Goal: Task Accomplishment & Management: Use online tool/utility

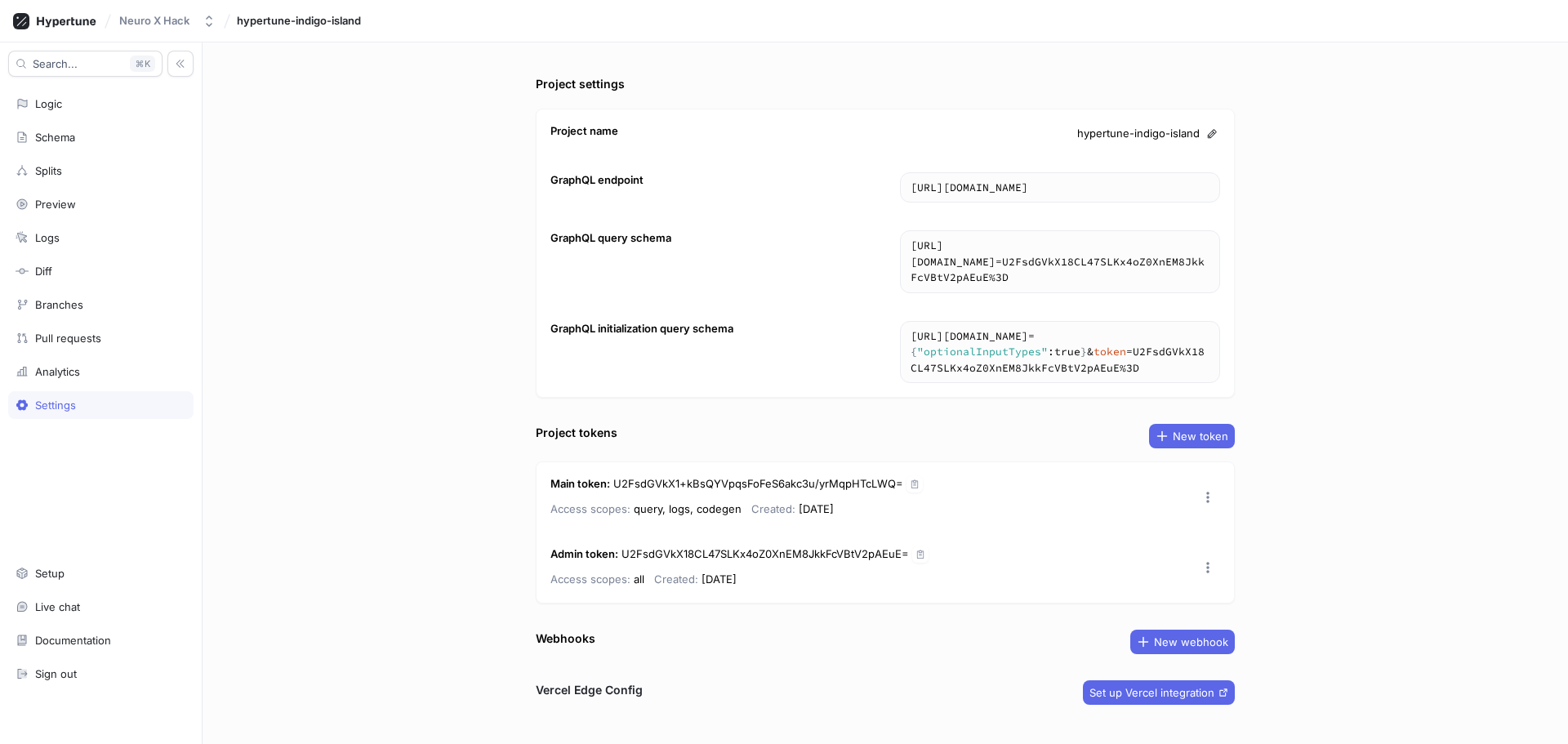
scroll to position [26, 0]
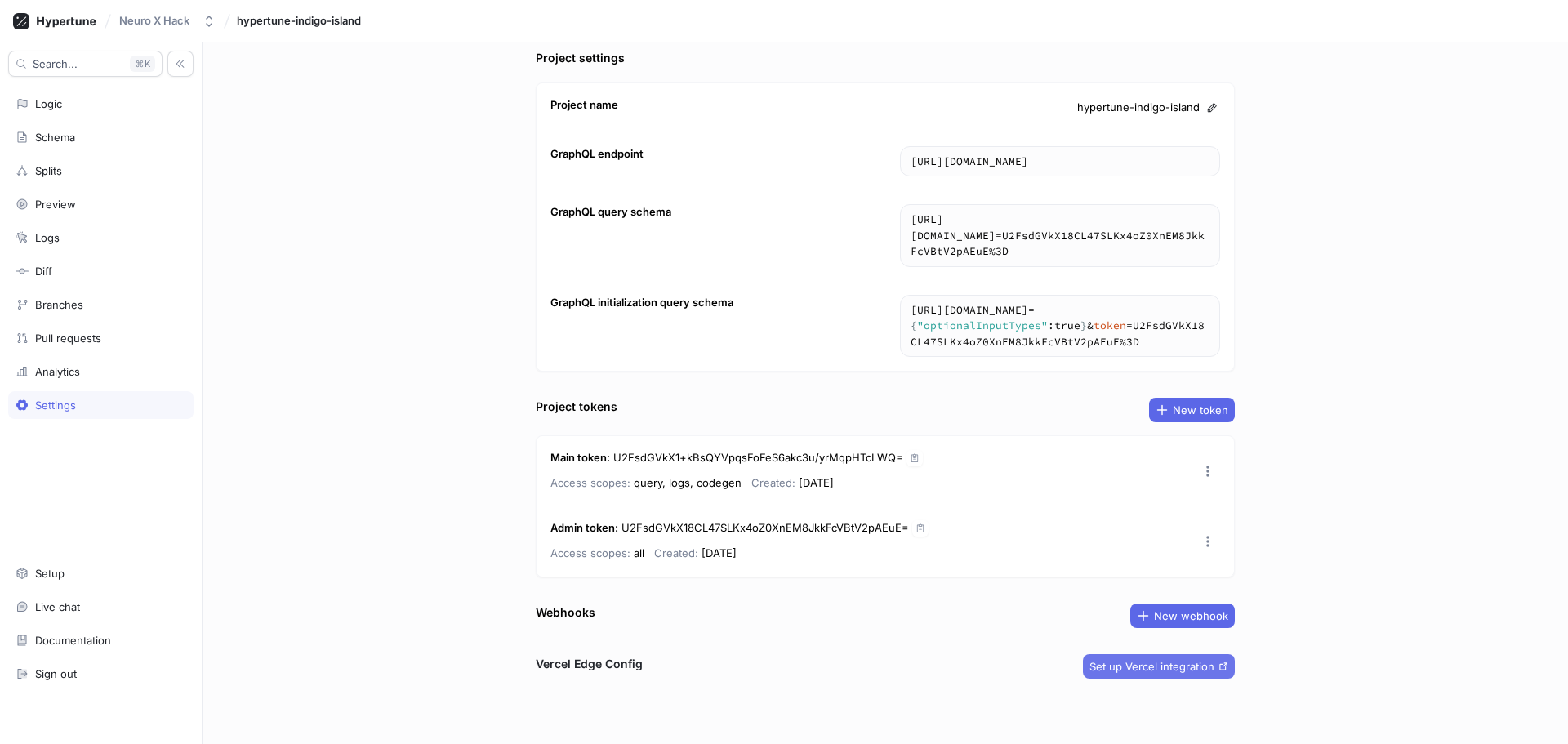
click at [1161, 671] on span "Set up Vercel integration" at bounding box center [1152, 667] width 125 height 9
click at [1170, 662] on span "Set up Vercel integration" at bounding box center [1152, 667] width 125 height 9
click at [46, 339] on div "Pull requests" at bounding box center [68, 339] width 66 height 13
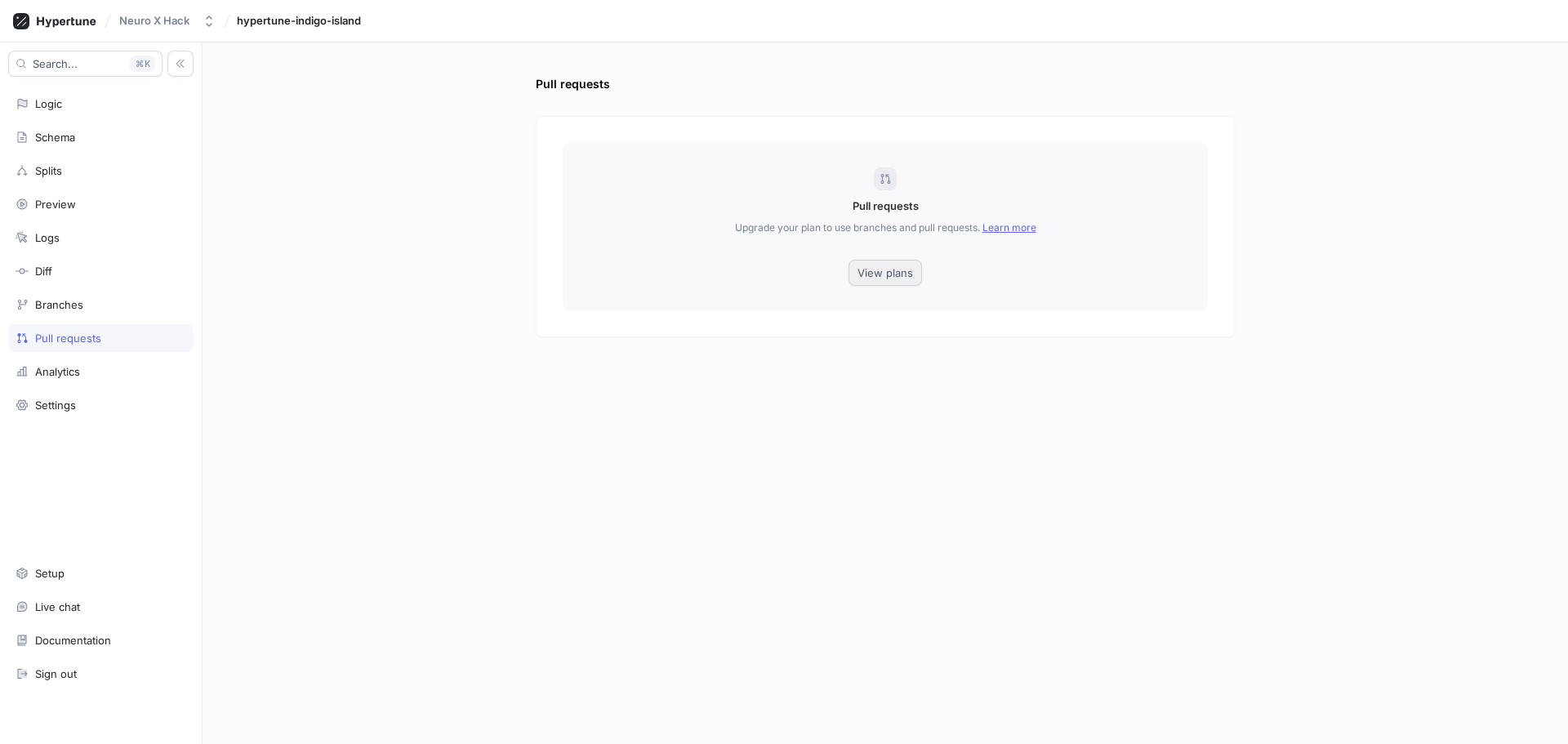
click at [895, 280] on button "View plans" at bounding box center [885, 273] width 73 height 26
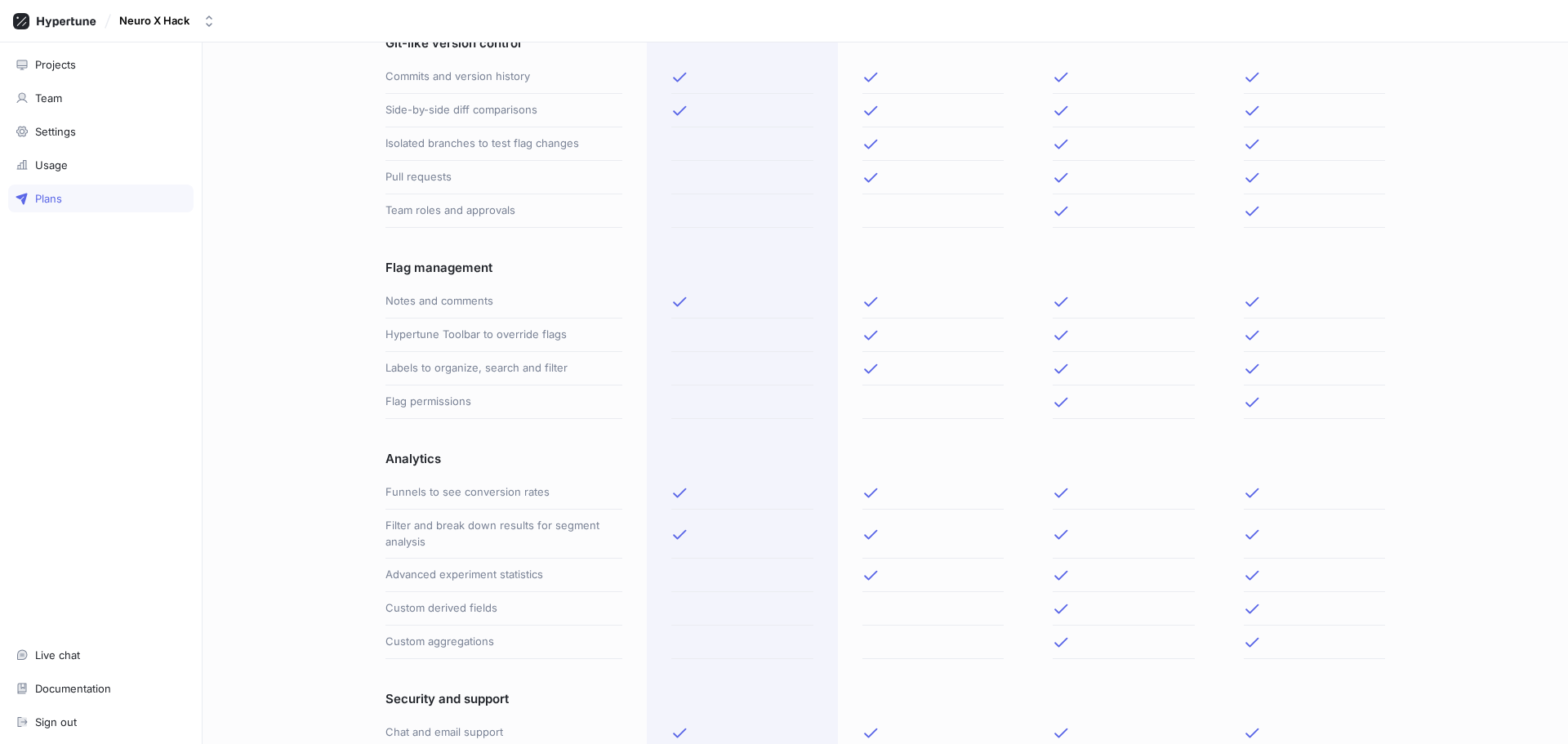
scroll to position [667, 0]
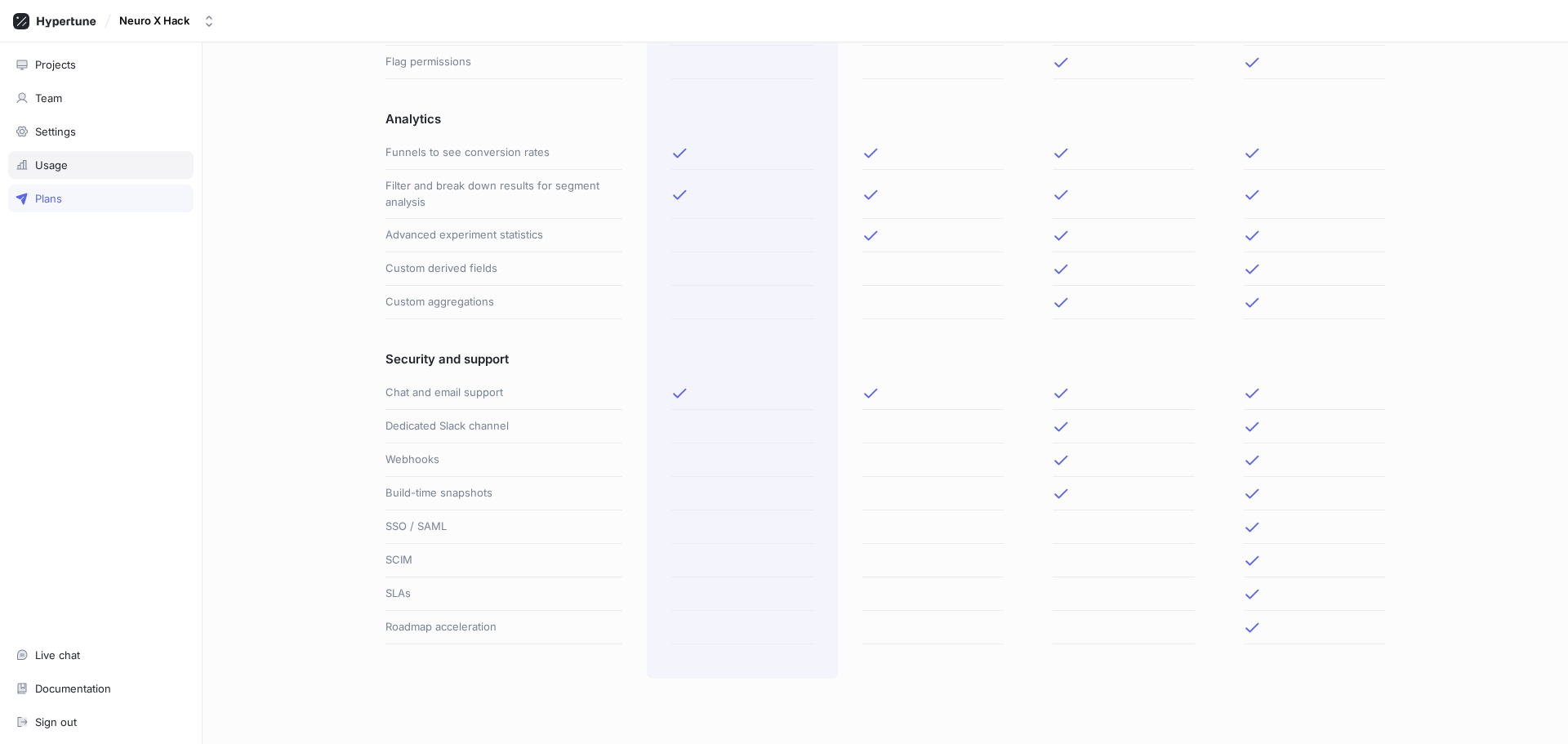
click at [62, 166] on div "Usage" at bounding box center [51, 165] width 33 height 13
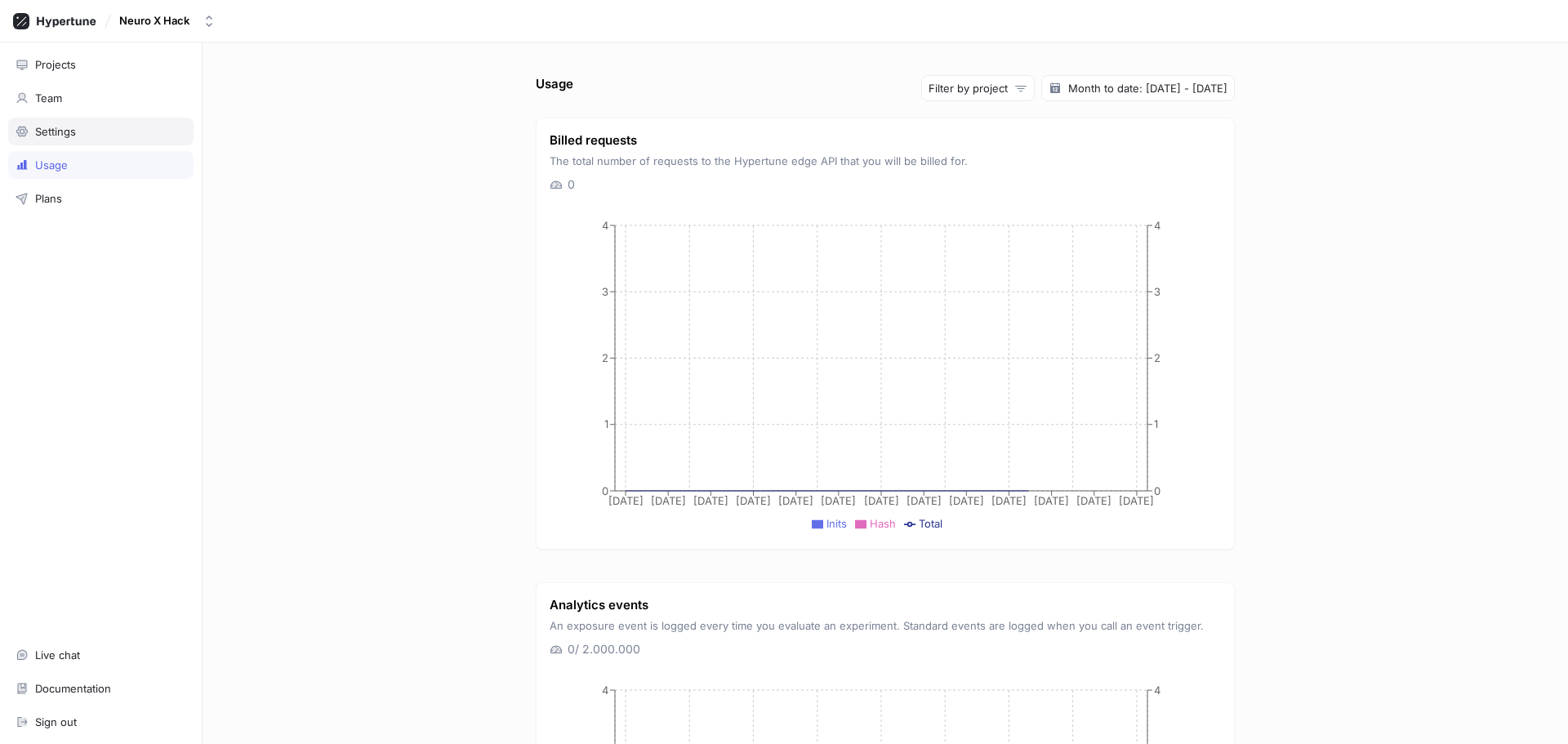
click at [46, 134] on div "Settings" at bounding box center [55, 132] width 40 height 13
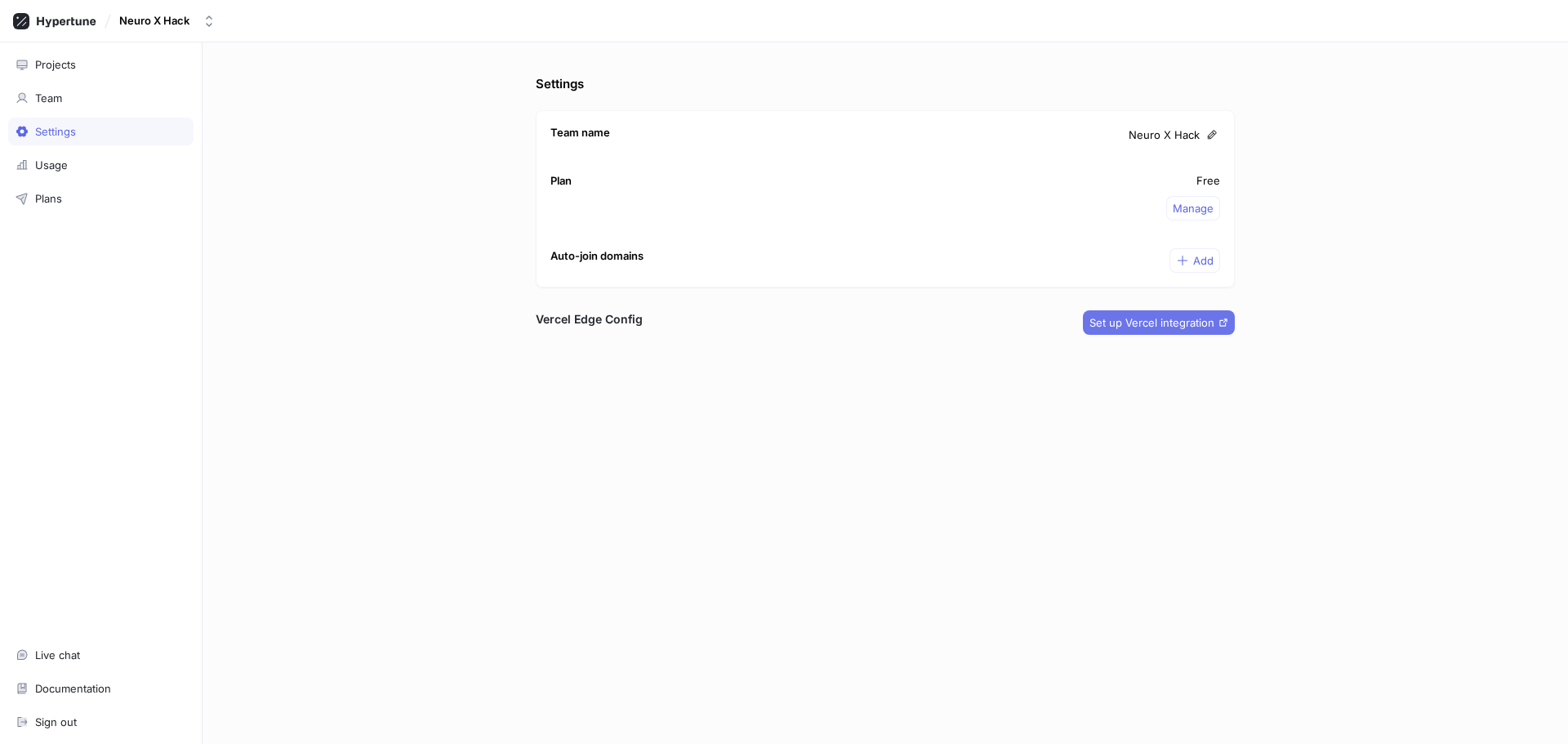
click at [1125, 324] on span "Set up Vercel integration" at bounding box center [1152, 323] width 125 height 9
click at [1215, 209] on button "Manage" at bounding box center [1192, 208] width 54 height 24
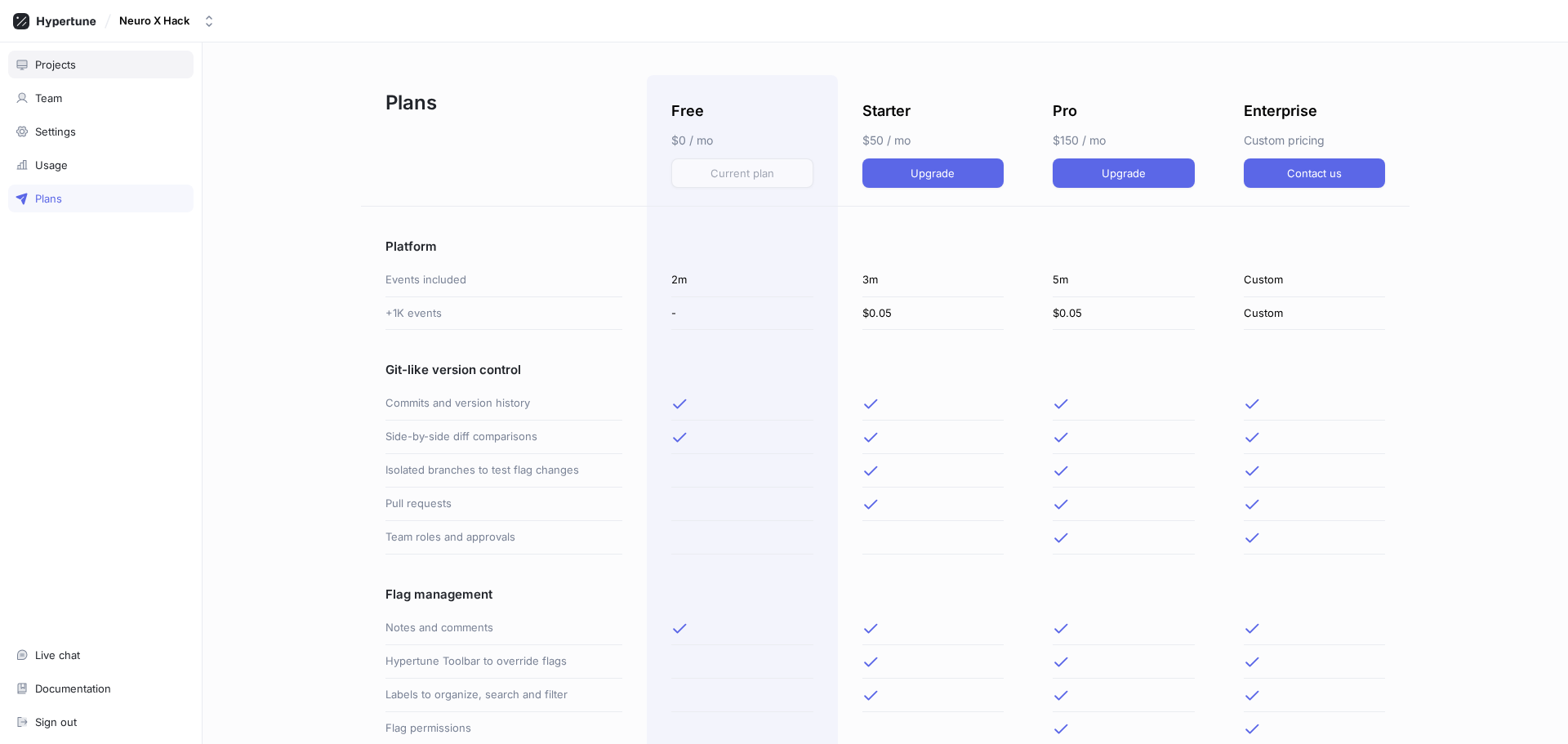
click at [48, 68] on div "Projects" at bounding box center [55, 65] width 40 height 13
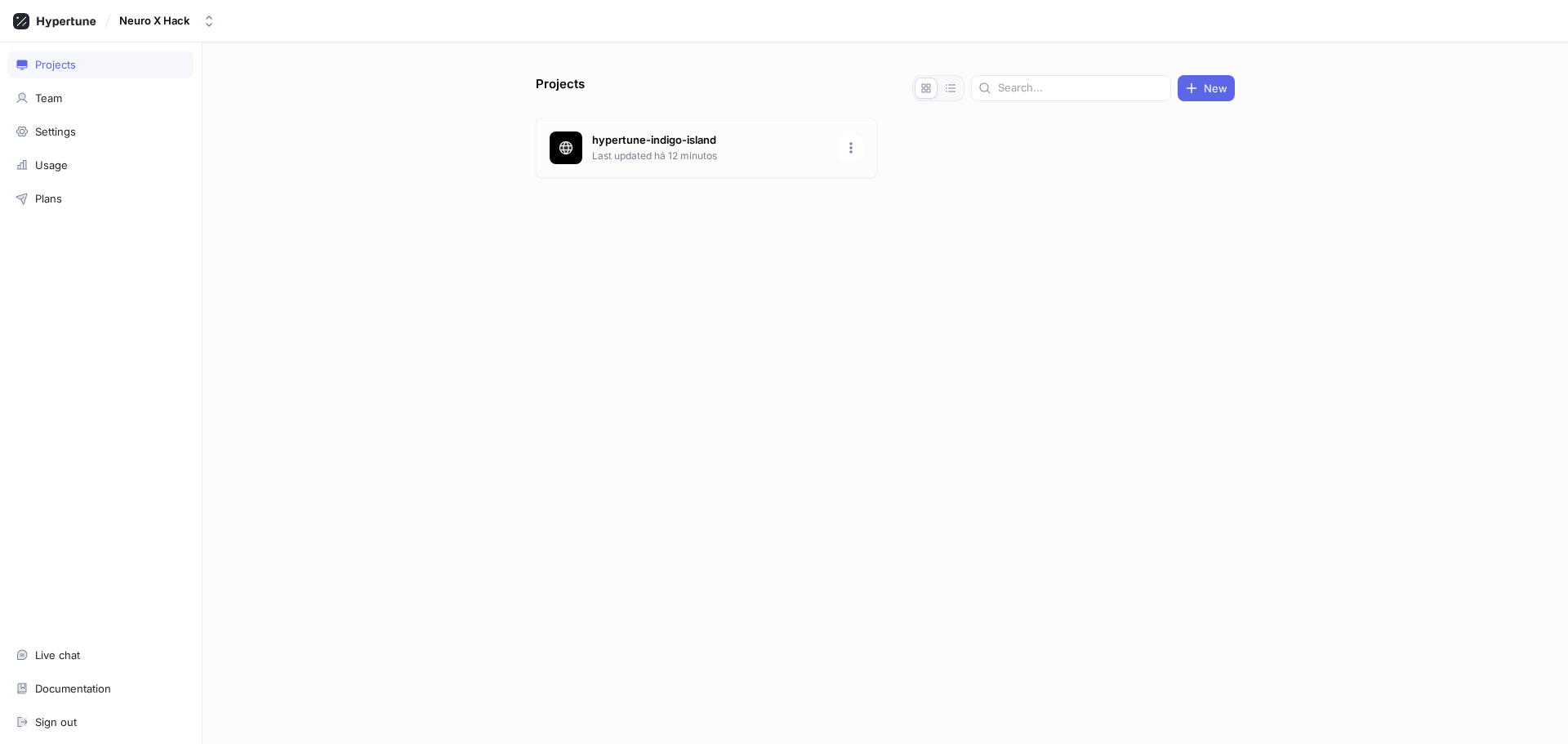
click at [650, 149] on div "hypertune-indigo-island Last updated há 12 minutos" at bounding box center [711, 148] width 237 height 31
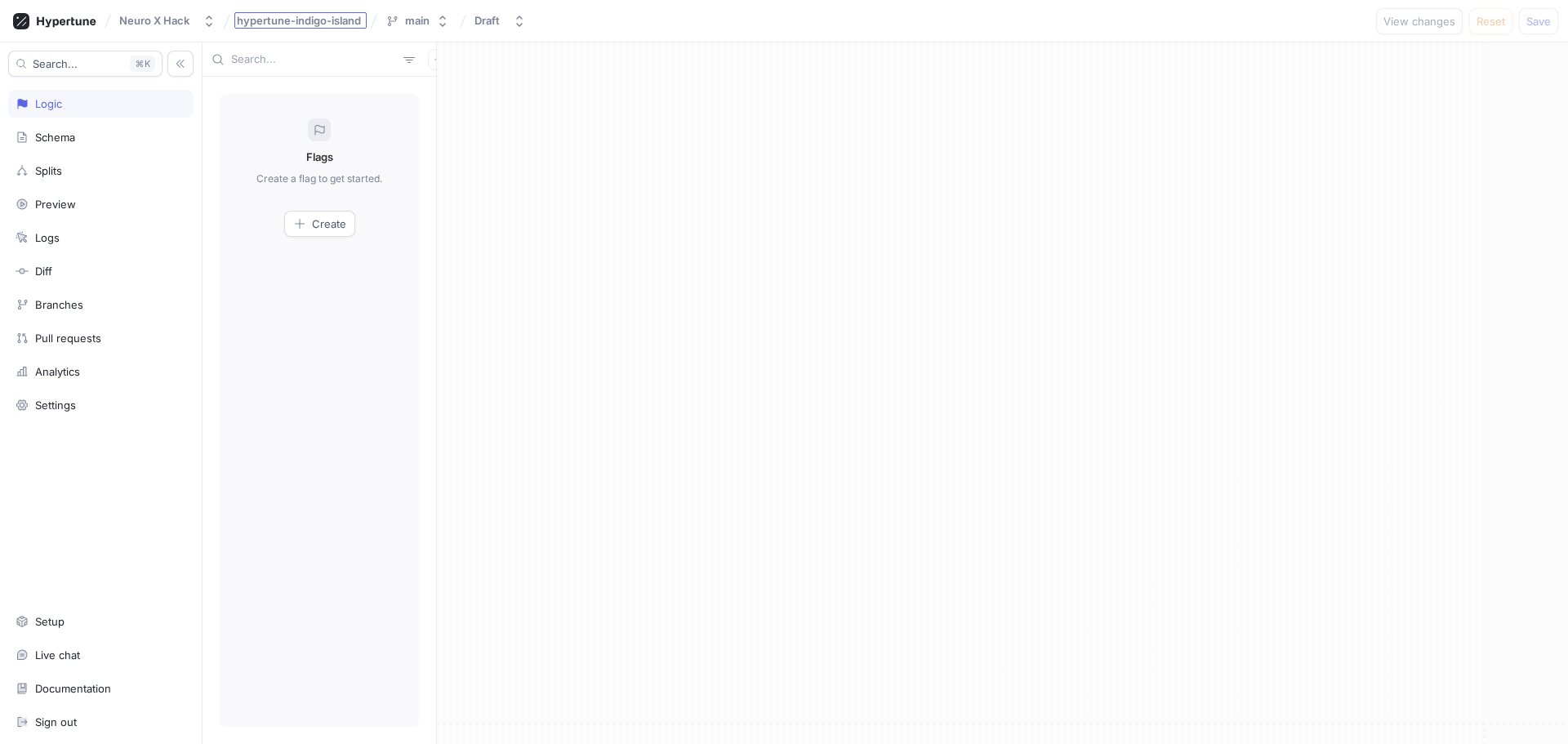
click at [305, 25] on span "hypertune-indigo-island" at bounding box center [299, 21] width 124 height 11
click at [180, 16] on div "Neuro X Hack" at bounding box center [154, 21] width 71 height 14
click at [190, 123] on div "Neuro X Hack" at bounding box center [212, 111] width 192 height 29
click at [295, 18] on span "hypertune-indigo-island" at bounding box center [299, 21] width 124 height 11
click at [378, 25] on div "Neuro X Hack hypertune-indigo-island main Draft View changes Reset Save" at bounding box center [784, 21] width 1568 height 42
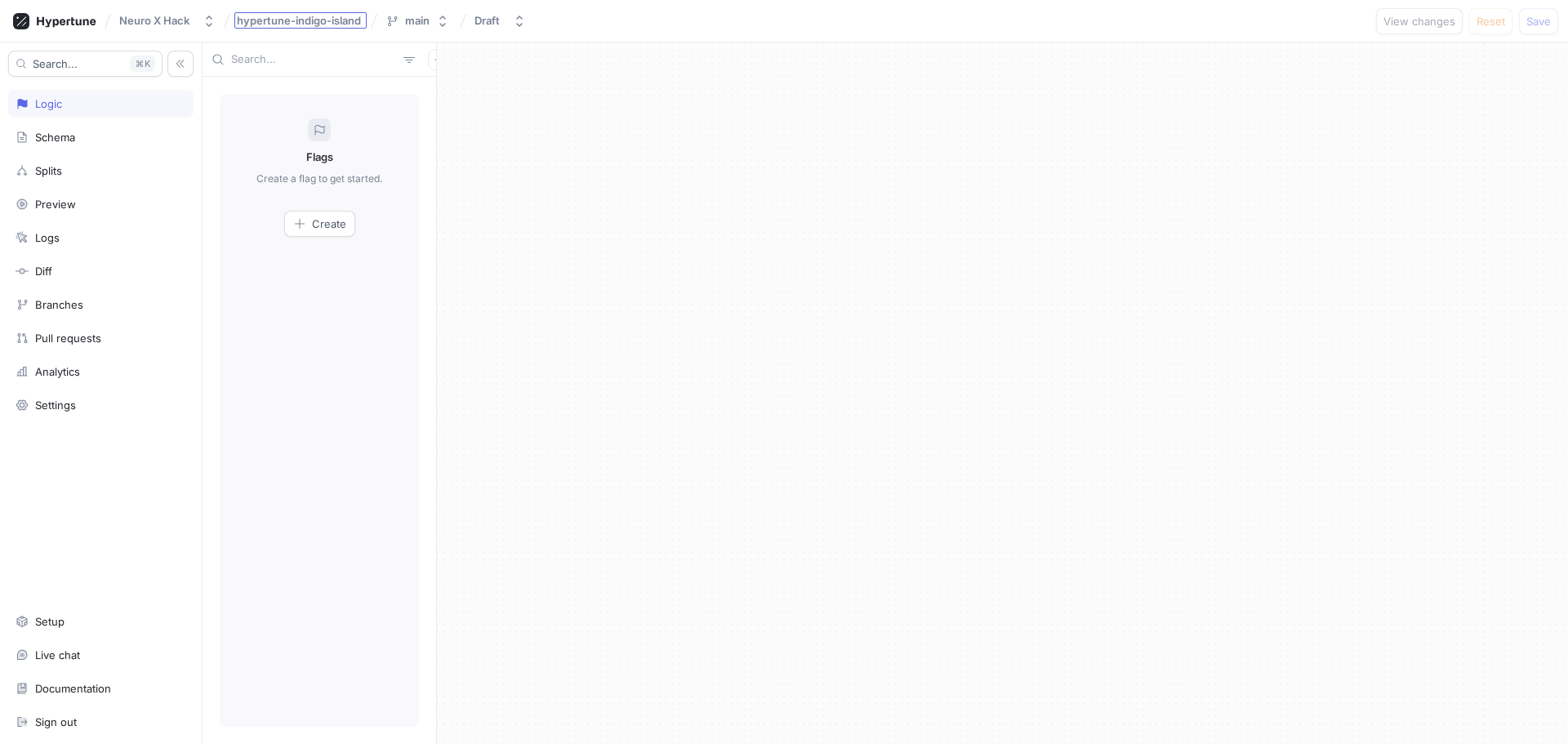
click at [359, 23] on span "hypertune-indigo-island" at bounding box center [299, 21] width 124 height 11
click at [398, 25] on icon "button" at bounding box center [392, 22] width 13 height 13
click at [419, 121] on p "Default ‧ 2025-09-25 at 12:20" at bounding box center [439, 124] width 101 height 14
click at [482, 11] on button "Draft" at bounding box center [500, 21] width 65 height 27
click at [501, 124] on p "Active ‧ 2025-09-25 at 12:20 ‧ Emailprofael" at bounding box center [559, 127] width 162 height 14
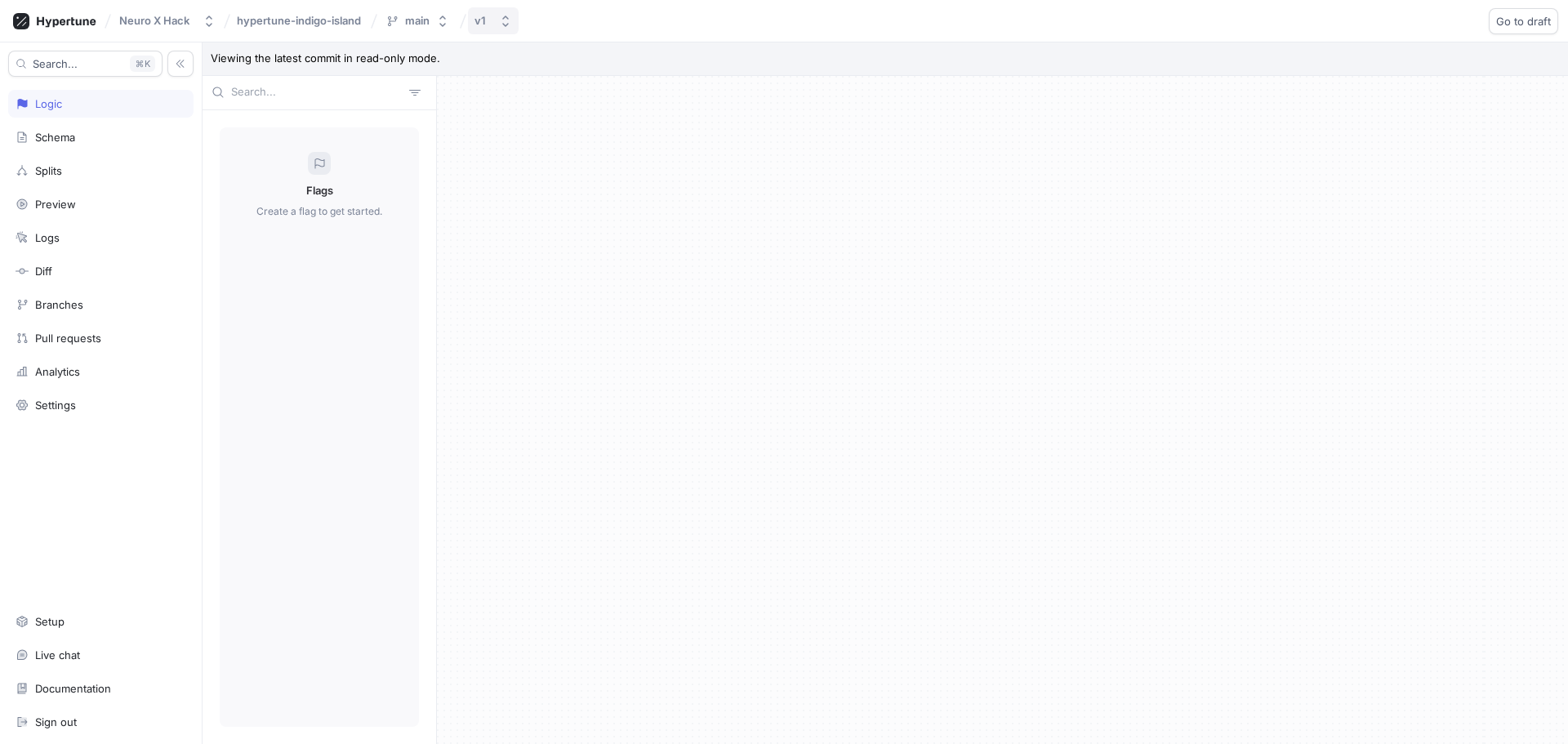
click at [498, 27] on button "v1" at bounding box center [494, 21] width 51 height 27
click at [500, 127] on p "Active ‧ 2025-09-25 at 12:20 ‧ Emailprofael" at bounding box center [559, 127] width 162 height 14
click at [39, 197] on div "Preview" at bounding box center [101, 204] width 185 height 28
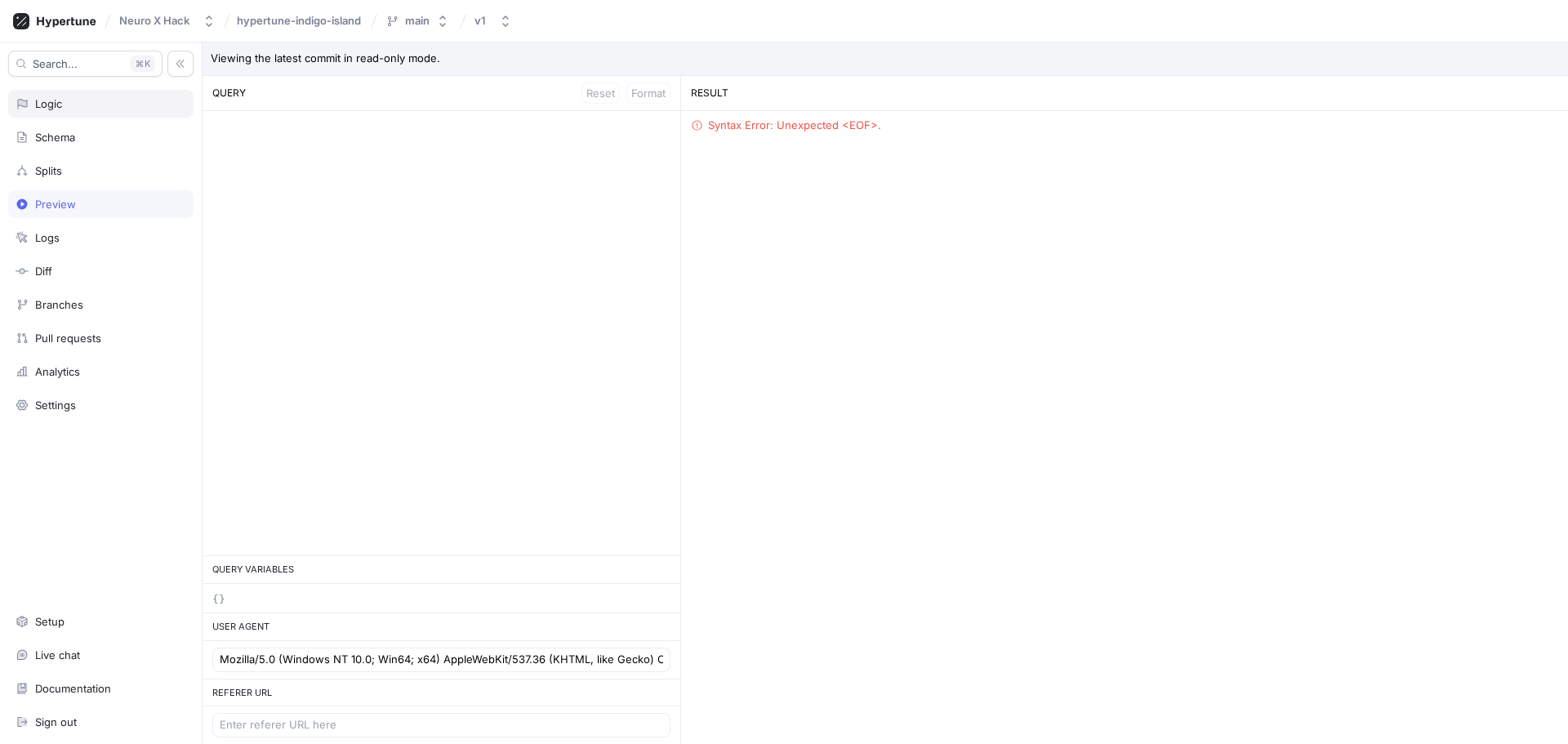
click at [49, 103] on div "Logic" at bounding box center [48, 103] width 27 height 13
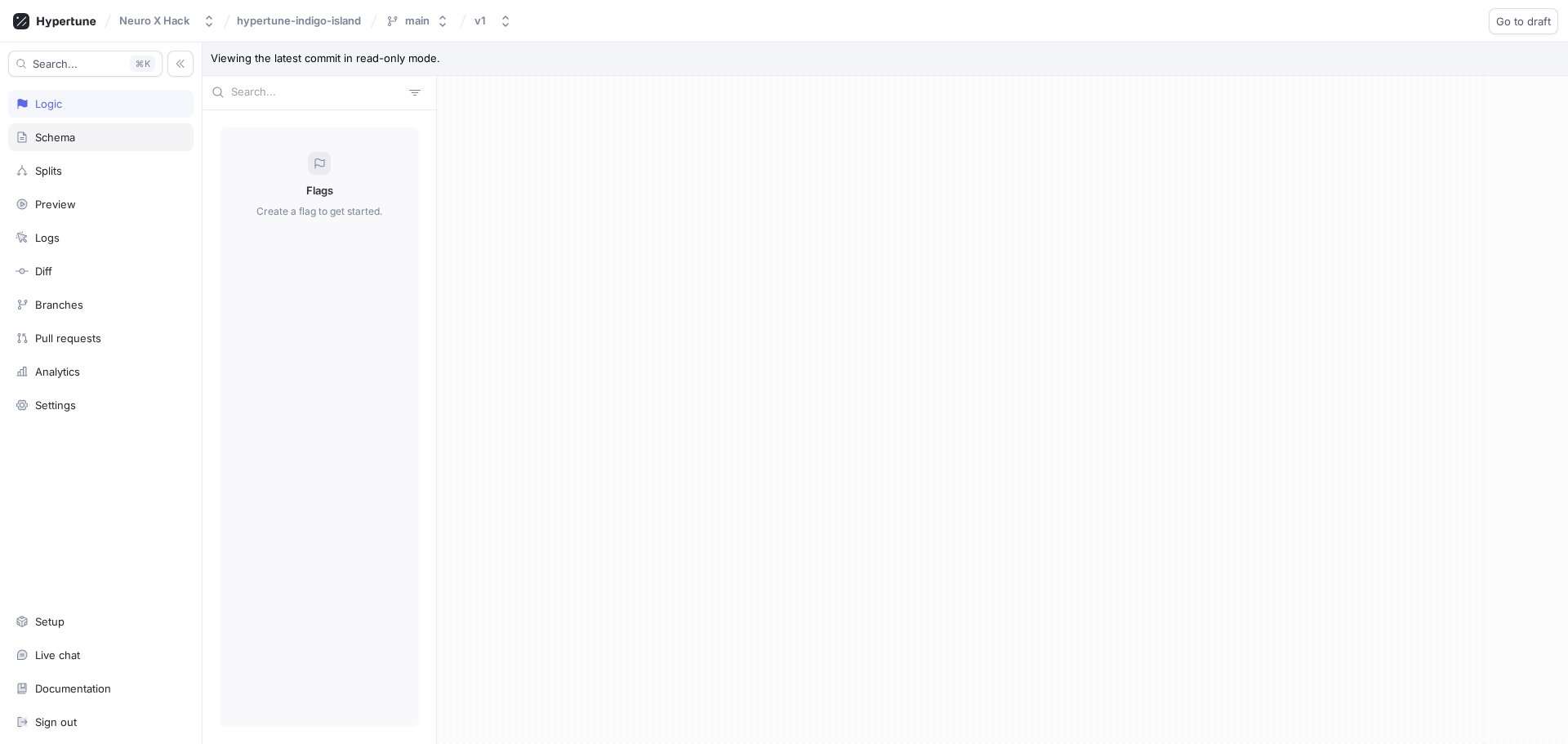
click at [58, 140] on div "Schema" at bounding box center [55, 137] width 40 height 13
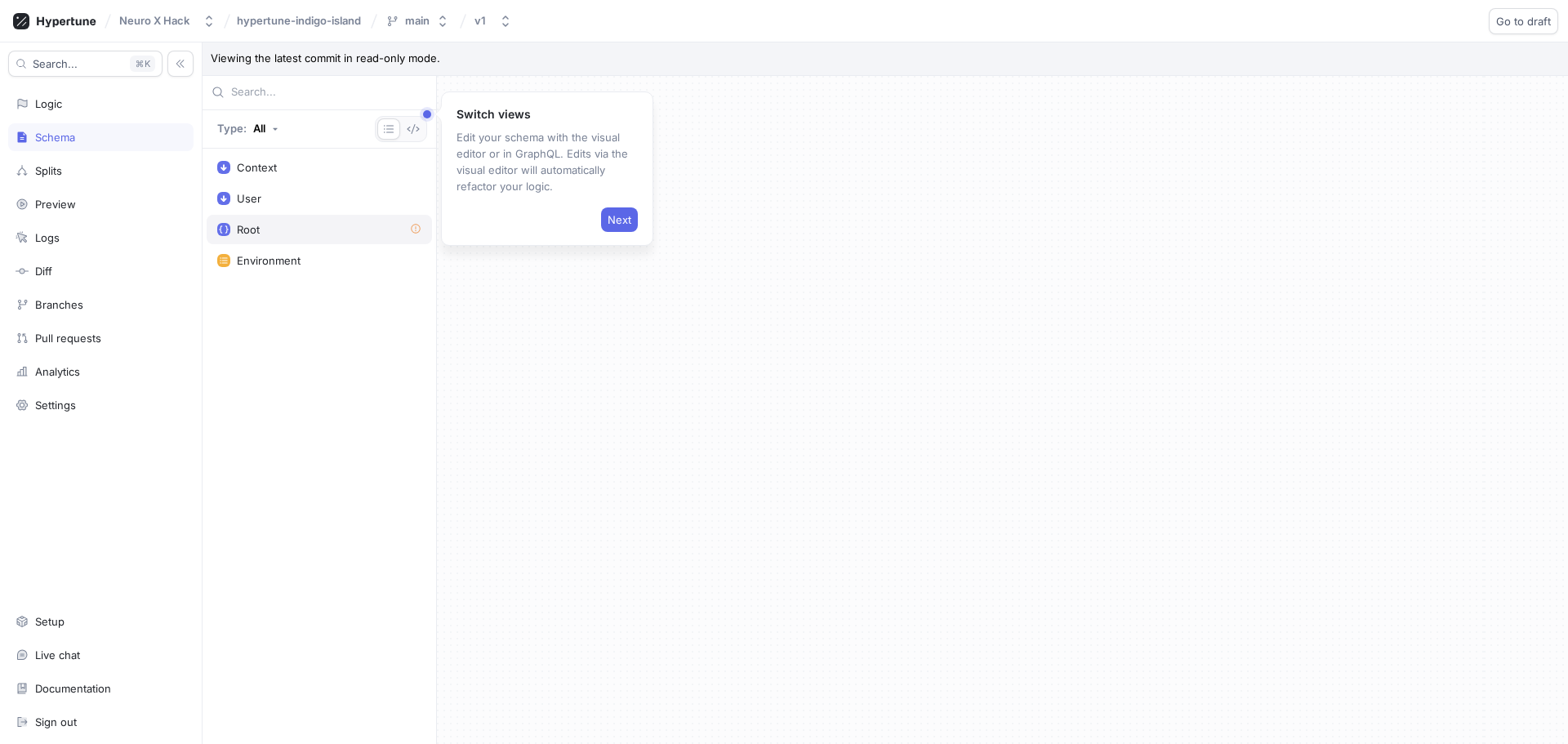
click at [266, 239] on div "Root" at bounding box center [320, 229] width 226 height 29
click at [619, 220] on span "Next" at bounding box center [619, 219] width 24 height 9
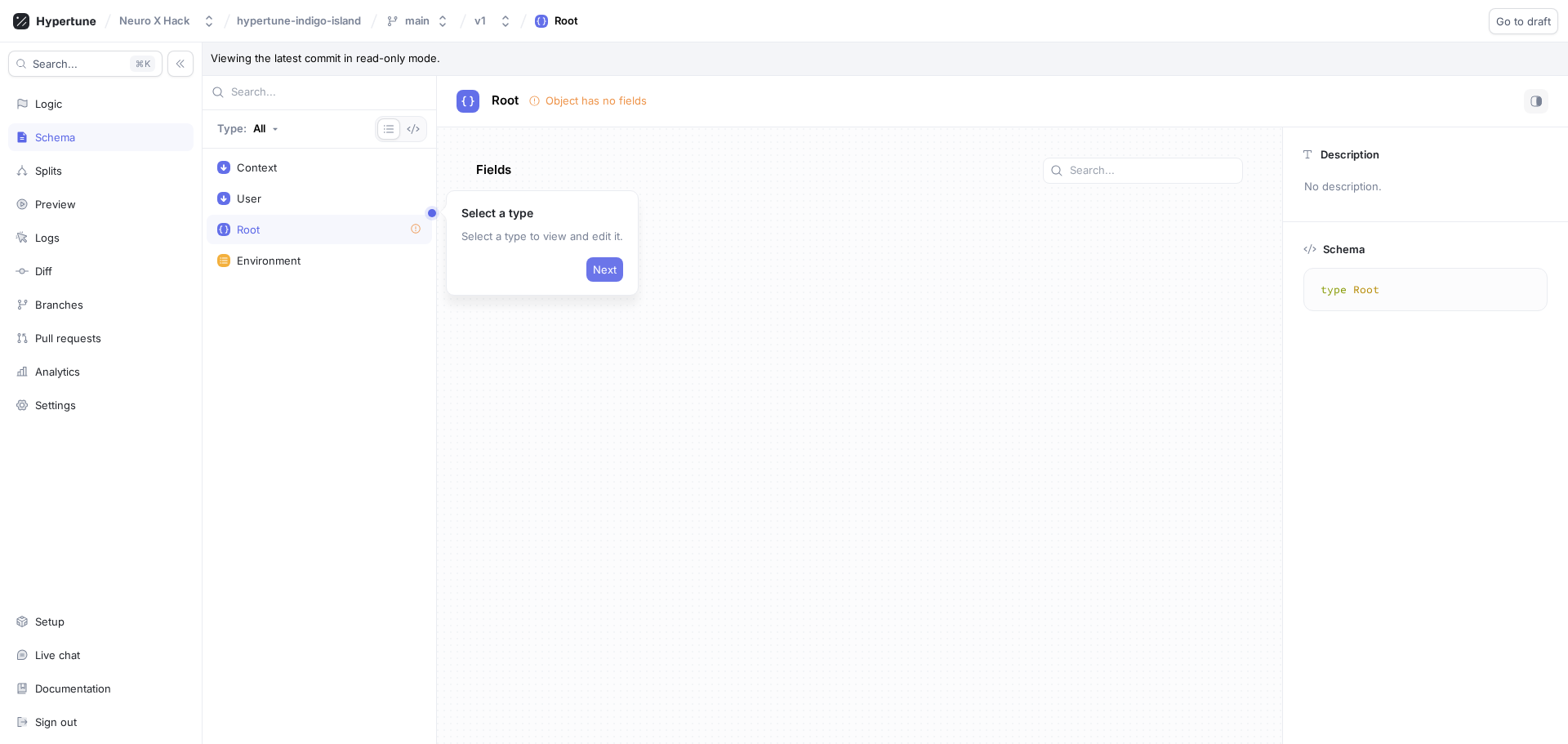
click at [601, 270] on span "Next" at bounding box center [604, 269] width 24 height 9
click at [73, 277] on div "Diff" at bounding box center [102, 271] width 171 height 13
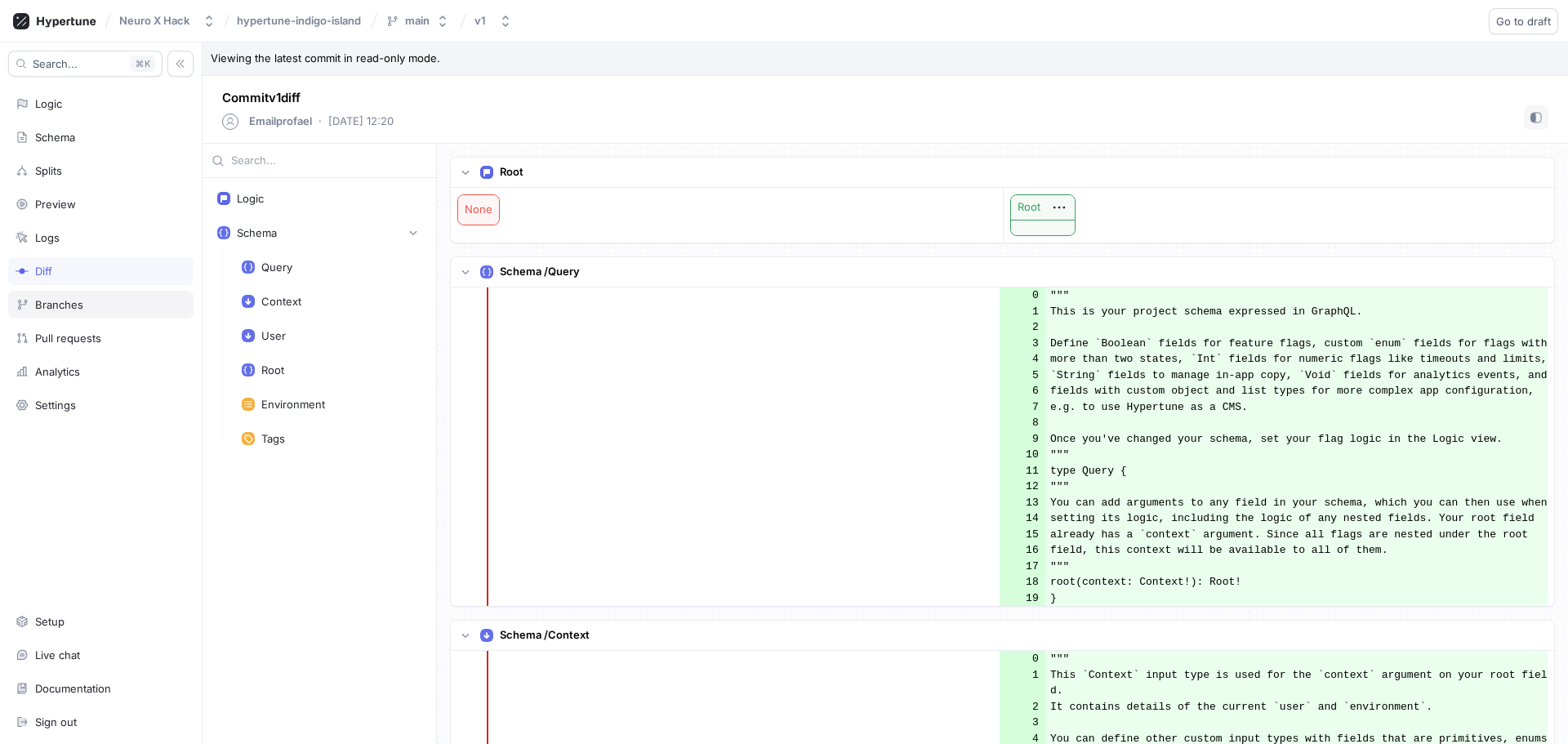
click at [62, 309] on div "Branches" at bounding box center [58, 305] width 48 height 13
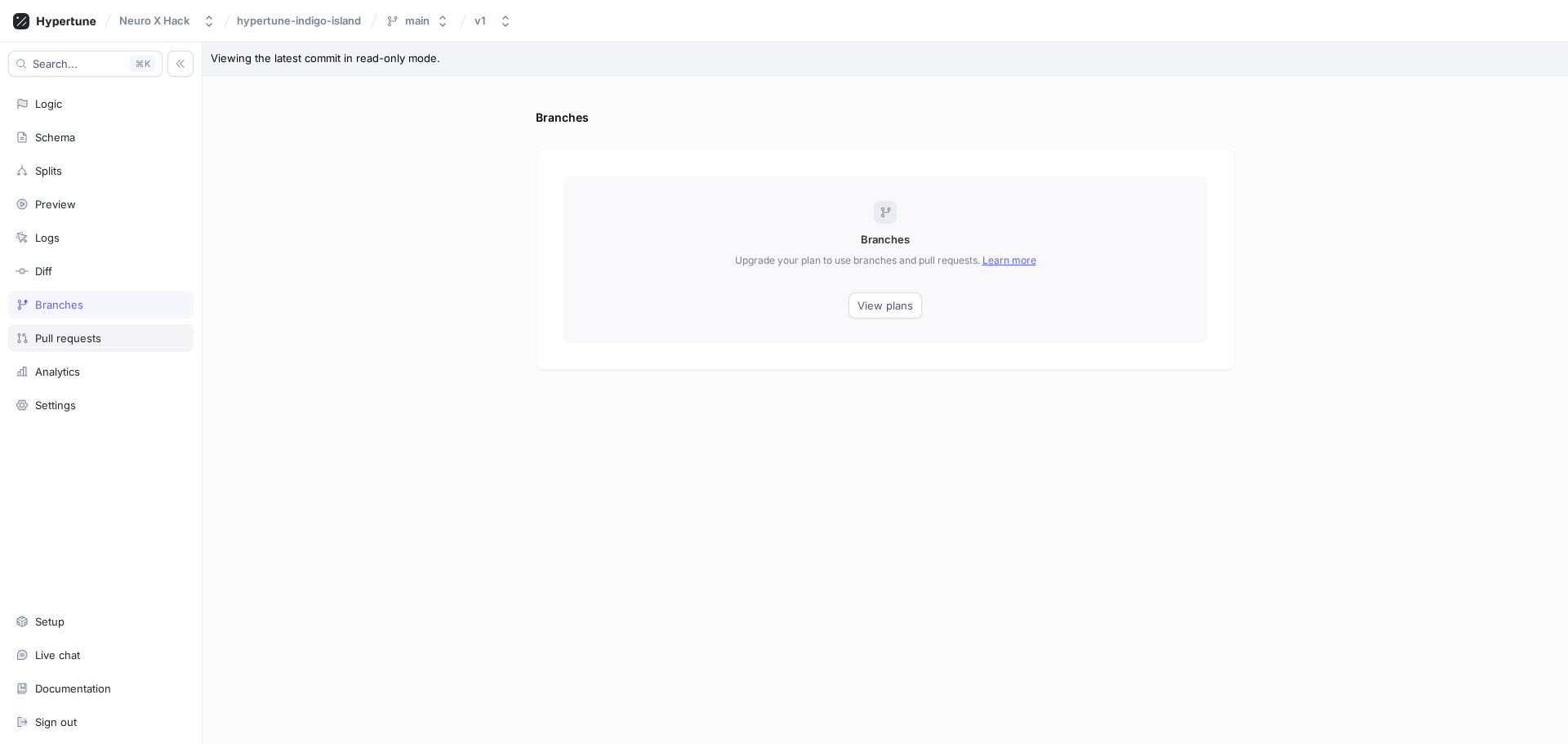
click at [59, 337] on div "Pull requests" at bounding box center [68, 339] width 66 height 13
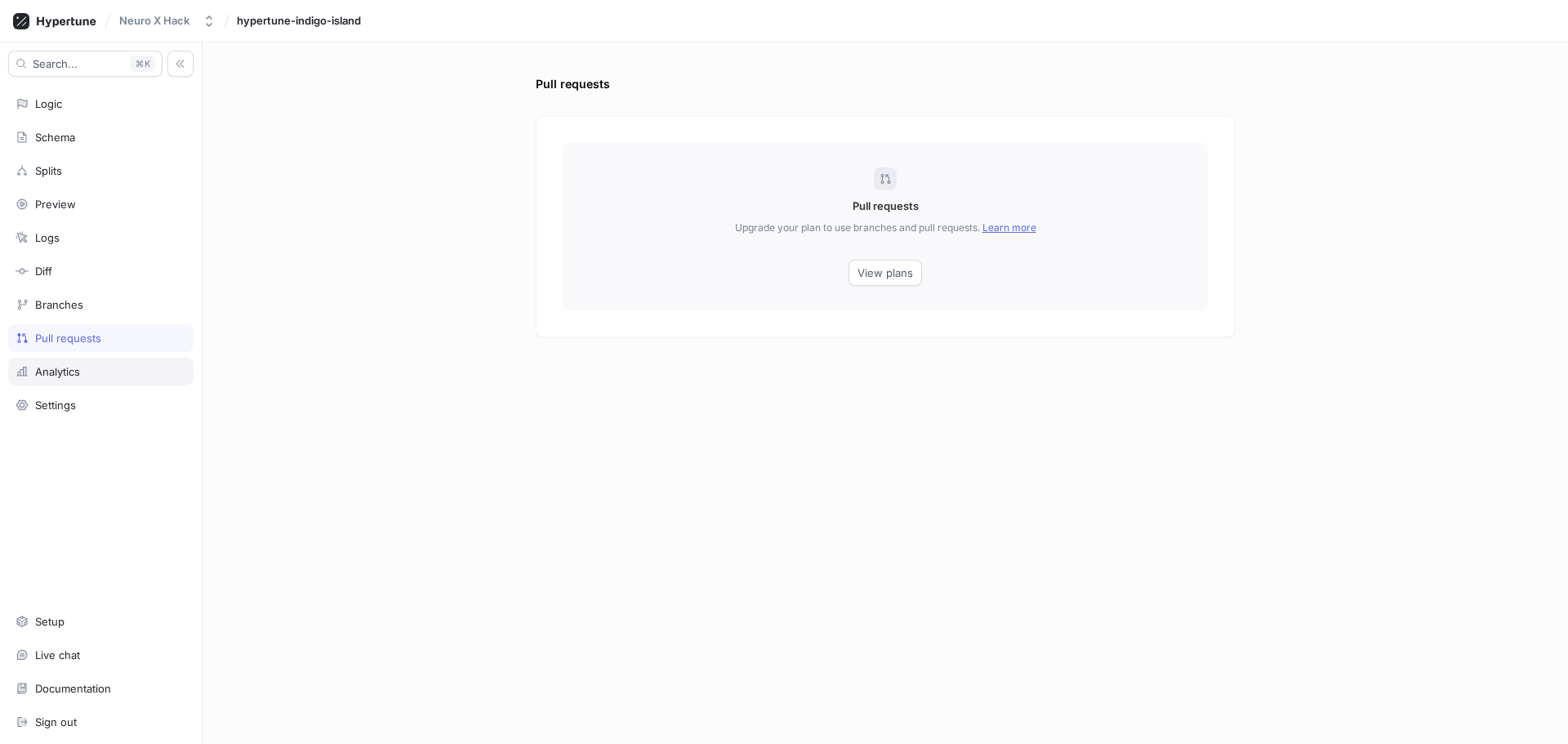
click at [58, 370] on div "Analytics" at bounding box center [57, 372] width 45 height 13
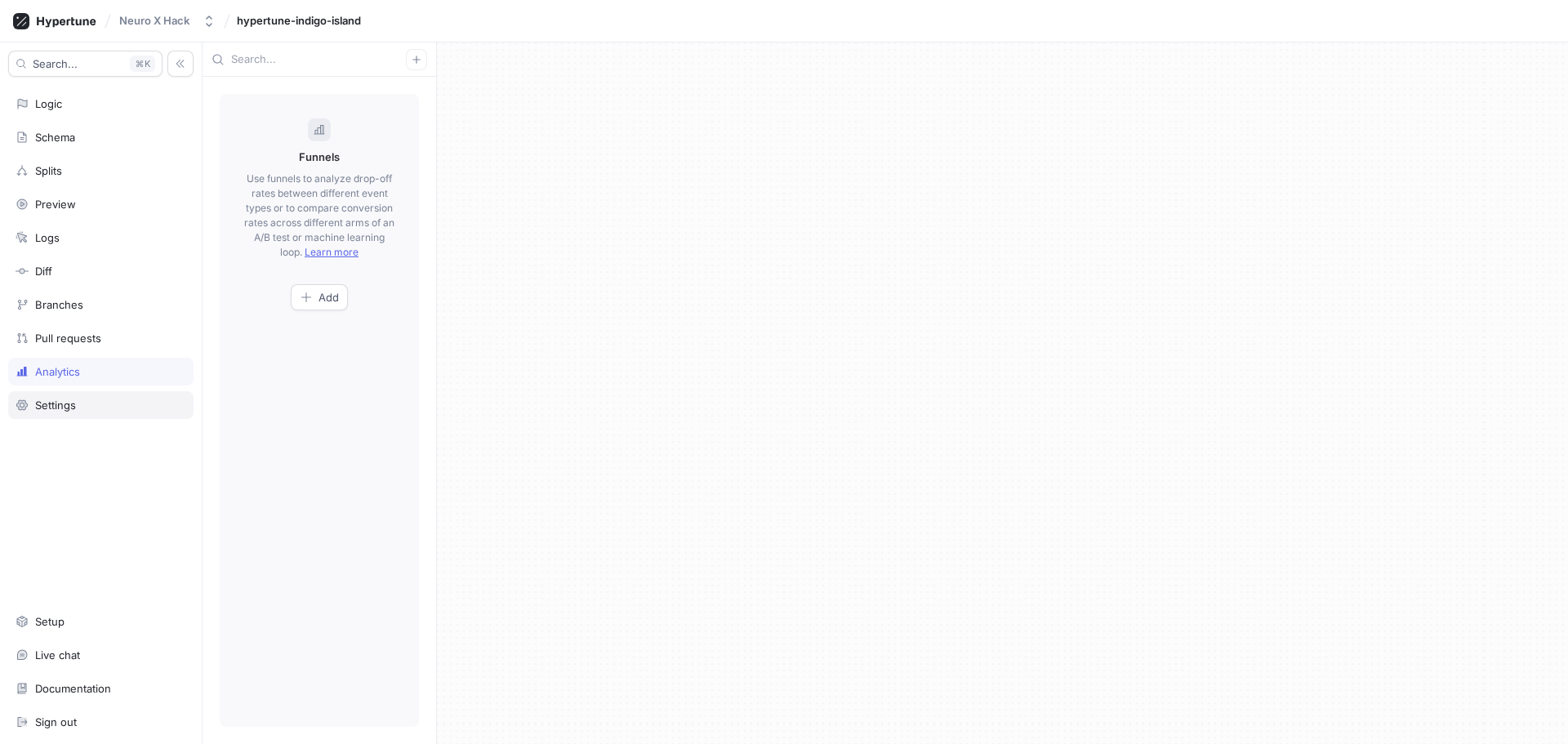
click at [55, 400] on div "Settings" at bounding box center [55, 405] width 40 height 13
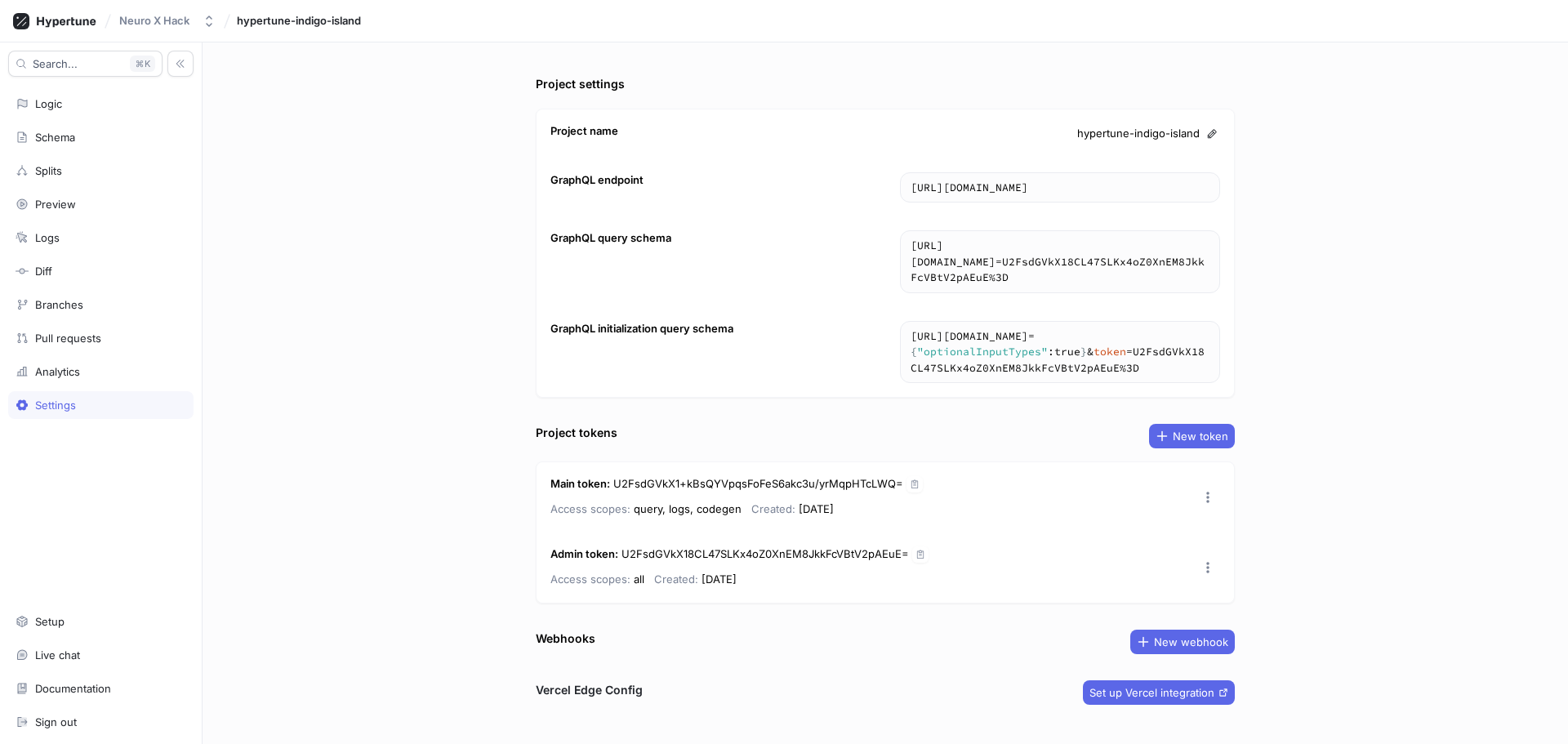
scroll to position [26, 0]
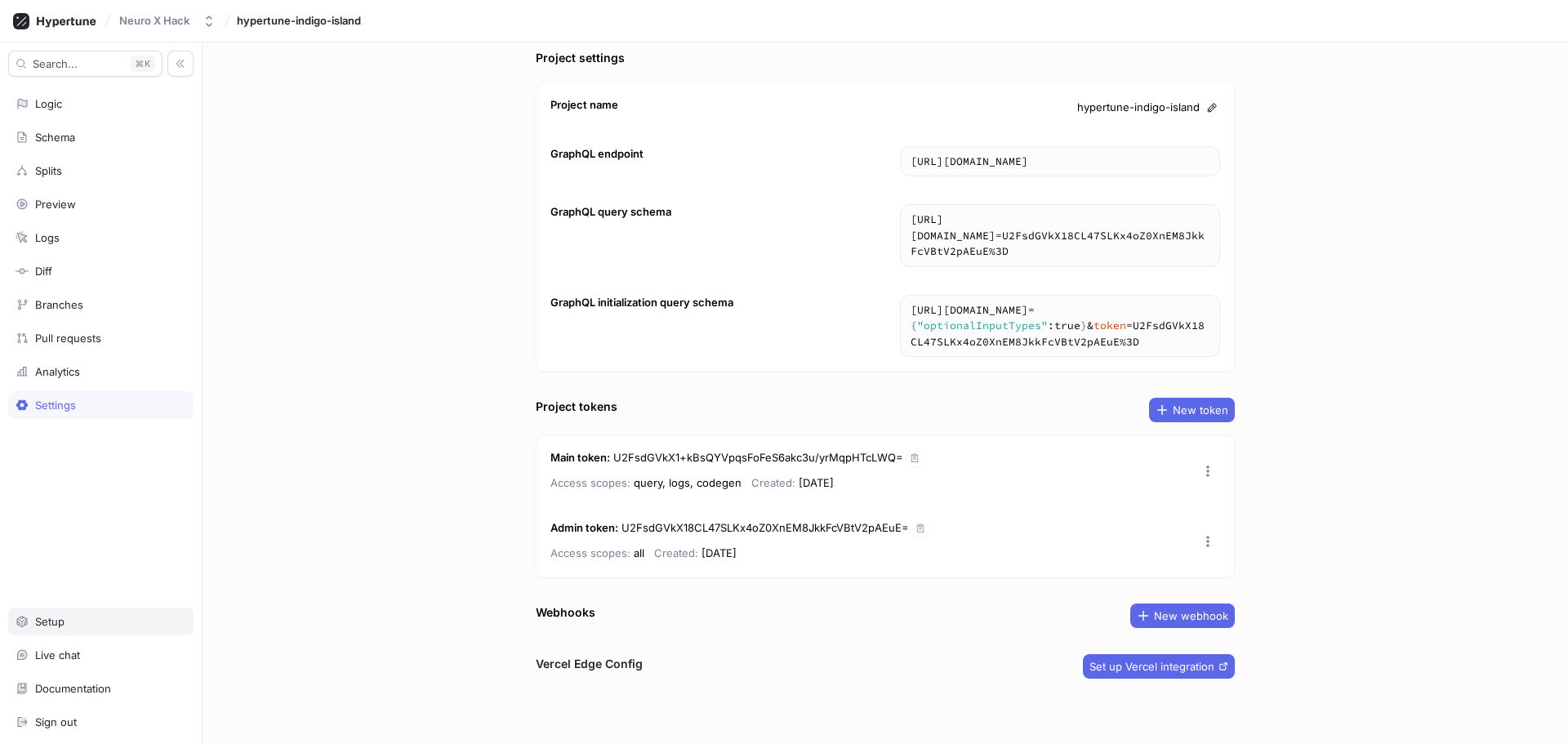
click at [51, 621] on div "Setup" at bounding box center [49, 622] width 29 height 13
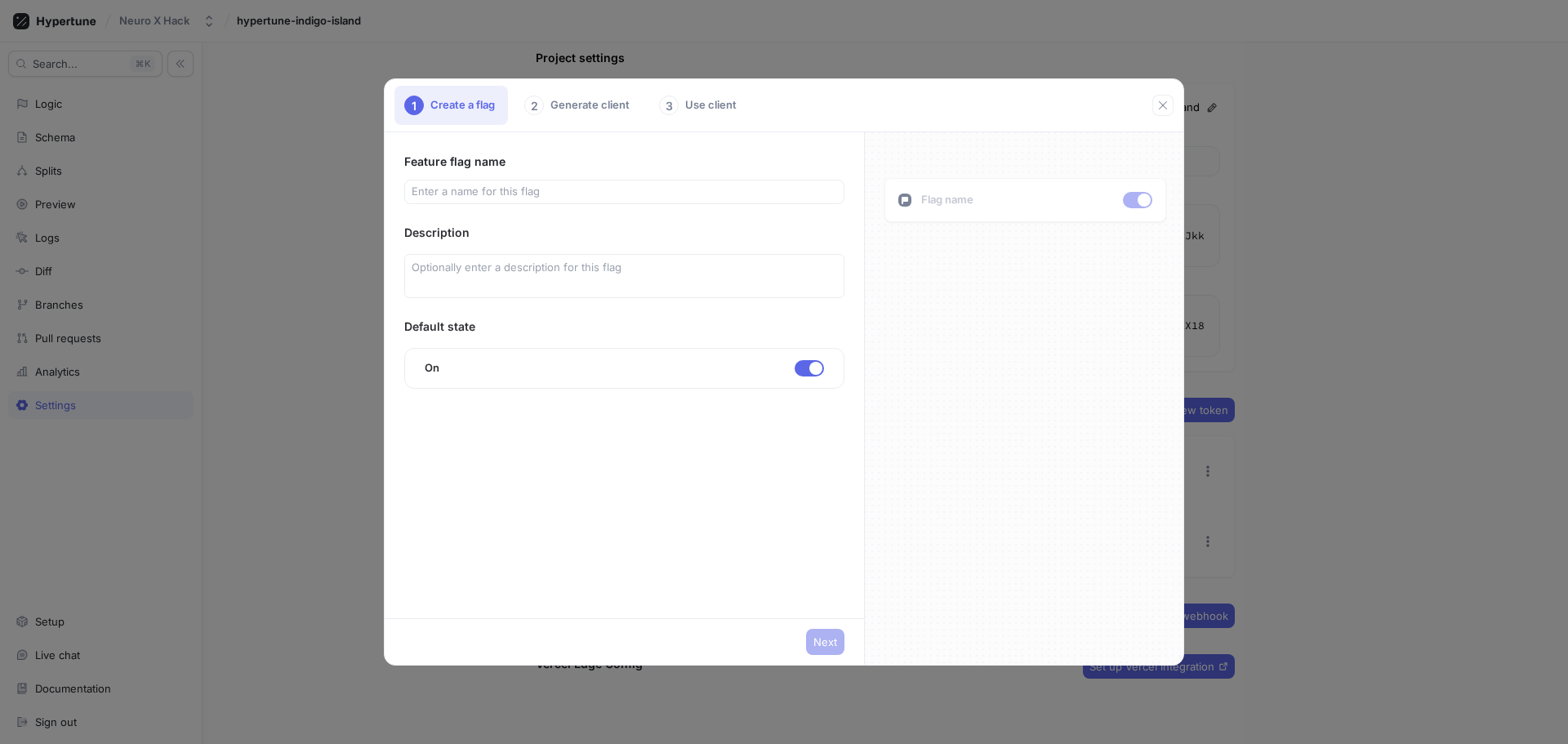
click at [570, 111] on div "2 Generate client" at bounding box center [578, 105] width 128 height 40
click at [1162, 103] on icon "button" at bounding box center [1163, 105] width 13 height 13
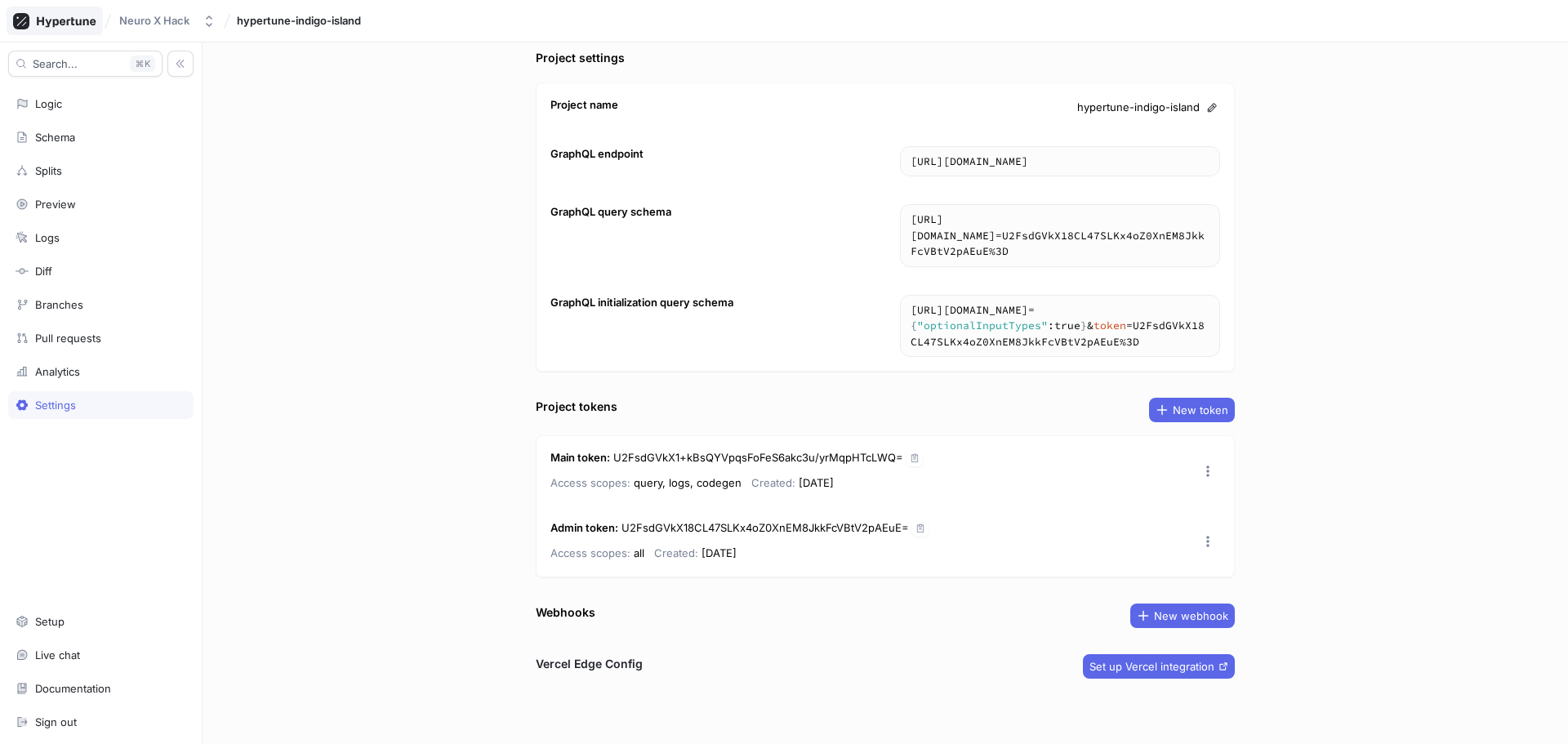
click at [59, 18] on icon at bounding box center [55, 21] width 84 height 16
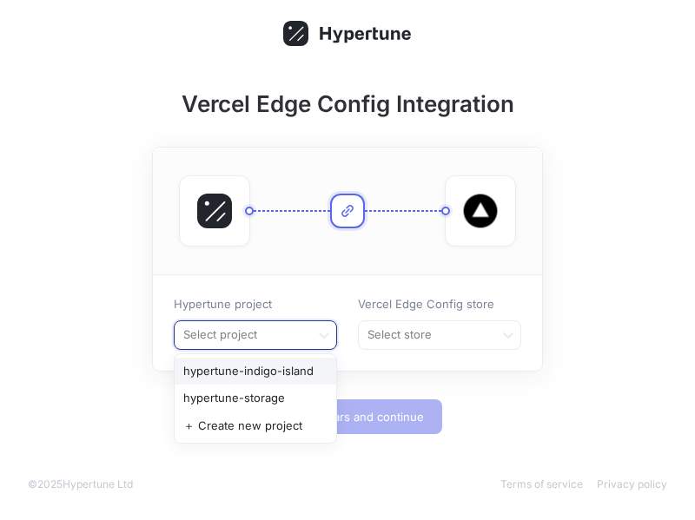
click at [296, 332] on div at bounding box center [243, 335] width 122 height 21
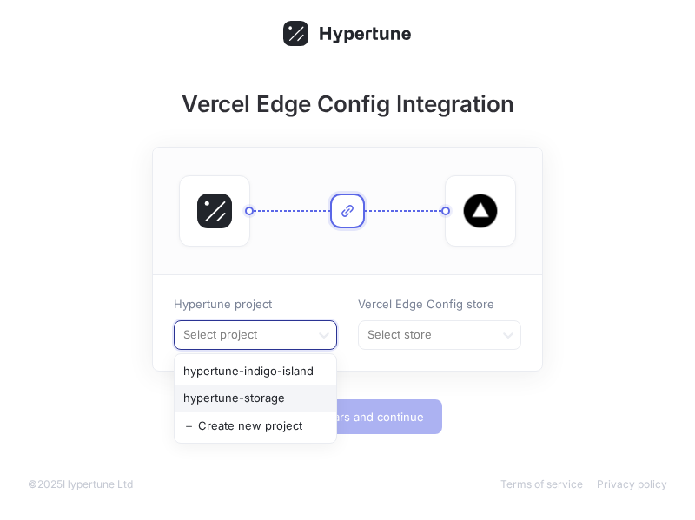
click at [253, 399] on div "hypertune-storage" at bounding box center [256, 399] width 162 height 28
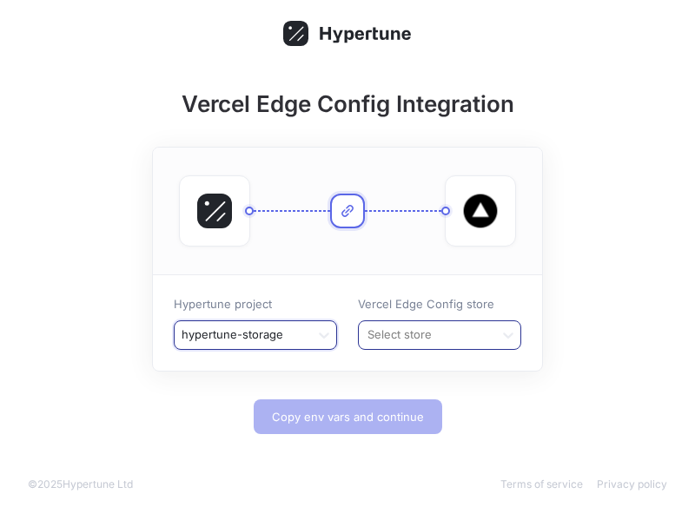
click at [453, 334] on div at bounding box center [427, 335] width 122 height 21
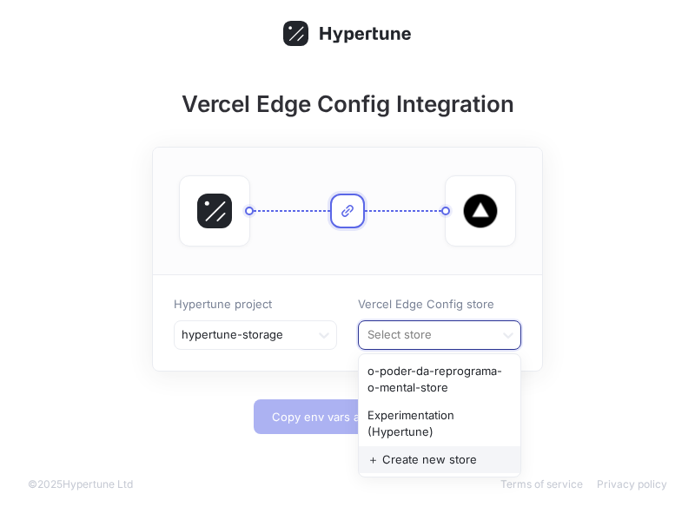
click at [411, 464] on div "＋ Create new store" at bounding box center [440, 460] width 162 height 28
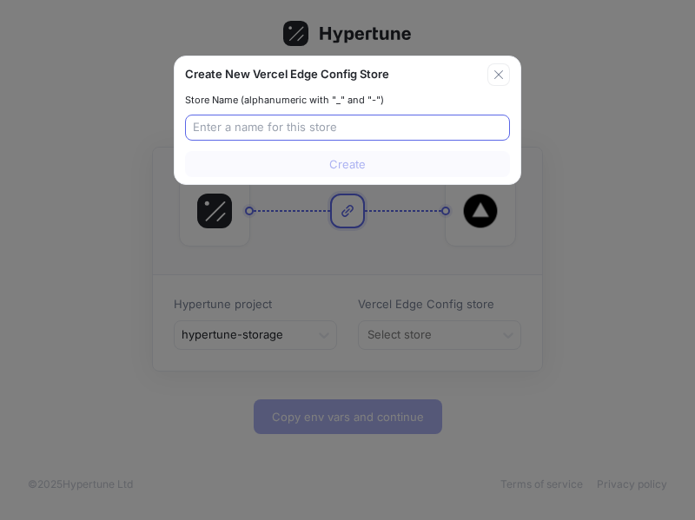
click at [349, 133] on input "text" at bounding box center [347, 127] width 309 height 17
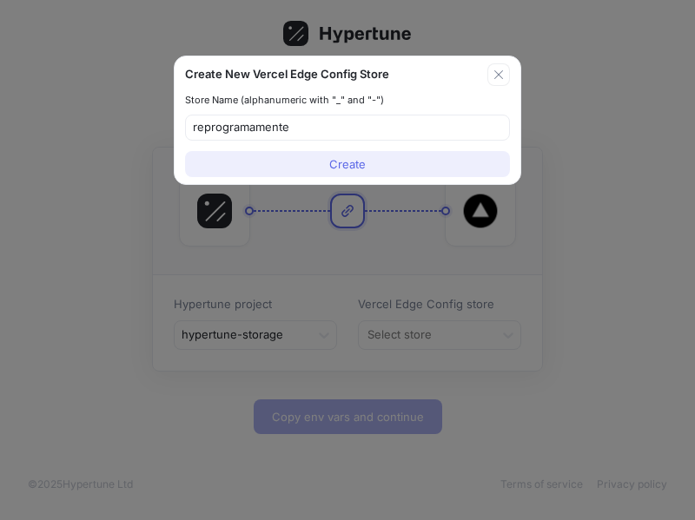
click at [346, 162] on span "Create" at bounding box center [347, 164] width 36 height 10
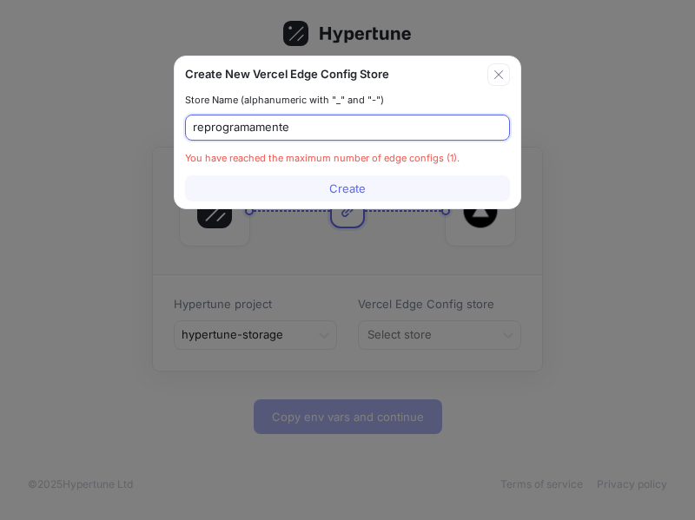
click at [308, 126] on input "reprogramamente" at bounding box center [347, 127] width 309 height 17
type input "reprograma"
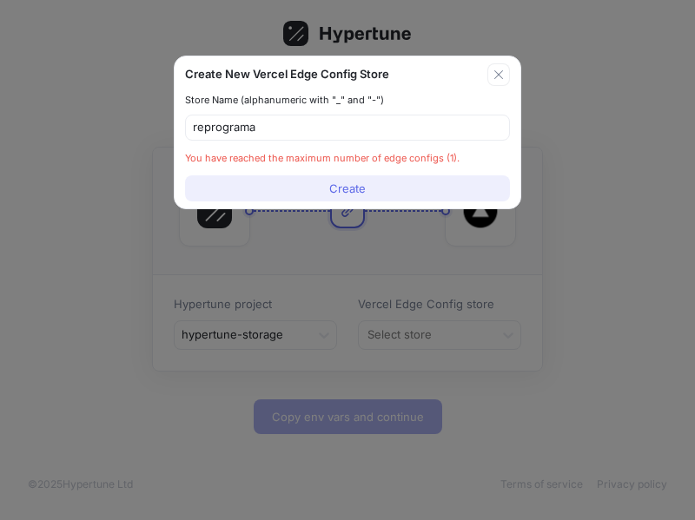
click at [347, 194] on span "Create" at bounding box center [347, 188] width 36 height 10
click at [493, 76] on icon "button" at bounding box center [499, 75] width 14 height 14
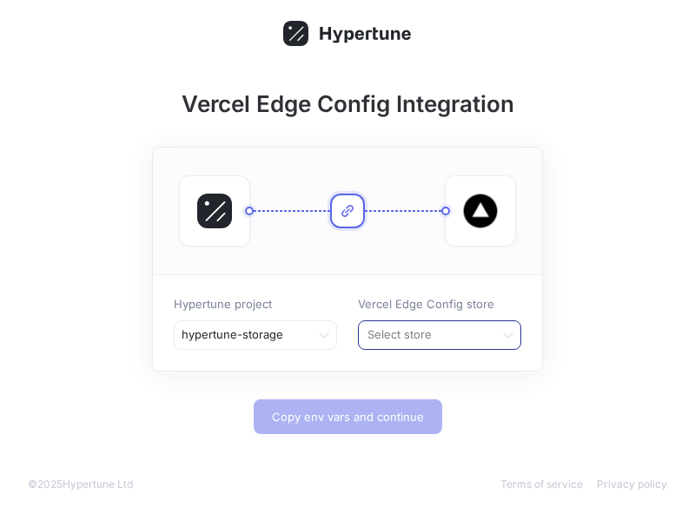
click at [423, 337] on div at bounding box center [427, 335] width 122 height 21
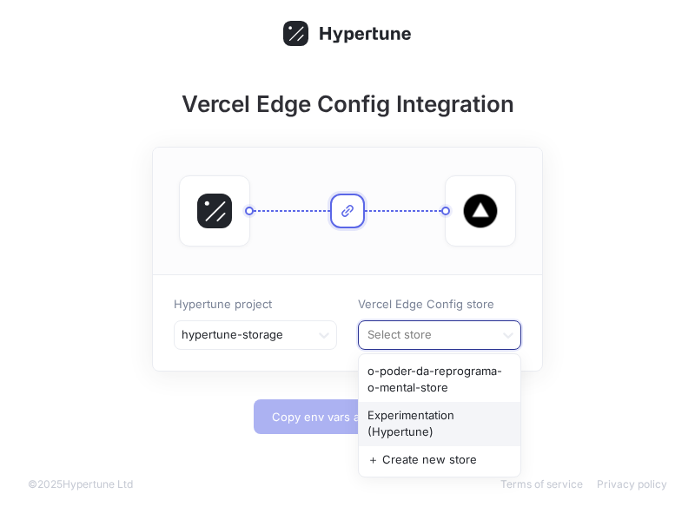
click at [412, 424] on div "Experimentation (Hypertune)" at bounding box center [440, 424] width 162 height 44
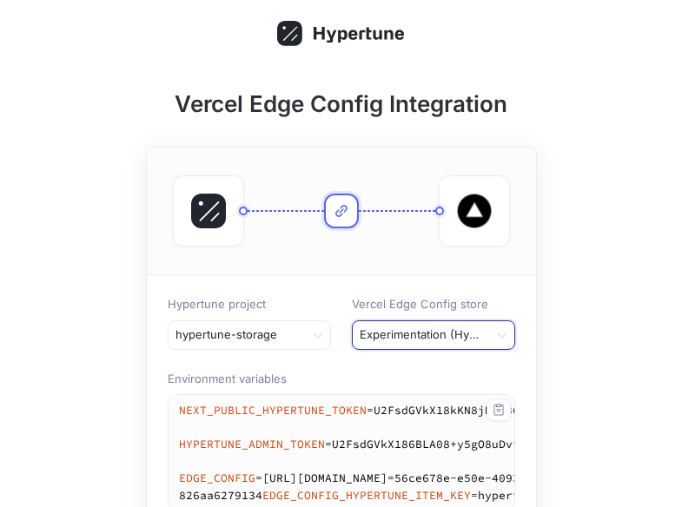
scroll to position [210, 0]
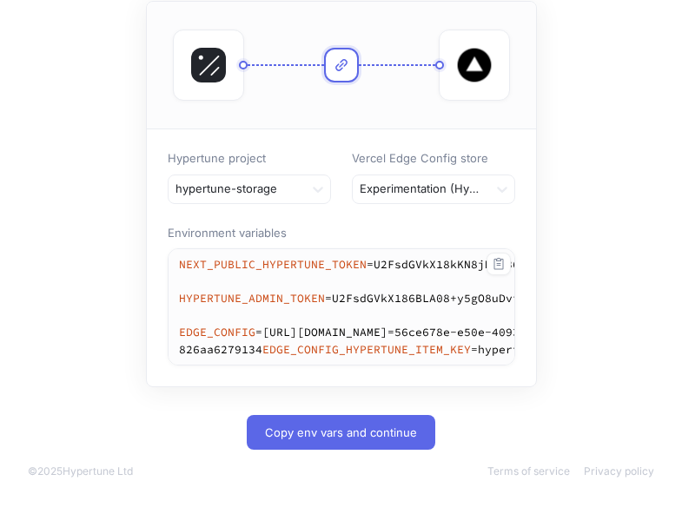
drag, startPoint x: 255, startPoint y: 350, endPoint x: 268, endPoint y: 352, distance: 12.3
click at [268, 352] on div "NEXT_PUBLIC_HYPERTUNE_TOKEN = U2FsdGVkX18kKN8jNV+36e66IYoOuWt2XnVB9cR035w = HYP…" at bounding box center [341, 306] width 347 height 117
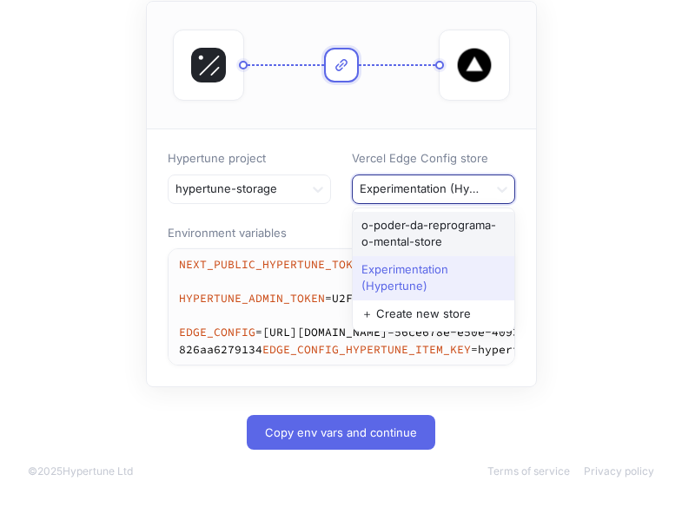
click at [427, 175] on div "Experimentation (Hypertune)" at bounding box center [420, 189] width 134 height 28
click at [419, 212] on div "o-poder-da-reprograma-o-mental-store" at bounding box center [434, 234] width 162 height 44
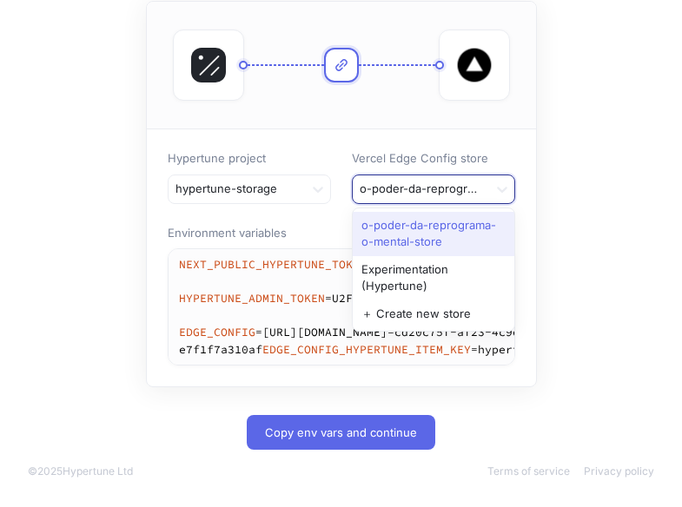
click at [394, 179] on div at bounding box center [421, 189] width 122 height 21
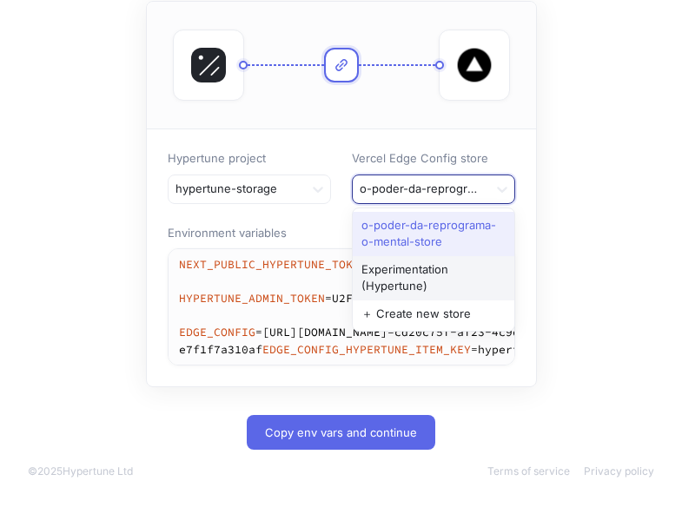
click at [395, 256] on div "Experimentation (Hypertune)" at bounding box center [434, 278] width 162 height 44
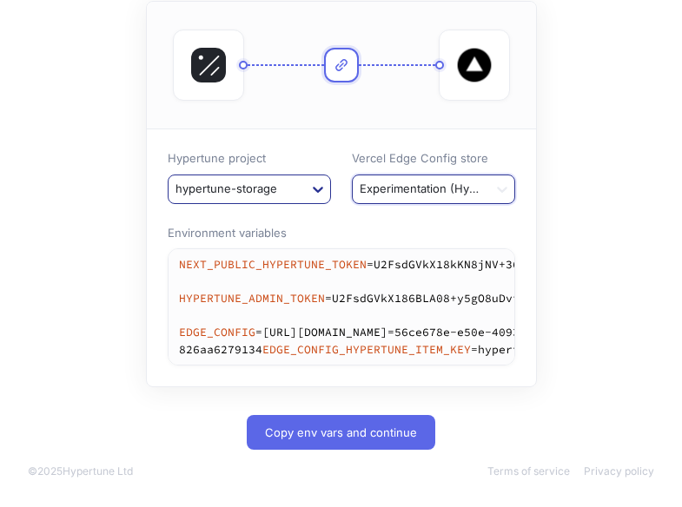
click at [317, 181] on icon at bounding box center [317, 189] width 17 height 17
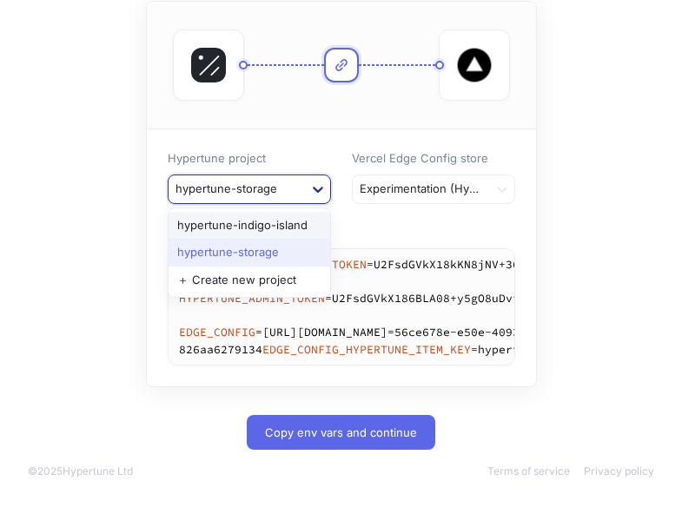
click at [318, 181] on icon at bounding box center [317, 189] width 17 height 17
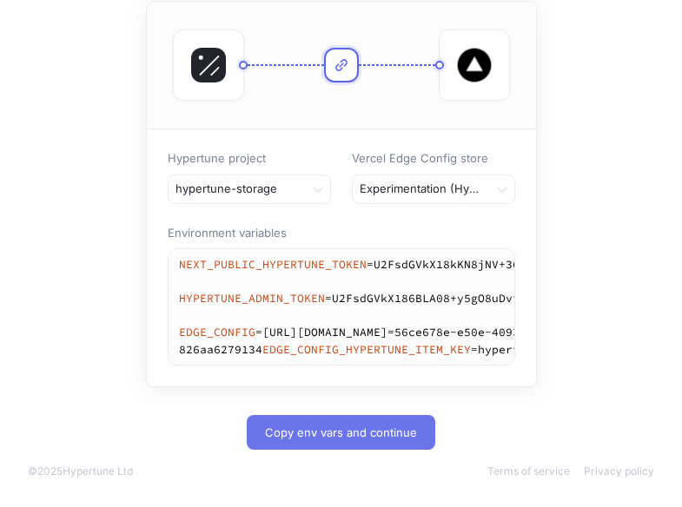
click at [320, 443] on button "Copy env vars and continue" at bounding box center [341, 432] width 188 height 35
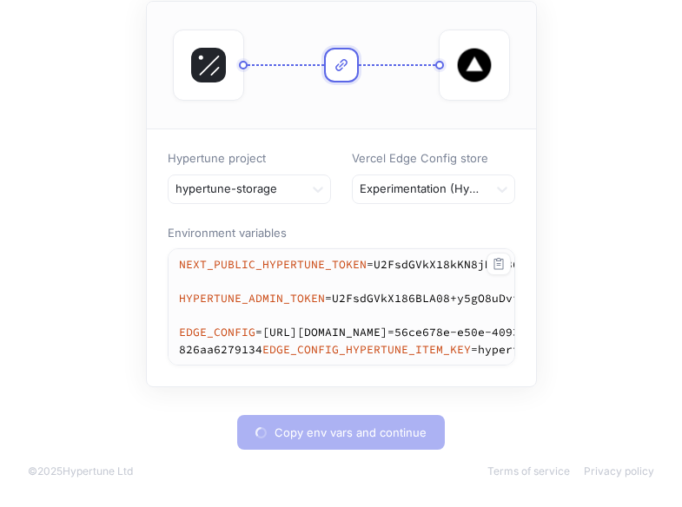
type textarea "NEXT_PUBLIC_HYPERTUNE_TOKEN=U2FsdGVkX18kKN8jNV+36e66IYoOuWt2XnVB9cR035w= HYPERT…"
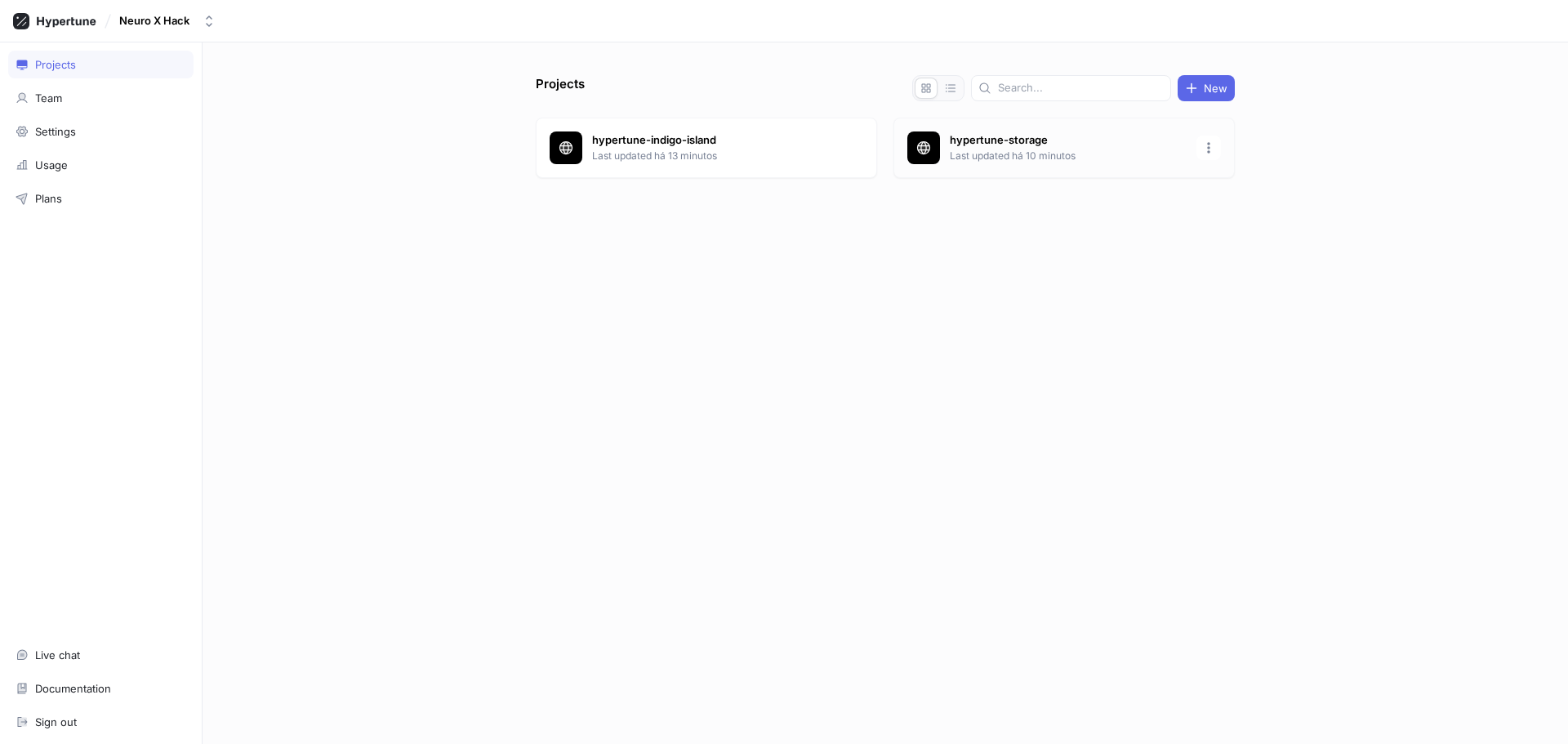
click at [1023, 139] on p "hypertune-storage" at bounding box center [1068, 140] width 237 height 16
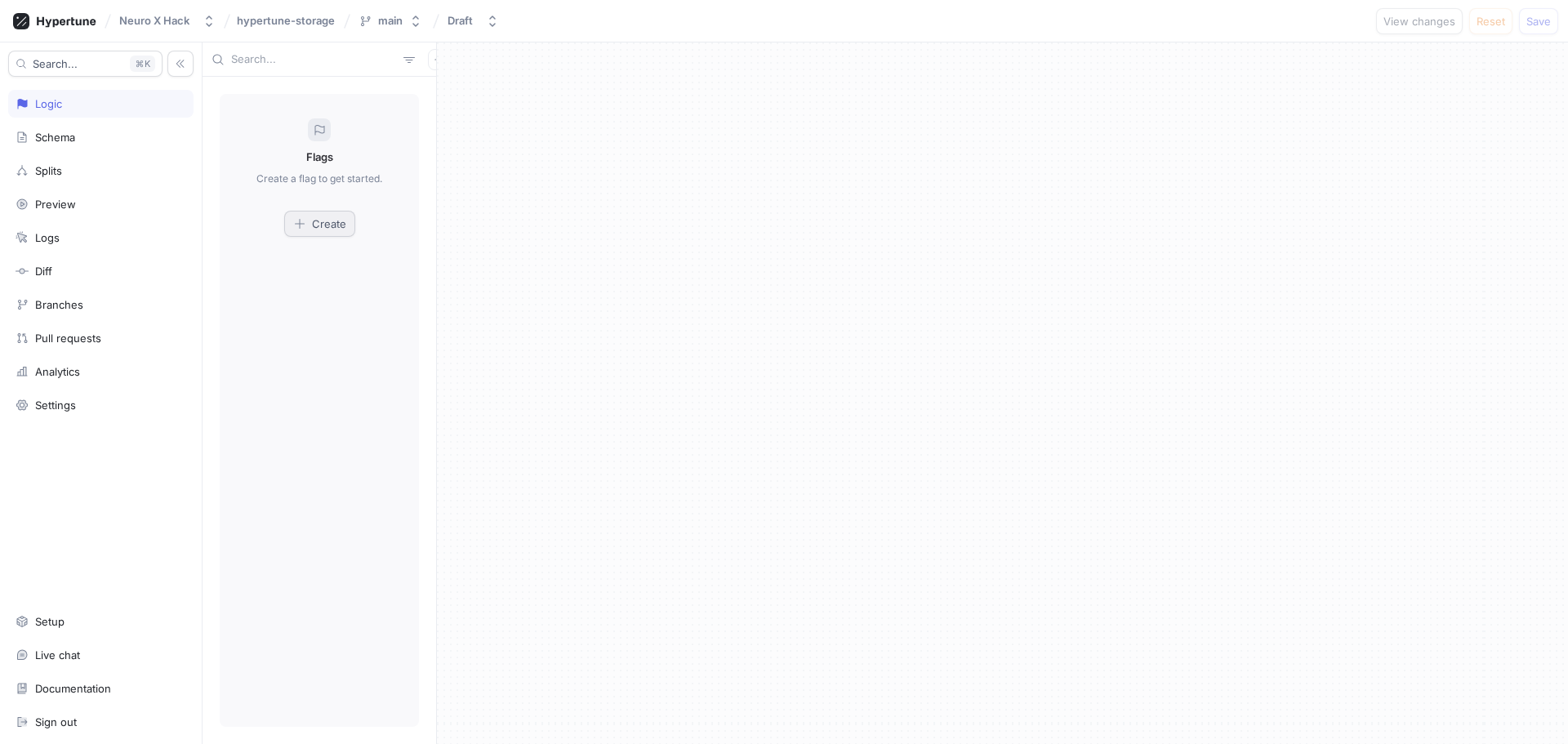
click at [306, 227] on icon "button" at bounding box center [300, 224] width 13 height 13
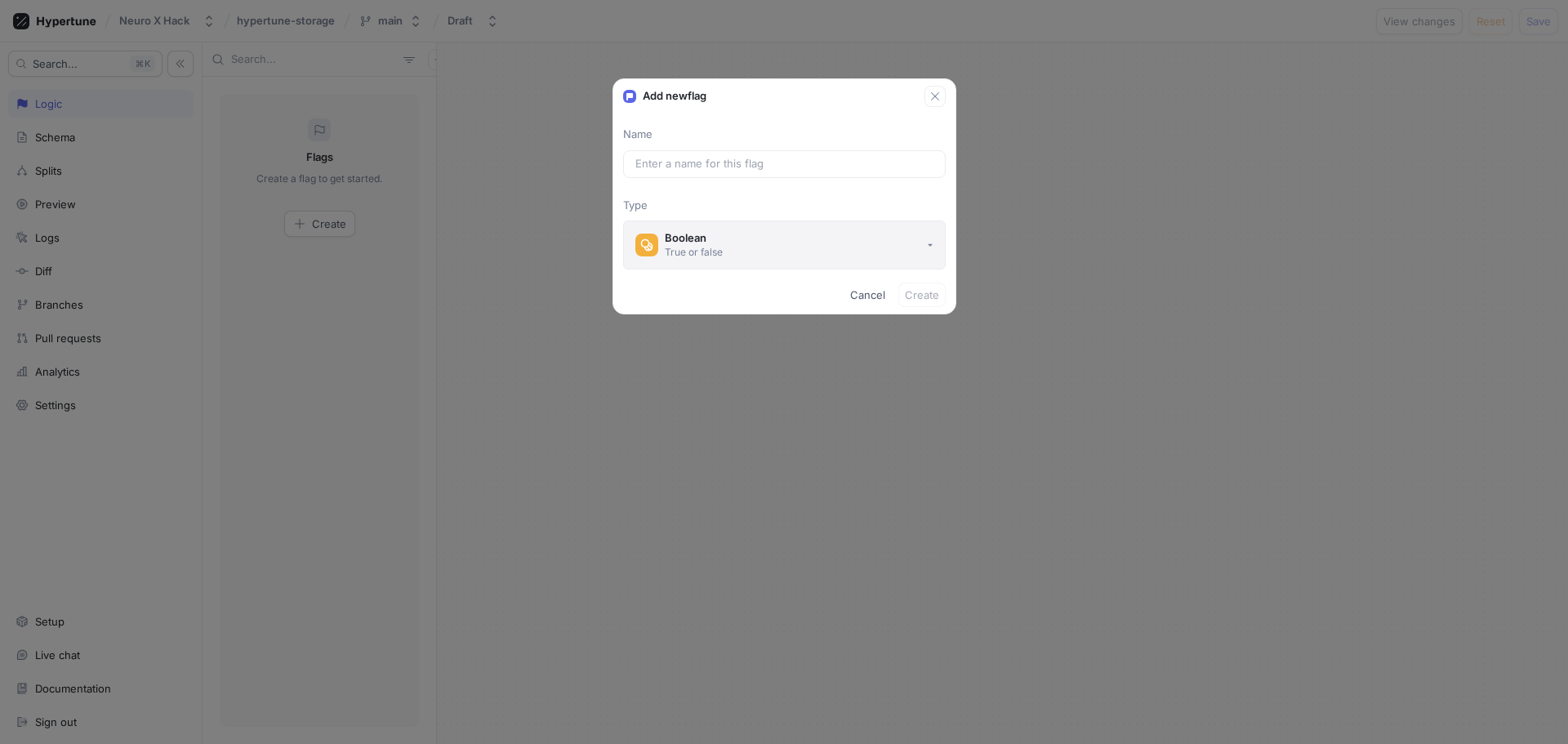
click at [733, 243] on button "Boolean True or false" at bounding box center [784, 245] width 322 height 49
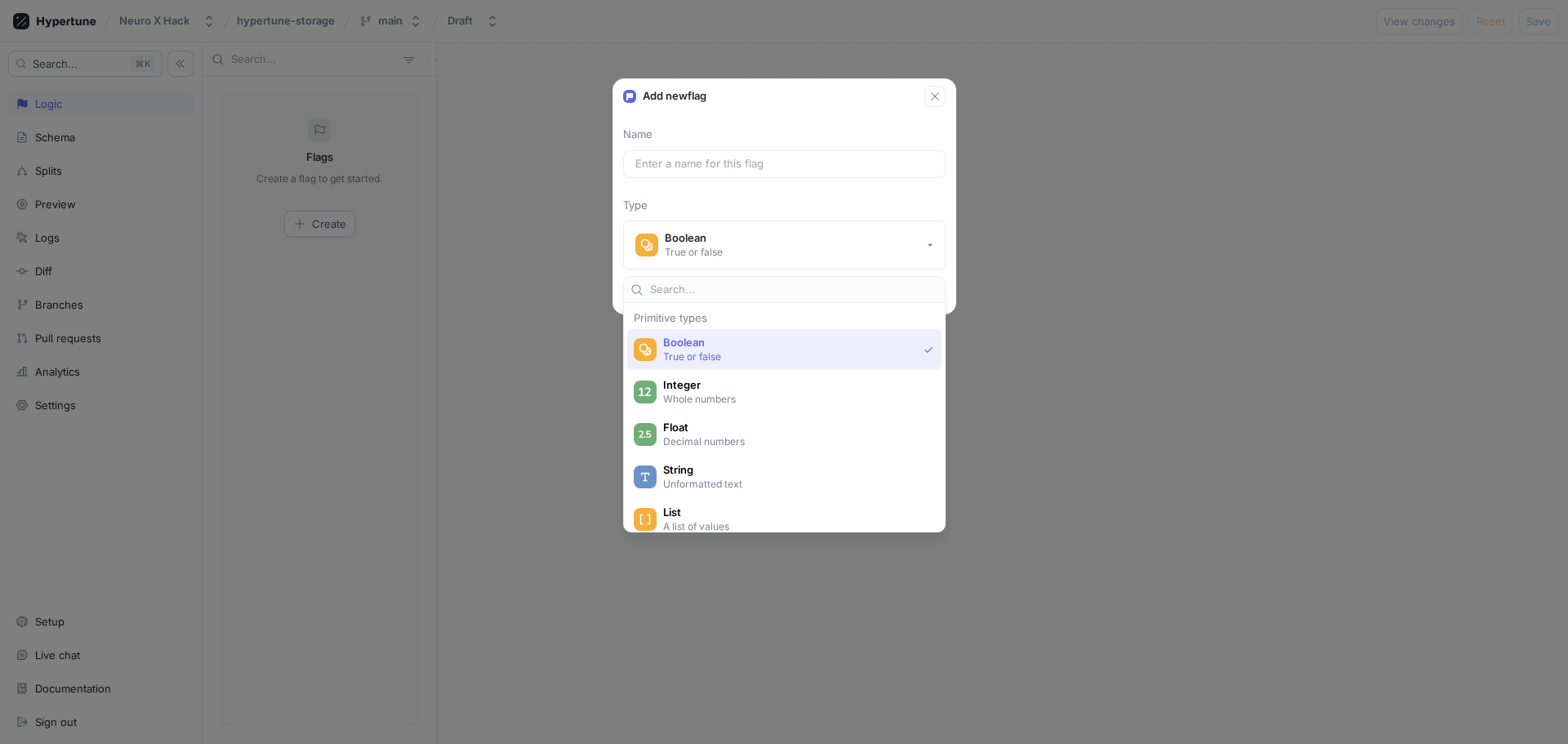
click at [779, 356] on p "True or false" at bounding box center [790, 356] width 254 height 14
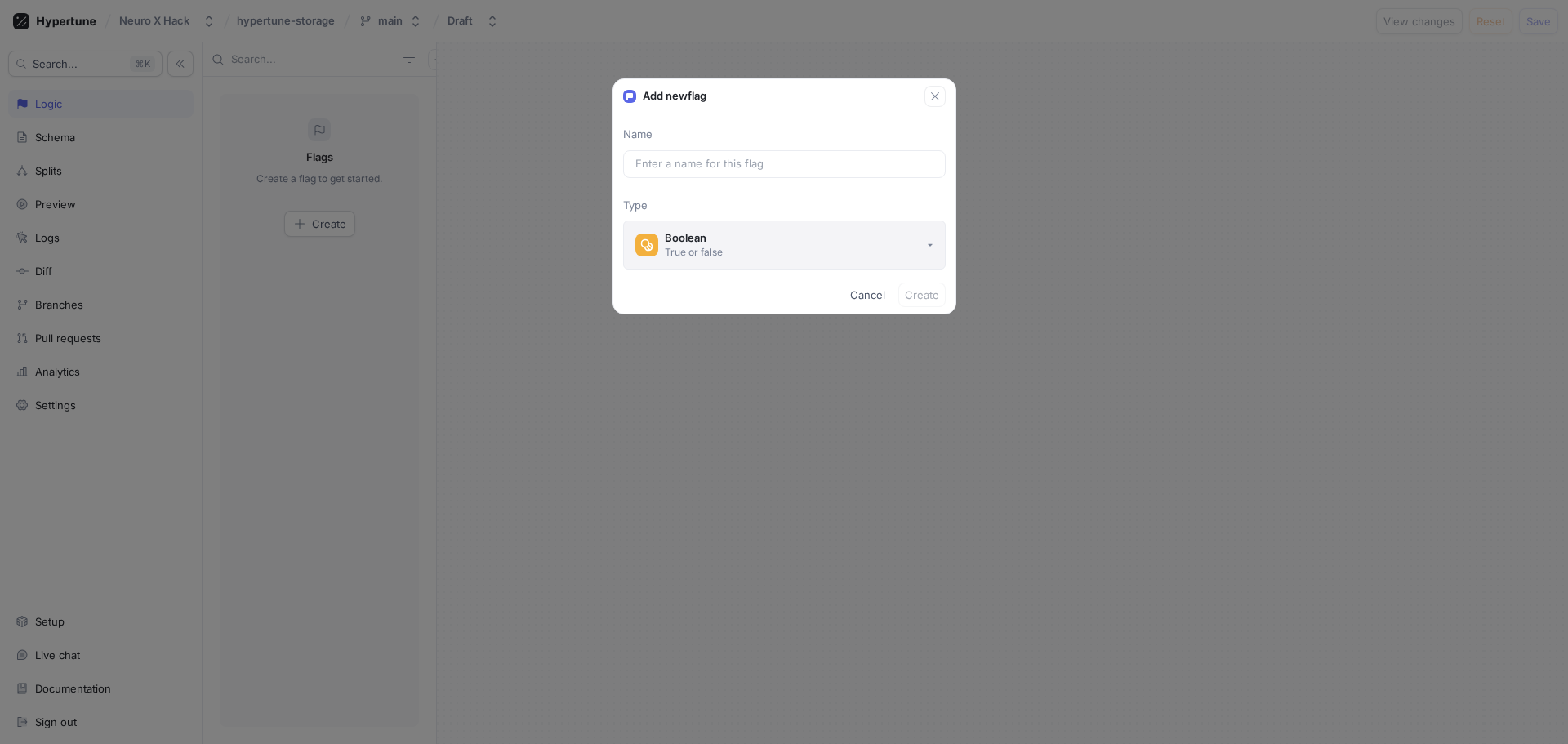
click at [747, 234] on button "Boolean True or false" at bounding box center [784, 245] width 322 height 49
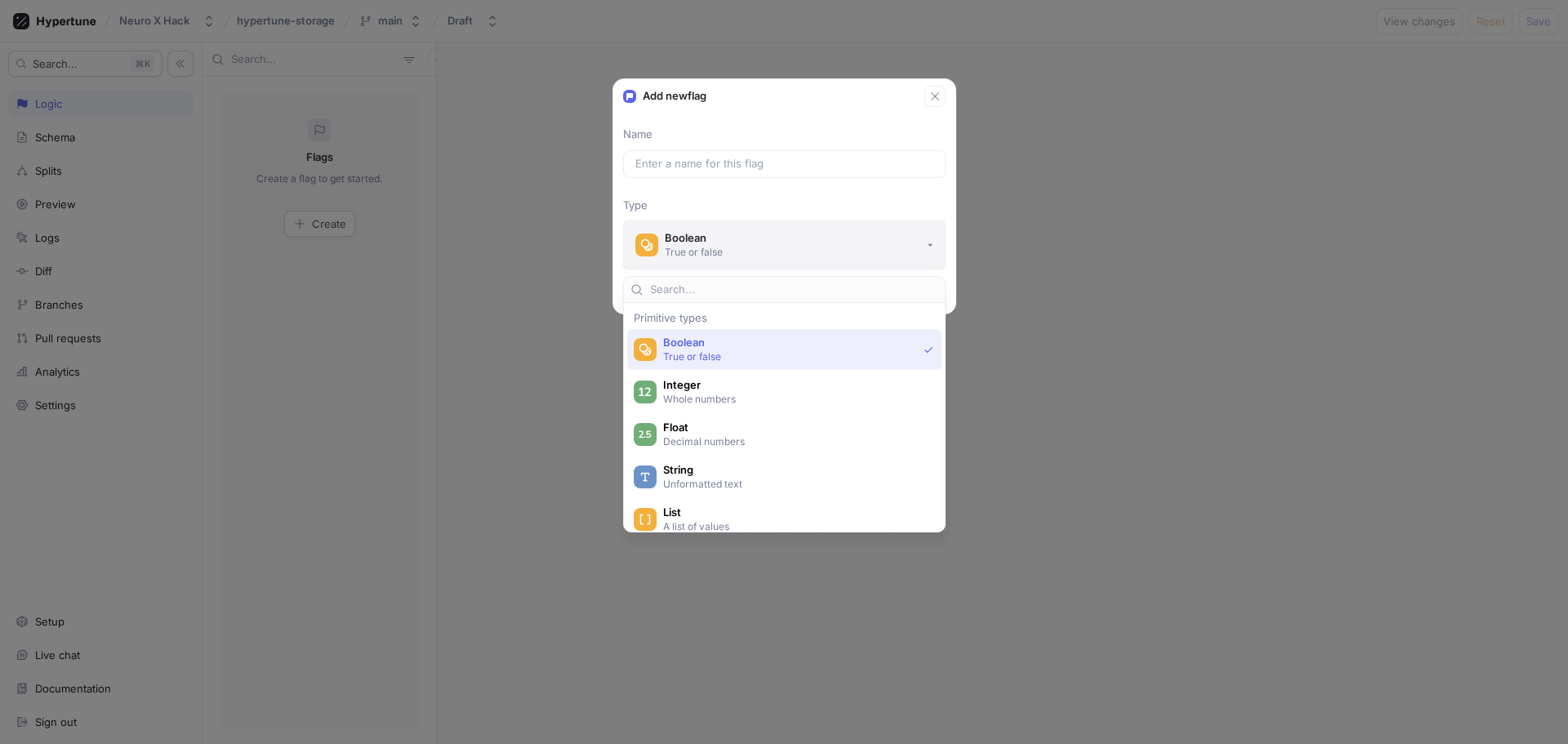
click at [709, 238] on div "Boolean" at bounding box center [694, 238] width 58 height 14
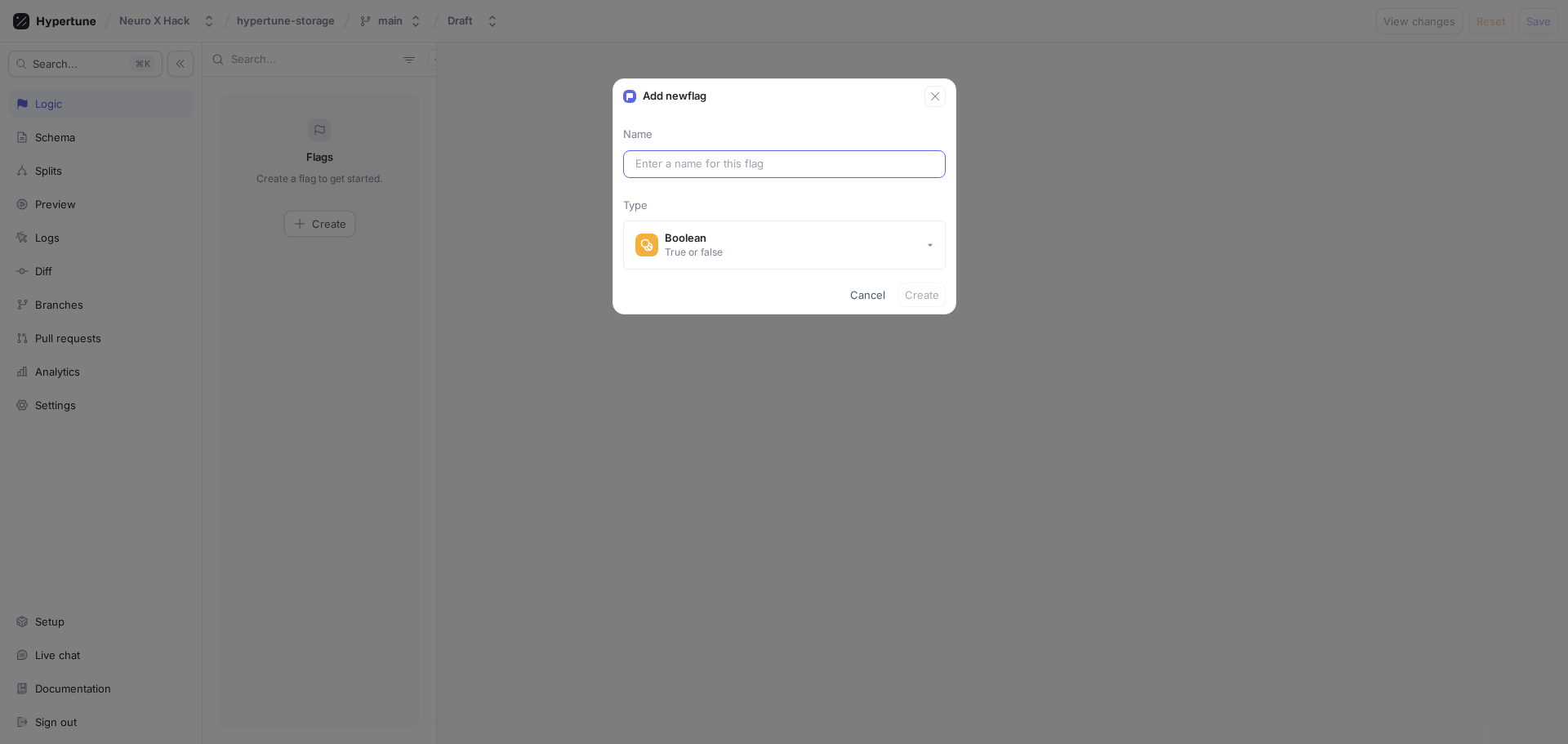
click at [708, 174] on div at bounding box center [784, 165] width 322 height 28
click at [702, 164] on input "text" at bounding box center [784, 164] width 298 height 16
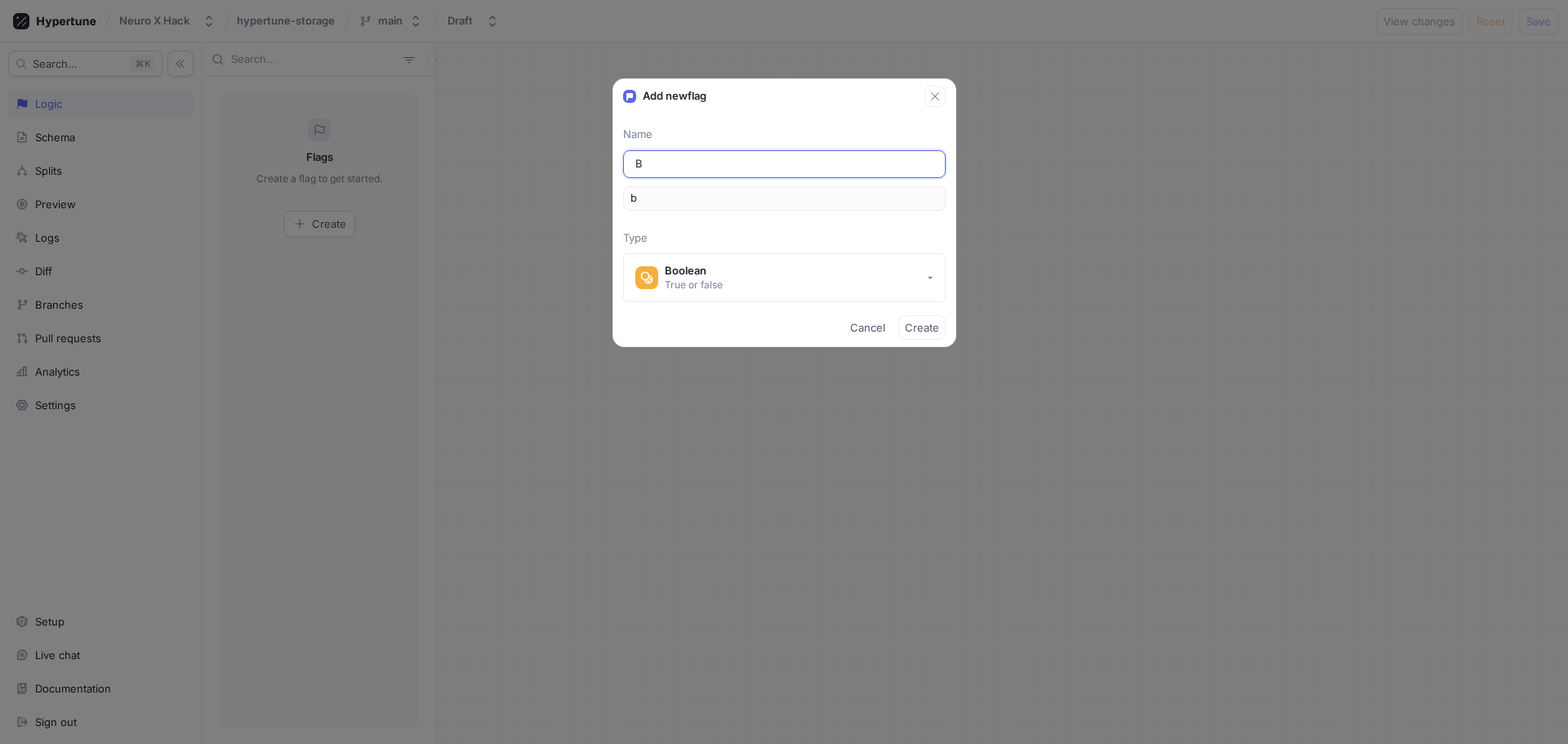
type input "Bo"
type input "bo"
type input "Boo"
type input "boo"
type input "Boo"
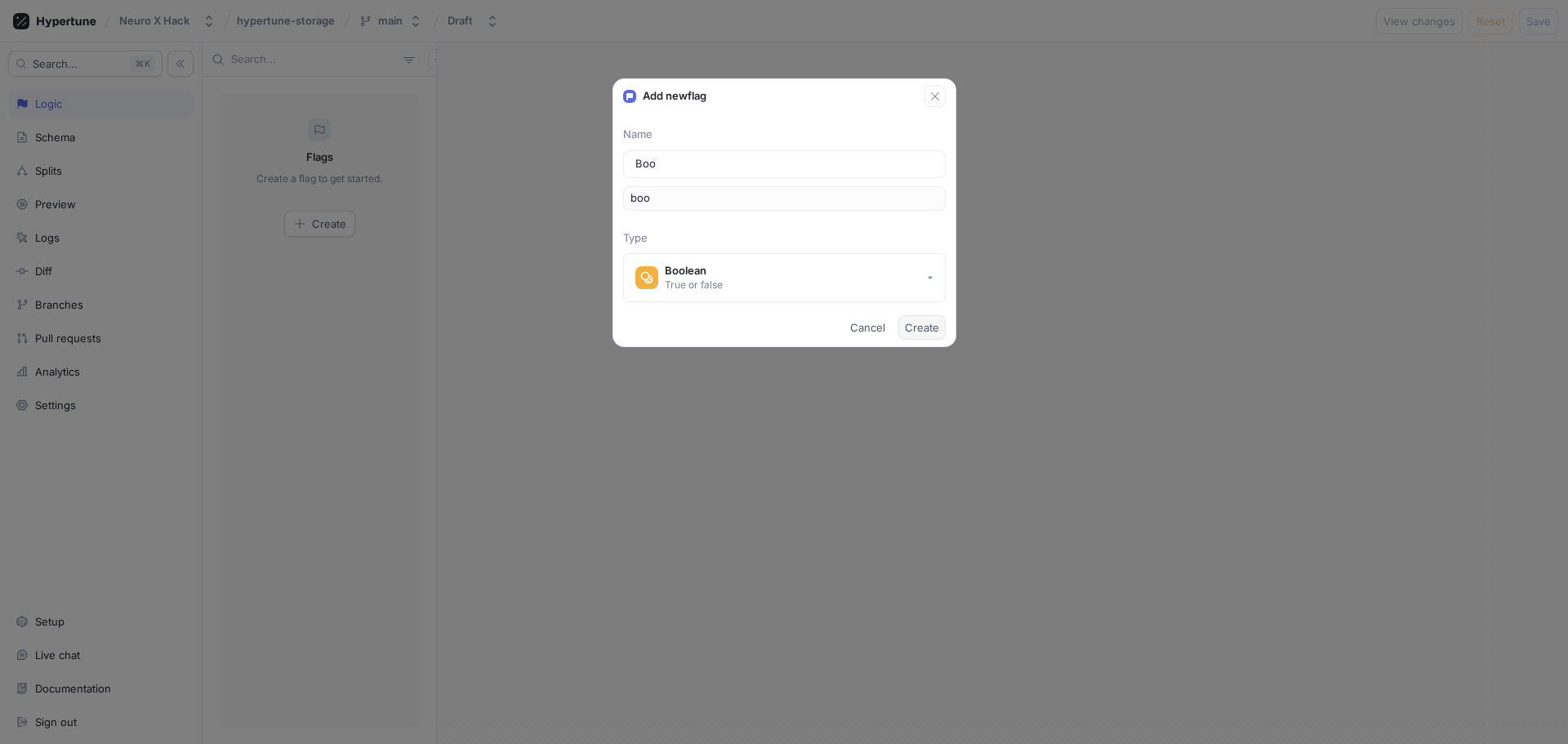
click at [922, 331] on span "Create" at bounding box center [921, 327] width 34 height 9
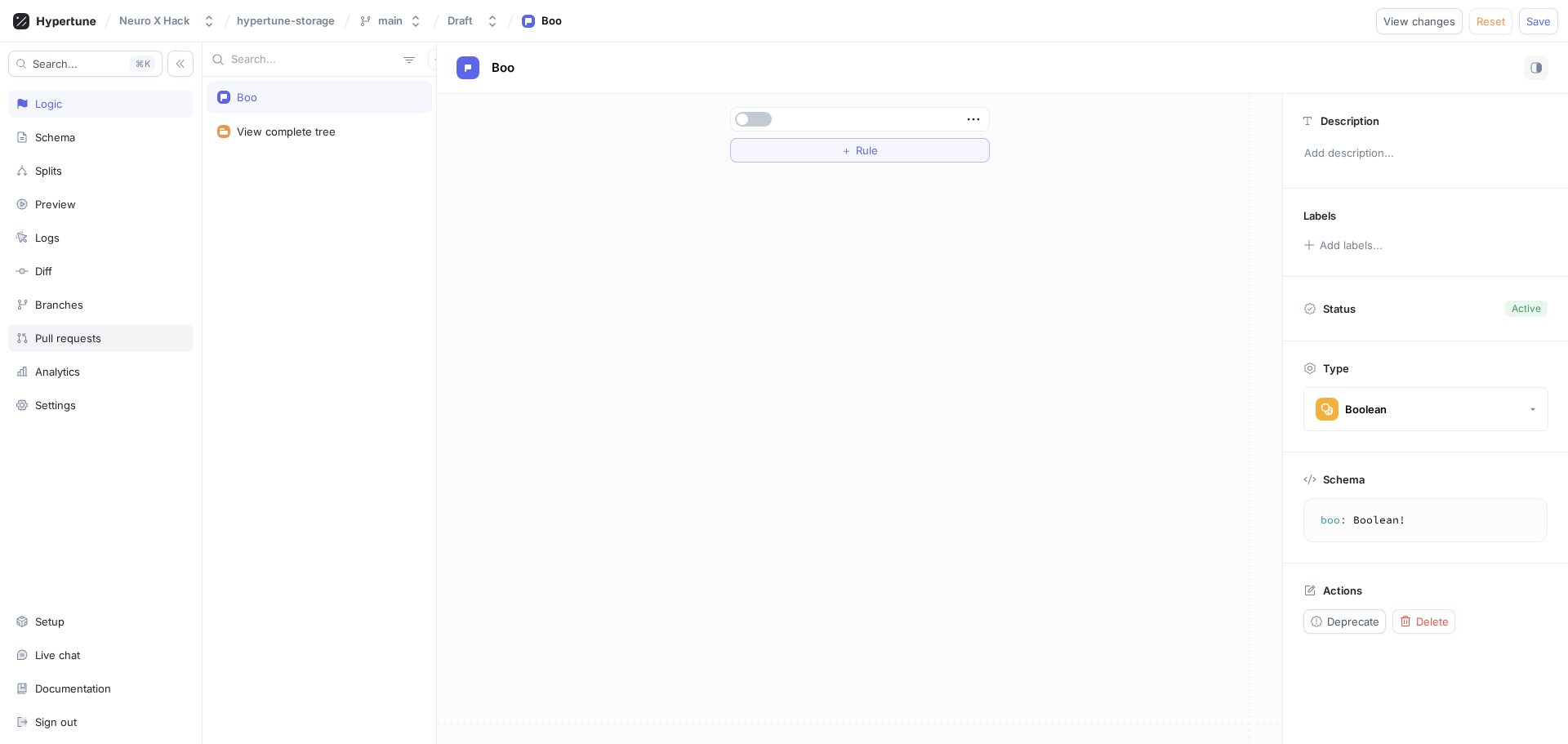
click at [70, 329] on div "Pull requests" at bounding box center [101, 339] width 185 height 28
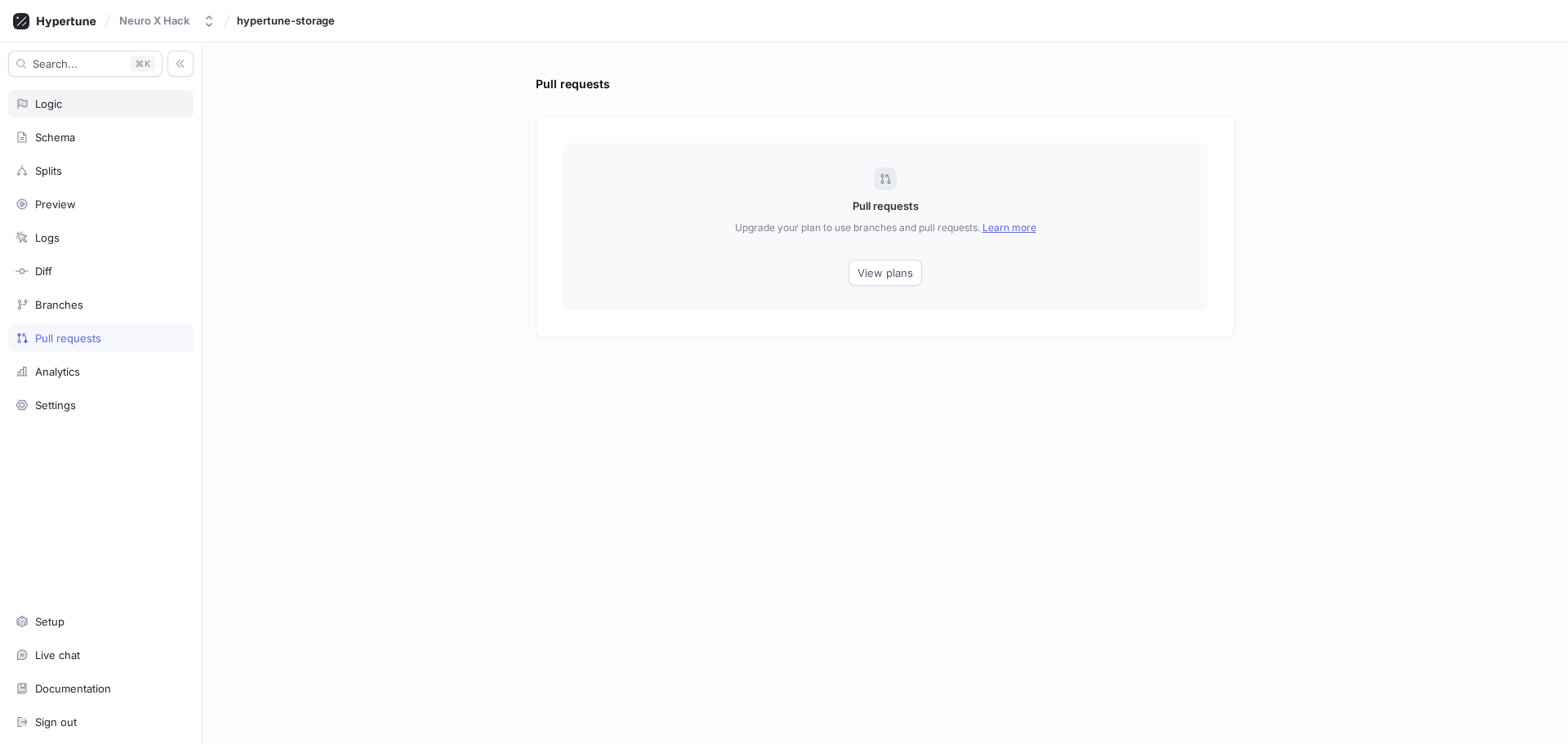
click at [46, 101] on div "Logic" at bounding box center [48, 103] width 27 height 13
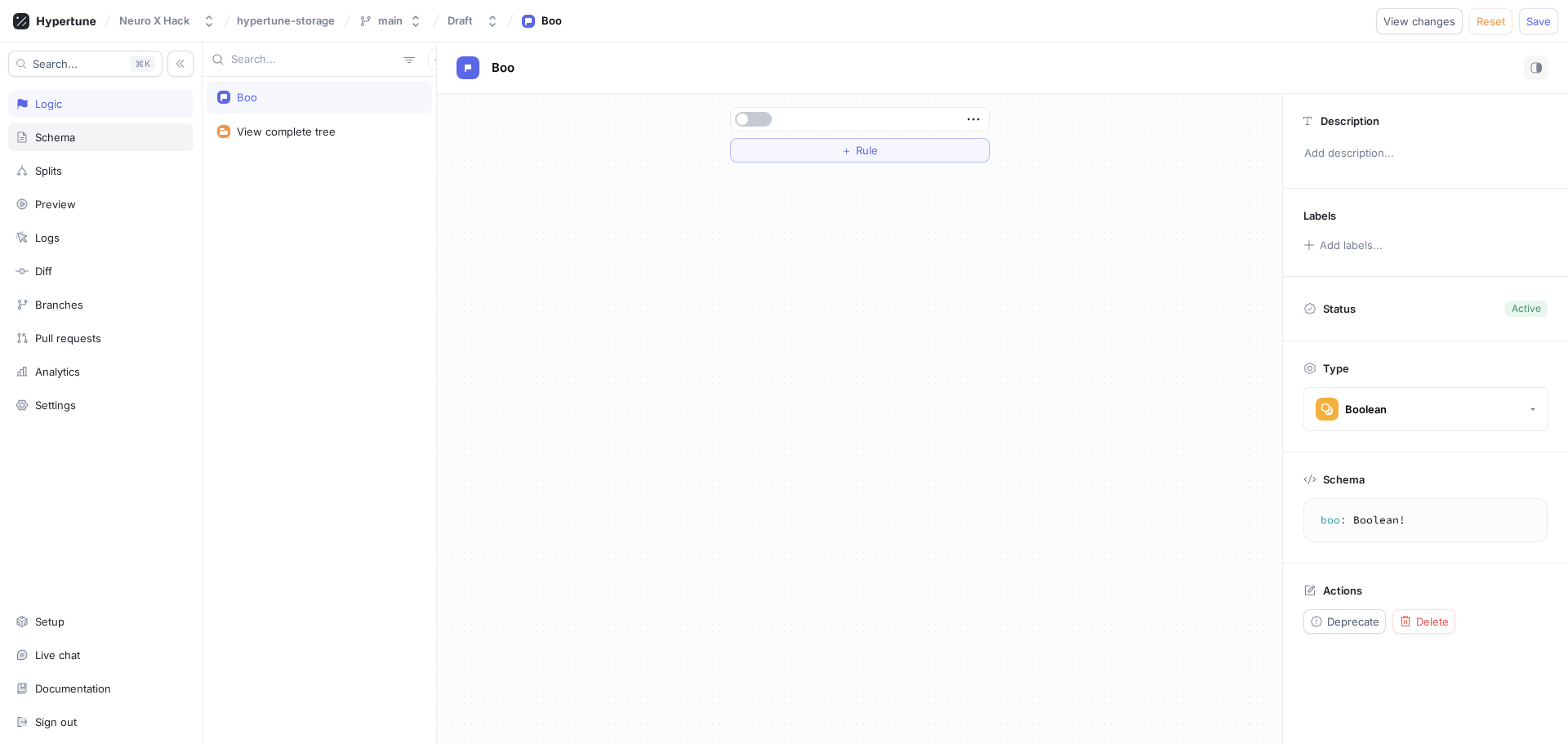
click at [69, 137] on div "Schema" at bounding box center [55, 137] width 40 height 13
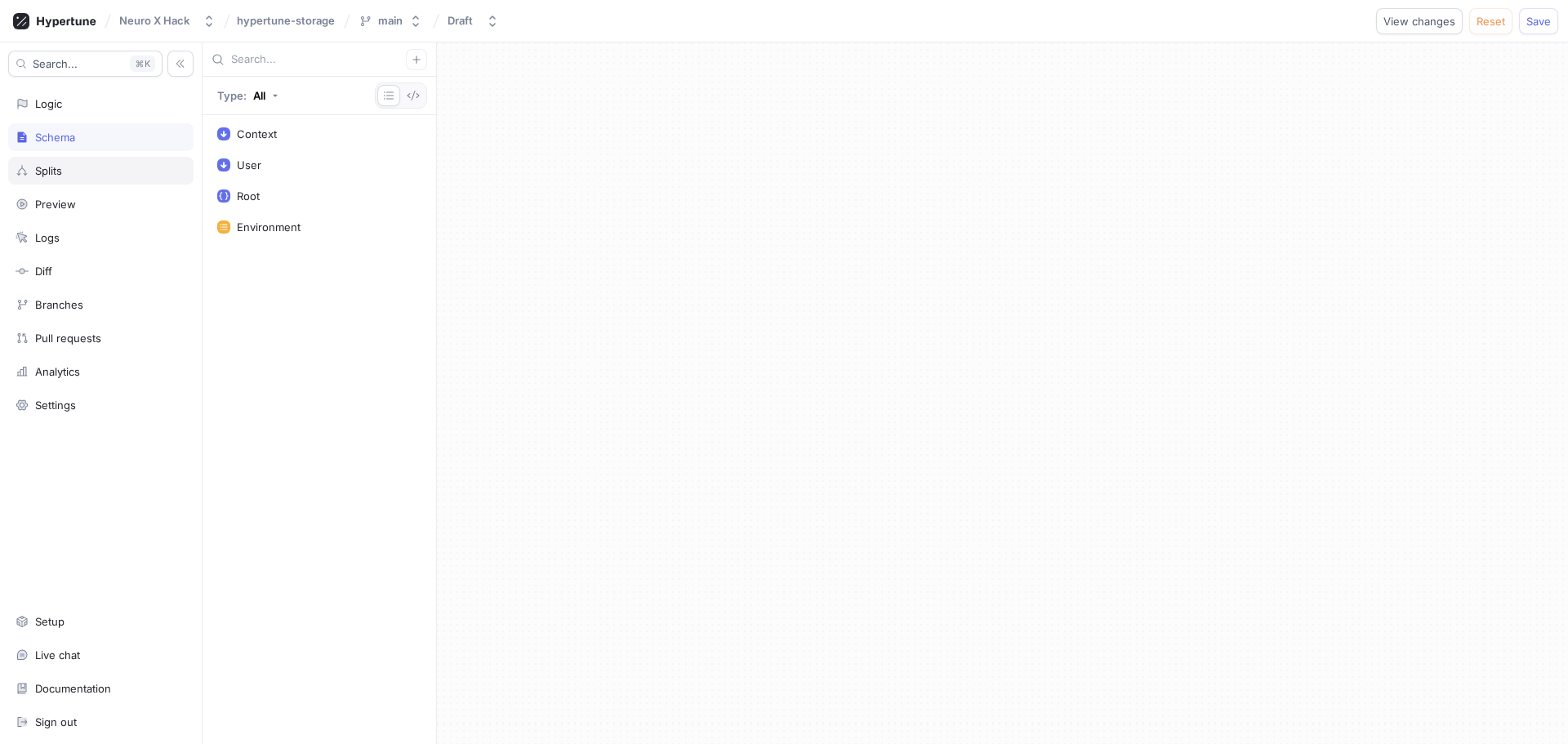
click at [71, 171] on div "Splits" at bounding box center [102, 171] width 171 height 13
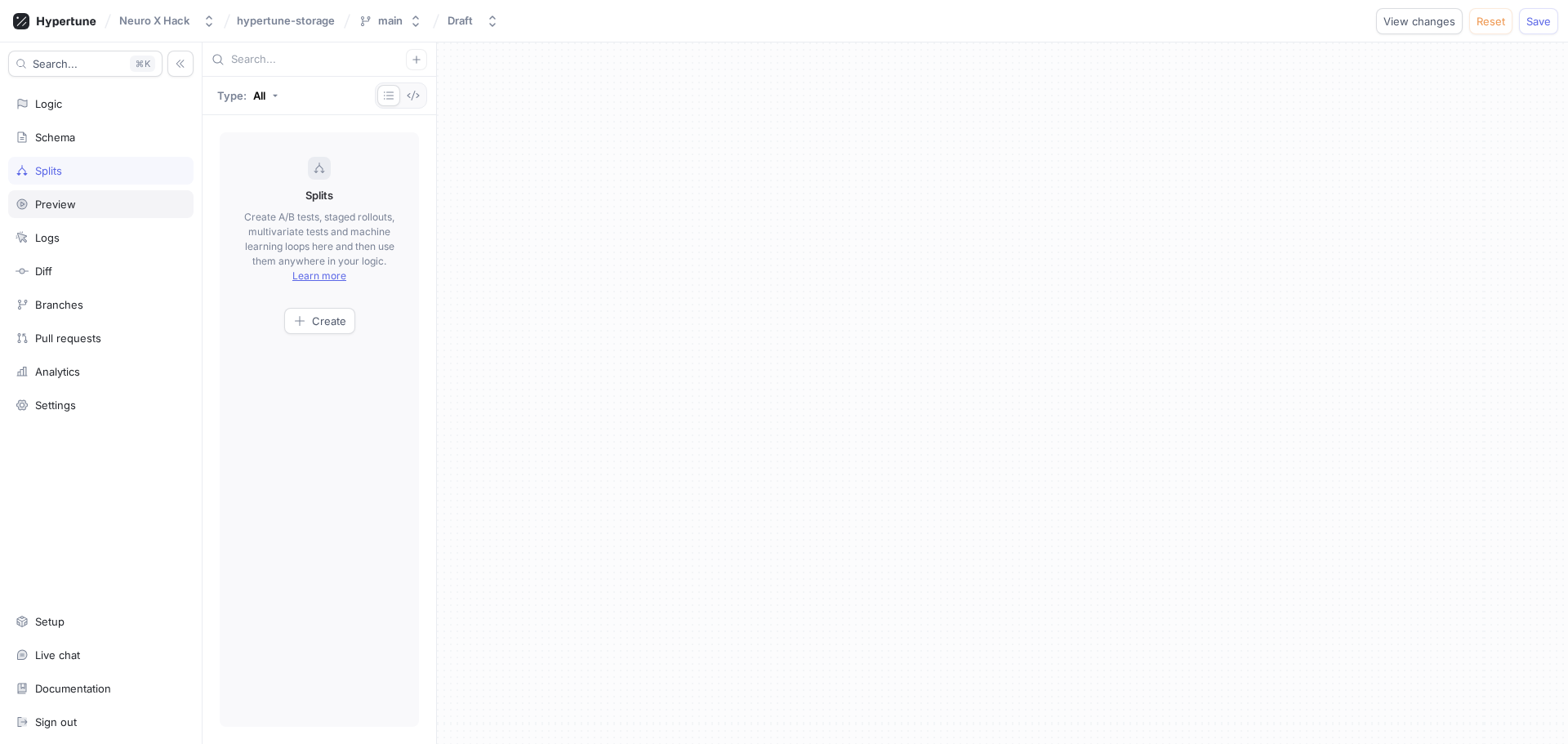
click at [59, 201] on div "Preview" at bounding box center [55, 204] width 40 height 13
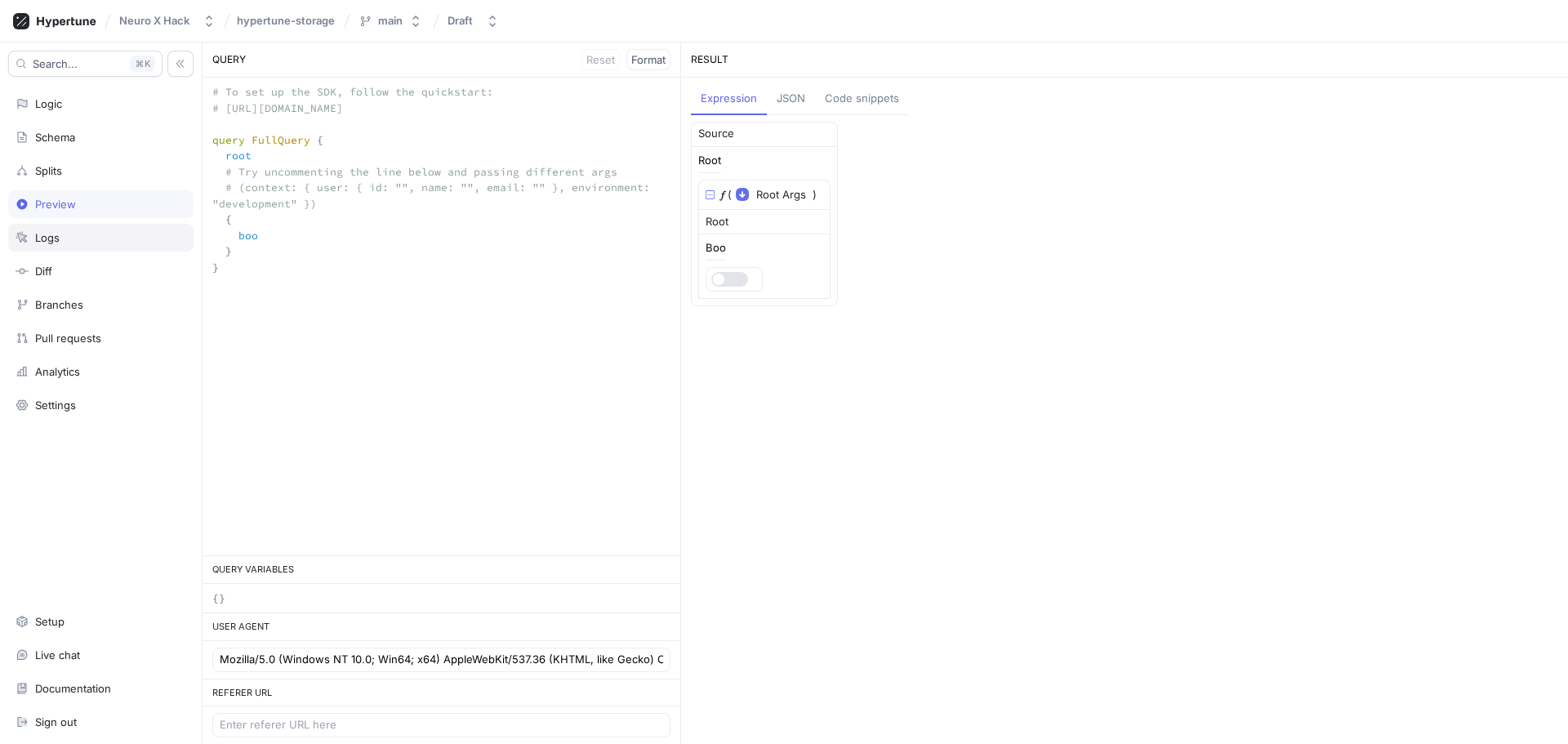
click at [53, 239] on div "Logs" at bounding box center [47, 238] width 24 height 13
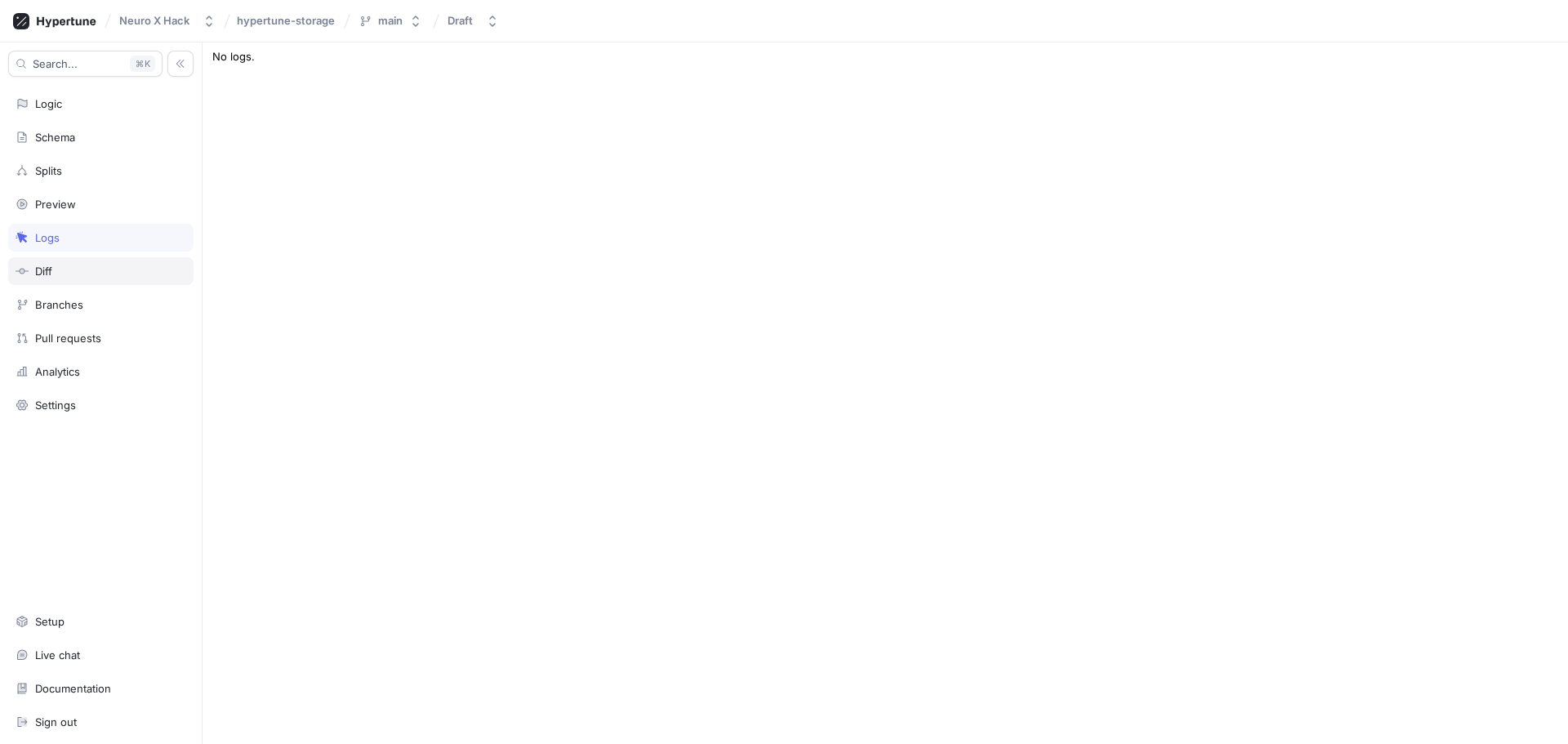
click at [51, 269] on div "Diff" at bounding box center [43, 271] width 17 height 13
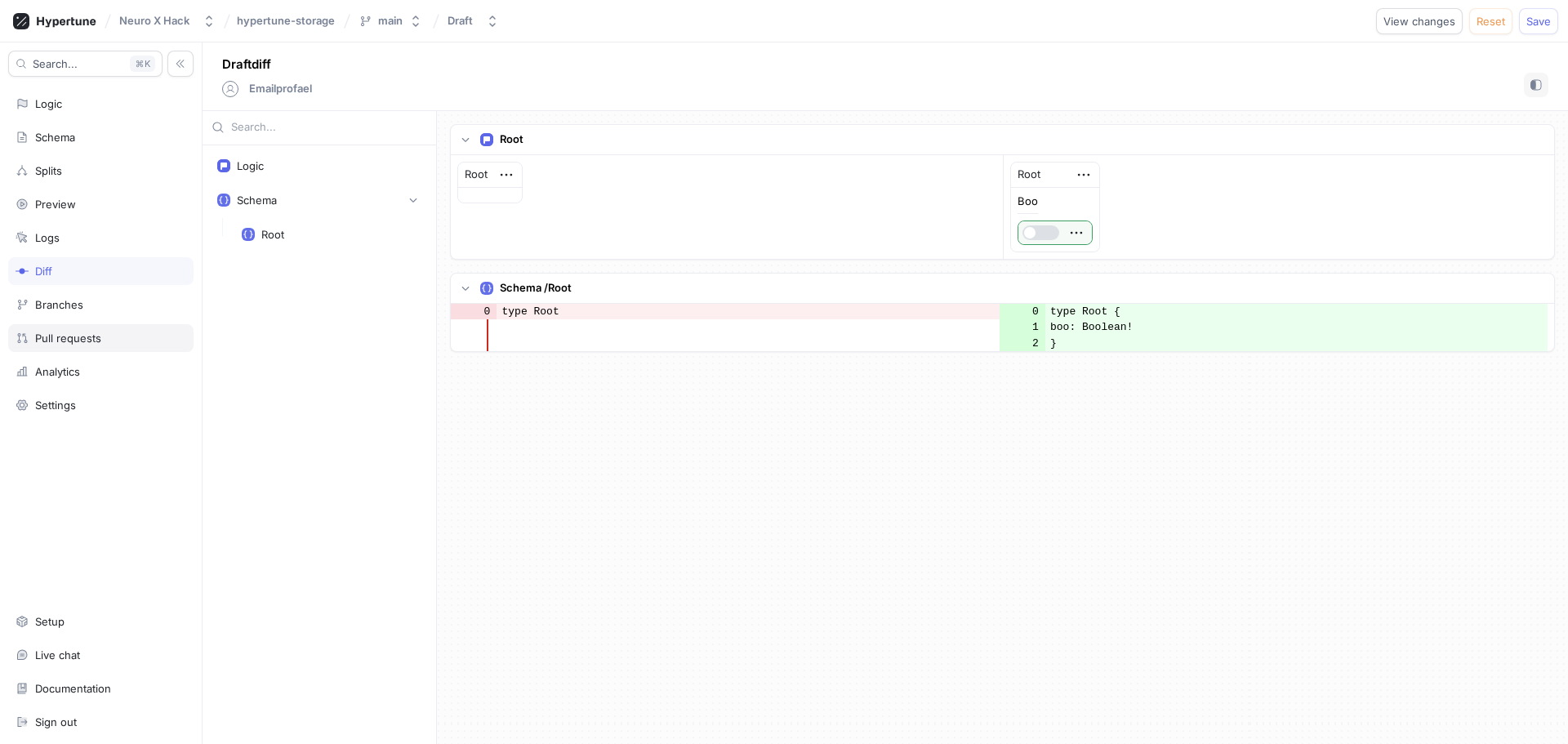
click at [55, 325] on div "Pull requests" at bounding box center [101, 339] width 185 height 28
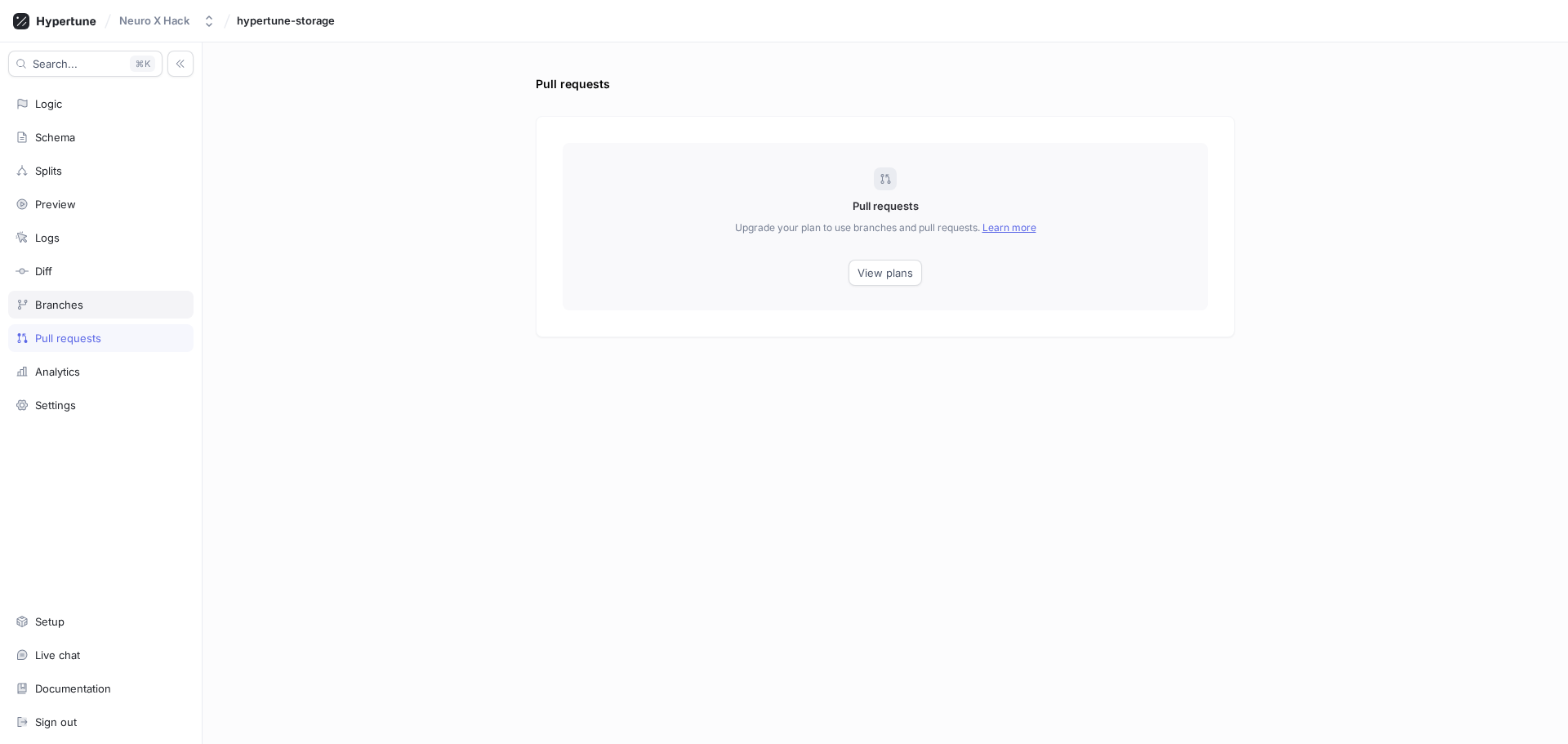
click at [55, 308] on div "Branches" at bounding box center [58, 305] width 48 height 13
click at [69, 332] on div "Pull requests" at bounding box center [68, 339] width 66 height 13
click at [71, 368] on div "Analytics" at bounding box center [57, 372] width 45 height 13
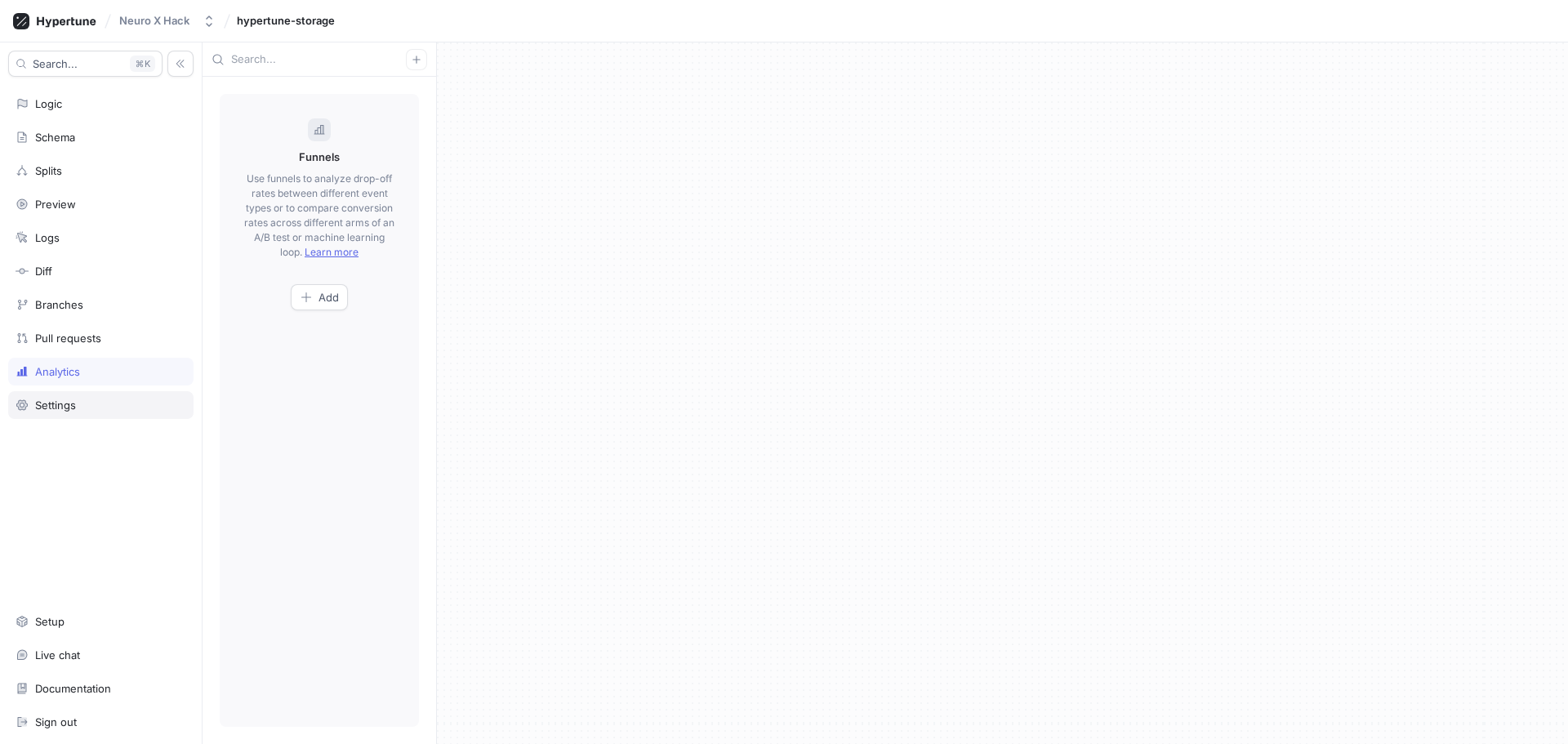
click at [69, 406] on div "Settings" at bounding box center [55, 405] width 40 height 13
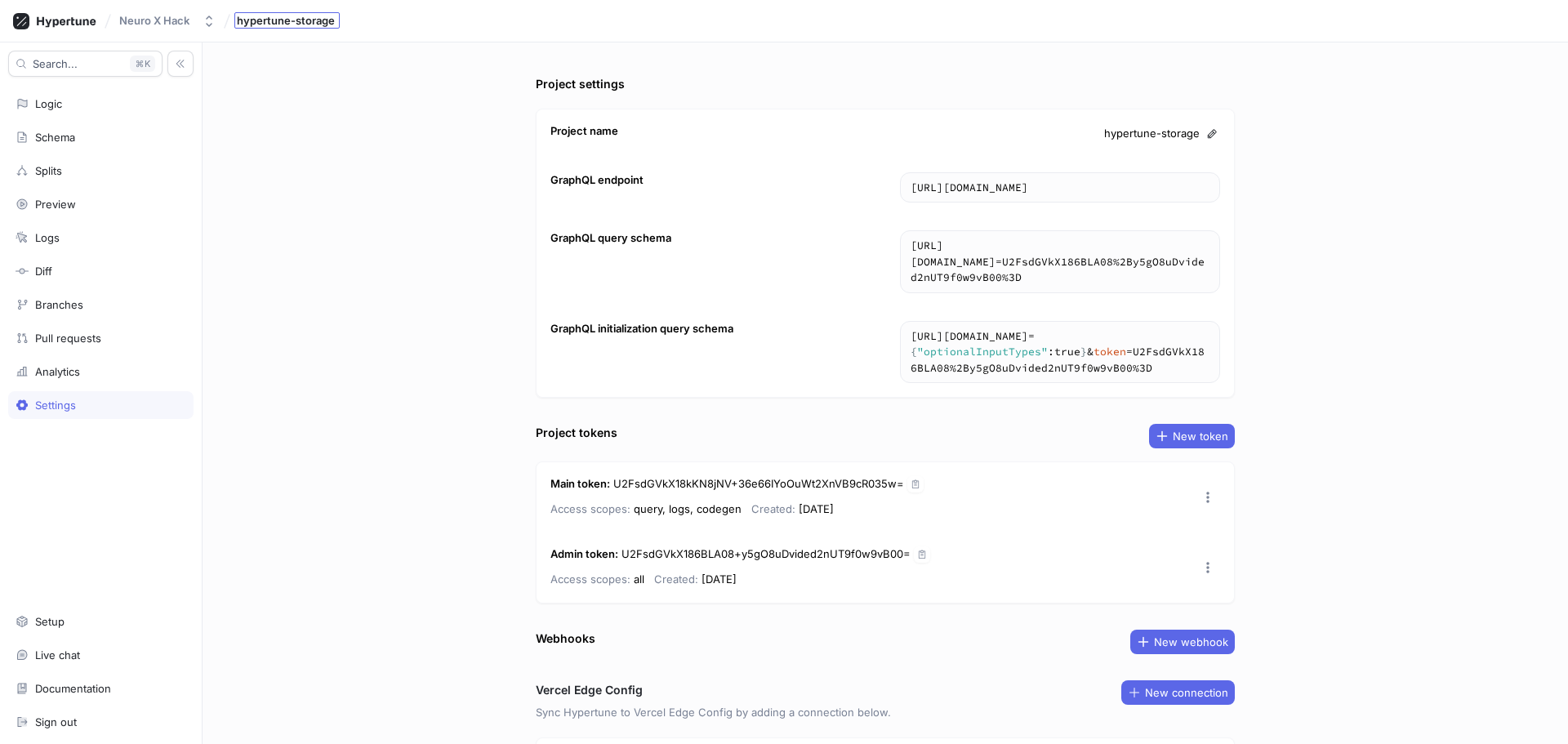
click at [294, 24] on span "hypertune-storage" at bounding box center [286, 21] width 98 height 11
click at [120, 121] on div "Search... K Logic Schema Splits Preview Logs Diff Branches Pull requests Analyt…" at bounding box center [101, 393] width 202 height 702
click at [71, 104] on div "Logic" at bounding box center [102, 103] width 171 height 13
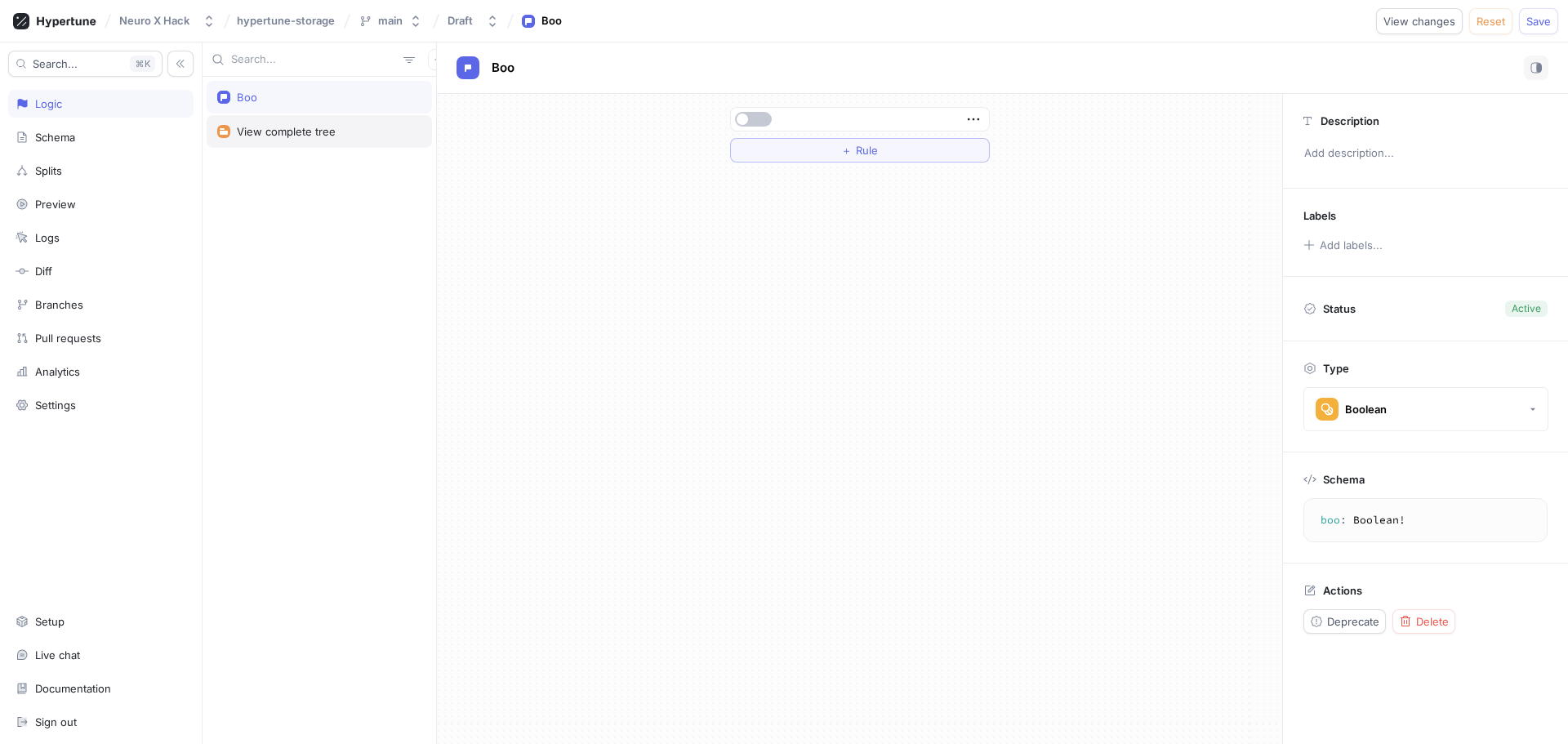
click at [252, 131] on div "View complete tree" at bounding box center [286, 132] width 99 height 13
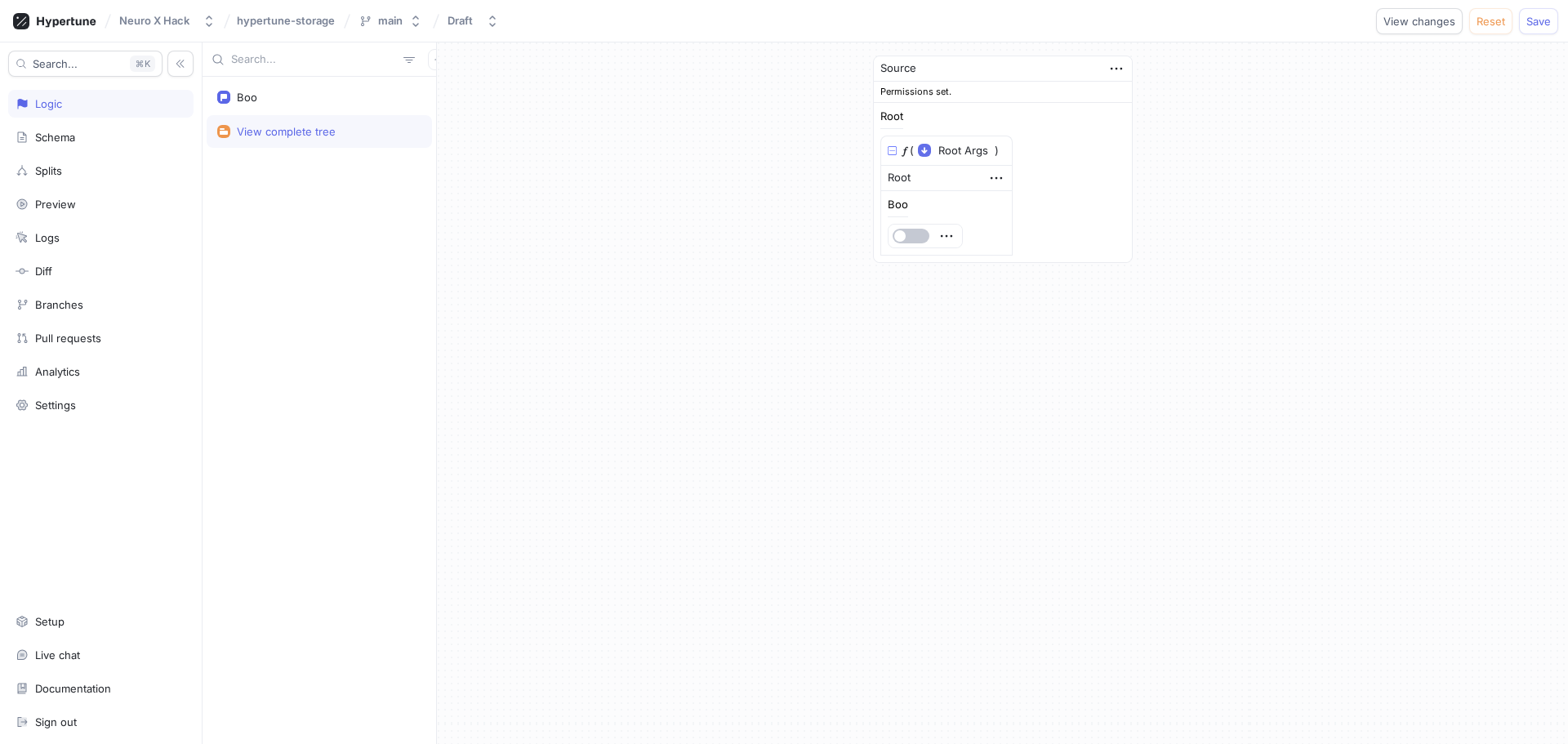
click at [917, 245] on div at bounding box center [925, 236] width 73 height 23
click at [903, 234] on span "button" at bounding box center [900, 236] width 11 height 11
click at [1009, 176] on div "Root" at bounding box center [946, 178] width 131 height 25
click at [1002, 177] on icon "button" at bounding box center [996, 178] width 18 height 18
click at [1001, 177] on icon "button" at bounding box center [996, 178] width 18 height 18
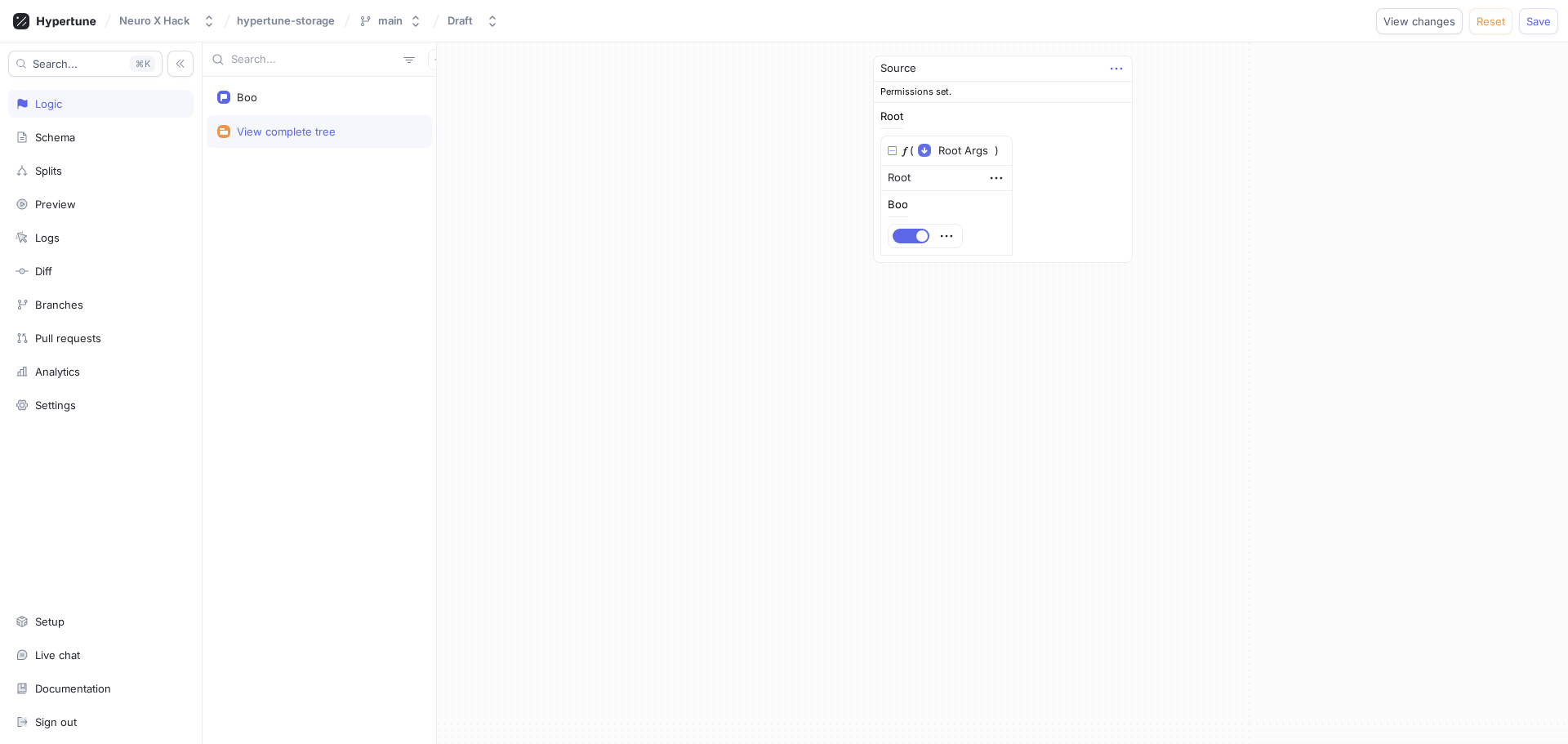
click at [1115, 68] on icon "button" at bounding box center [1116, 68] width 18 height 18
click at [1414, 24] on span "View changes" at bounding box center [1419, 21] width 71 height 9
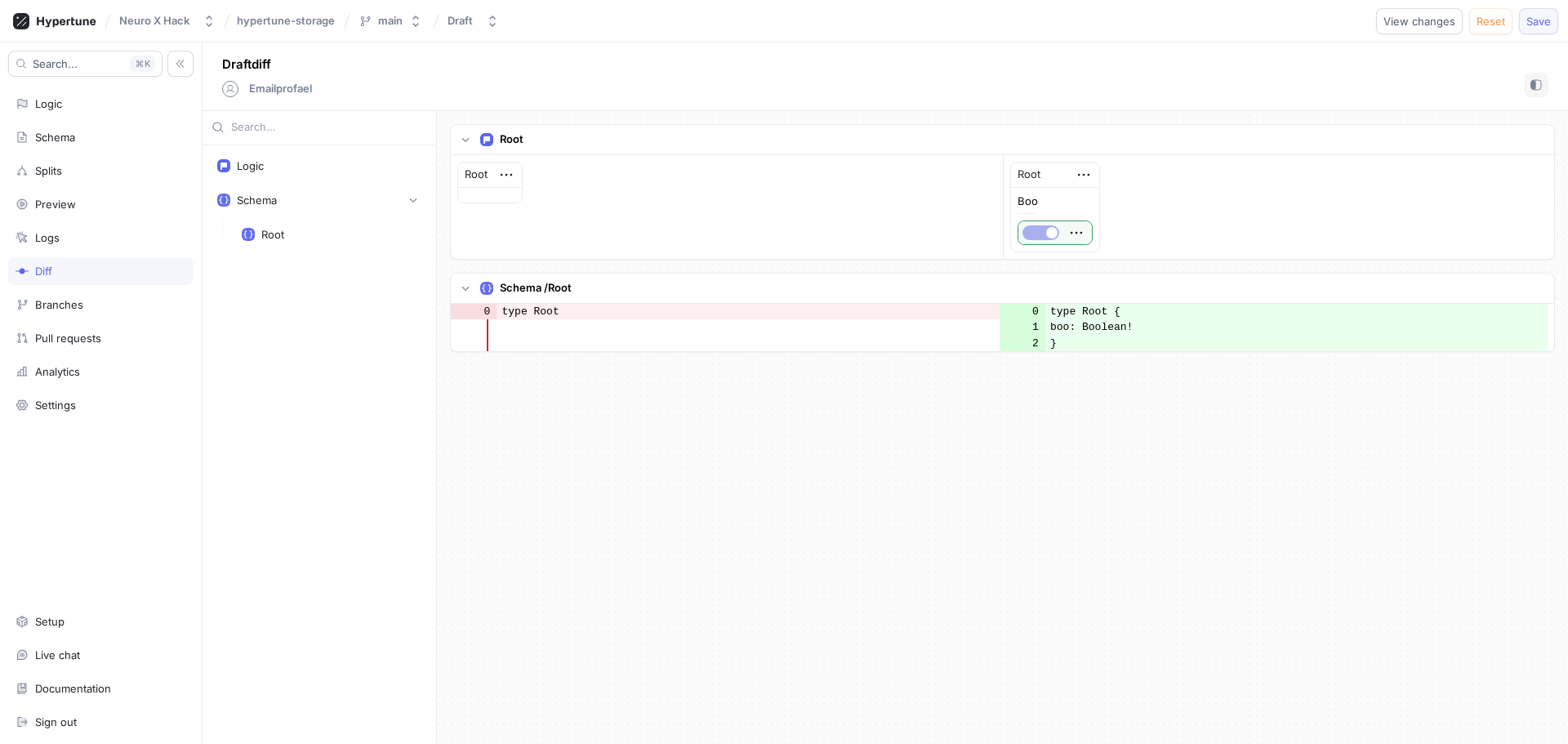
click at [1535, 19] on span "Save" at bounding box center [1538, 21] width 24 height 9
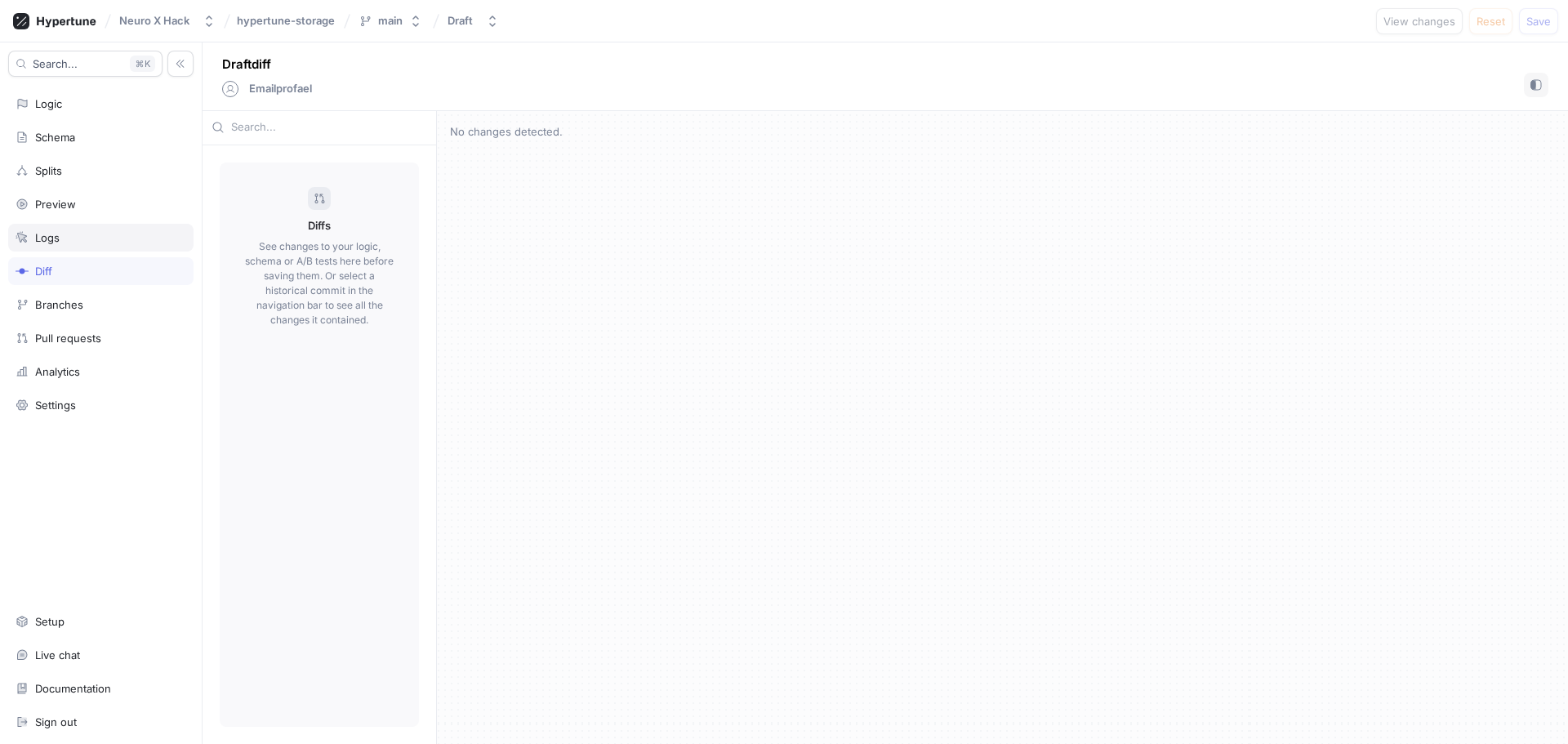
click at [47, 235] on div "Logs" at bounding box center [47, 238] width 24 height 13
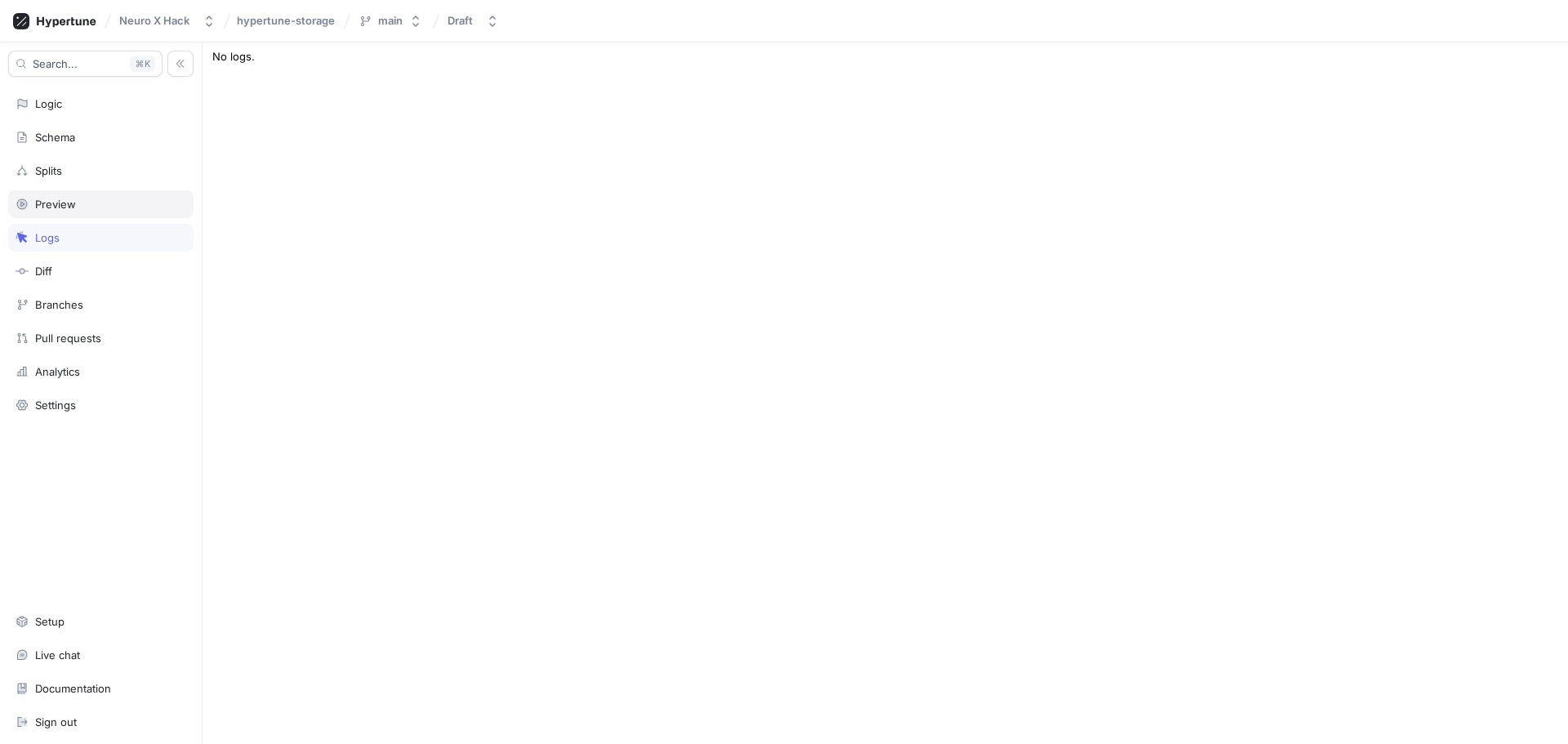
click at [47, 202] on div "Preview" at bounding box center [55, 204] width 40 height 13
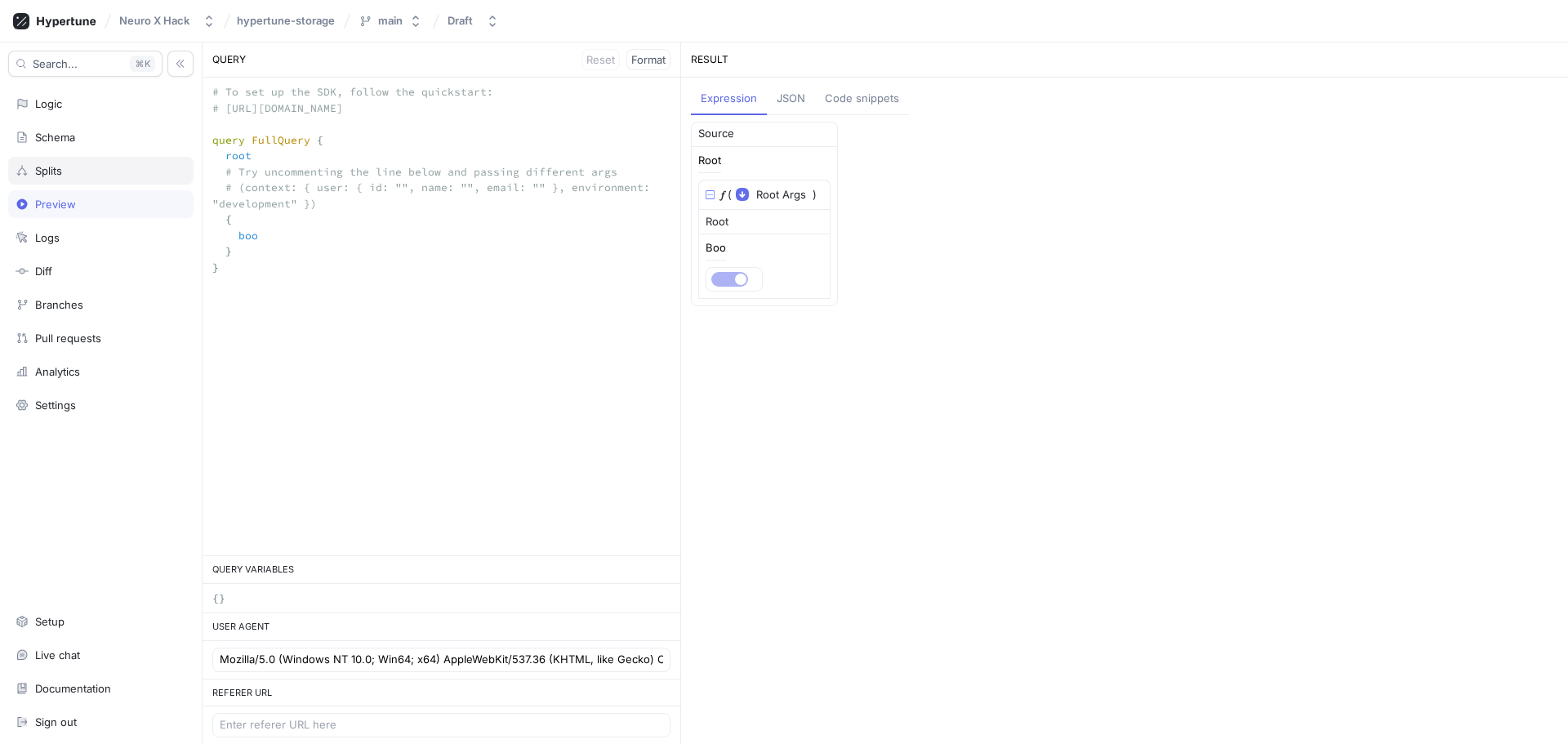
click at [56, 166] on div "Splits" at bounding box center [48, 171] width 27 height 13
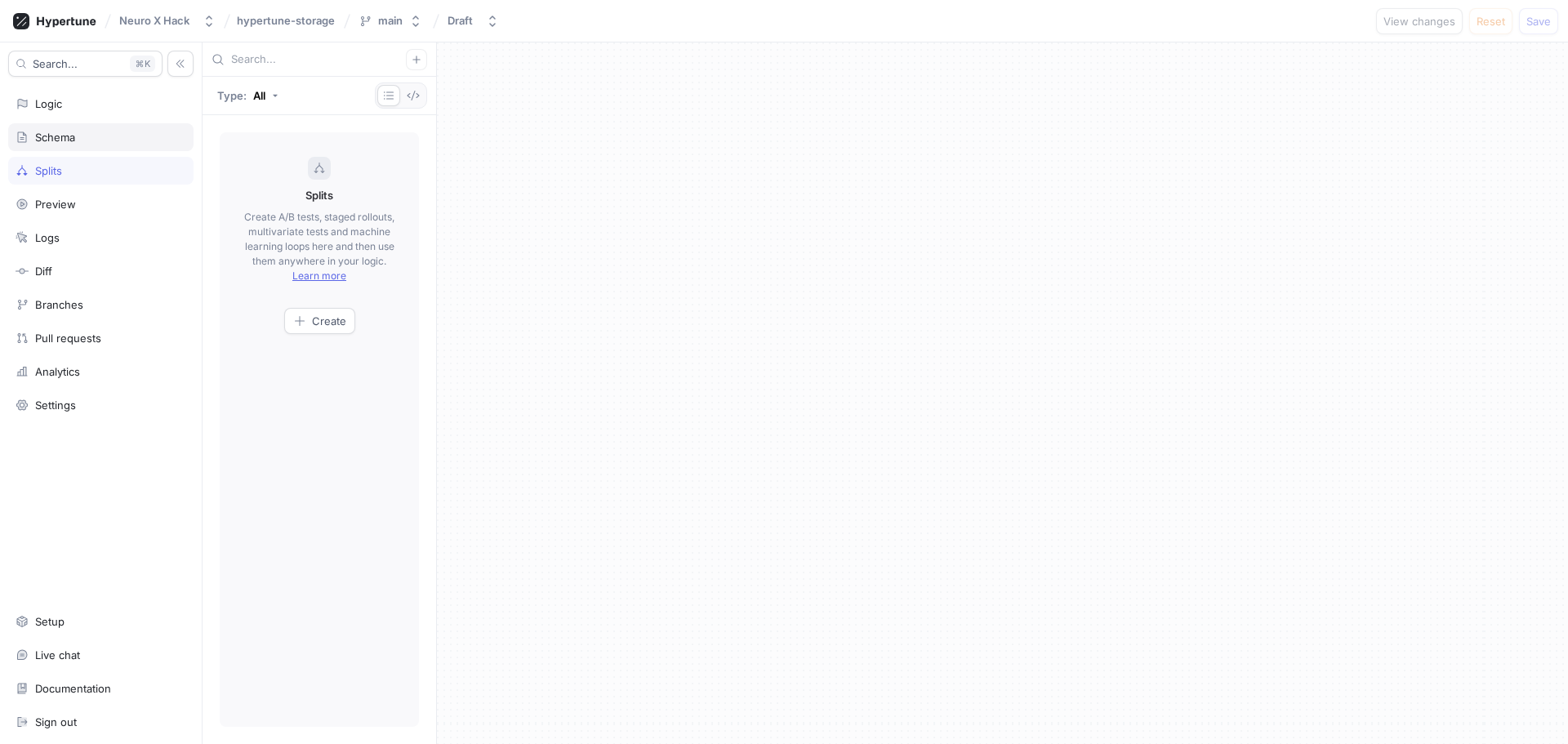
click at [55, 135] on div "Schema" at bounding box center [55, 137] width 40 height 13
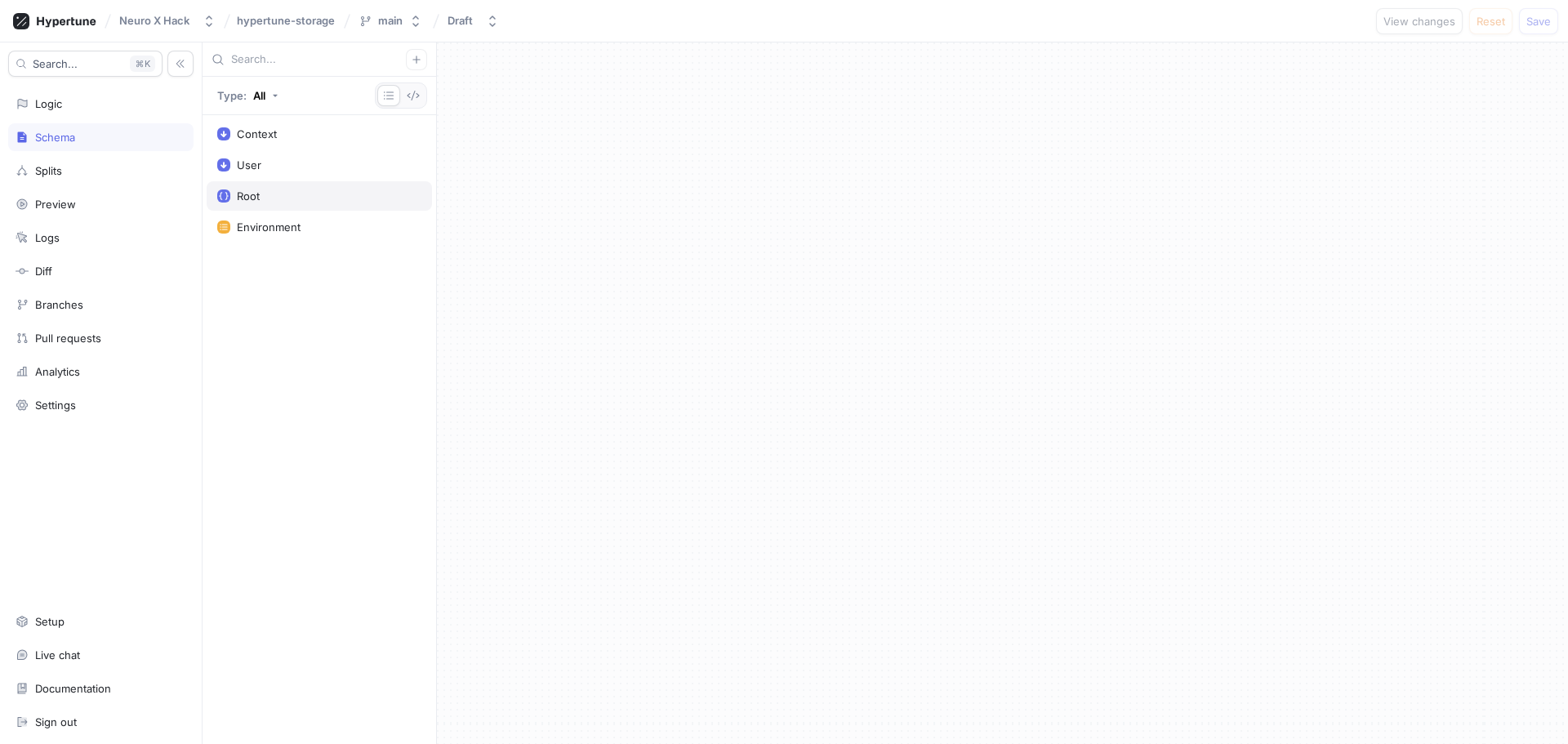
click at [252, 199] on div "Root" at bounding box center [248, 197] width 23 height 13
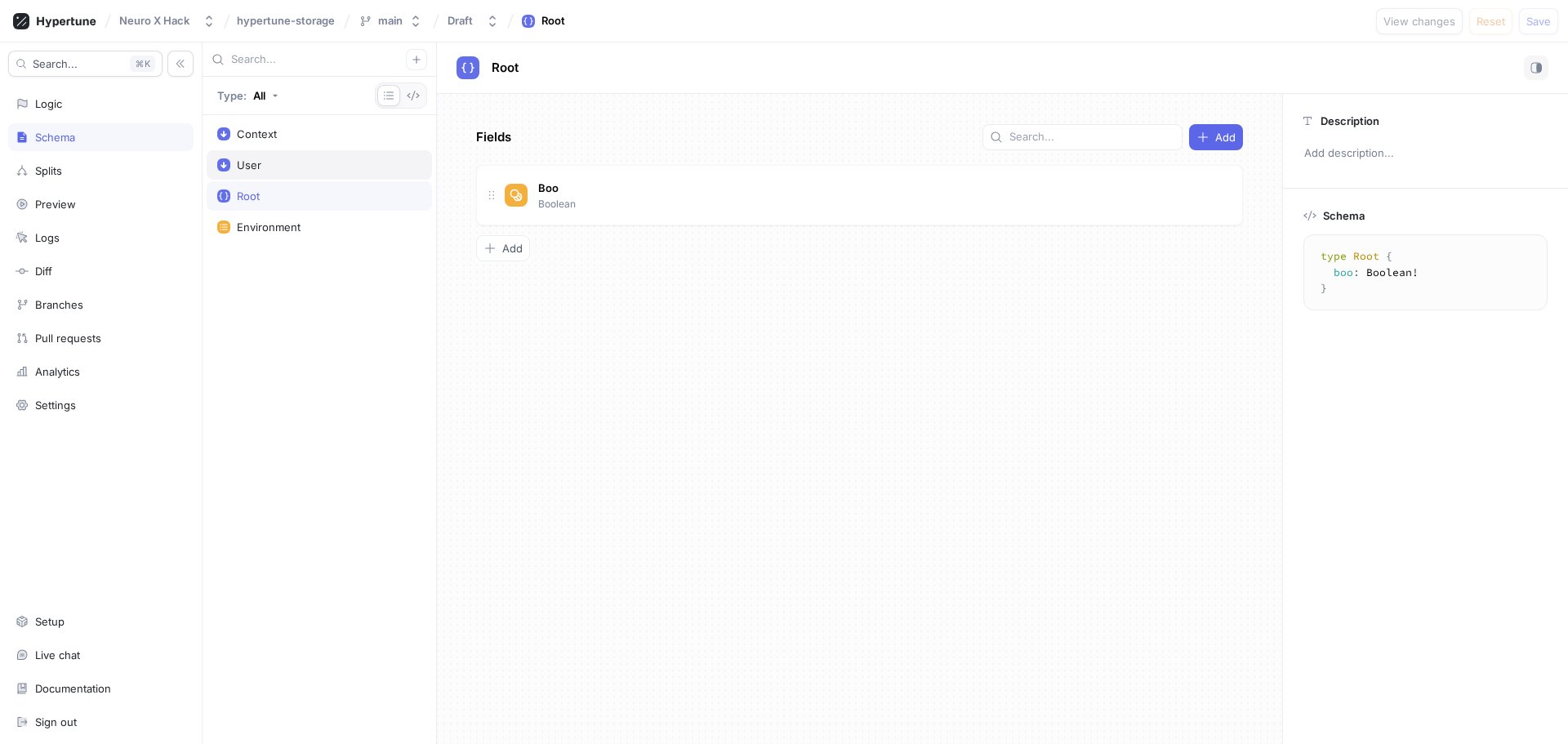
click at [255, 167] on div "User" at bounding box center [249, 165] width 24 height 13
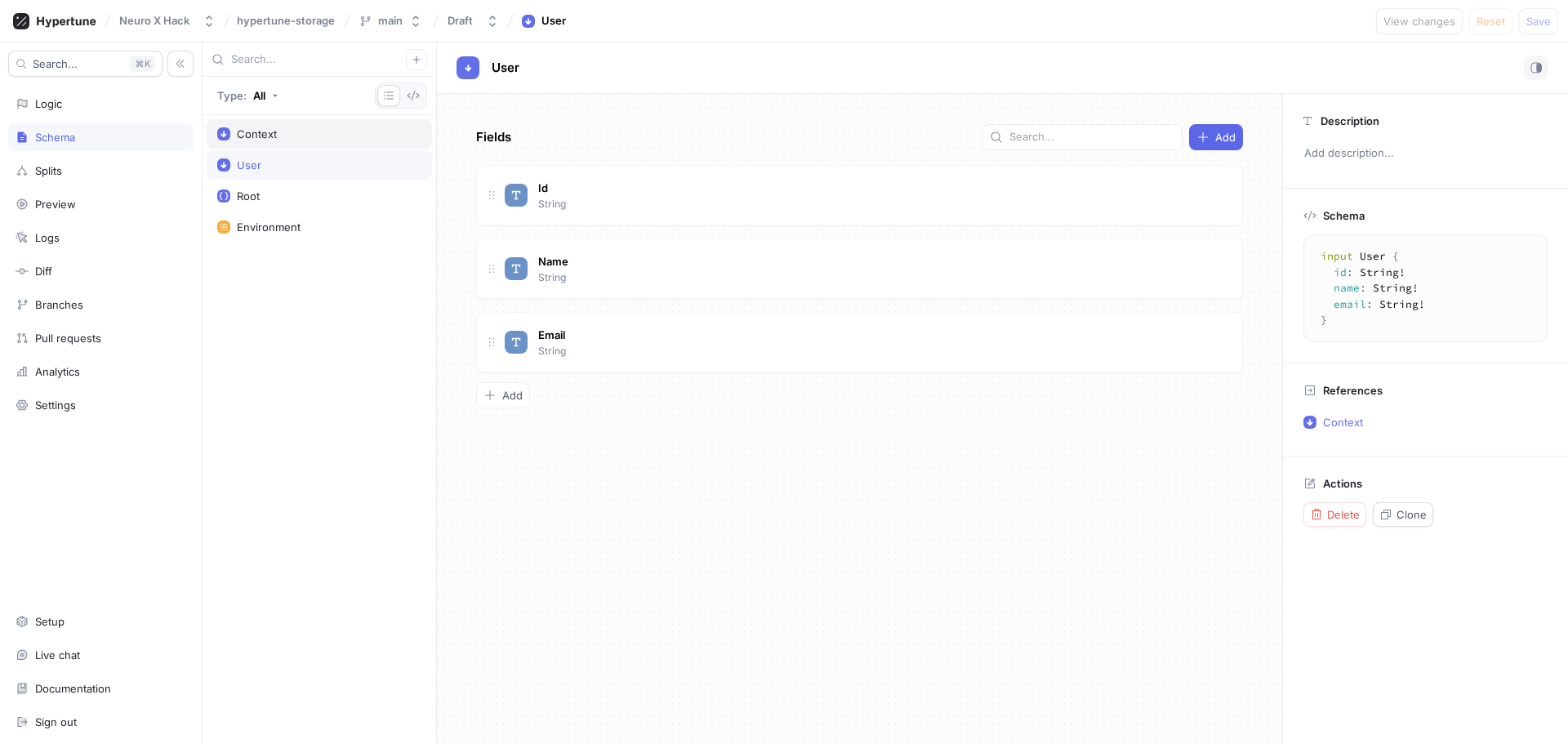
click at [267, 134] on div "Context" at bounding box center [257, 134] width 40 height 13
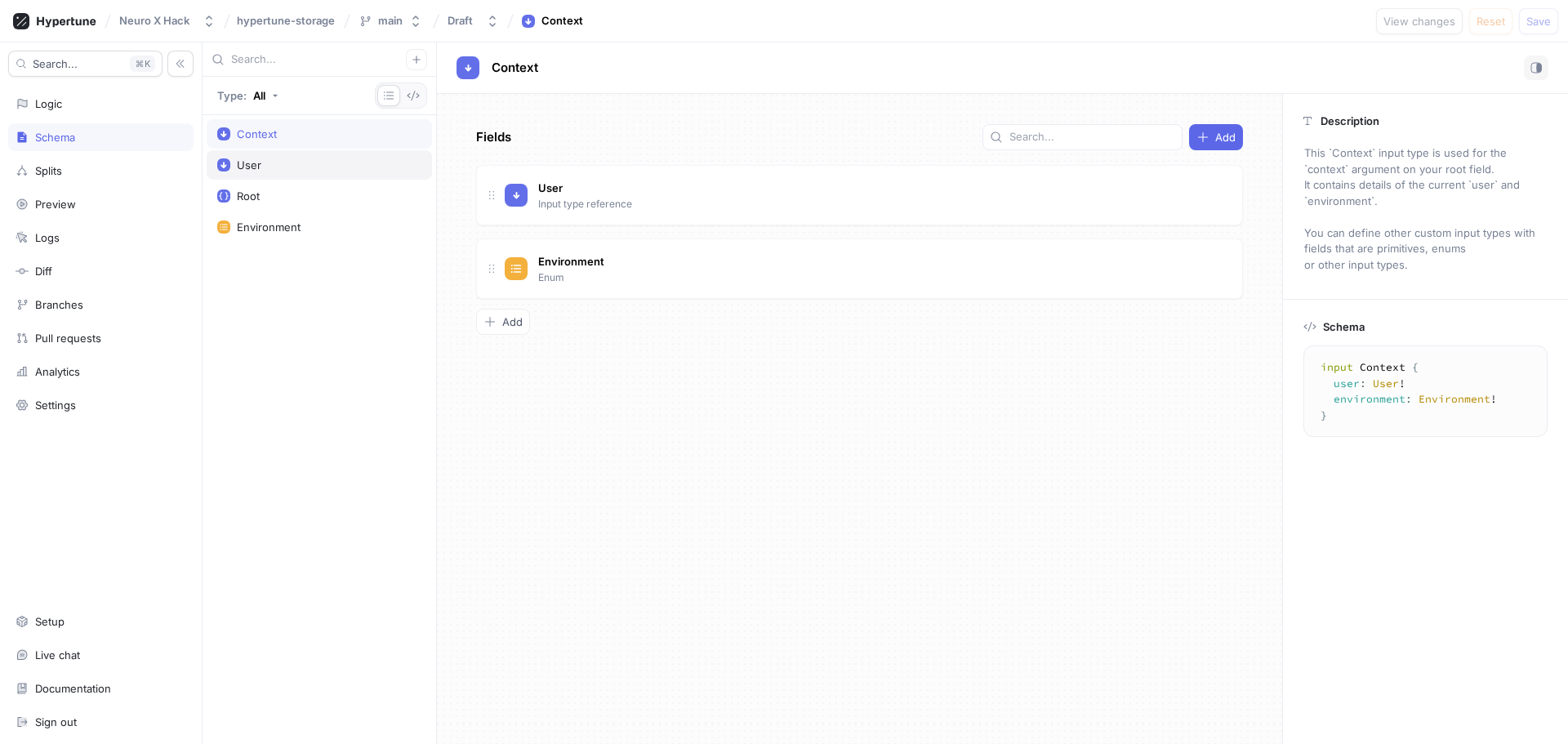
click at [257, 170] on div "User" at bounding box center [249, 165] width 24 height 13
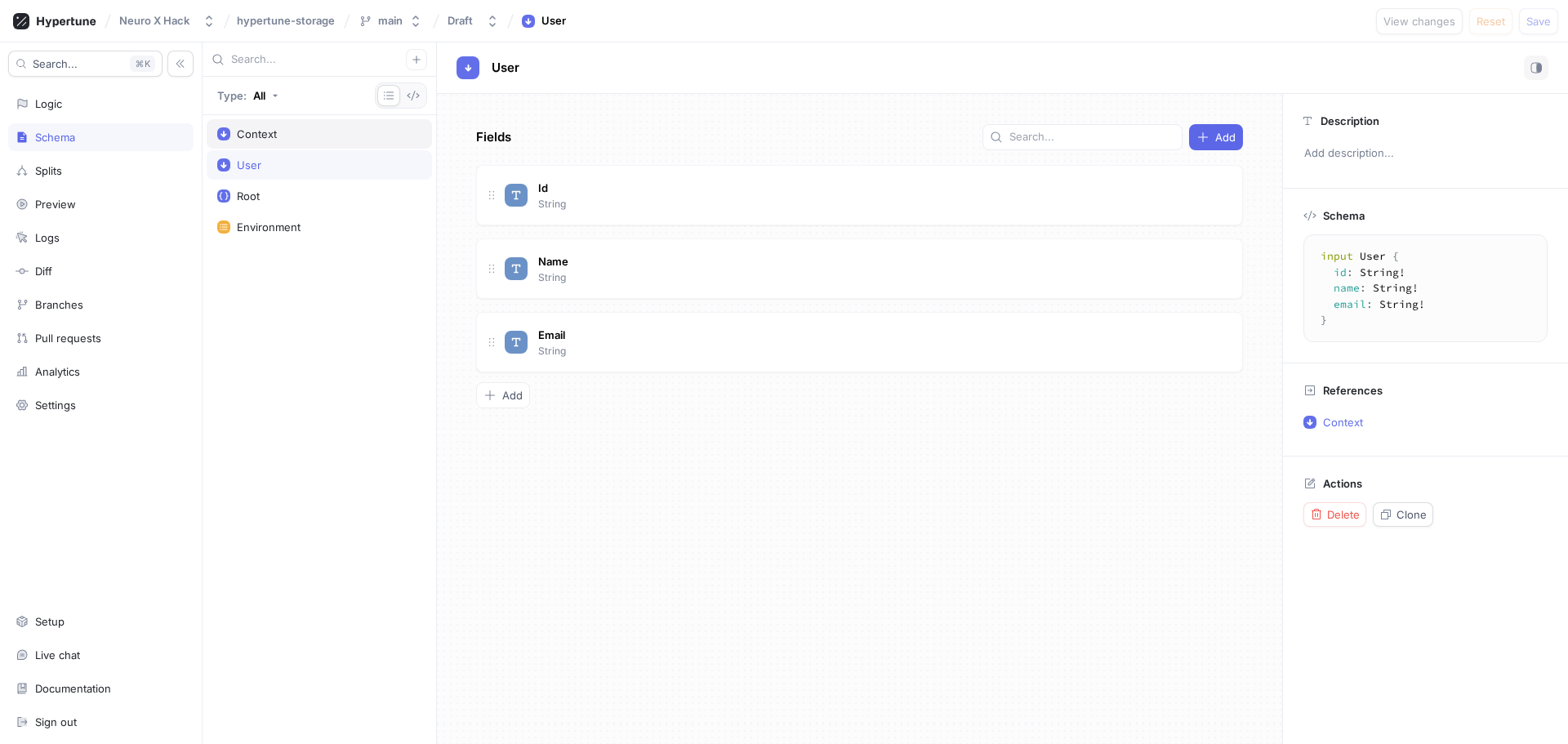
click at [251, 146] on div "Context" at bounding box center [320, 134] width 226 height 29
type textarea "input Context { user: User! environment: Environment! }"
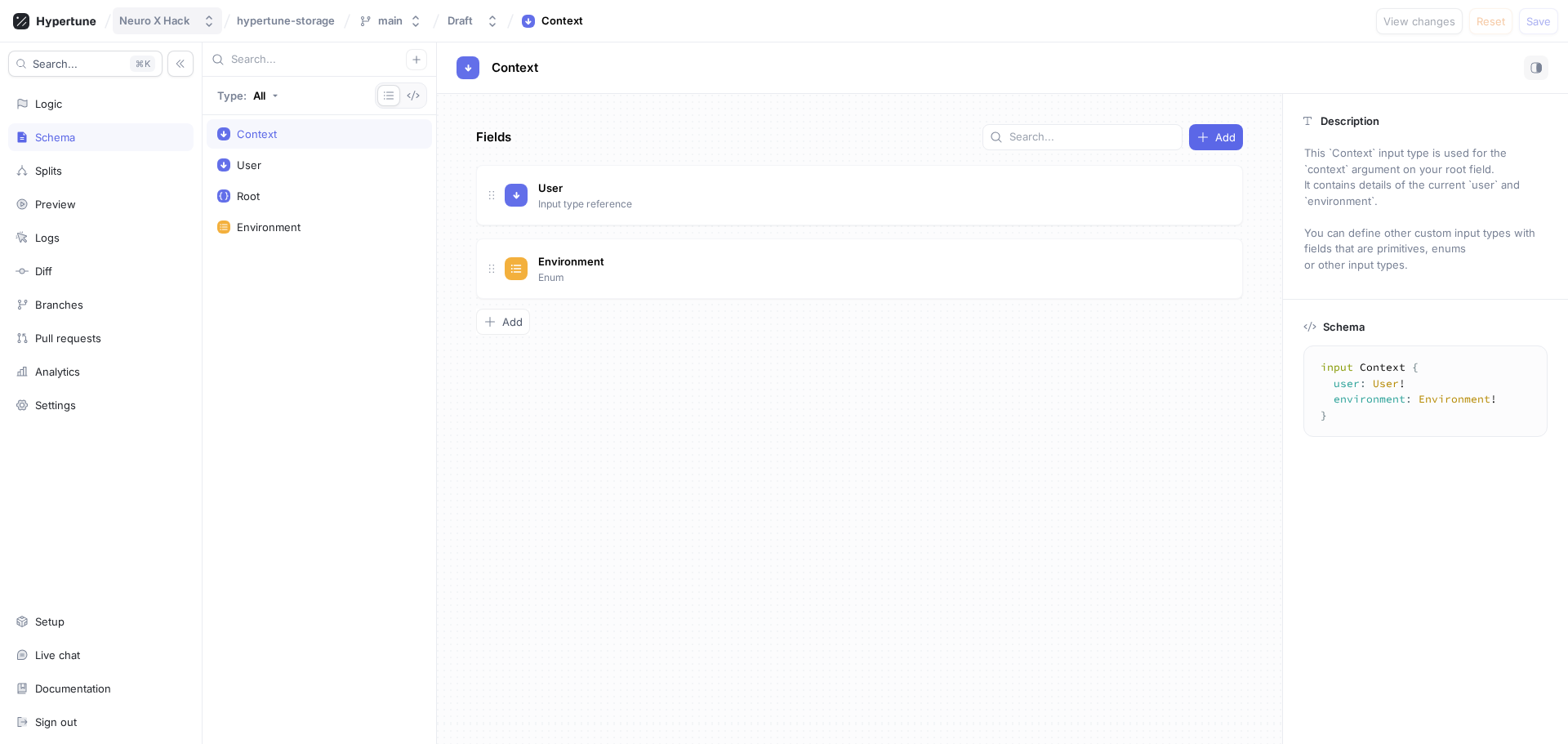
click at [196, 28] on button "Neuro X Hack" at bounding box center [167, 21] width 109 height 27
drag, startPoint x: 196, startPoint y: 28, endPoint x: 208, endPoint y: 30, distance: 12.2
click at [200, 29] on button "Neuro X Hack" at bounding box center [167, 21] width 109 height 27
click at [330, 31] on div "hypertune-storage" at bounding box center [287, 21] width 105 height 25
click at [400, 19] on div "main" at bounding box center [390, 21] width 24 height 14
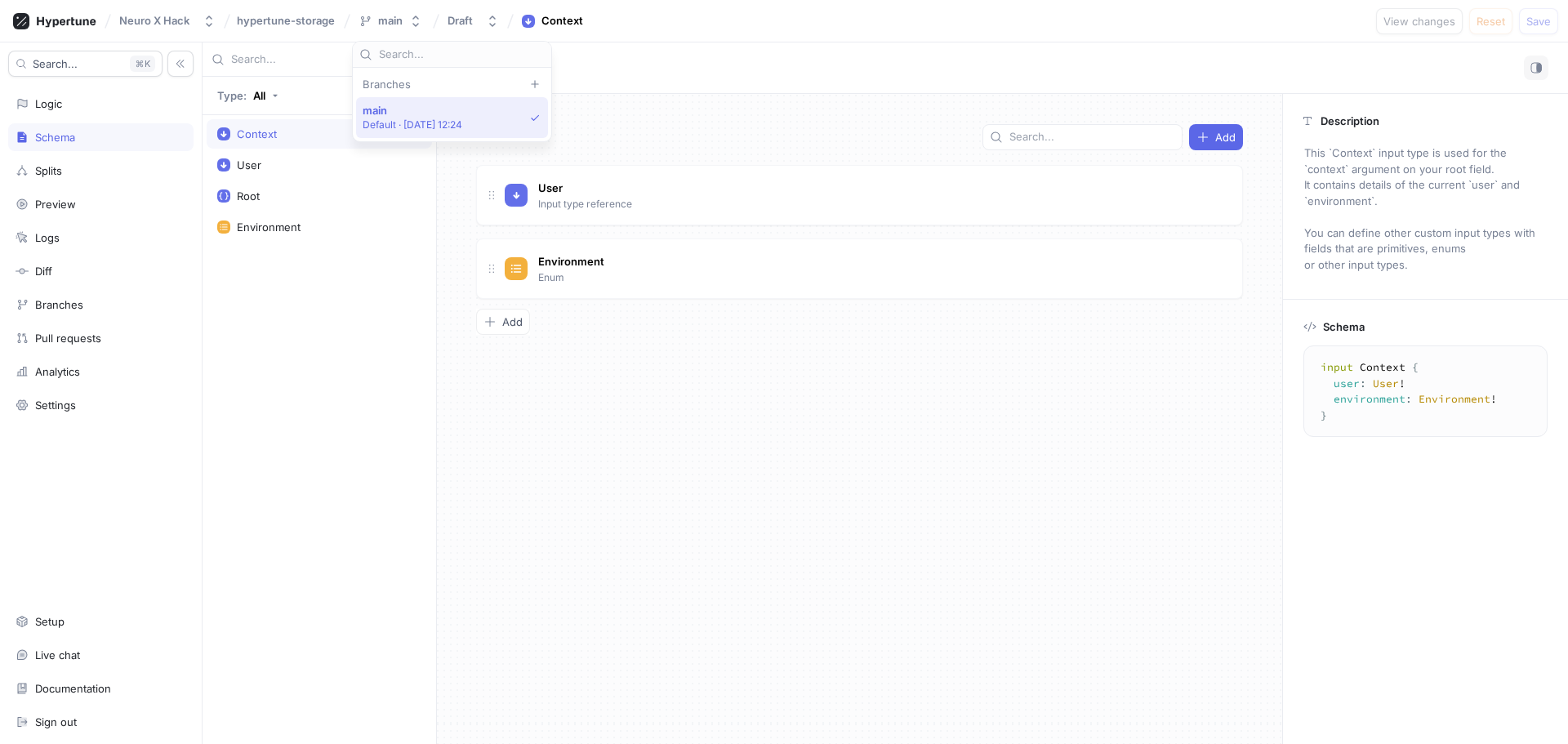
click at [408, 123] on p "Default ‧ [DATE] 12:24" at bounding box center [413, 124] width 101 height 14
click at [482, 18] on button "Draft" at bounding box center [473, 21] width 65 height 27
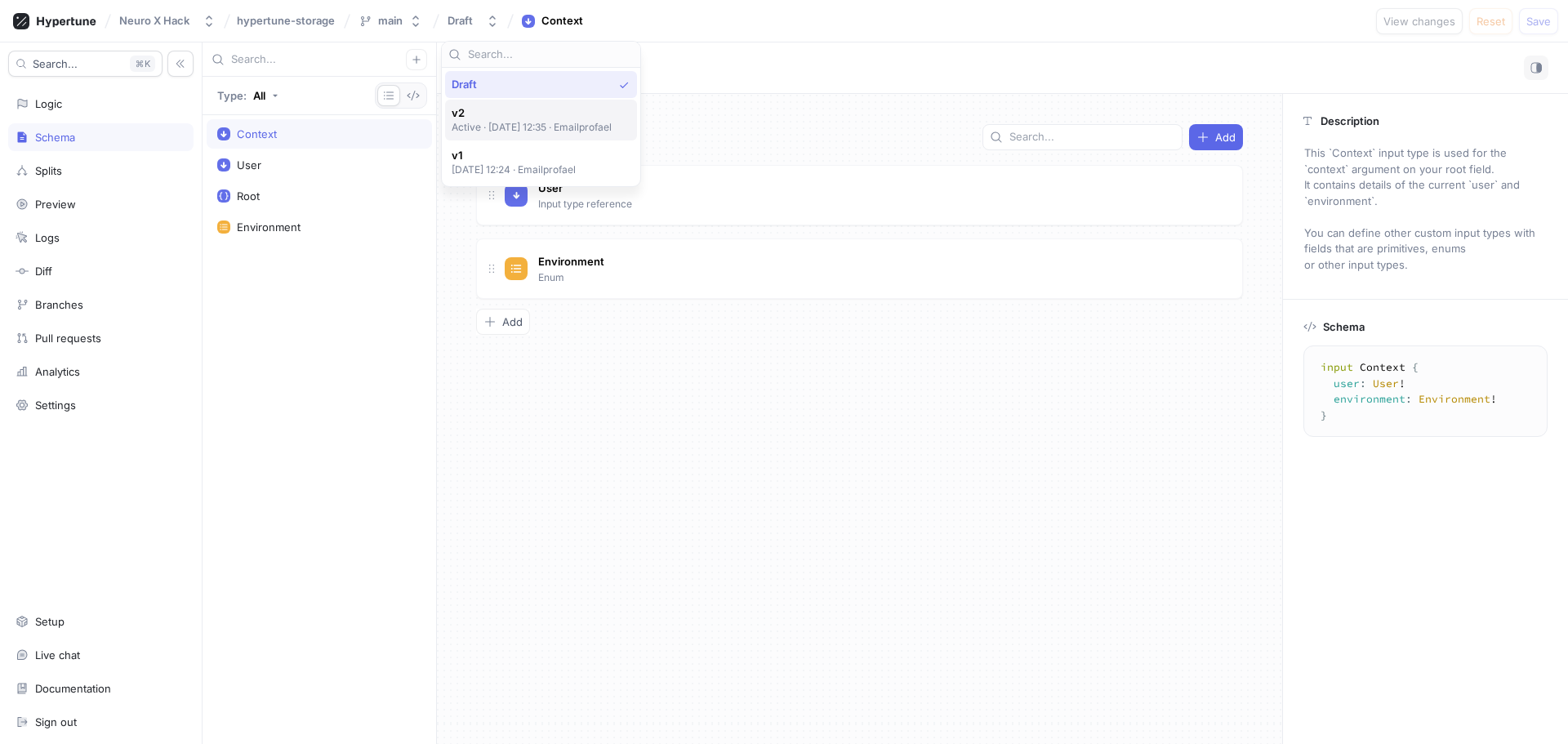
click at [496, 128] on p "Active ‧ [DATE] 12:35 ‧ Emailprofael" at bounding box center [531, 127] width 161 height 14
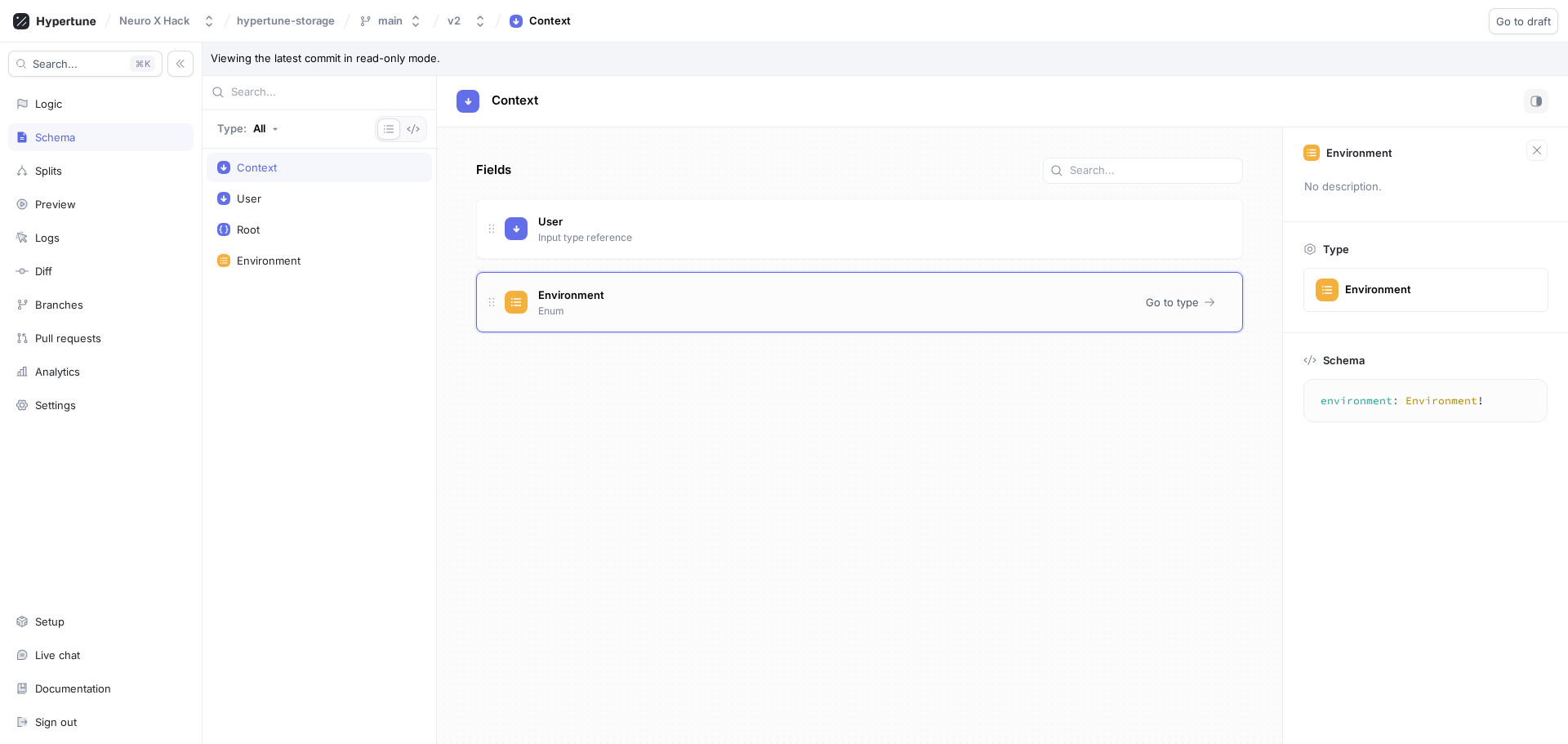
click at [559, 299] on span "Environment" at bounding box center [571, 295] width 66 height 13
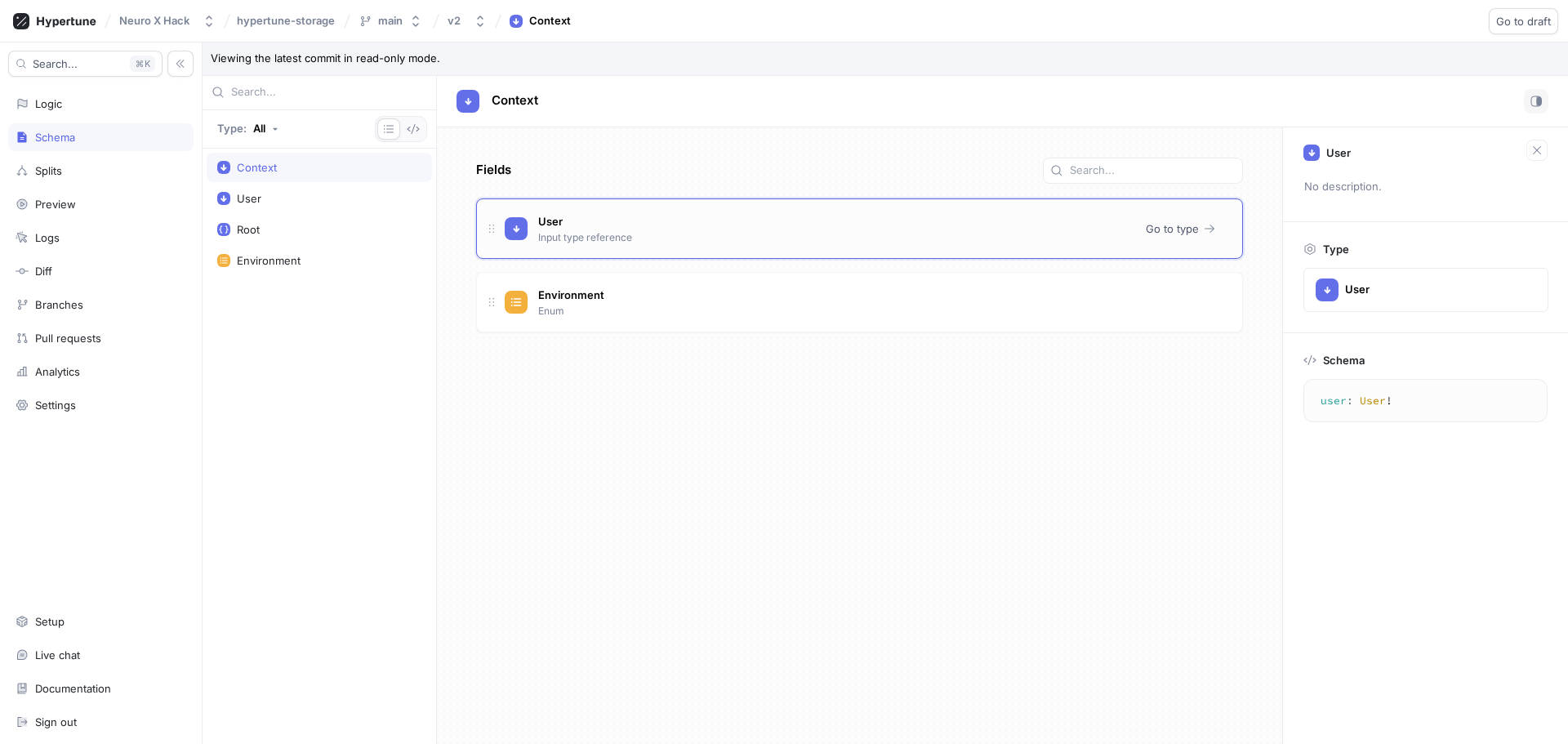
click at [557, 206] on div "User Input type reference Go to type" at bounding box center [859, 229] width 767 height 60
type textarea "environment: Environment!"
click at [565, 275] on div "Environment Enum Go to type" at bounding box center [859, 302] width 767 height 60
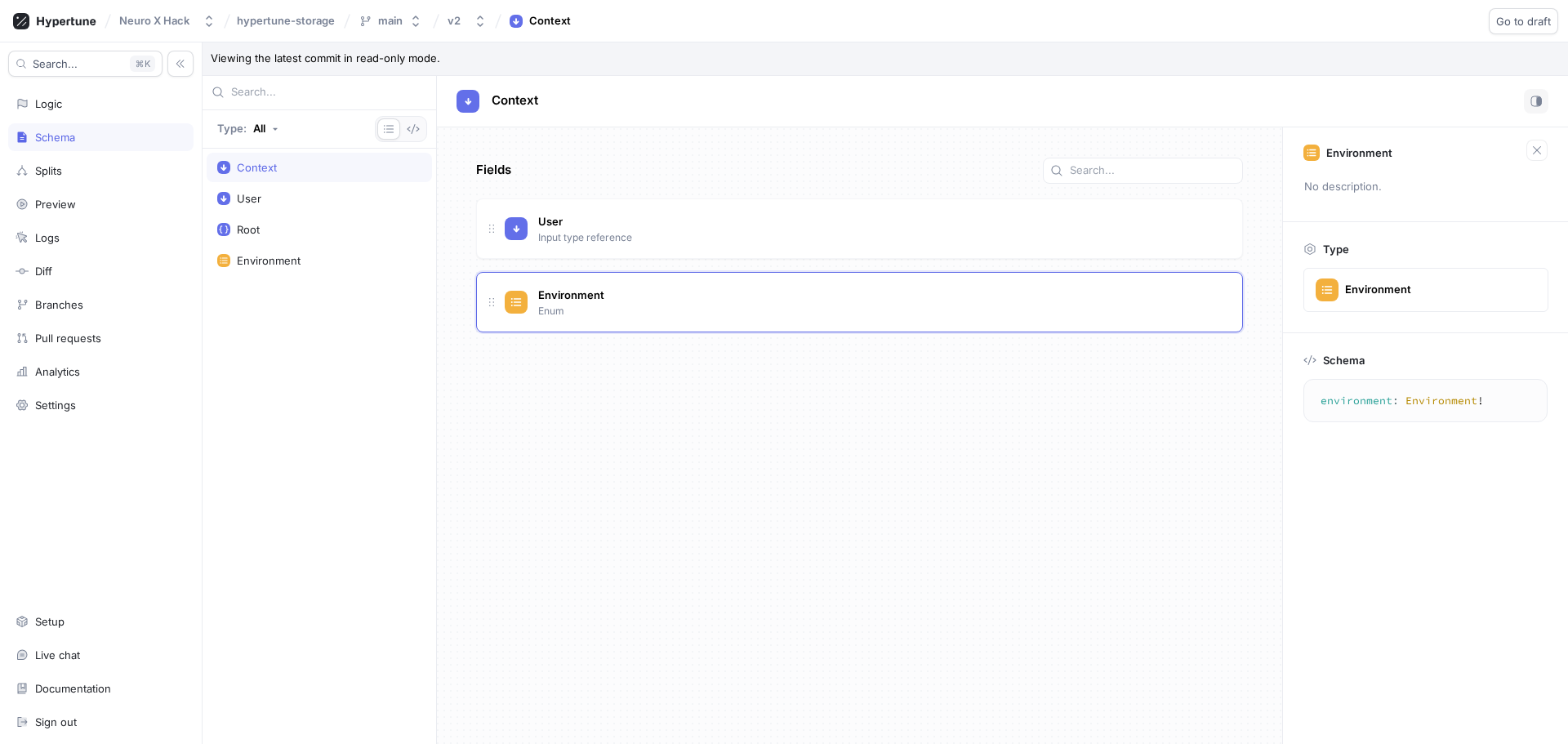
click at [1344, 135] on div "Environment No description." at bounding box center [1424, 174] width 285 height 94
click at [265, 192] on div "User" at bounding box center [319, 198] width 204 height 13
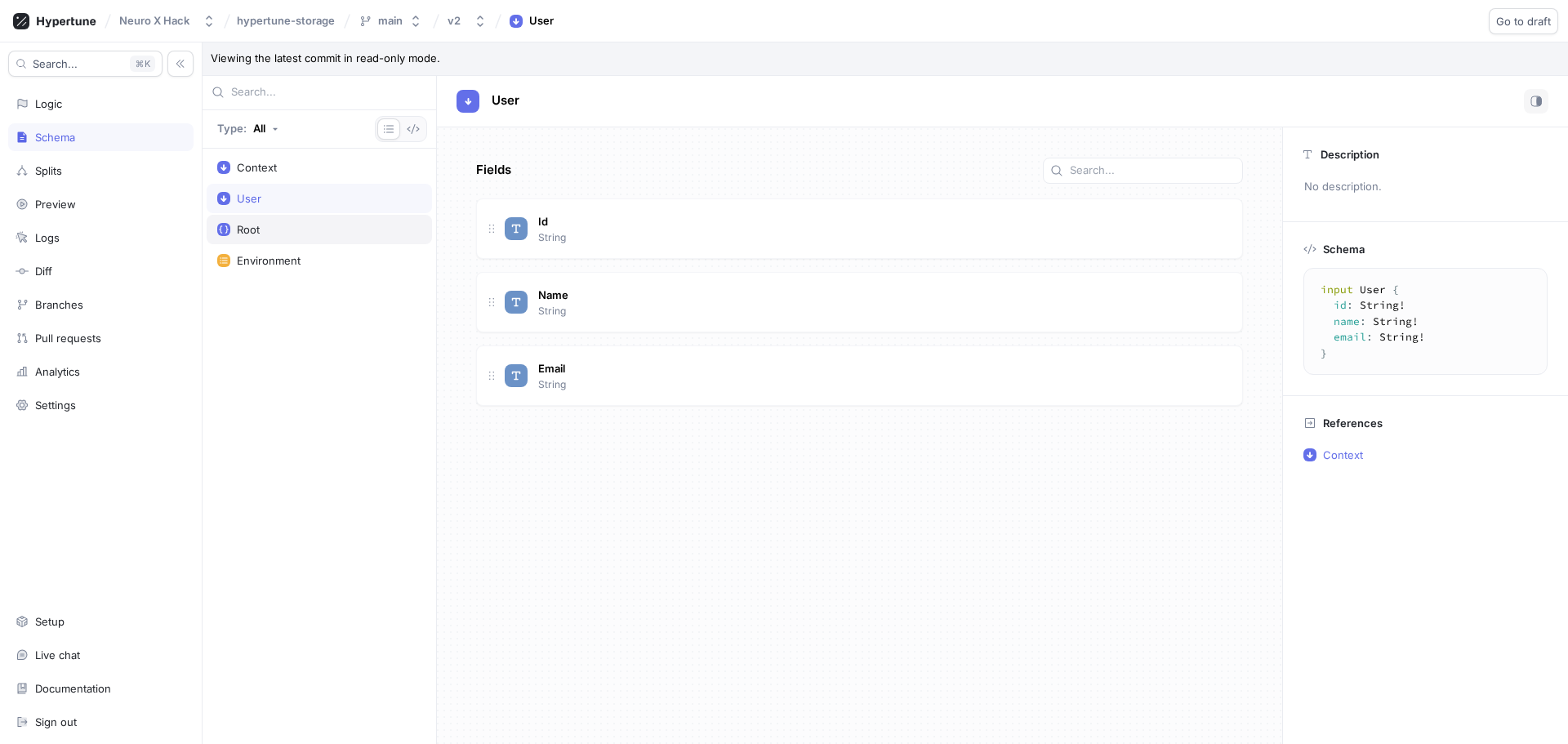
click at [252, 231] on div "Root" at bounding box center [248, 230] width 23 height 13
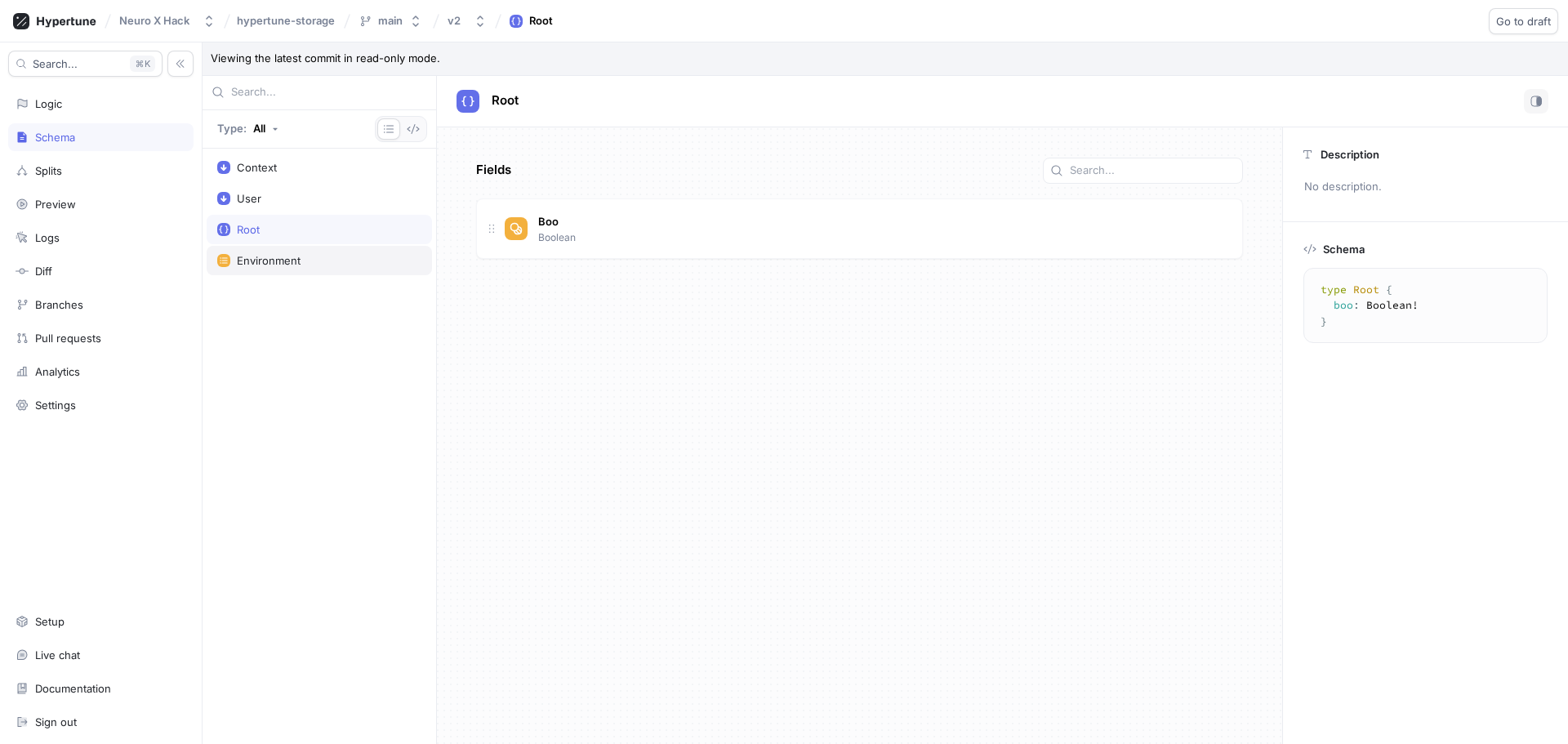
click at [259, 249] on div "Environment" at bounding box center [320, 260] width 226 height 29
type textarea "enum Environment { development, production, test }"
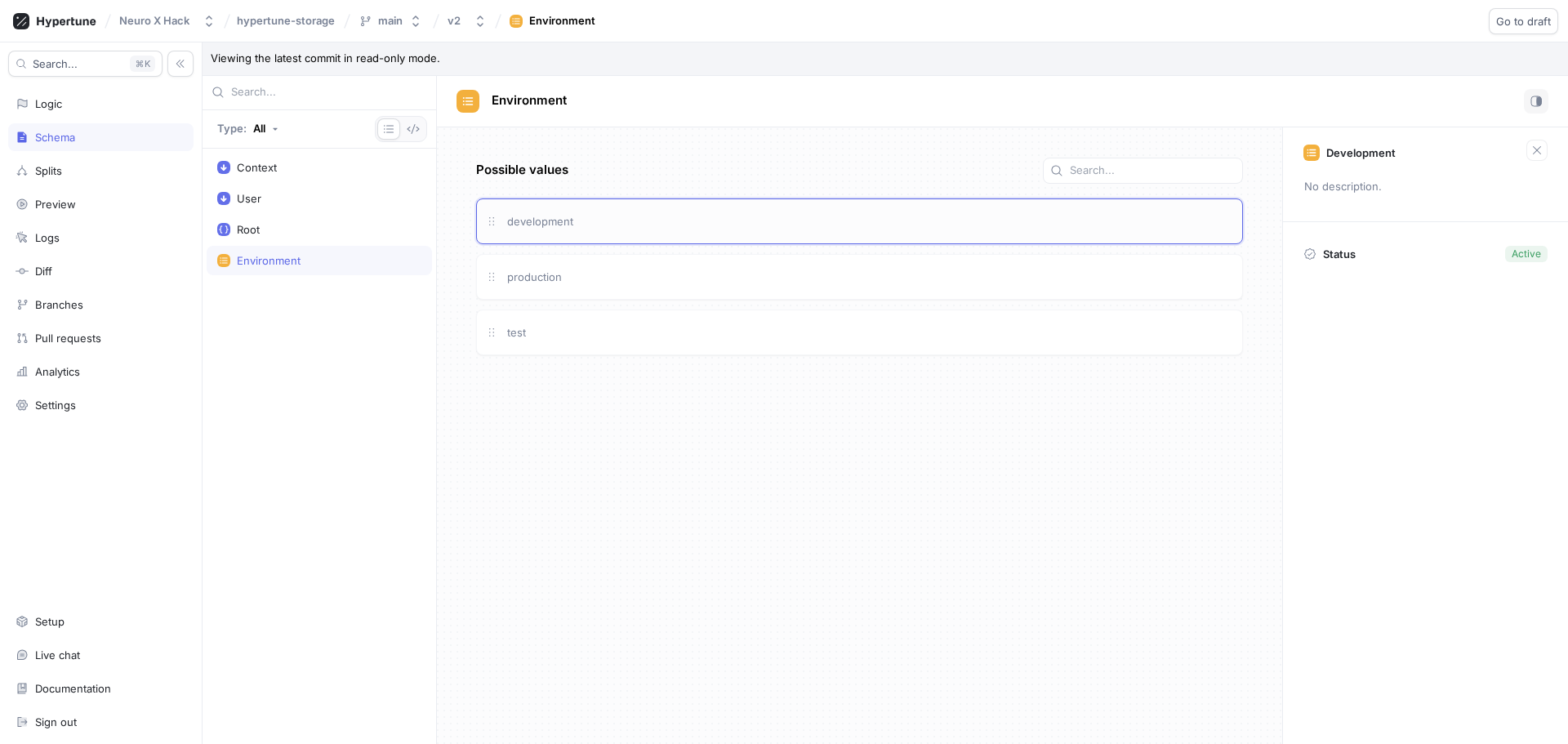
click at [525, 230] on div "development" at bounding box center [541, 221] width 71 height 18
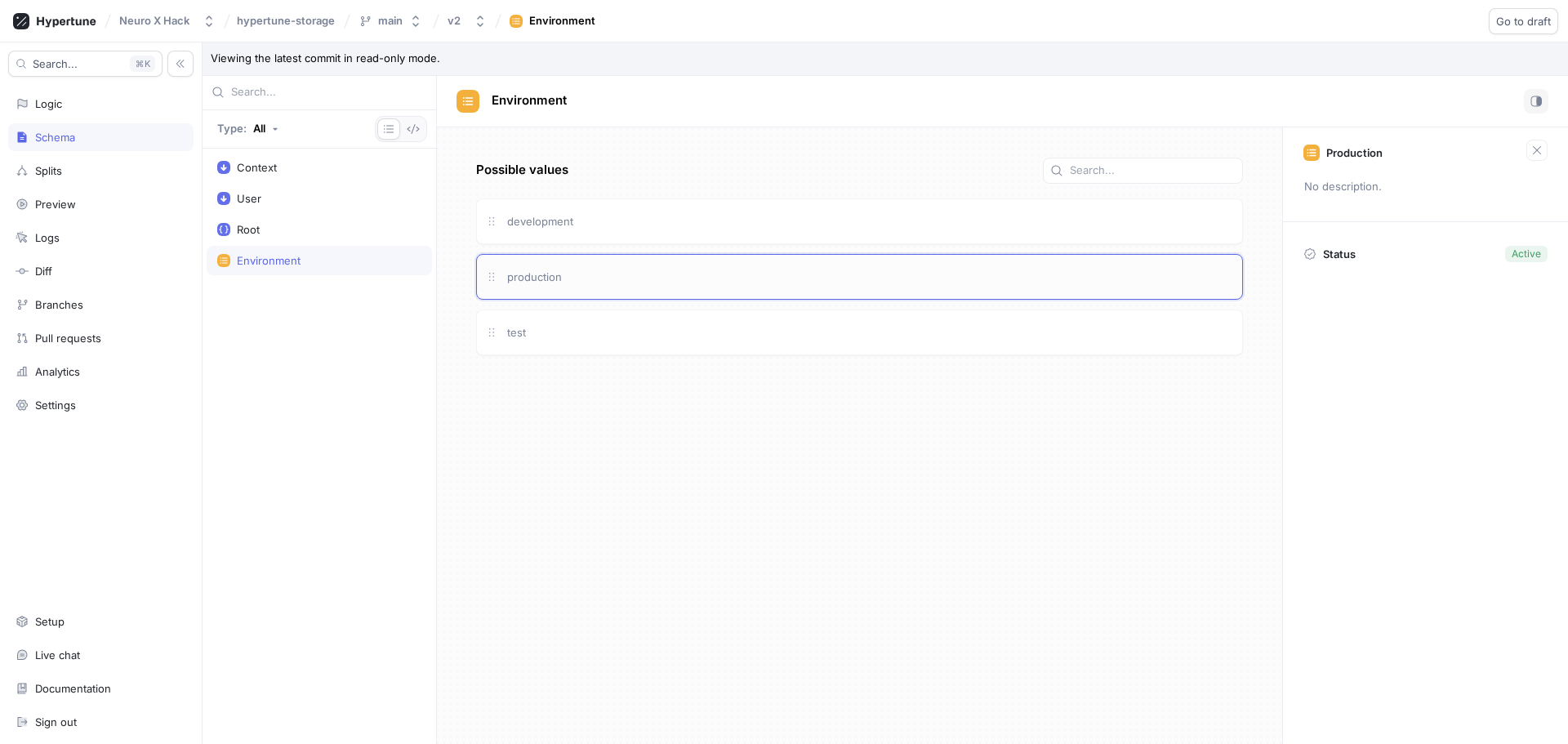
click at [526, 277] on span "production" at bounding box center [534, 277] width 55 height 13
click at [1325, 245] on p "Status" at bounding box center [1339, 254] width 33 height 23
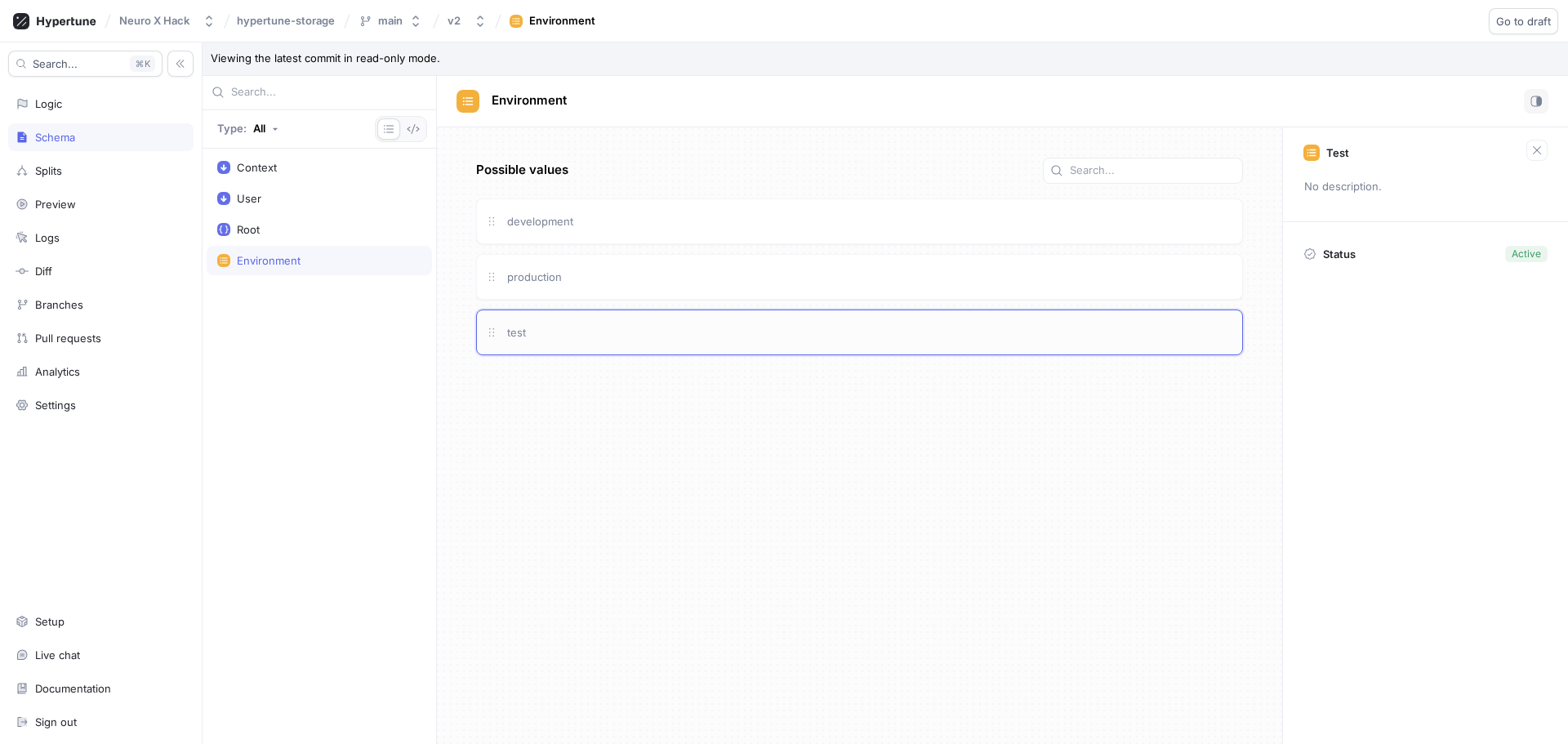
click at [571, 322] on div "test" at bounding box center [859, 332] width 767 height 46
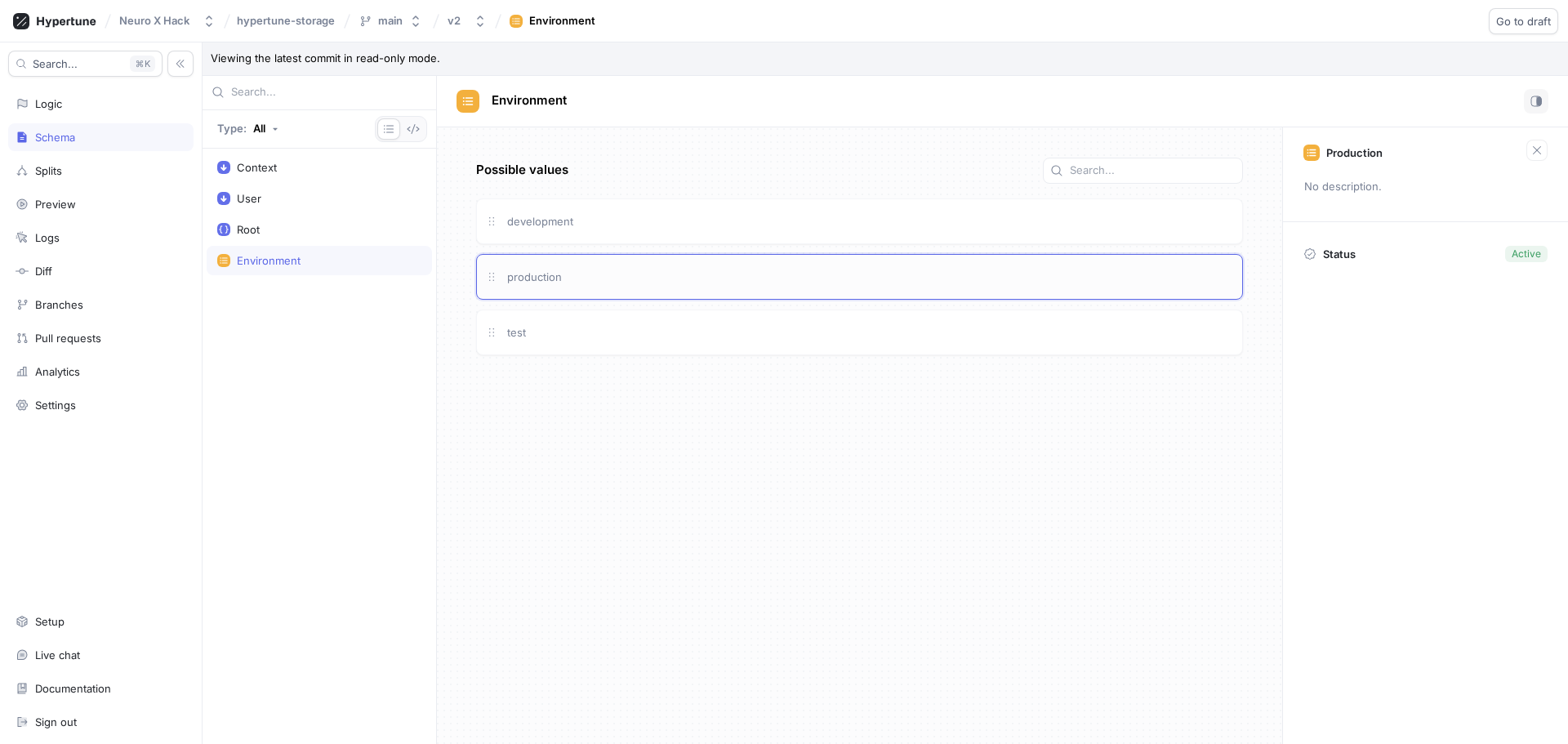
click at [531, 283] on span "production" at bounding box center [534, 277] width 55 height 13
click at [547, 28] on div "Environment" at bounding box center [562, 21] width 66 height 16
click at [550, 16] on div "Environment" at bounding box center [562, 21] width 66 height 16
click at [502, 105] on p "Environment" at bounding box center [529, 101] width 75 height 19
click at [513, 282] on span "production" at bounding box center [534, 277] width 55 height 13
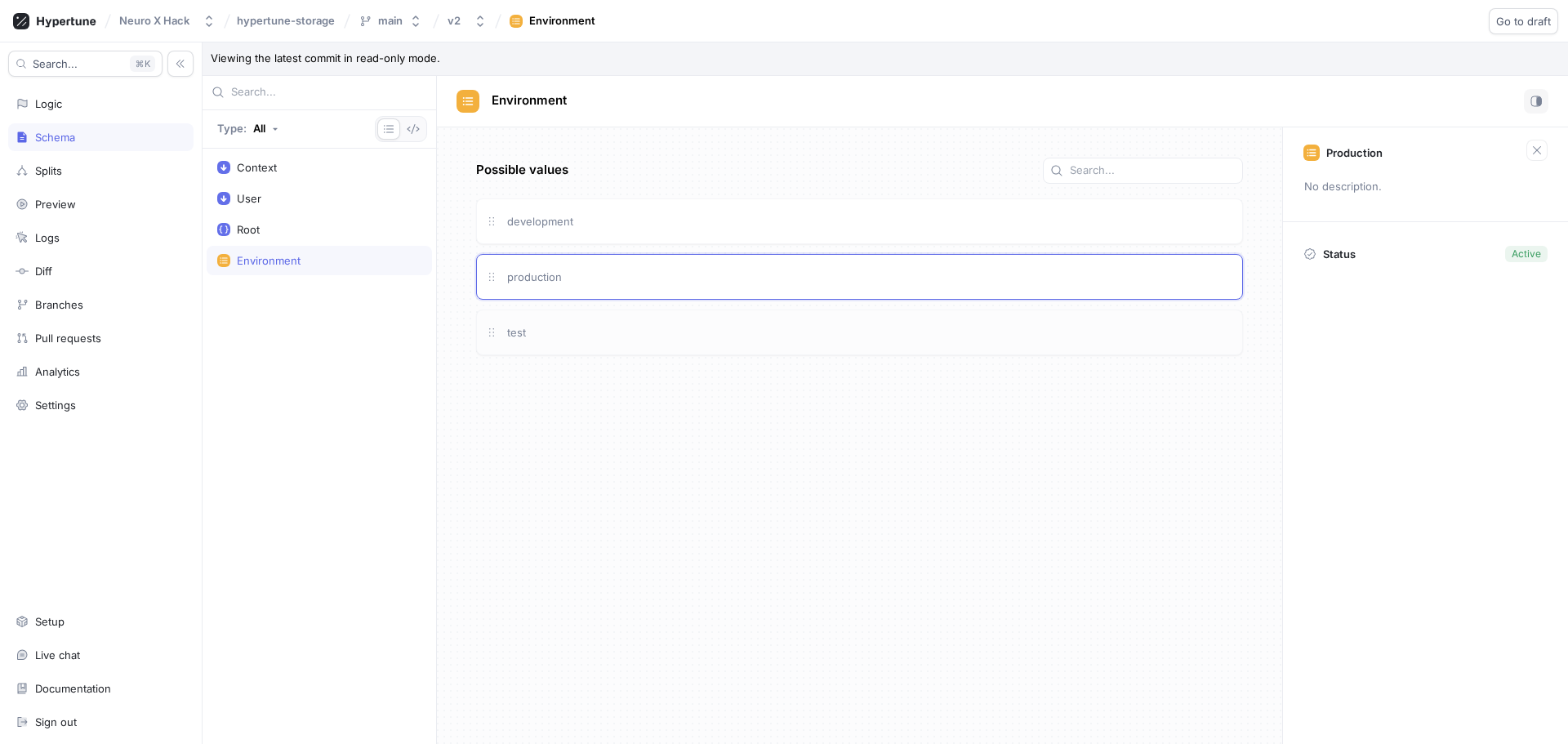
click at [513, 323] on div "test" at bounding box center [859, 332] width 767 height 46
drag, startPoint x: 497, startPoint y: 271, endPoint x: 488, endPoint y: 274, distance: 9.5
click at [496, 270] on icon at bounding box center [492, 277] width 13 height 13
click at [487, 276] on icon at bounding box center [492, 277] width 13 height 13
click at [44, 340] on div "Pull requests" at bounding box center [68, 339] width 66 height 13
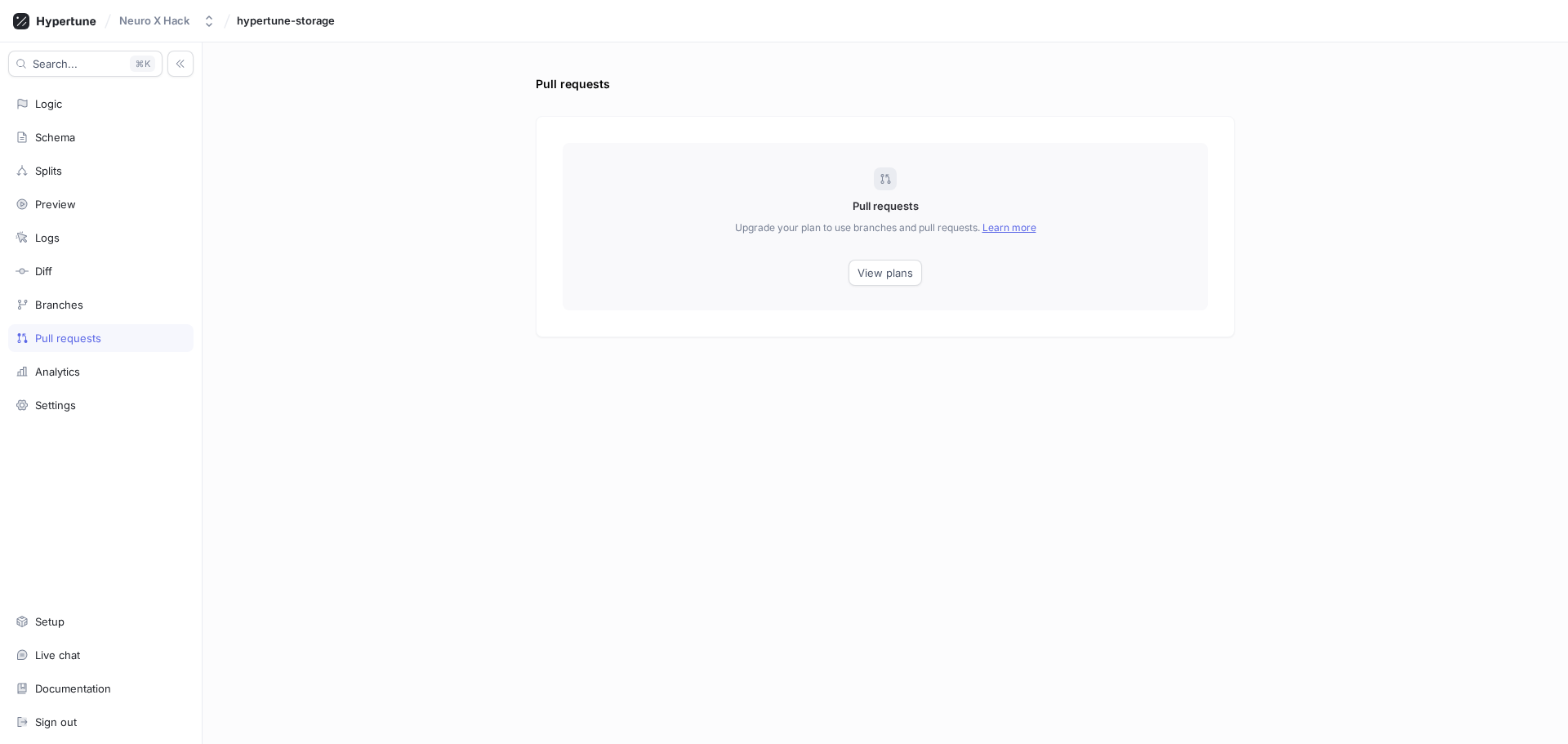
click at [48, 325] on div "Pull requests" at bounding box center [101, 339] width 185 height 28
click at [46, 295] on div "Branches" at bounding box center [101, 305] width 185 height 28
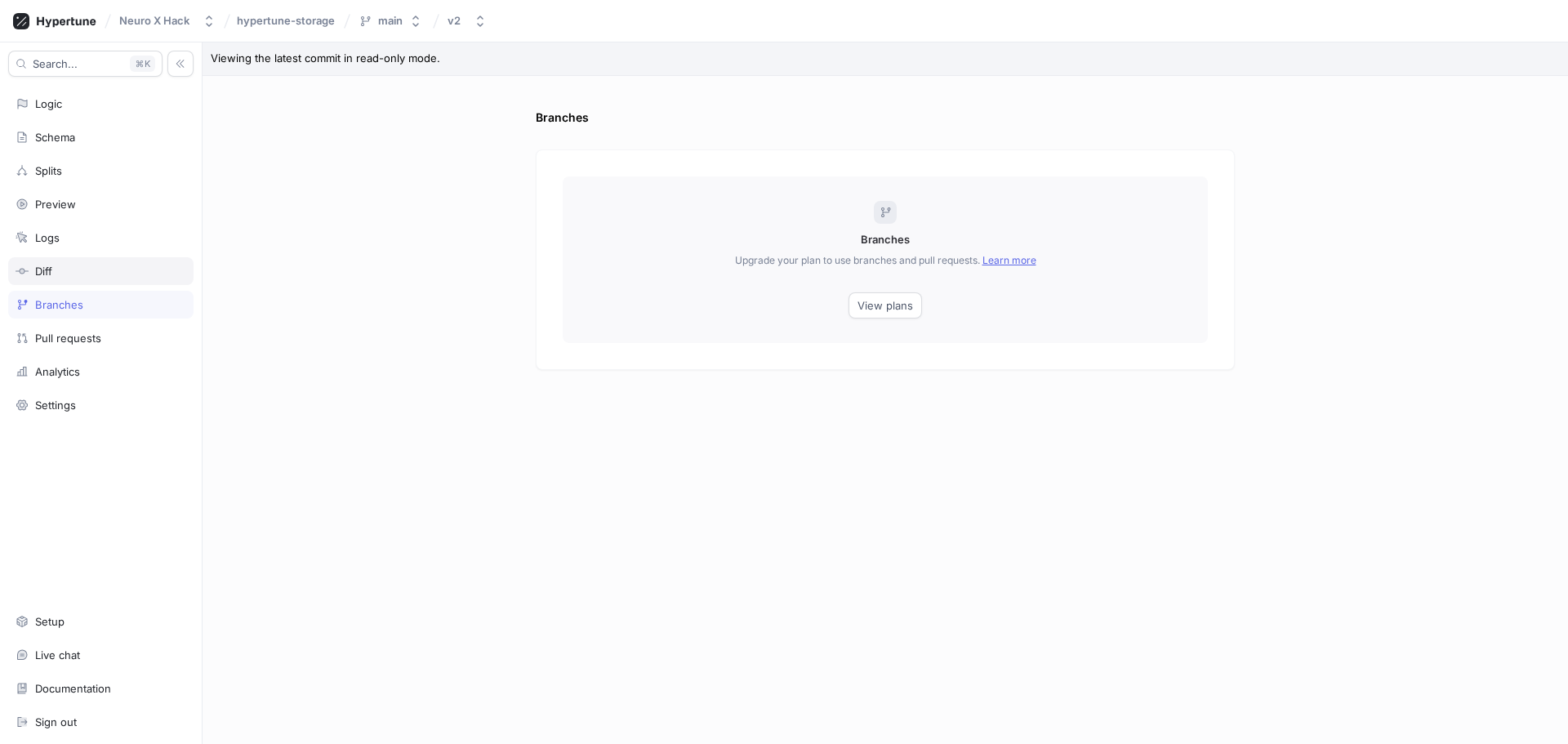
click at [43, 262] on div "Diff" at bounding box center [101, 272] width 185 height 28
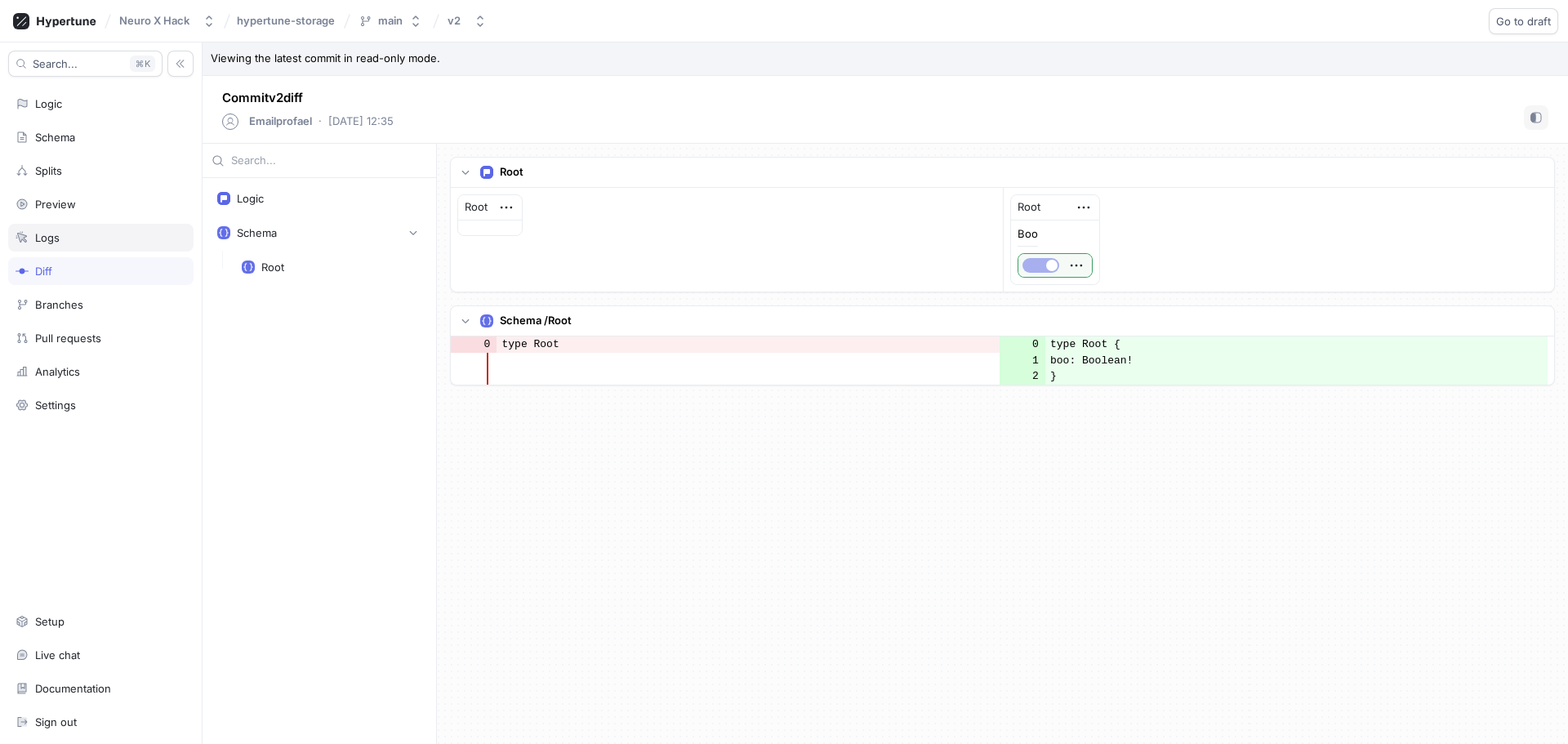
click at [53, 240] on div "Logs" at bounding box center [47, 238] width 24 height 13
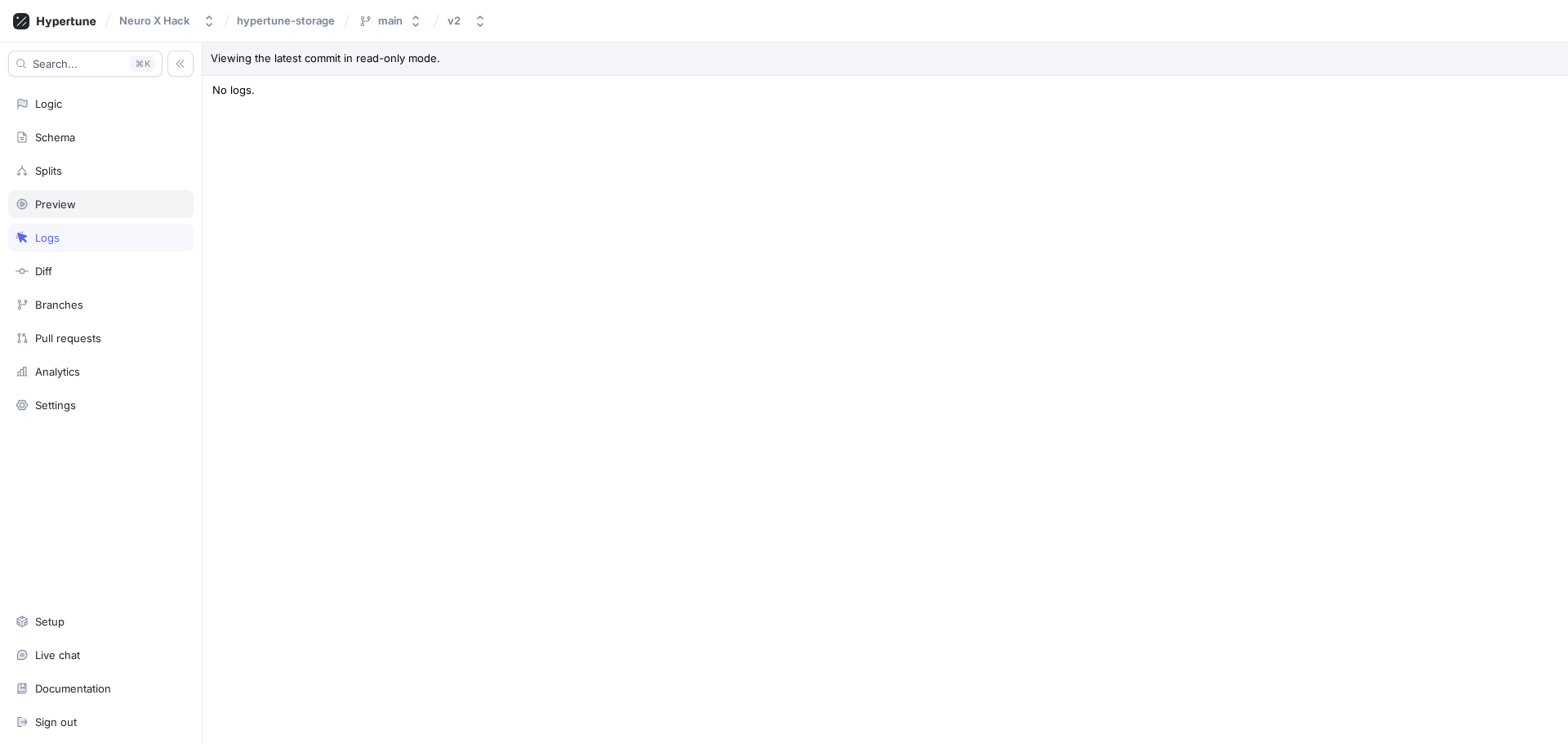
click at [55, 210] on div "Preview" at bounding box center [55, 204] width 40 height 13
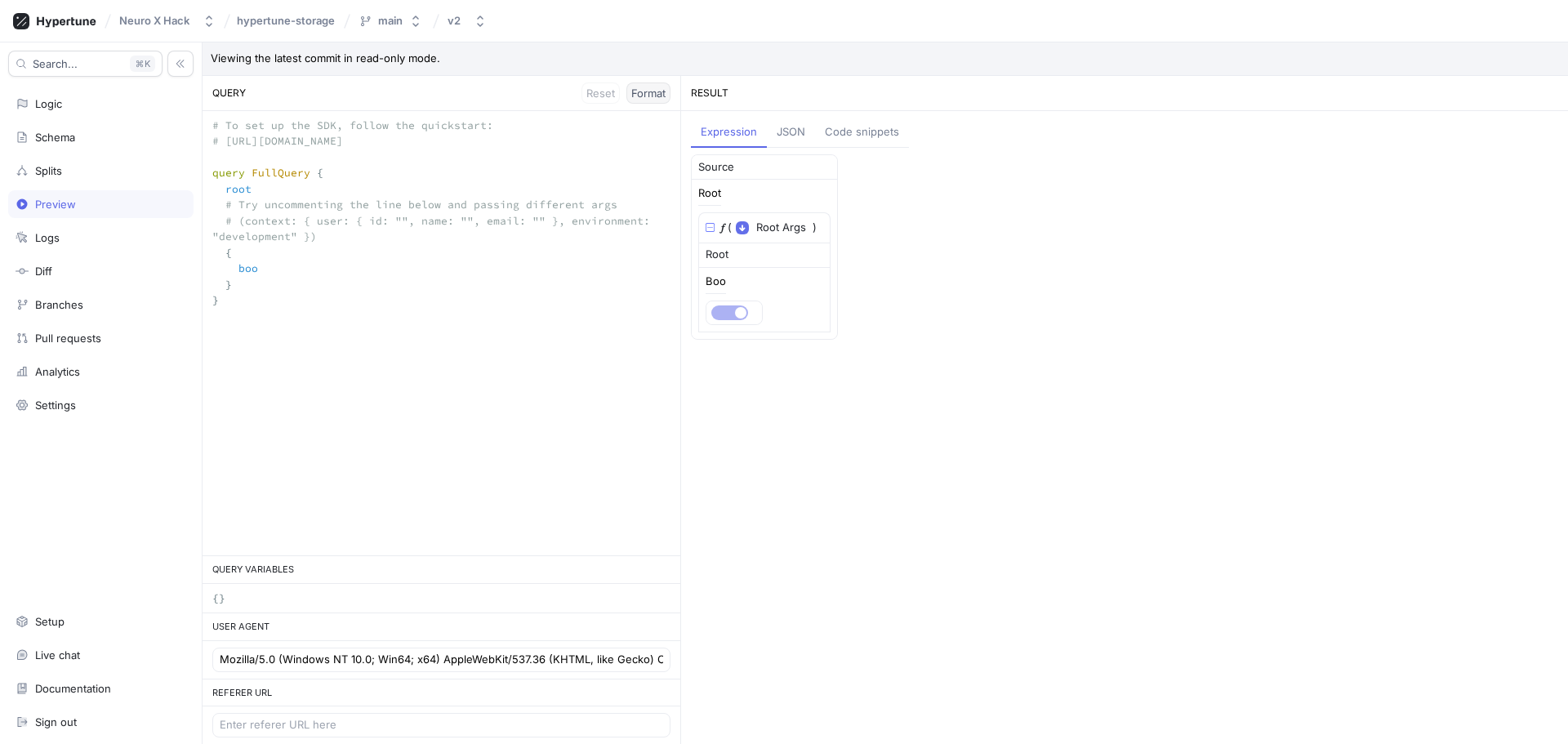
click at [662, 96] on span "Format" at bounding box center [648, 93] width 34 height 9
click at [613, 96] on span "Reset" at bounding box center [601, 93] width 28 height 9
click at [651, 96] on span "Format" at bounding box center [648, 93] width 34 height 9
click at [705, 93] on div "RESULT" at bounding box center [1123, 93] width 886 height 35
click at [810, 135] on button "JSON" at bounding box center [791, 133] width 48 height 31
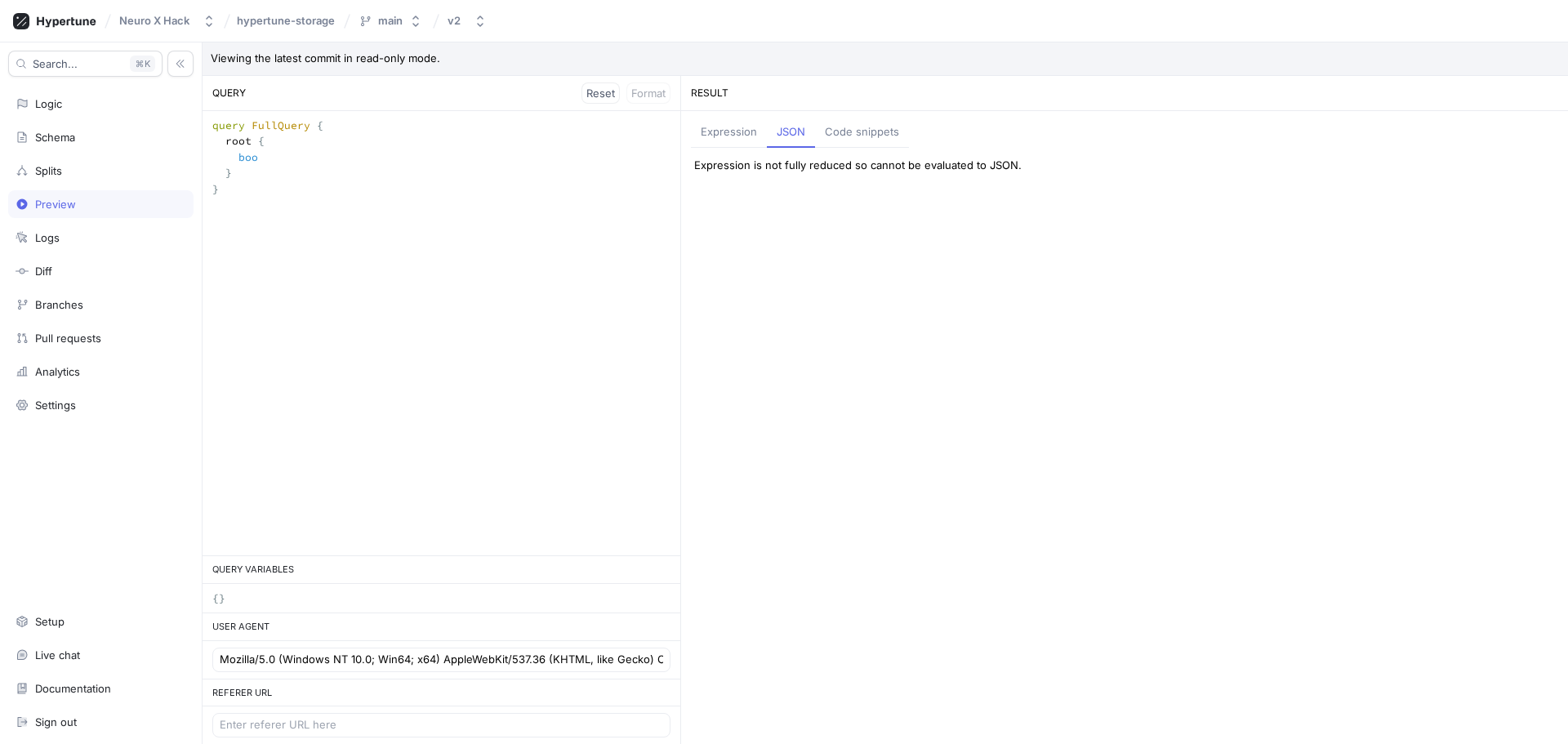
click at [868, 132] on div "Code snippets" at bounding box center [861, 132] width 74 height 16
click at [52, 110] on div "Logic" at bounding box center [101, 104] width 185 height 28
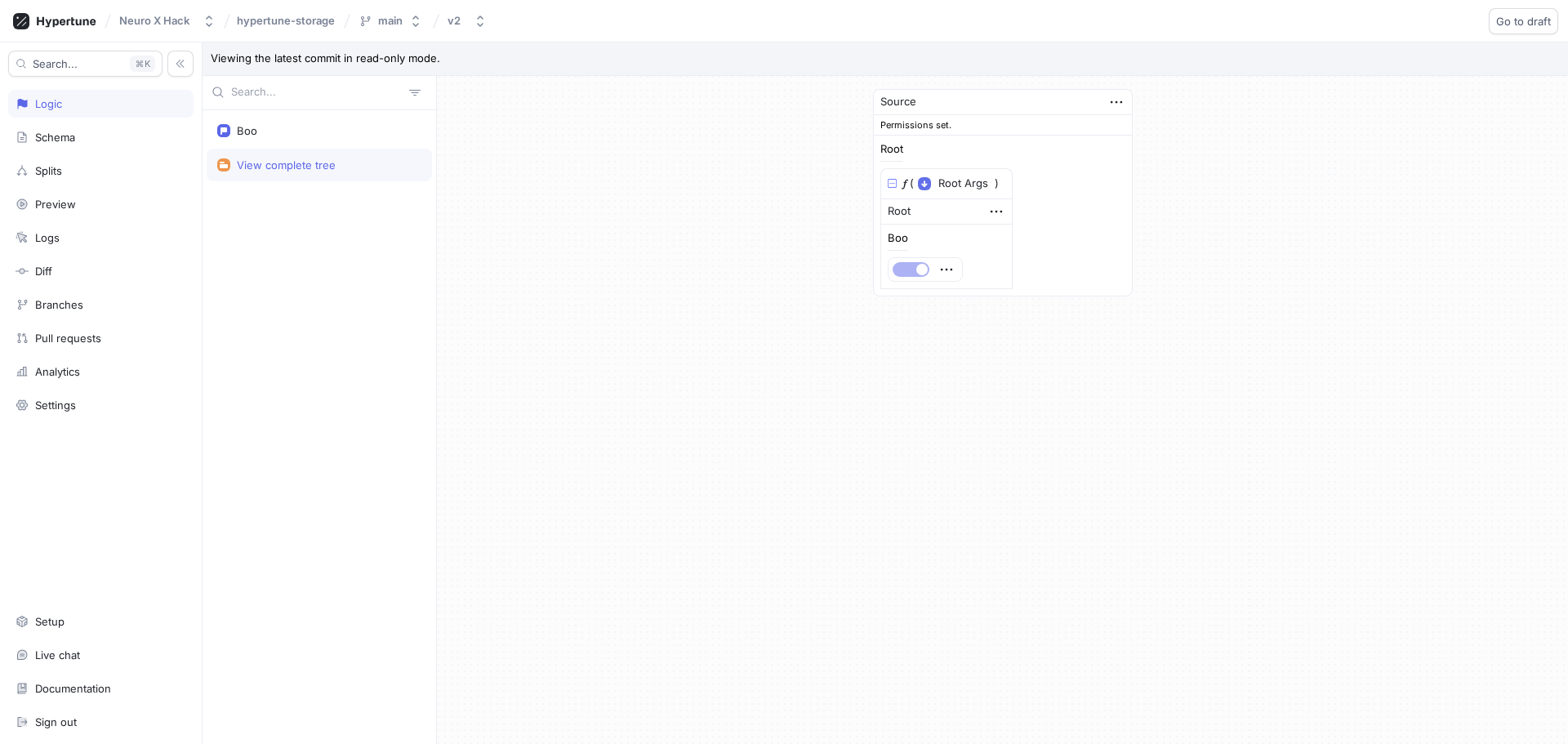
click at [229, 169] on icon at bounding box center [224, 165] width 13 height 13
click at [263, 162] on div "View complete tree" at bounding box center [286, 165] width 99 height 13
click at [245, 127] on div "Boo" at bounding box center [247, 131] width 21 height 13
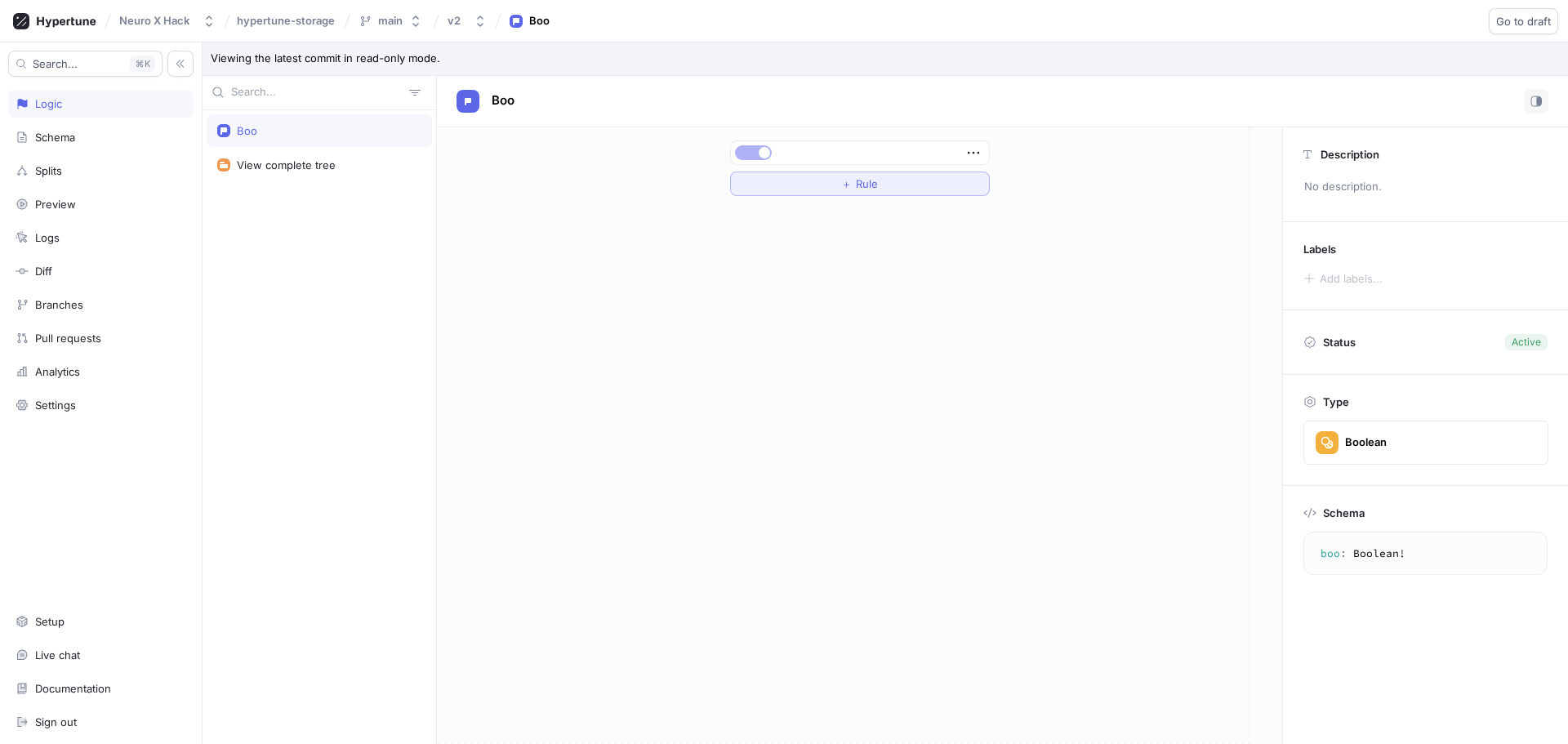
click at [792, 190] on button "＋ Rule" at bounding box center [859, 183] width 259 height 24
click at [865, 186] on span "Rule" at bounding box center [866, 183] width 22 height 9
click at [977, 151] on icon "button" at bounding box center [973, 152] width 18 height 18
click at [484, 96] on div "Boo ＋ Rule Description No description. Labels Add labels... Status Active Type …" at bounding box center [1002, 410] width 1131 height 669
click at [278, 161] on div "View complete tree" at bounding box center [286, 165] width 99 height 13
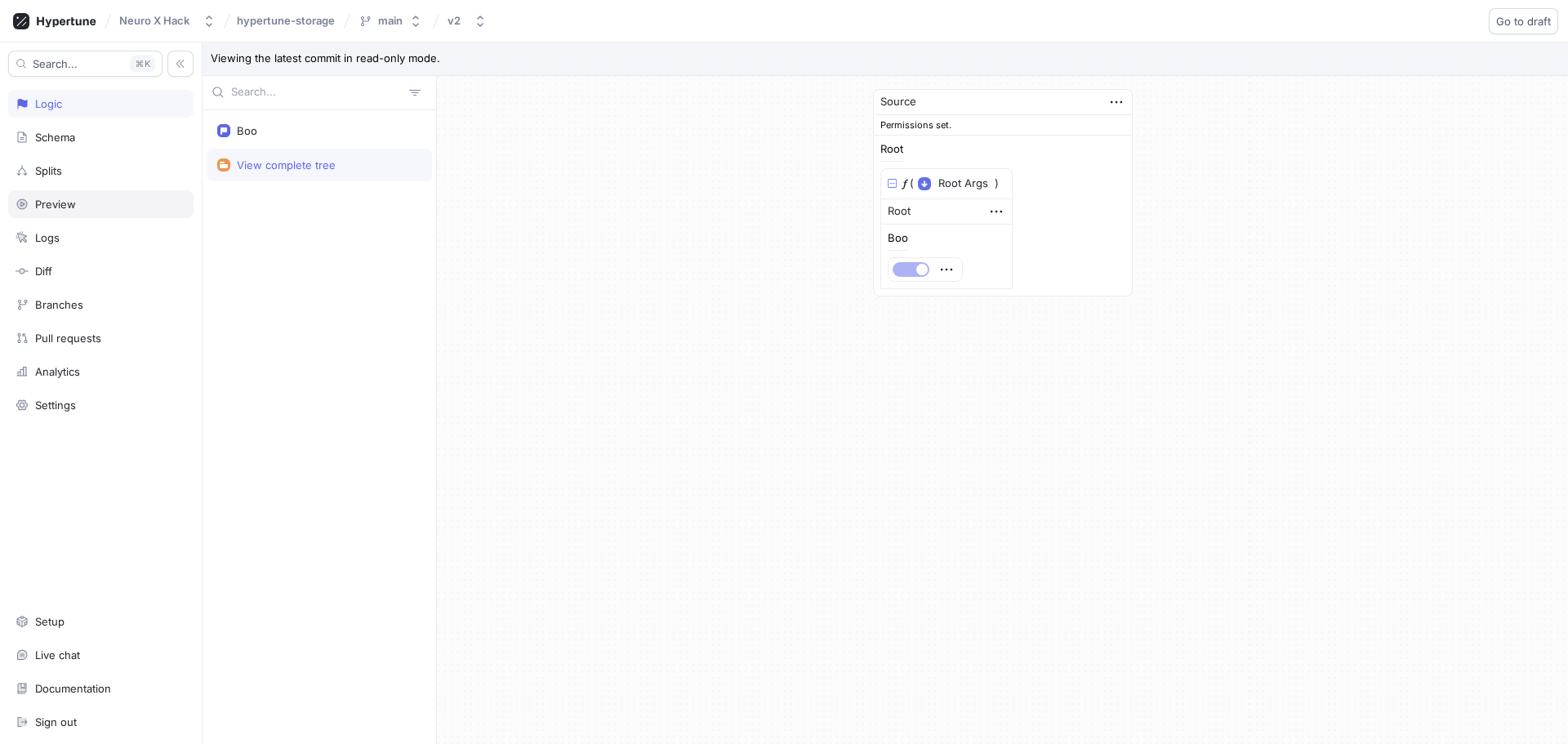
click at [53, 208] on div "Preview" at bounding box center [55, 204] width 40 height 13
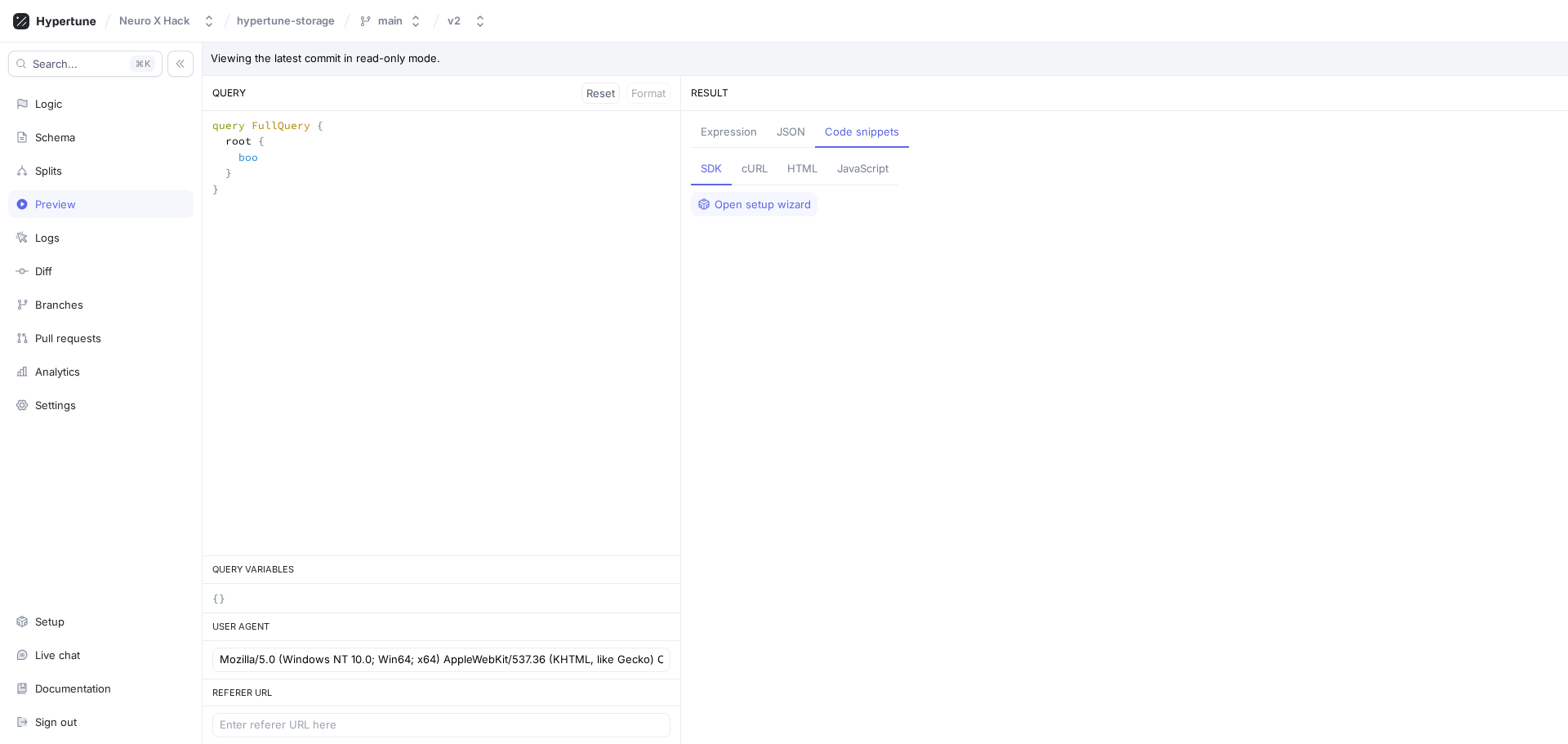
click at [756, 169] on div "cURL" at bounding box center [755, 168] width 26 height 16
click at [795, 172] on div "HTML" at bounding box center [802, 168] width 30 height 16
click at [867, 171] on div "JavaScript" at bounding box center [862, 168] width 52 height 16
click at [793, 133] on div "JSON" at bounding box center [791, 132] width 28 height 16
click at [727, 130] on div "Expression" at bounding box center [729, 132] width 56 height 16
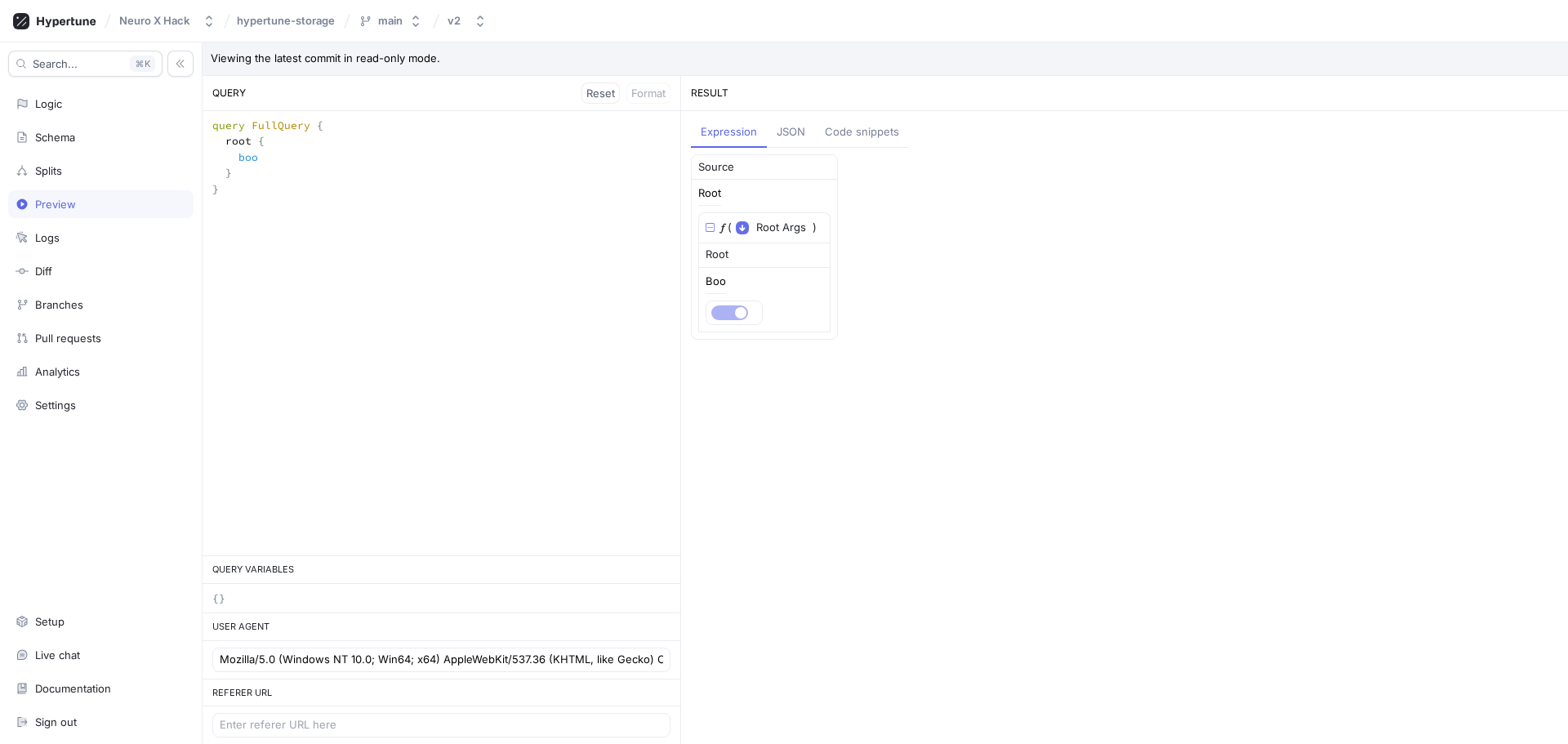
click at [698, 95] on div "RESULT" at bounding box center [1123, 93] width 886 height 35
click at [591, 93] on span "Reset" at bounding box center [601, 93] width 28 height 9
click at [636, 96] on button "Format" at bounding box center [648, 93] width 44 height 22
click at [605, 96] on span "Reset" at bounding box center [601, 93] width 28 height 9
type textarea "# To set up the SDK, follow the quickstart: # [URL][DOMAIN_NAME] query FullQuer…"
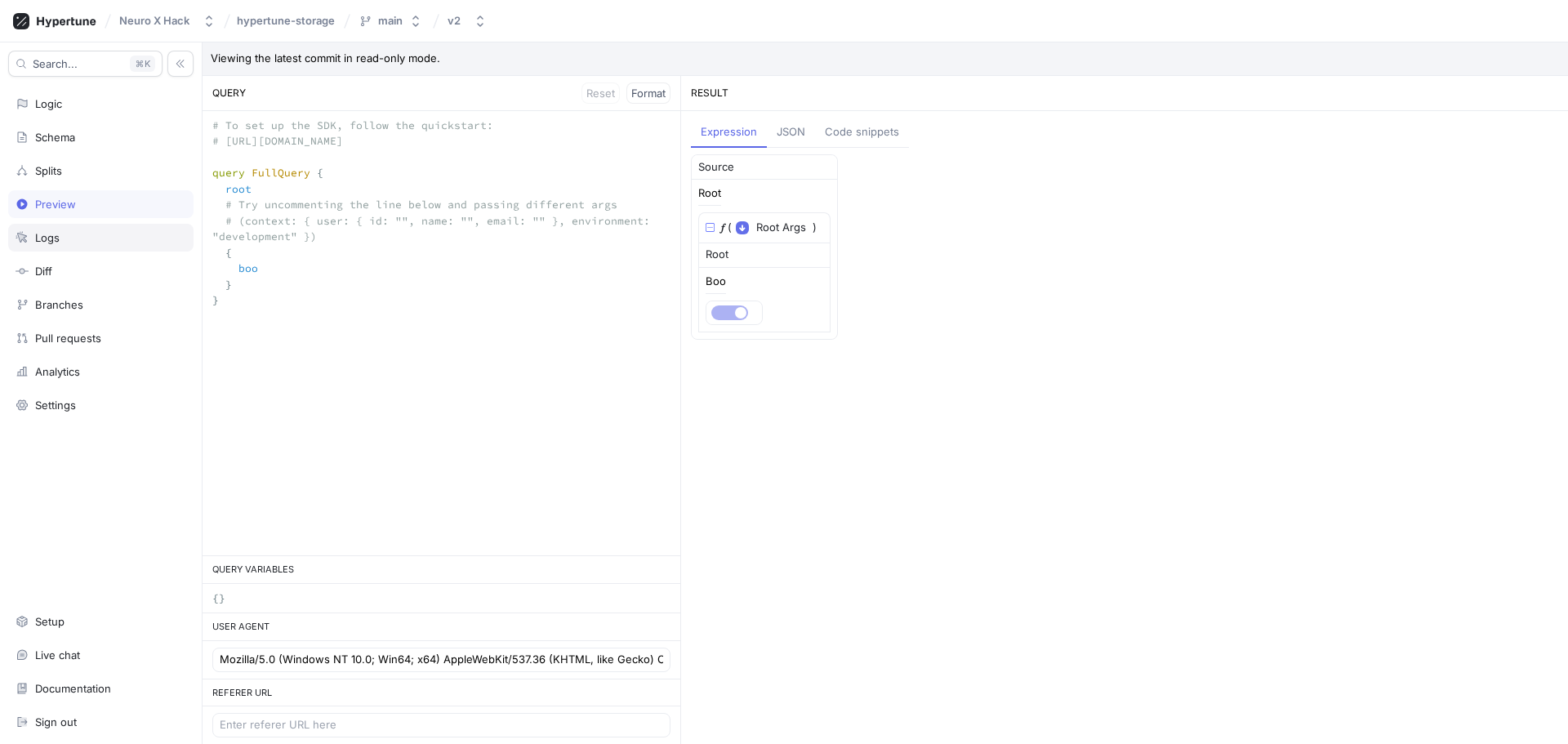
click at [54, 248] on div "Logs" at bounding box center [101, 238] width 185 height 28
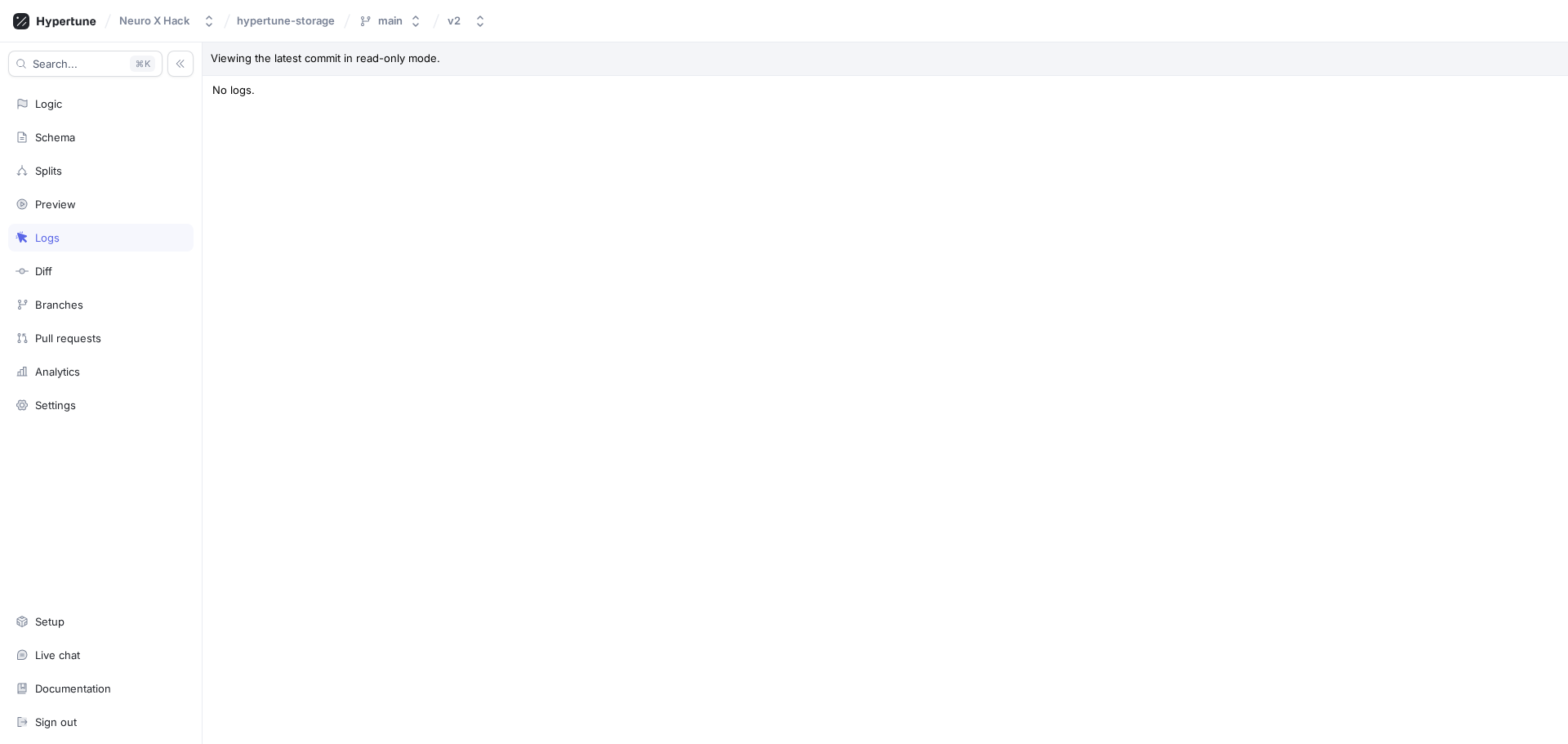
click at [55, 289] on div "Search... K Logic Schema Splits Preview Logs Diff Branches Pull requests Analyt…" at bounding box center [101, 393] width 202 height 702
click at [53, 277] on div "Diff" at bounding box center [102, 271] width 171 height 13
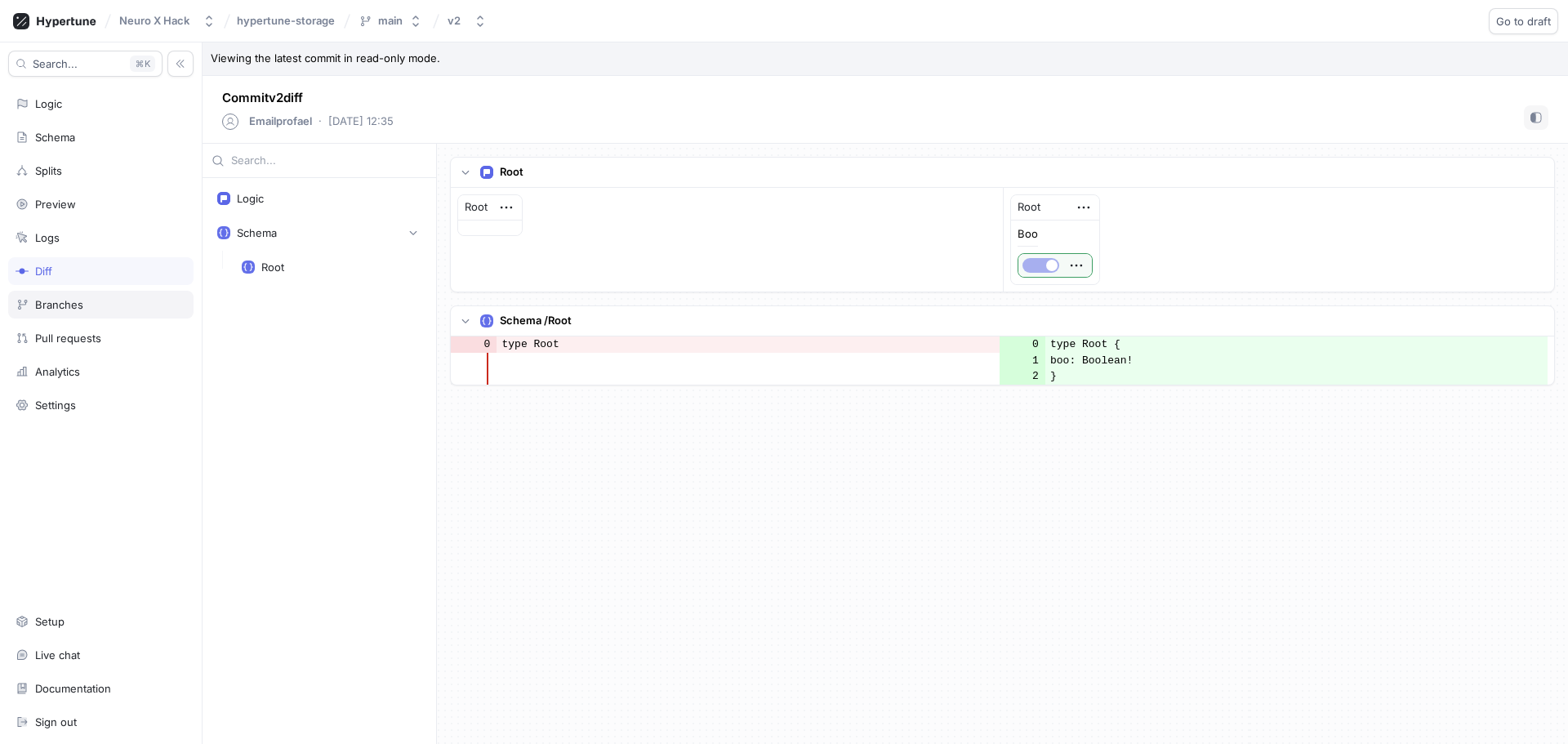
click at [59, 306] on div "Branches" at bounding box center [58, 305] width 48 height 13
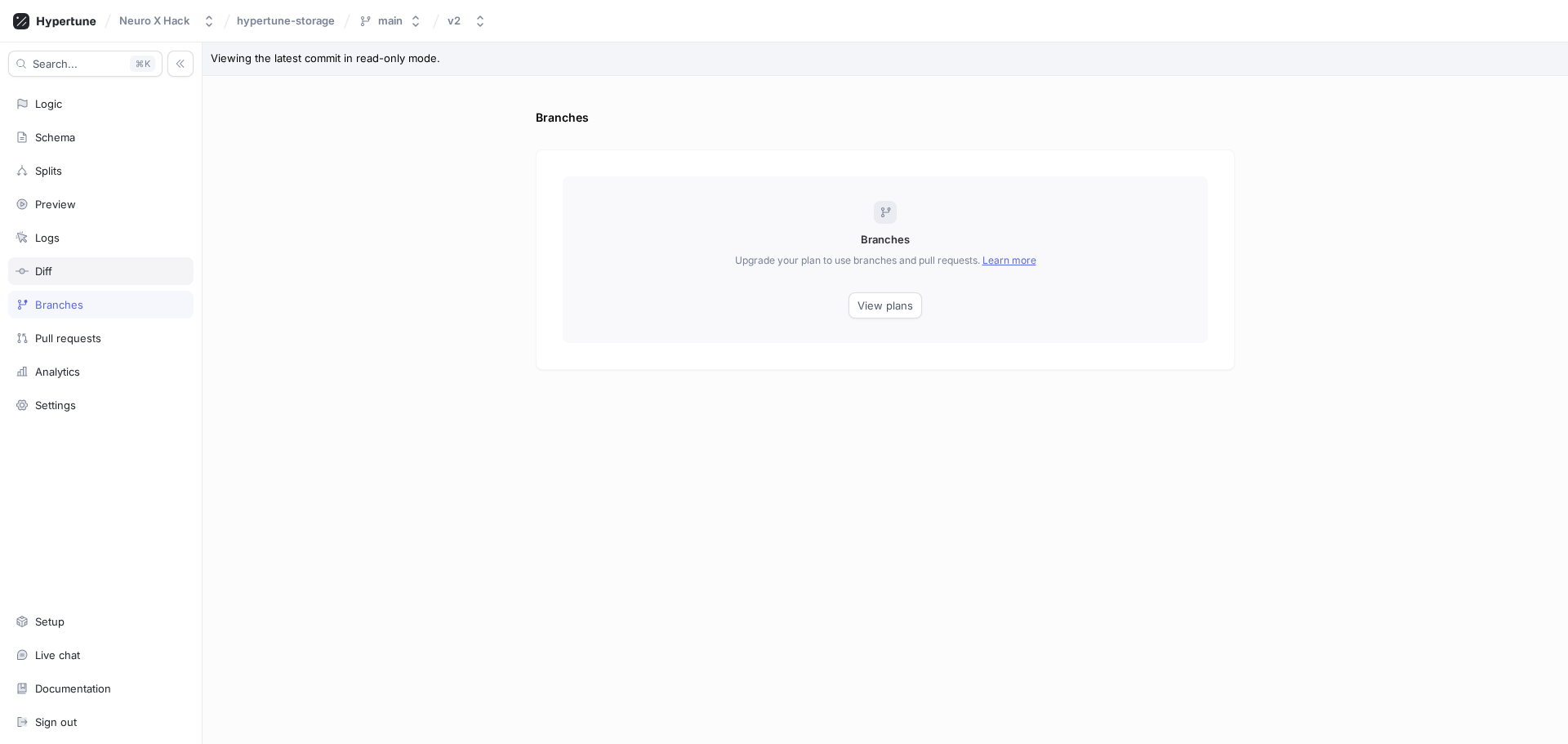
click at [32, 277] on div "Diff" at bounding box center [102, 271] width 171 height 13
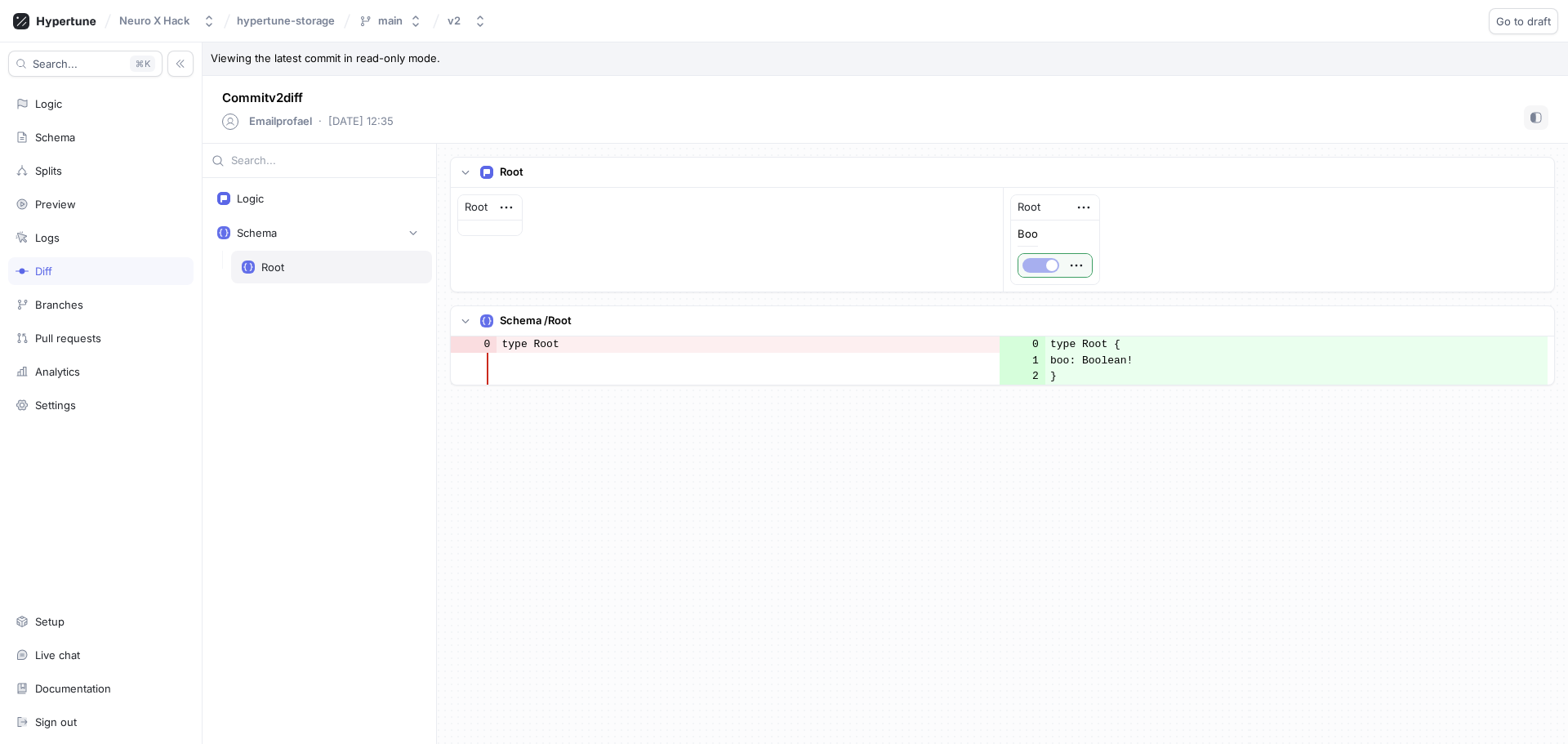
click at [270, 274] on div "Root" at bounding box center [332, 267] width 201 height 33
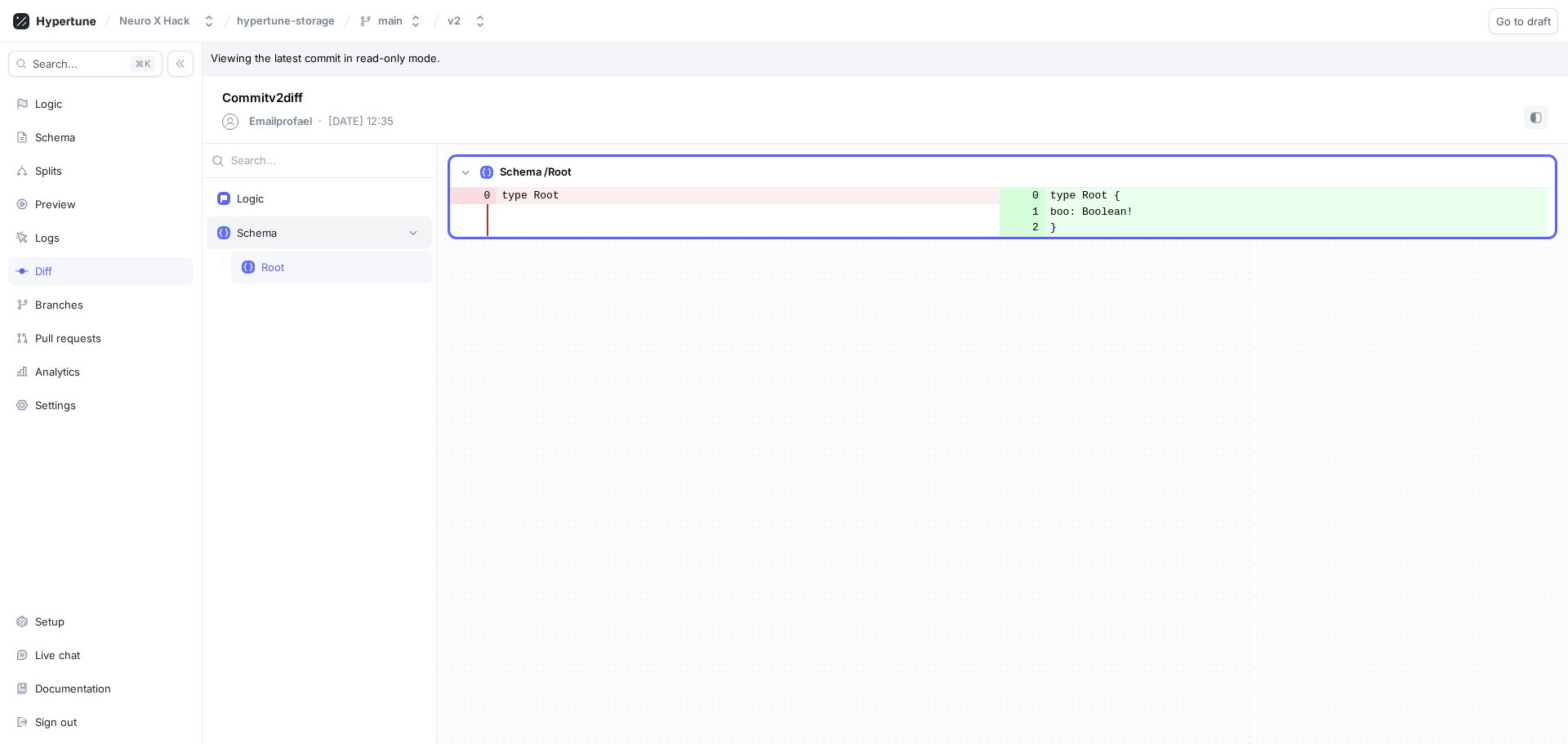
click at [258, 241] on div "Schema" at bounding box center [320, 232] width 226 height 33
click at [259, 200] on div "Logic" at bounding box center [250, 198] width 27 height 13
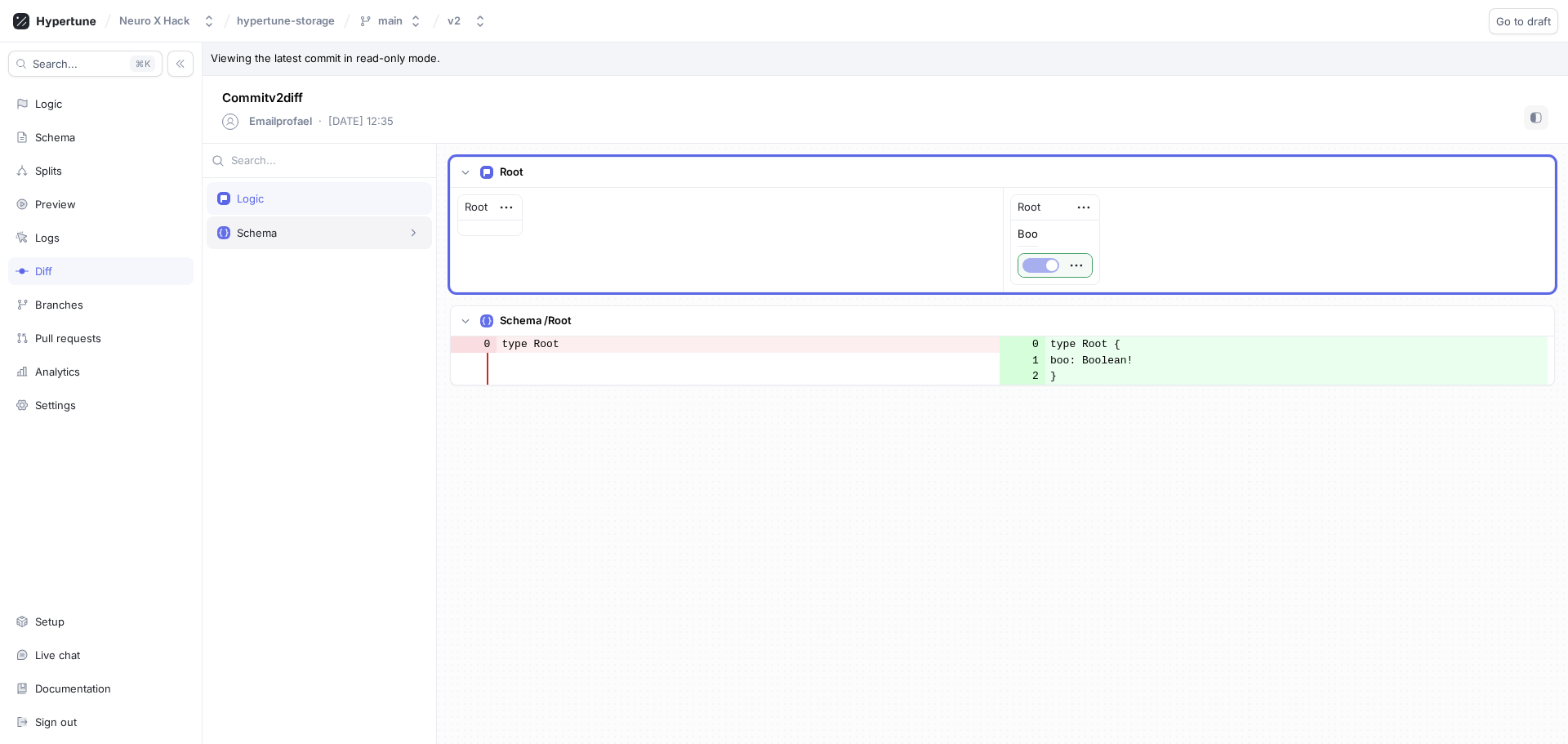
click at [269, 235] on div "Schema" at bounding box center [257, 233] width 40 height 13
click at [408, 22] on button "main" at bounding box center [390, 21] width 77 height 27
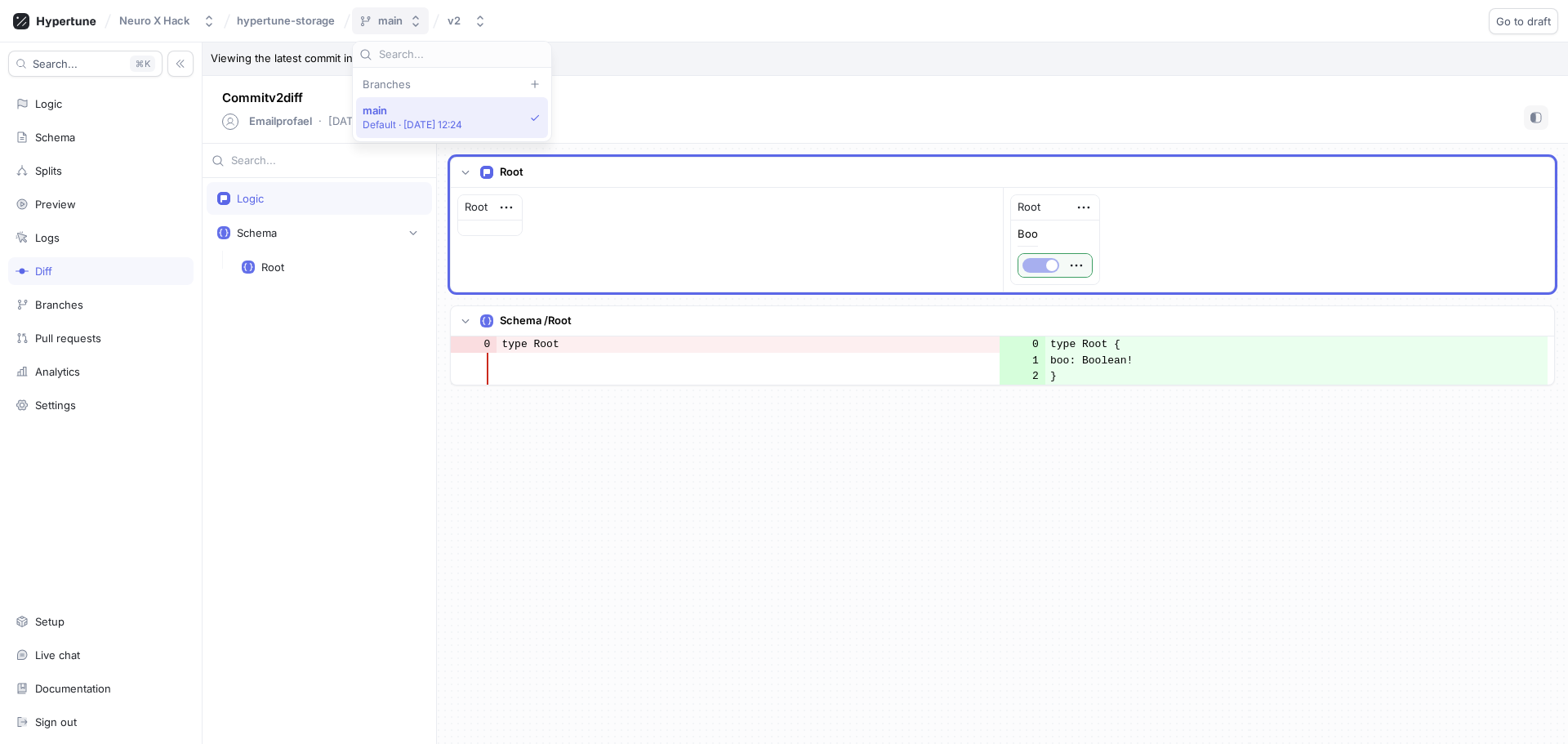
click at [409, 23] on icon "button" at bounding box center [416, 22] width 13 height 13
click at [67, 311] on div "Branches" at bounding box center [101, 305] width 185 height 28
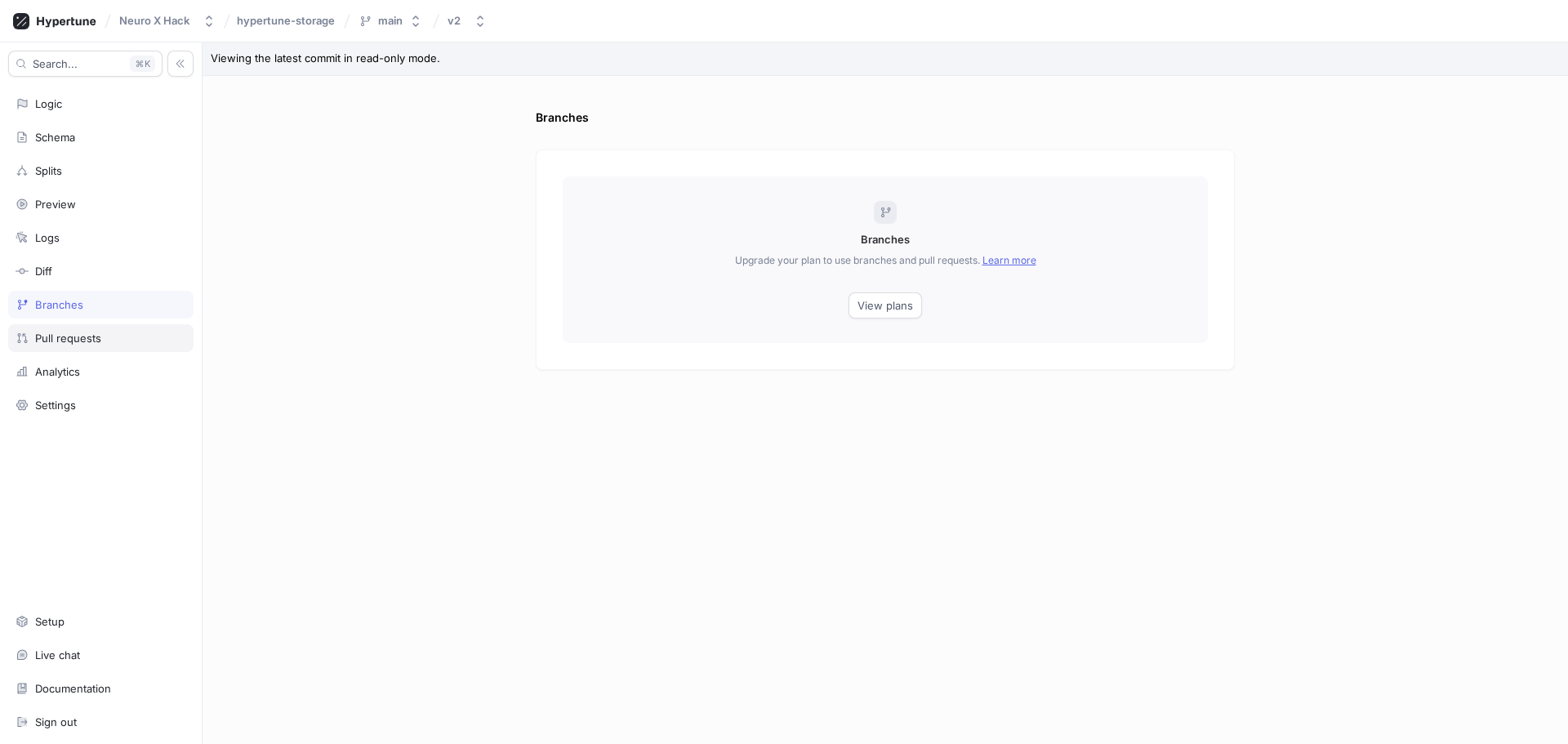
click at [68, 340] on div "Pull requests" at bounding box center [68, 339] width 66 height 13
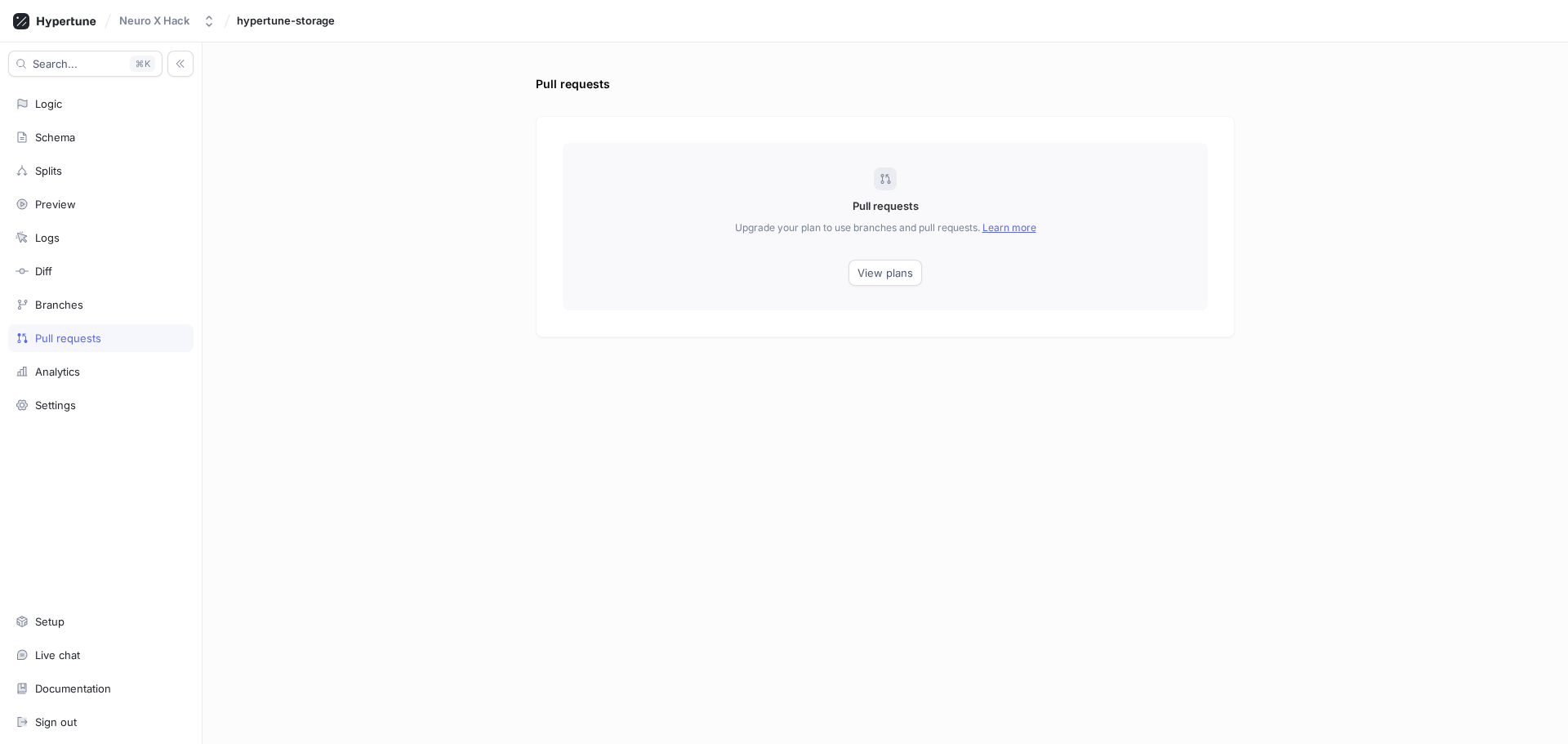
drag, startPoint x: 60, startPoint y: 364, endPoint x: 60, endPoint y: 388, distance: 24.0
click at [60, 365] on div "Analytics" at bounding box center [101, 372] width 185 height 28
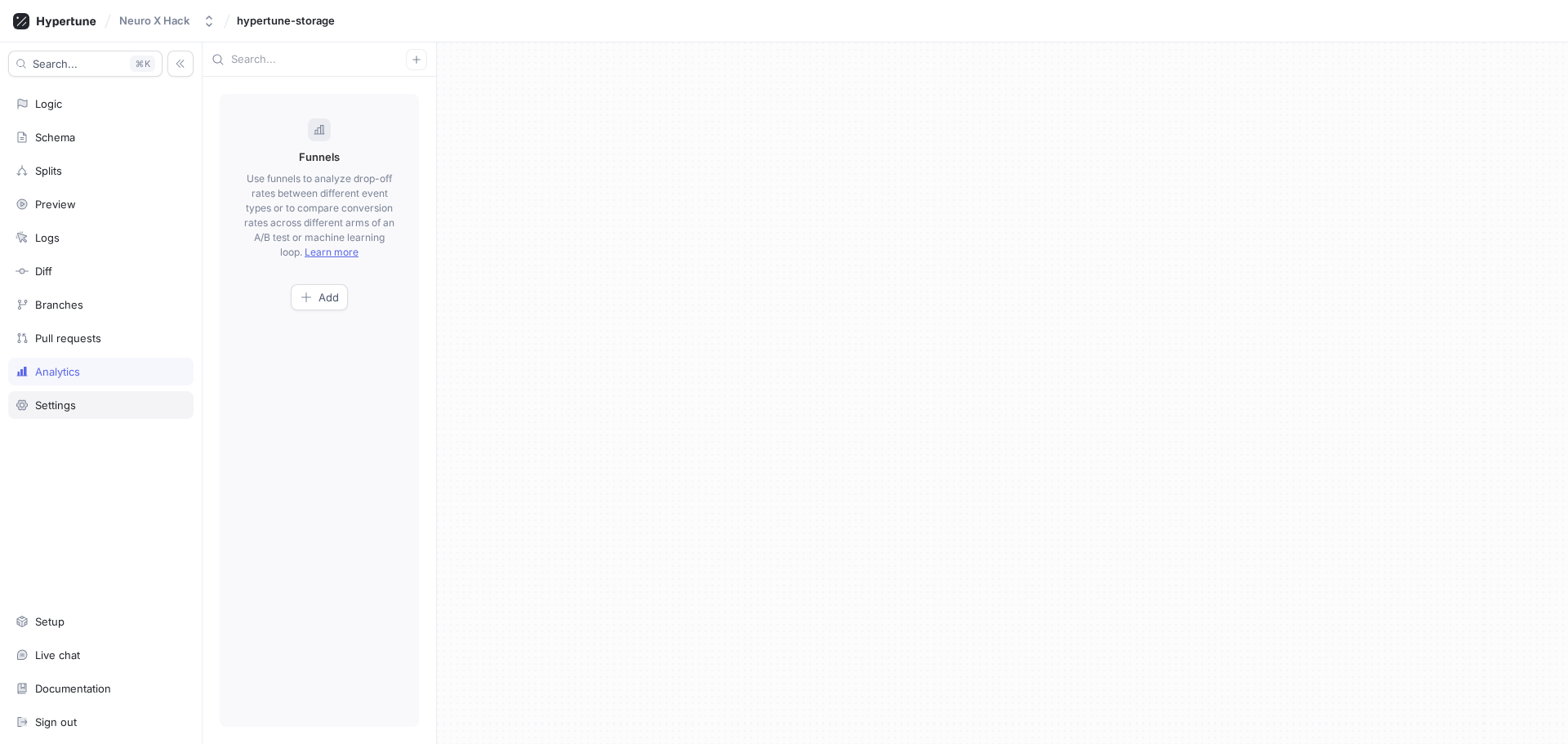
click at [60, 408] on div "Settings" at bounding box center [55, 405] width 40 height 13
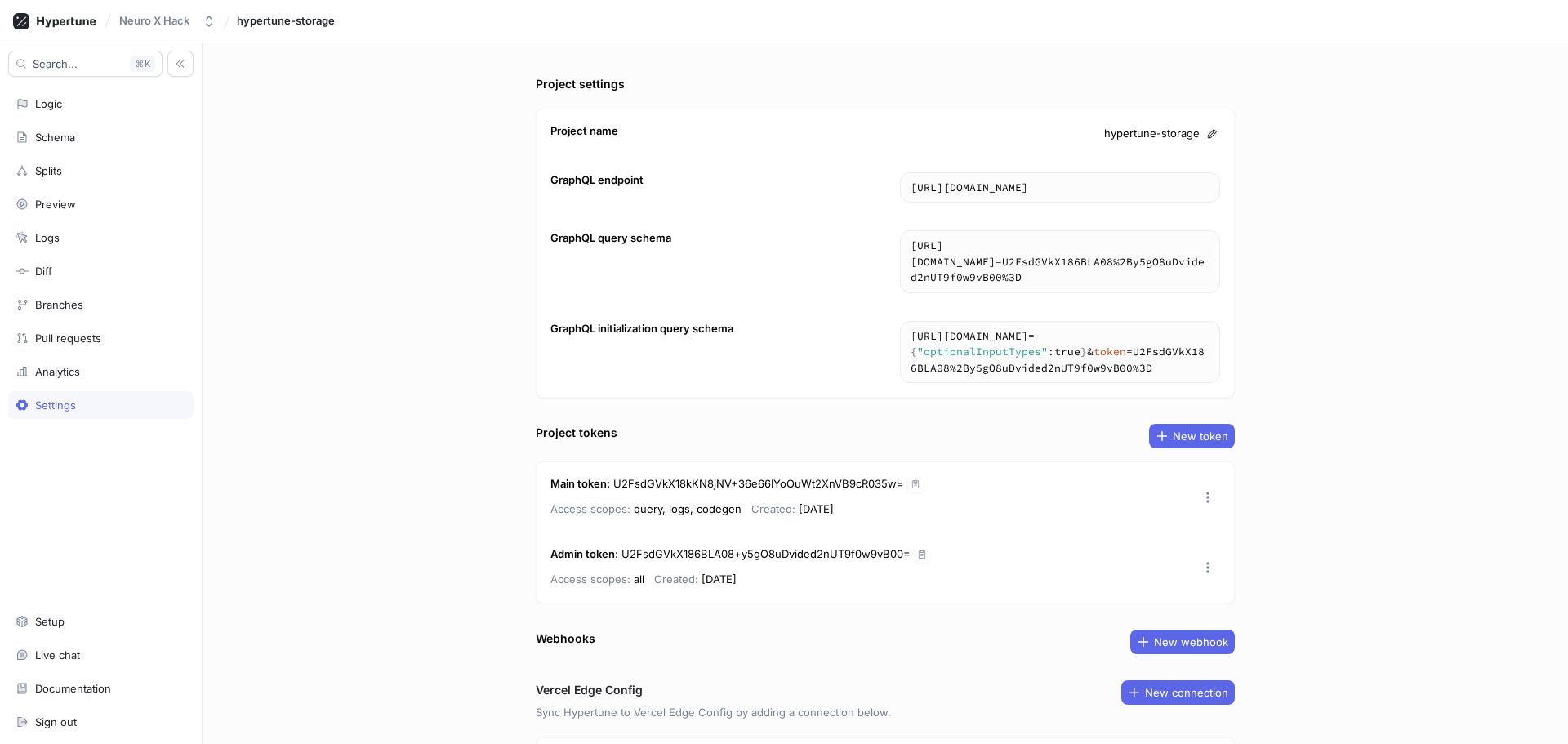
click at [32, 401] on div "Settings" at bounding box center [102, 405] width 171 height 13
click at [55, 374] on div "Analytics" at bounding box center [57, 372] width 45 height 13
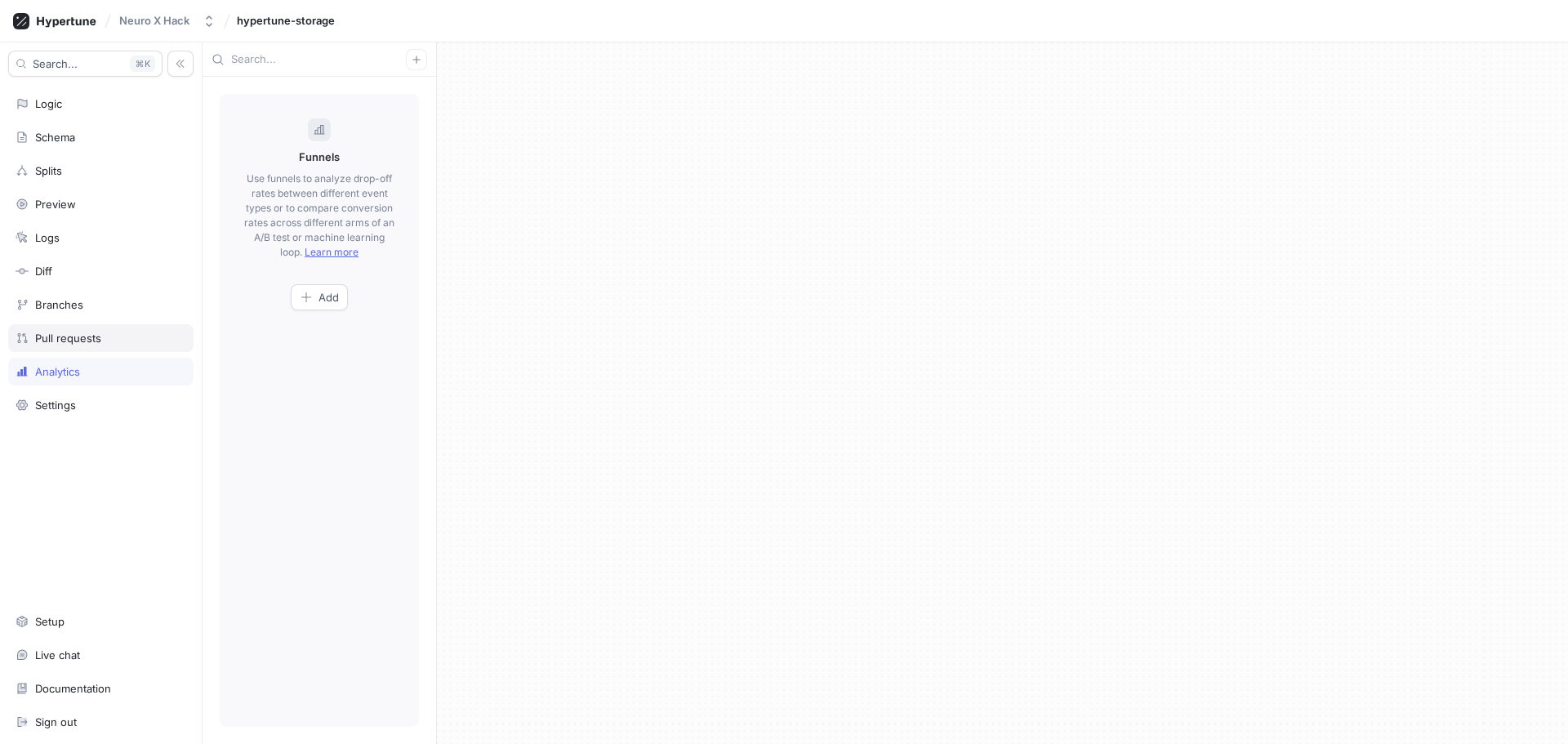
click at [68, 340] on div "Pull requests" at bounding box center [68, 339] width 66 height 13
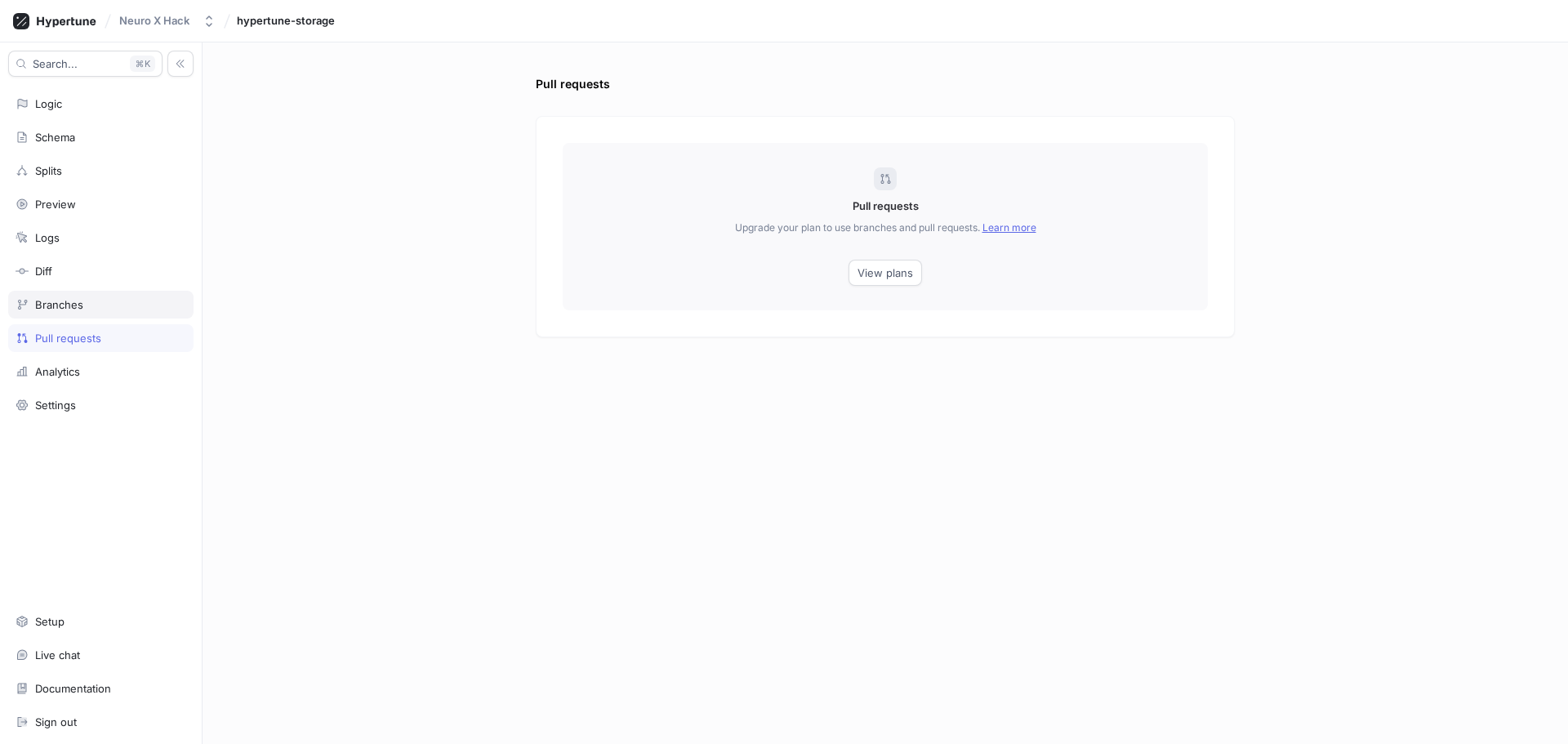
click at [51, 308] on div "Branches" at bounding box center [58, 305] width 48 height 13
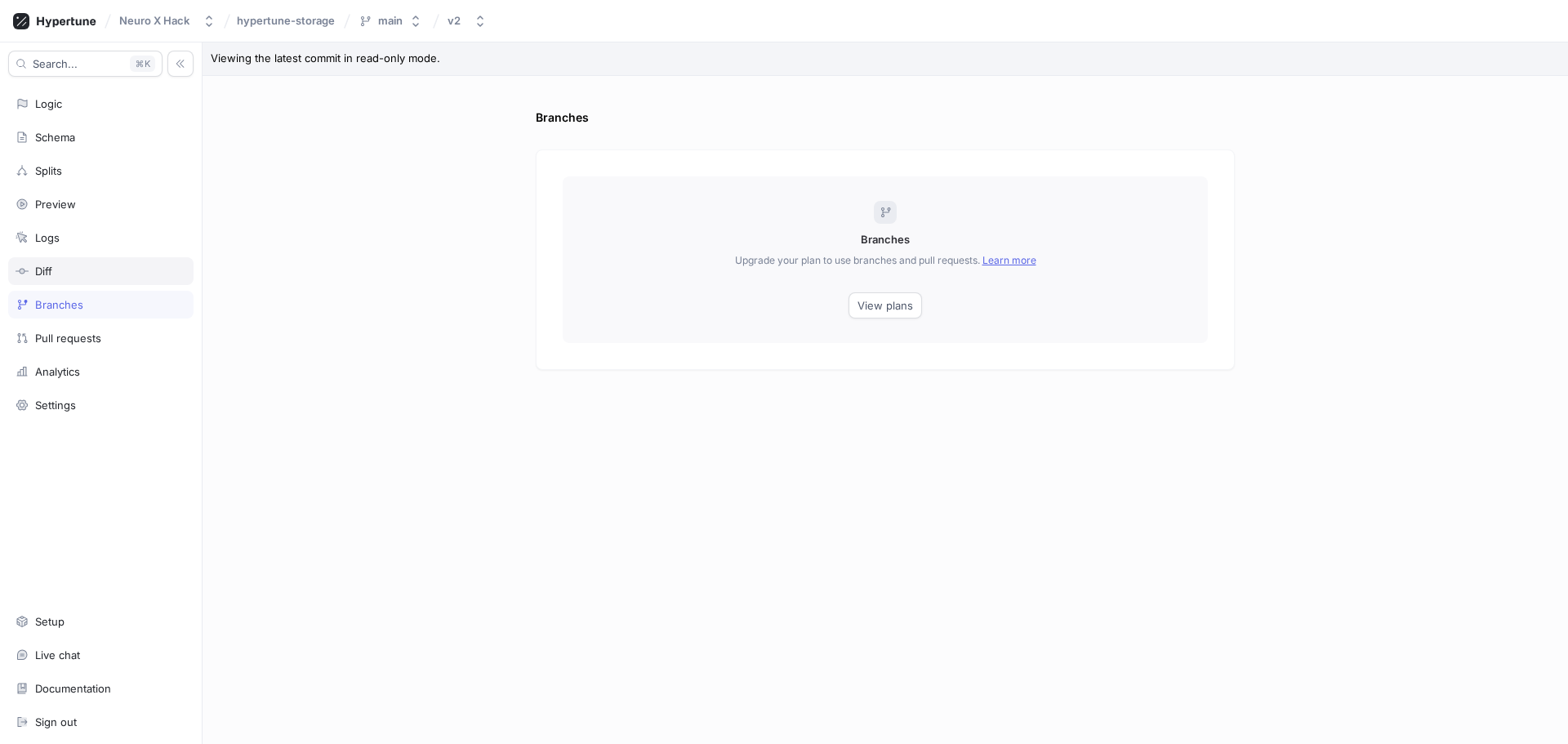
click at [43, 270] on div "Diff" at bounding box center [43, 271] width 17 height 13
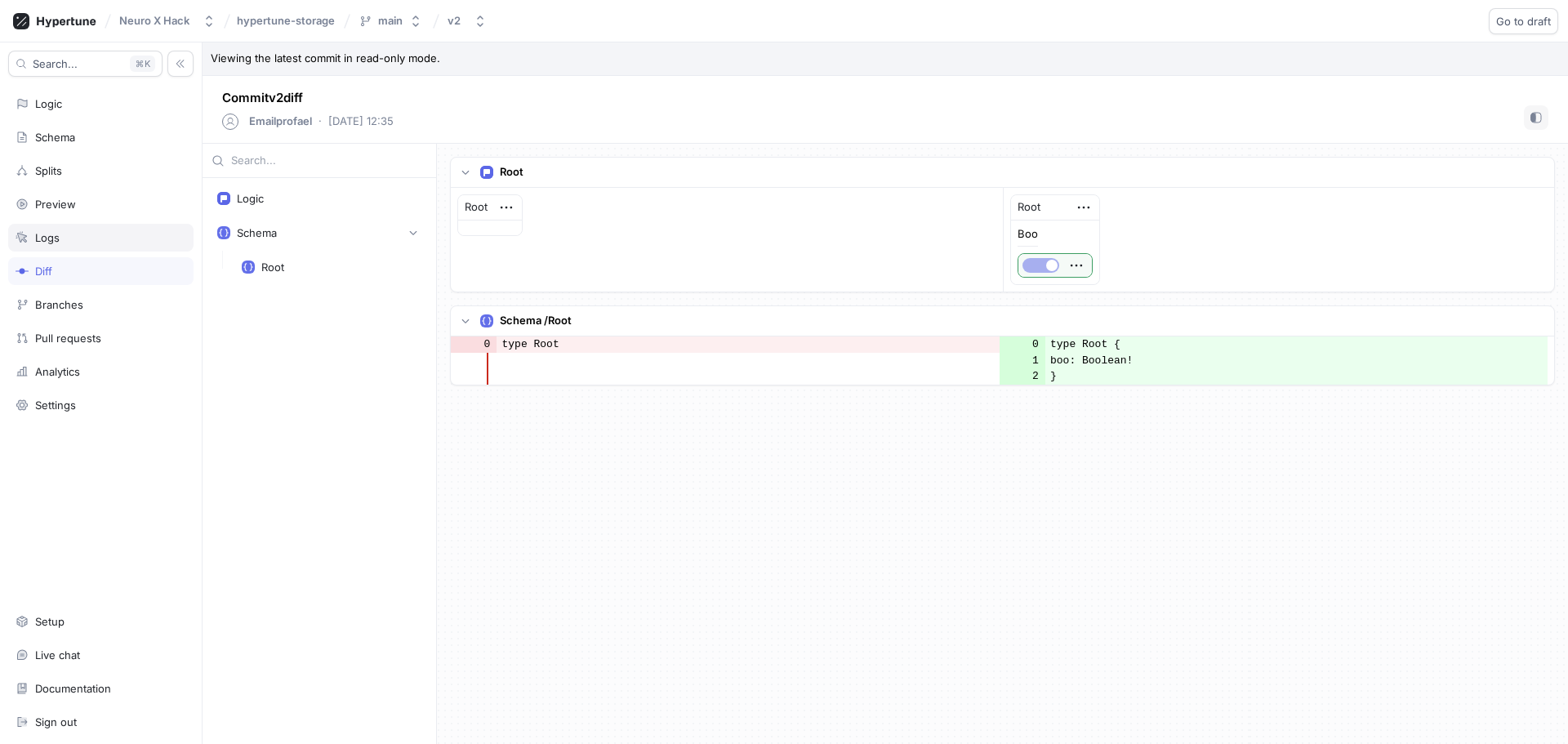
click at [56, 237] on div "Logs" at bounding box center [47, 238] width 24 height 13
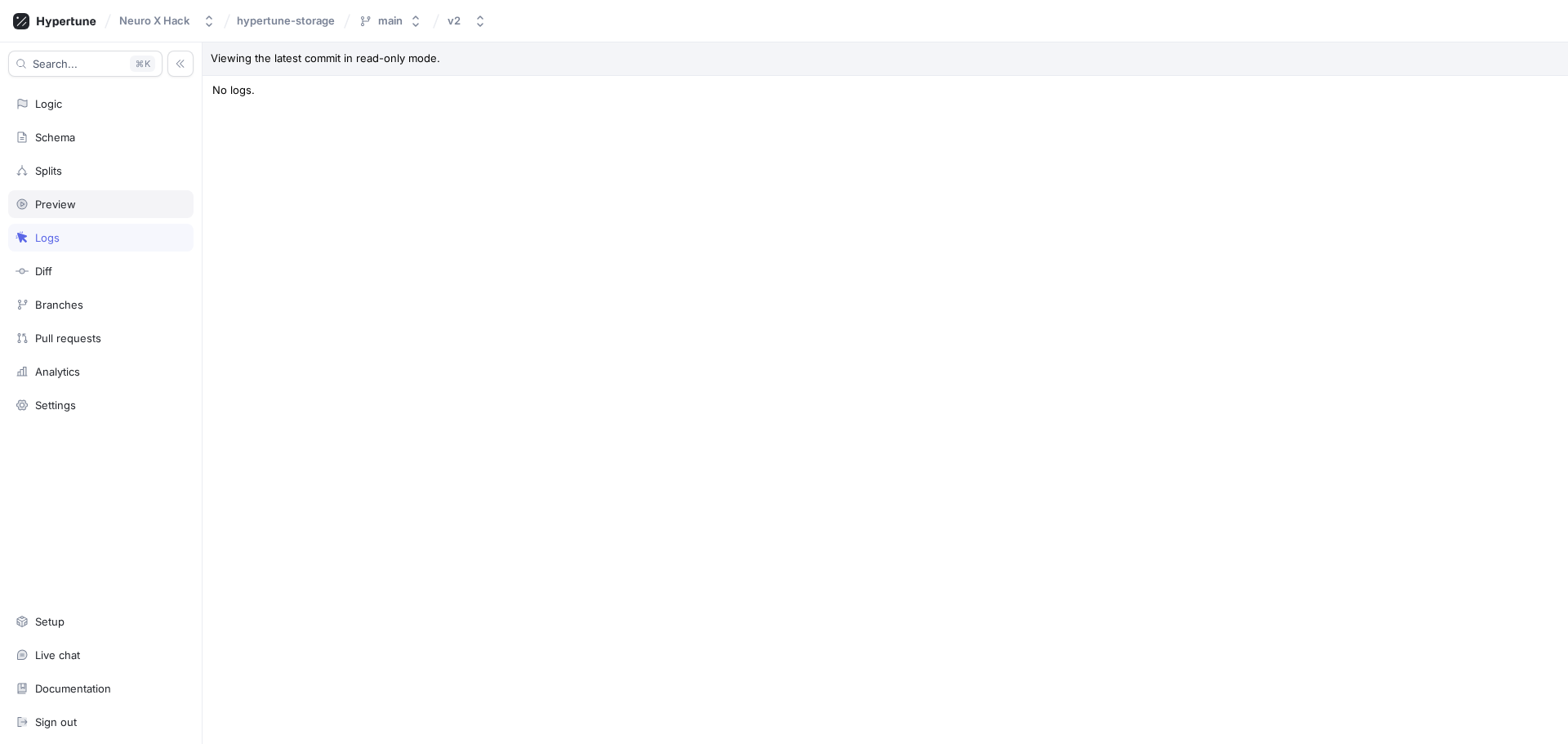
click at [65, 212] on div "Preview" at bounding box center [101, 204] width 185 height 28
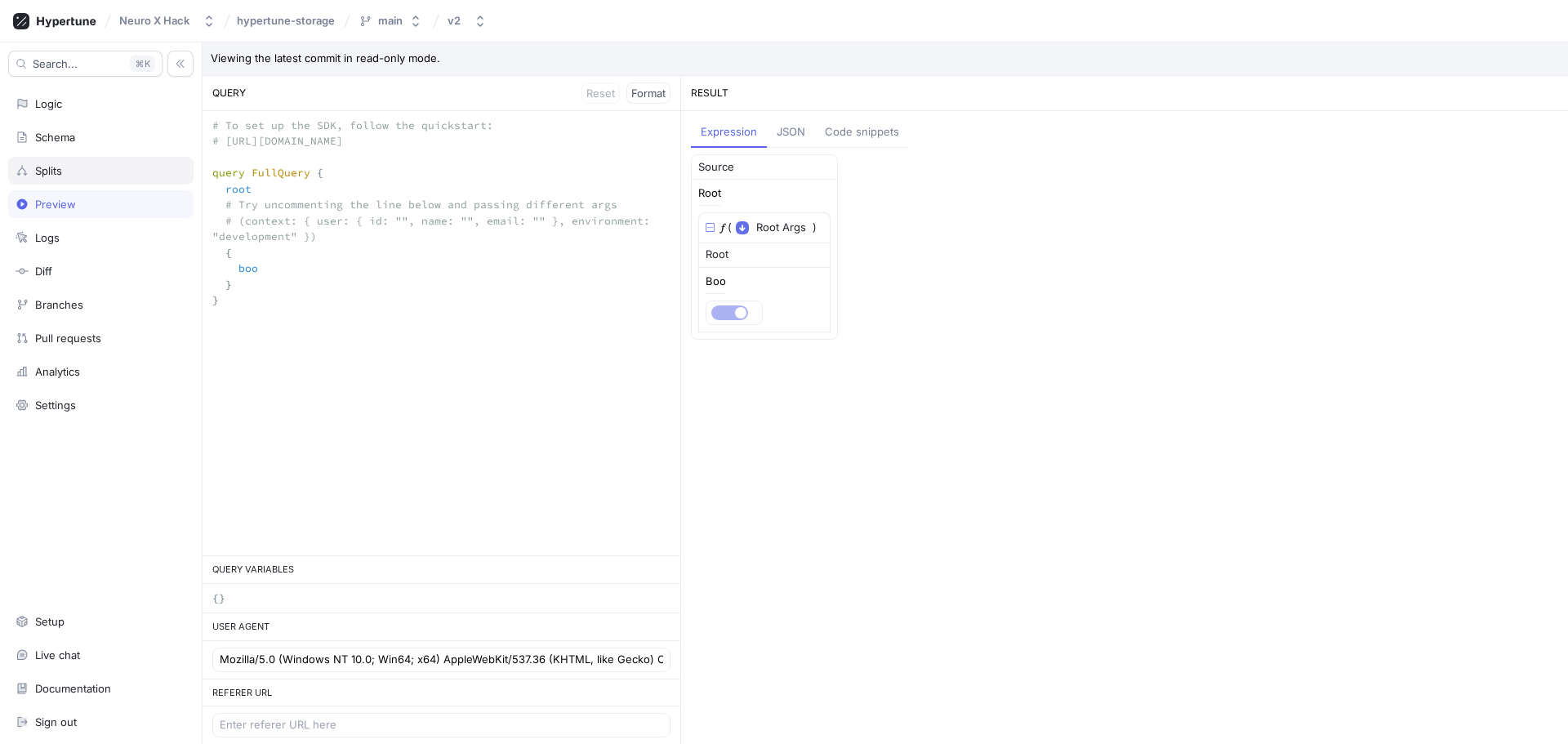
click at [61, 178] on div "Splits" at bounding box center [101, 171] width 185 height 28
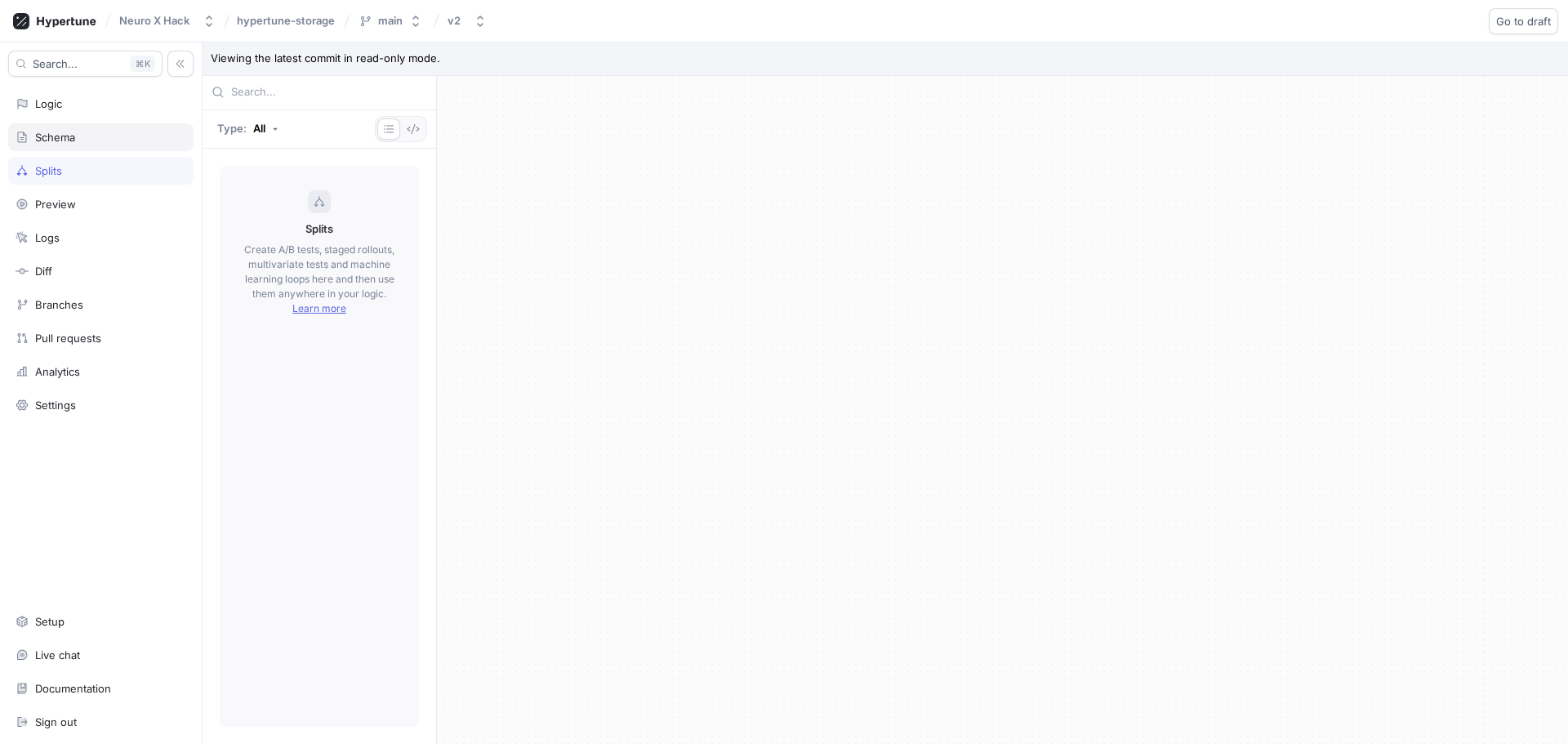
click at [77, 131] on div "Schema" at bounding box center [102, 137] width 171 height 13
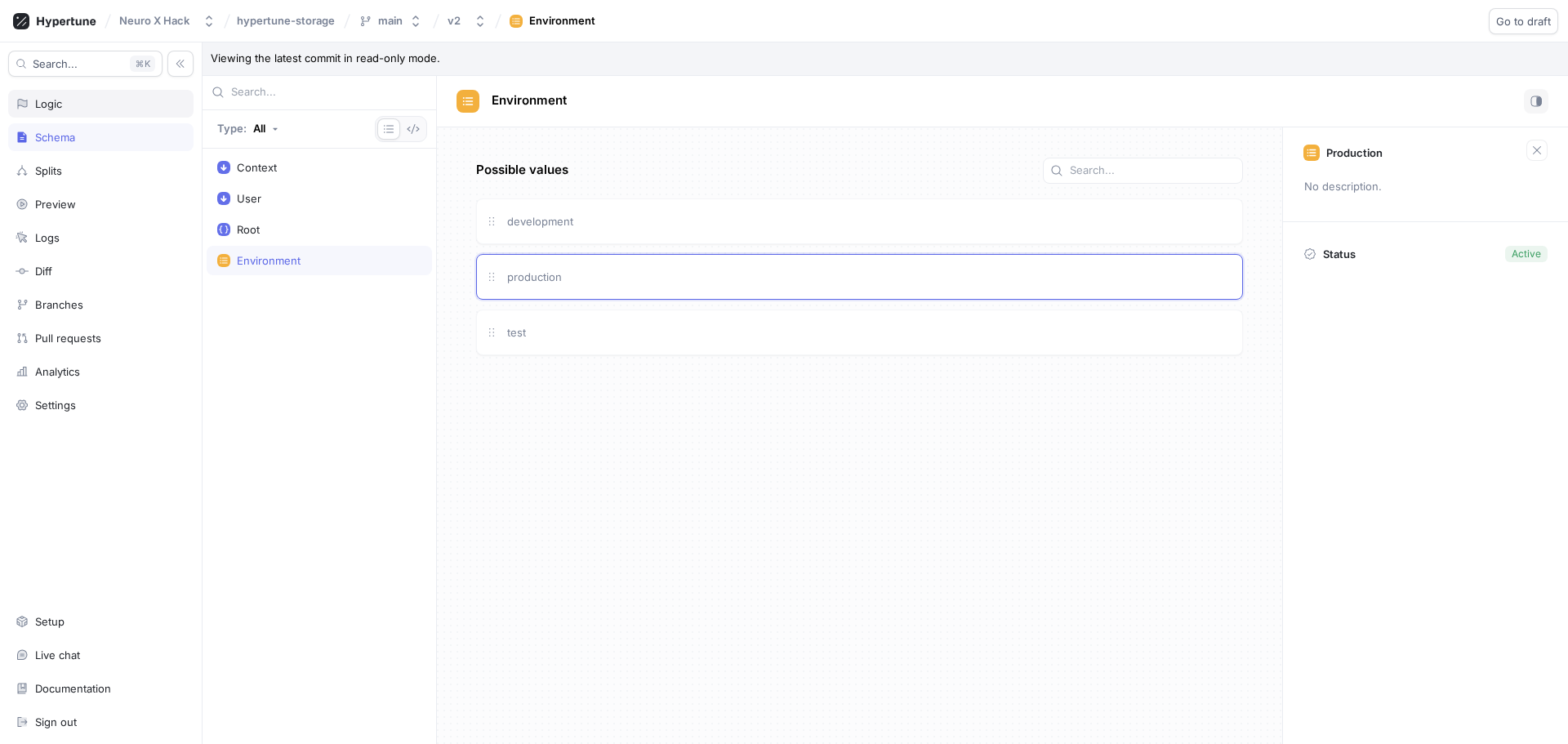
click at [80, 101] on div "Logic" at bounding box center [102, 103] width 171 height 13
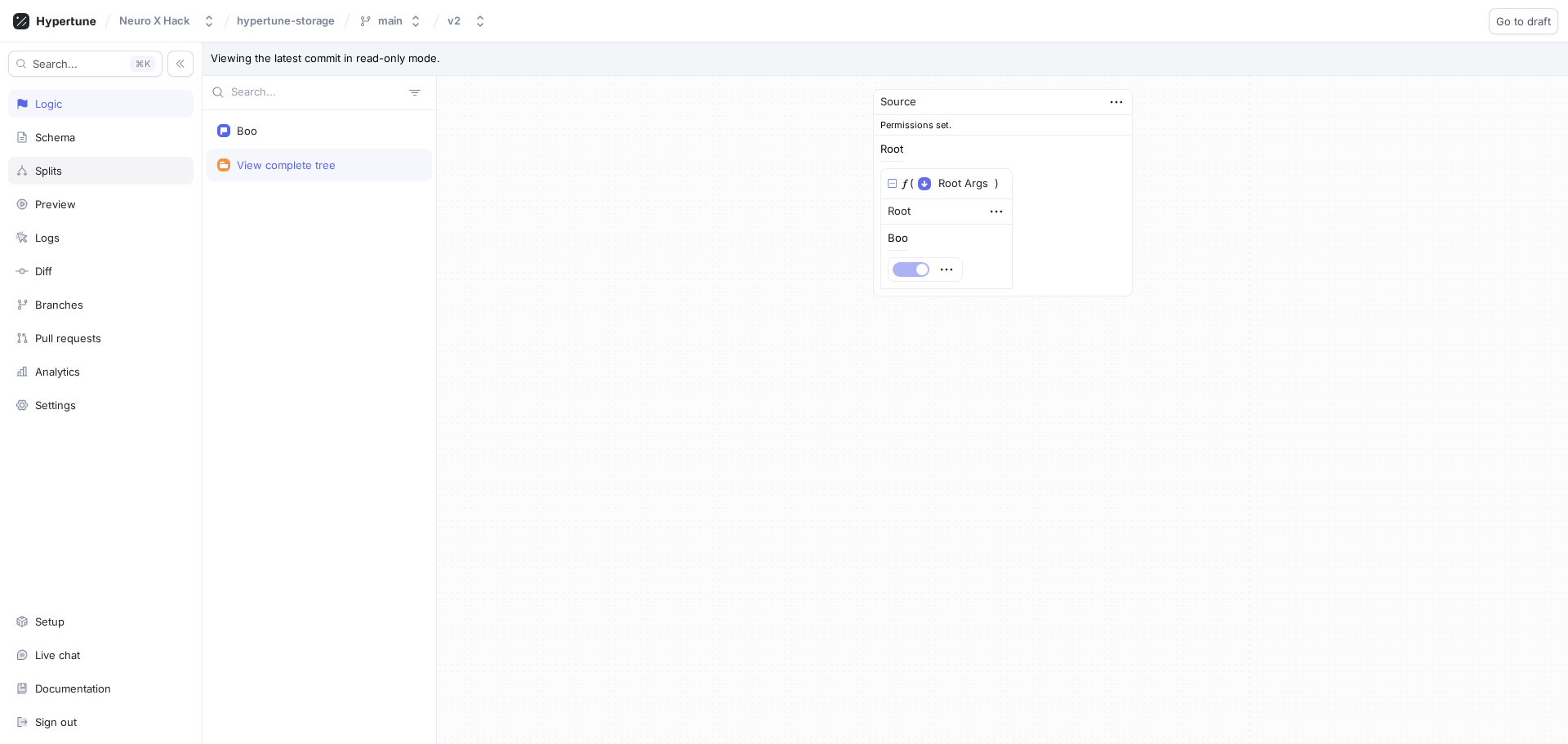
click at [83, 158] on div "Splits" at bounding box center [101, 171] width 185 height 28
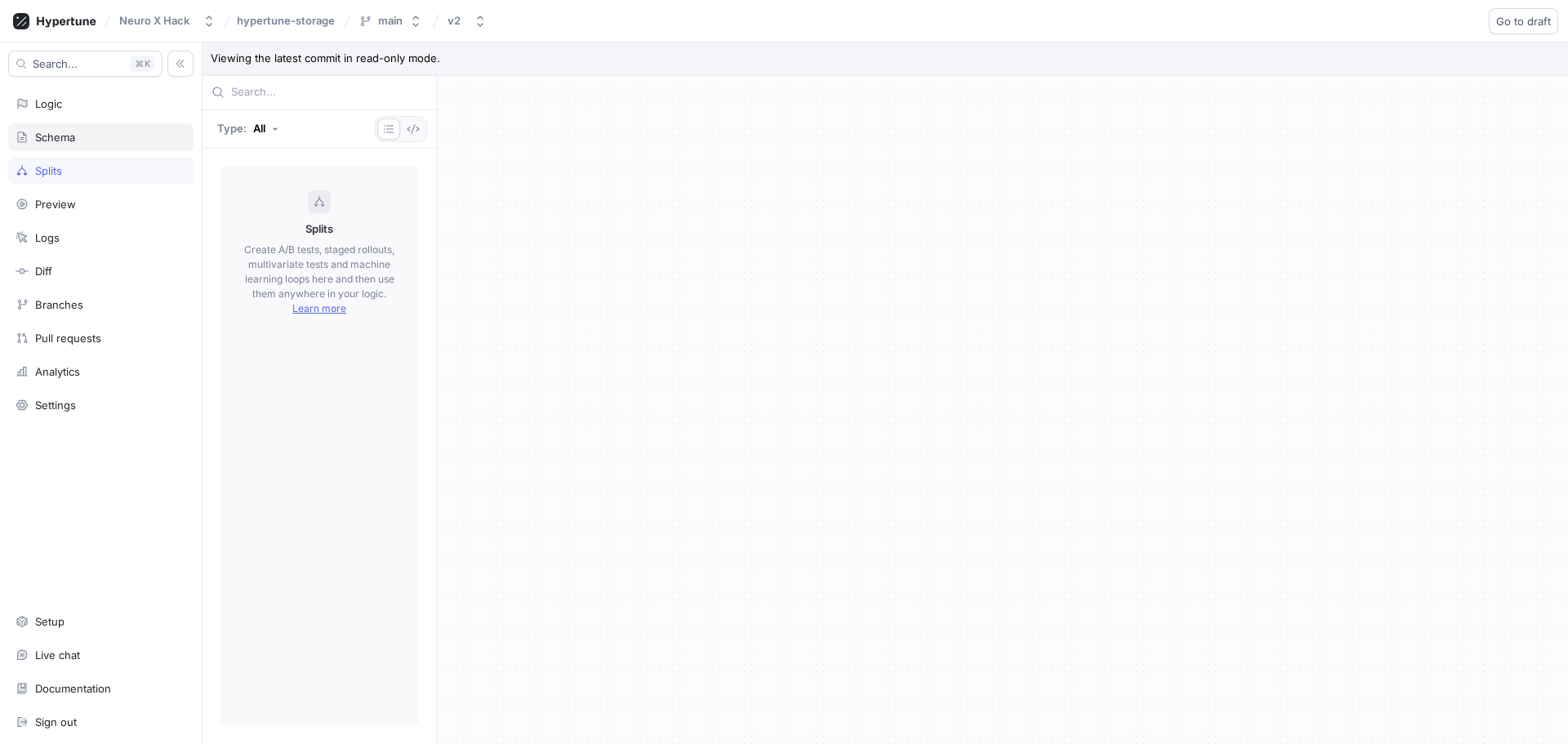
click at [88, 142] on div "Schema" at bounding box center [102, 137] width 171 height 13
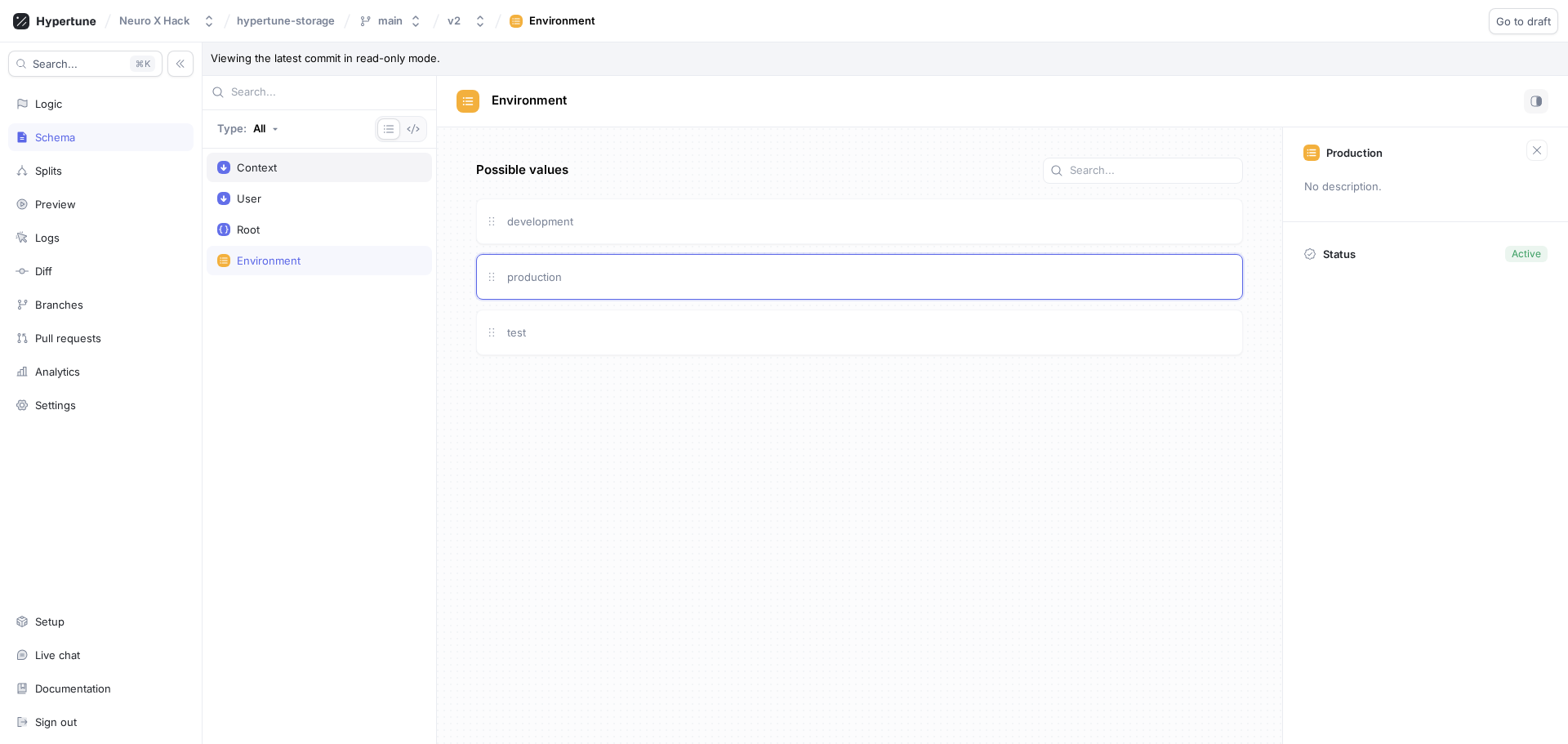
click at [254, 177] on div "Context" at bounding box center [320, 166] width 226 height 29
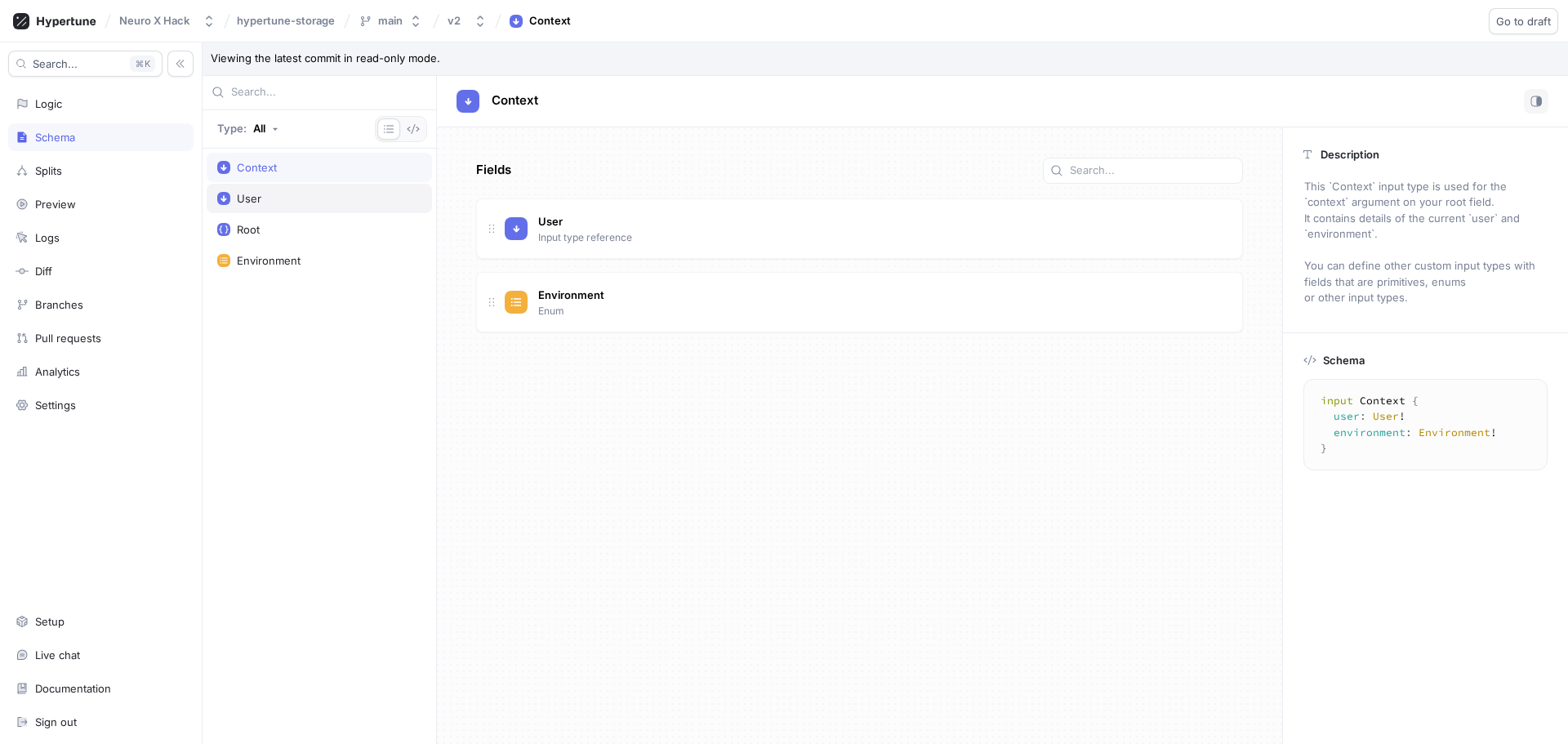
click at [258, 206] on div "User" at bounding box center [320, 198] width 226 height 29
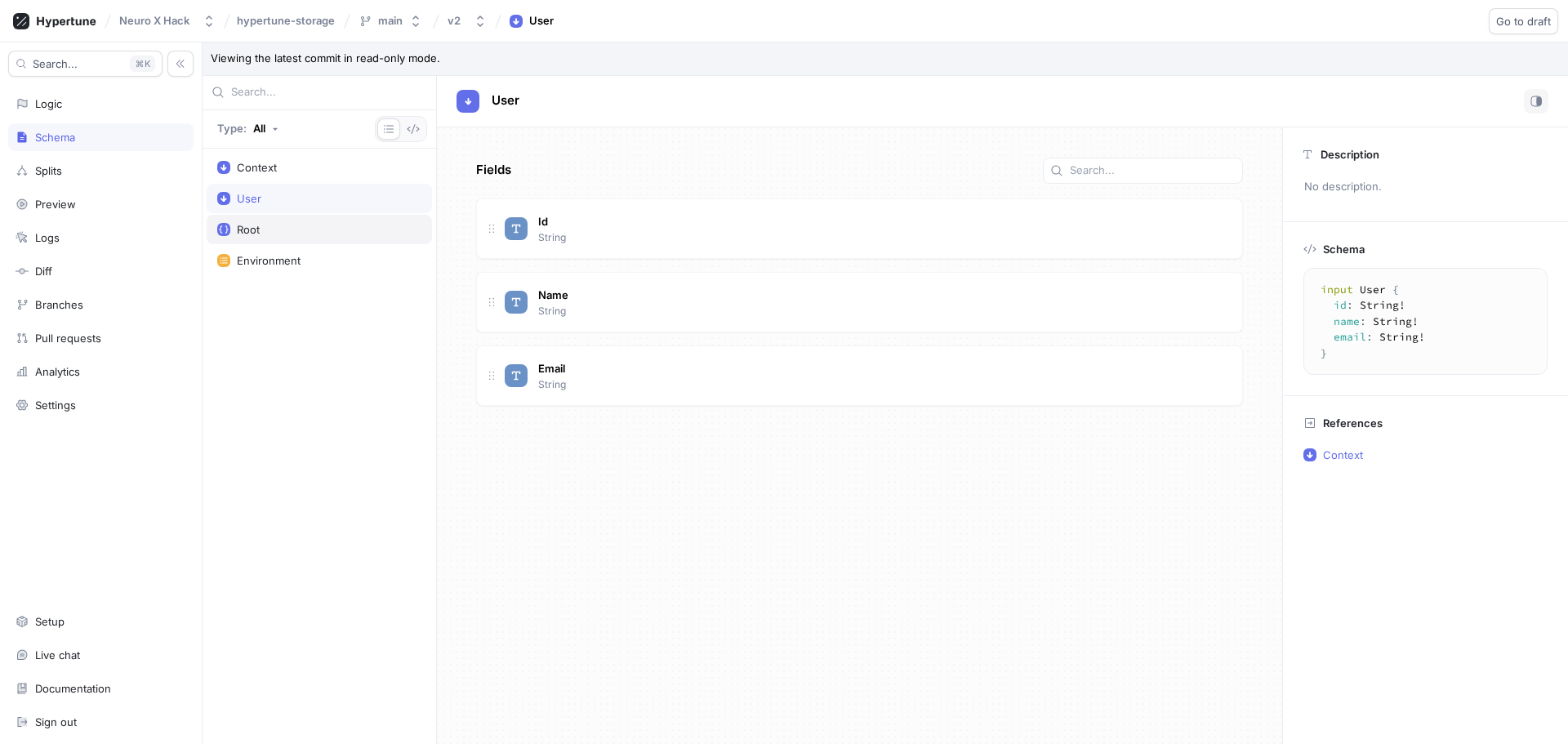
click at [253, 239] on div "Root" at bounding box center [320, 229] width 226 height 29
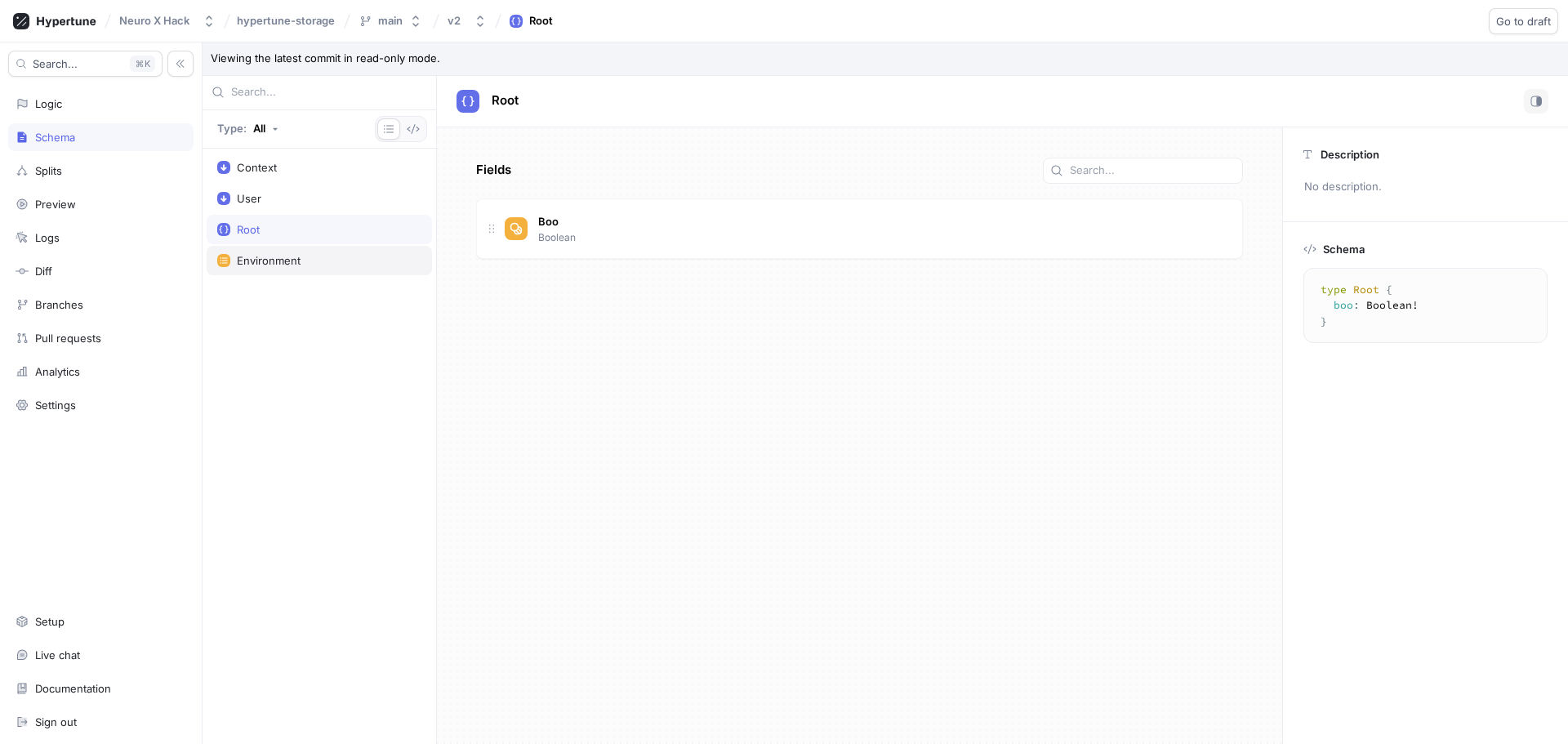
click at [252, 258] on div "Environment" at bounding box center [269, 261] width 64 height 13
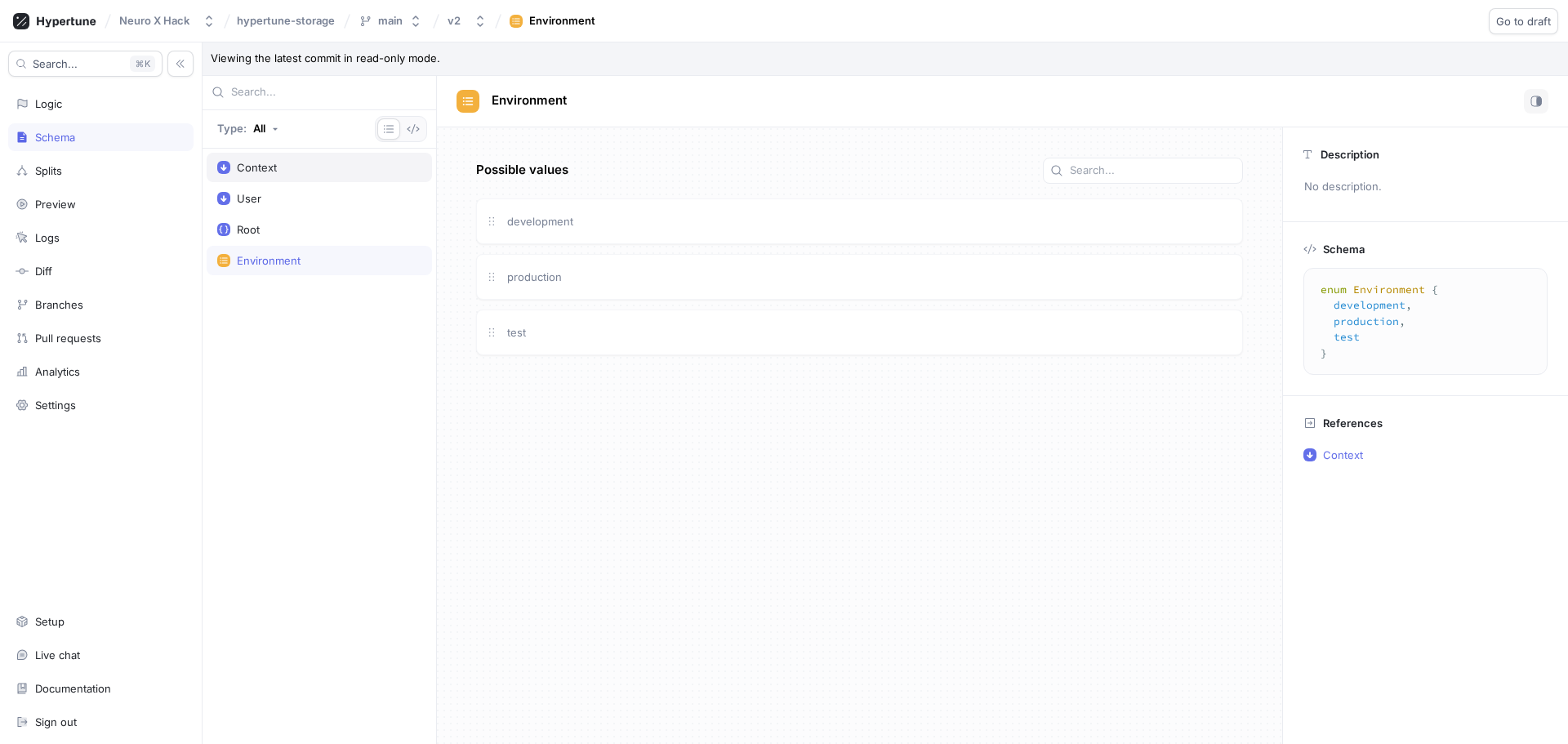
click at [254, 171] on div "Context" at bounding box center [257, 167] width 40 height 13
type textarea "input Context { user: User! environment: Environment! }"
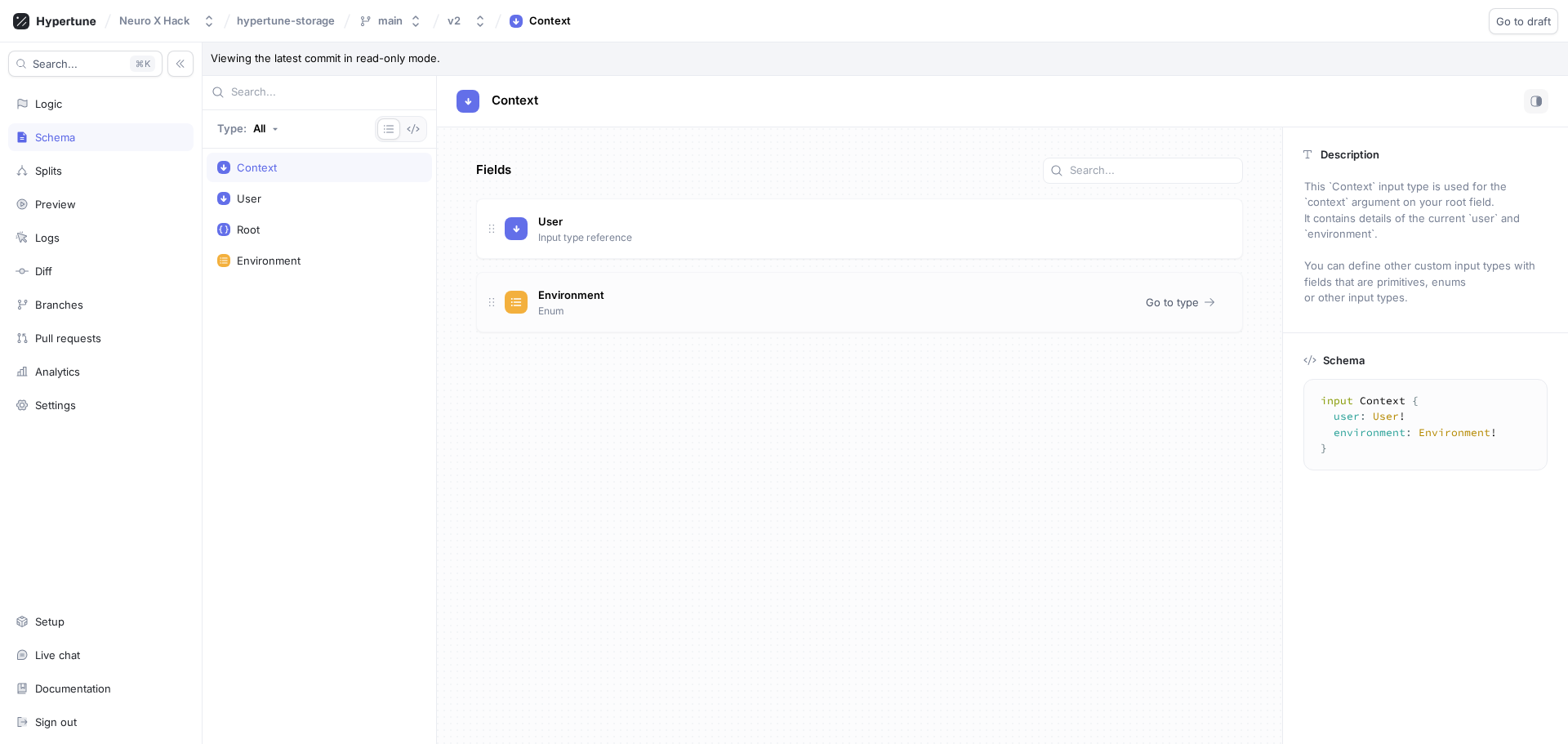
click at [540, 297] on span "Environment" at bounding box center [571, 295] width 66 height 13
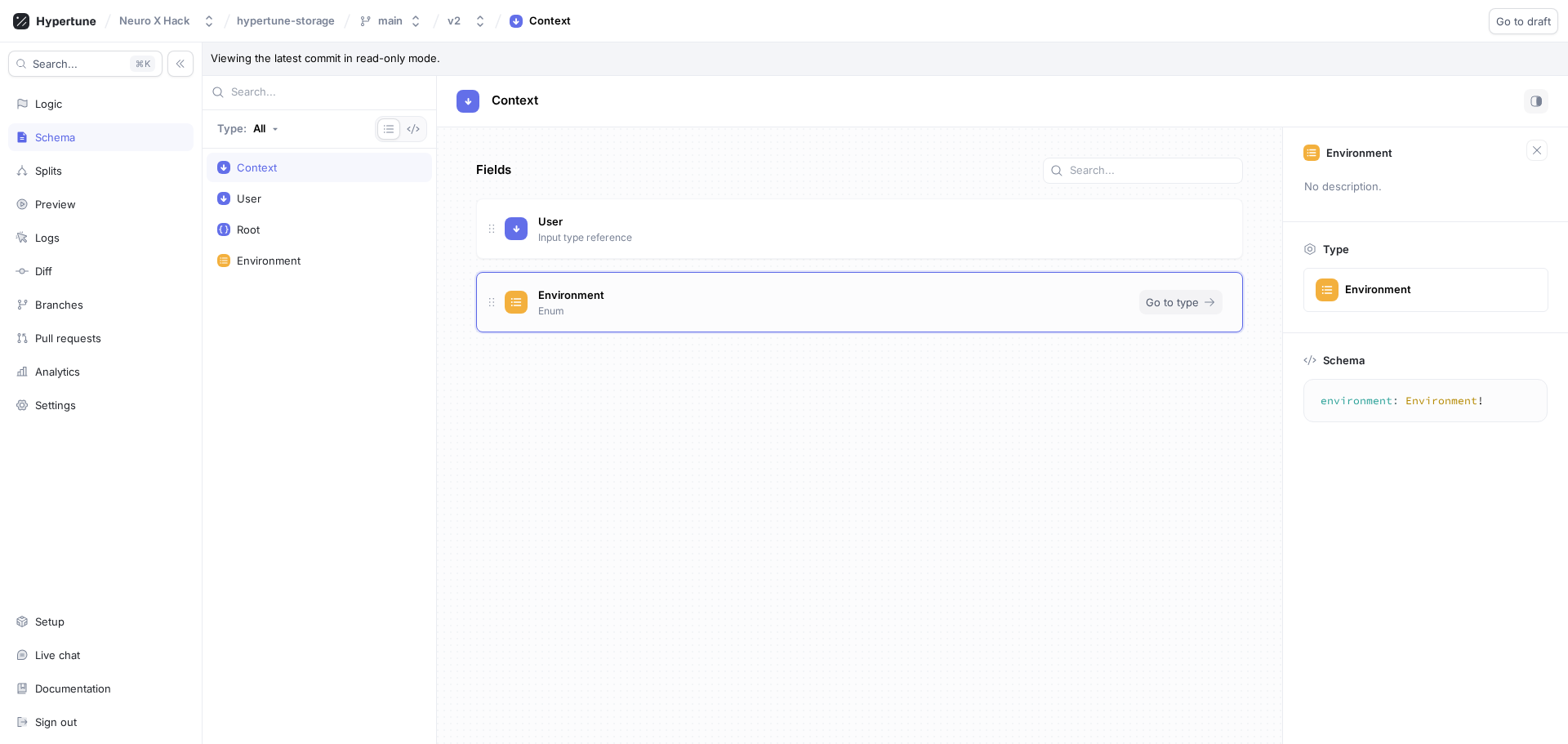
click at [1184, 306] on span "Go to type" at bounding box center [1172, 302] width 53 height 9
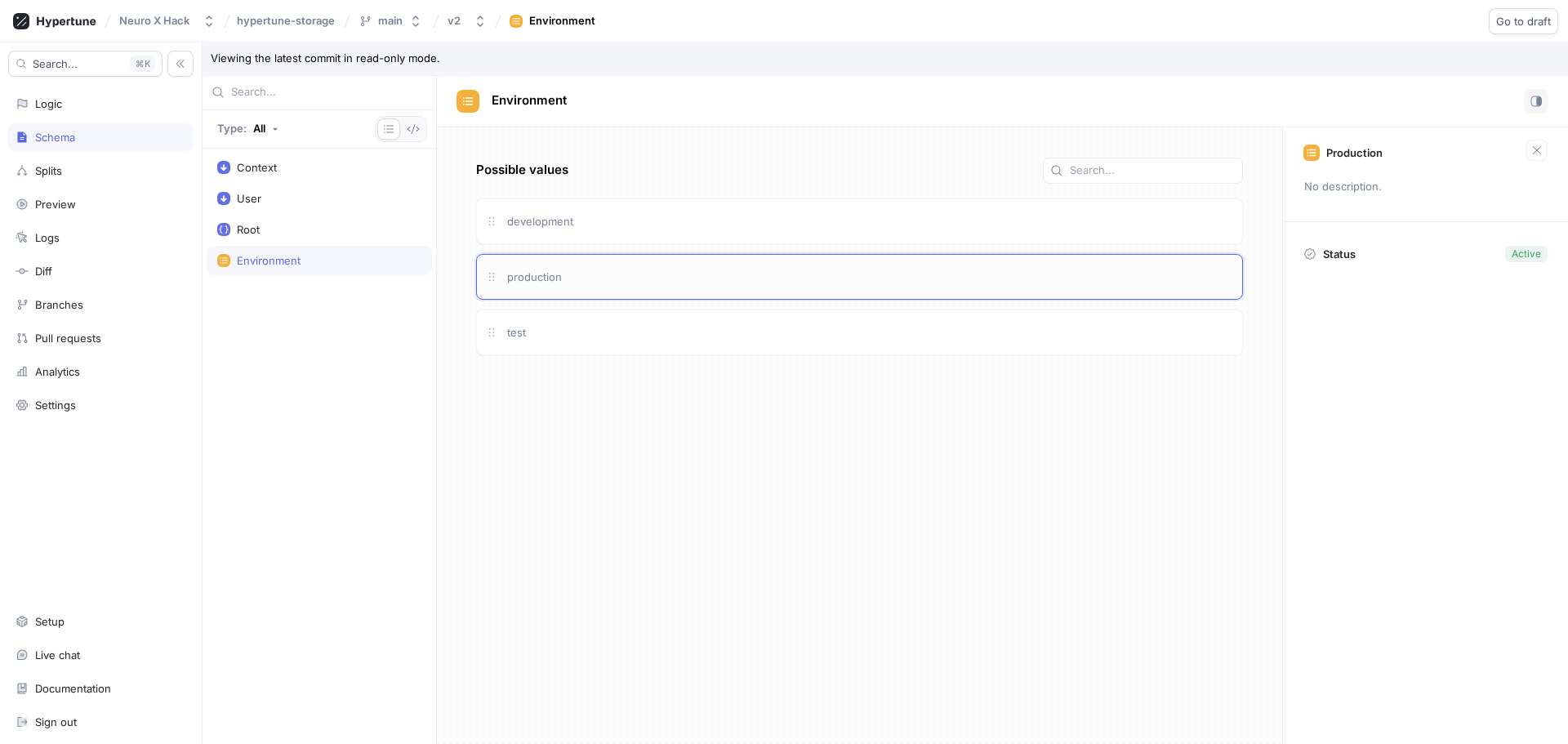
click at [526, 281] on span "production" at bounding box center [534, 277] width 55 height 13
click at [1518, 26] on span "Go to draft" at bounding box center [1523, 21] width 55 height 9
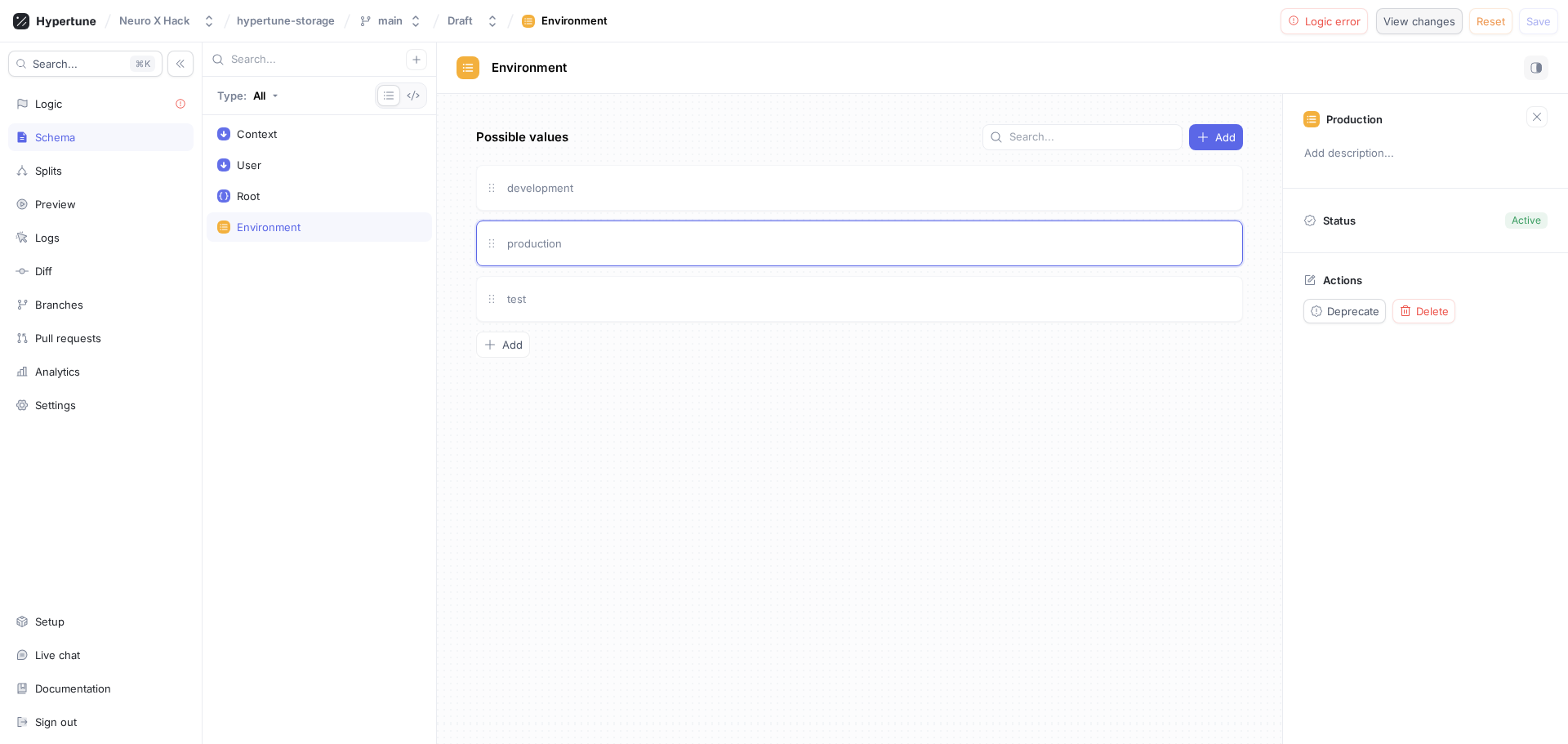
click at [1439, 25] on span "View changes" at bounding box center [1419, 21] width 71 height 9
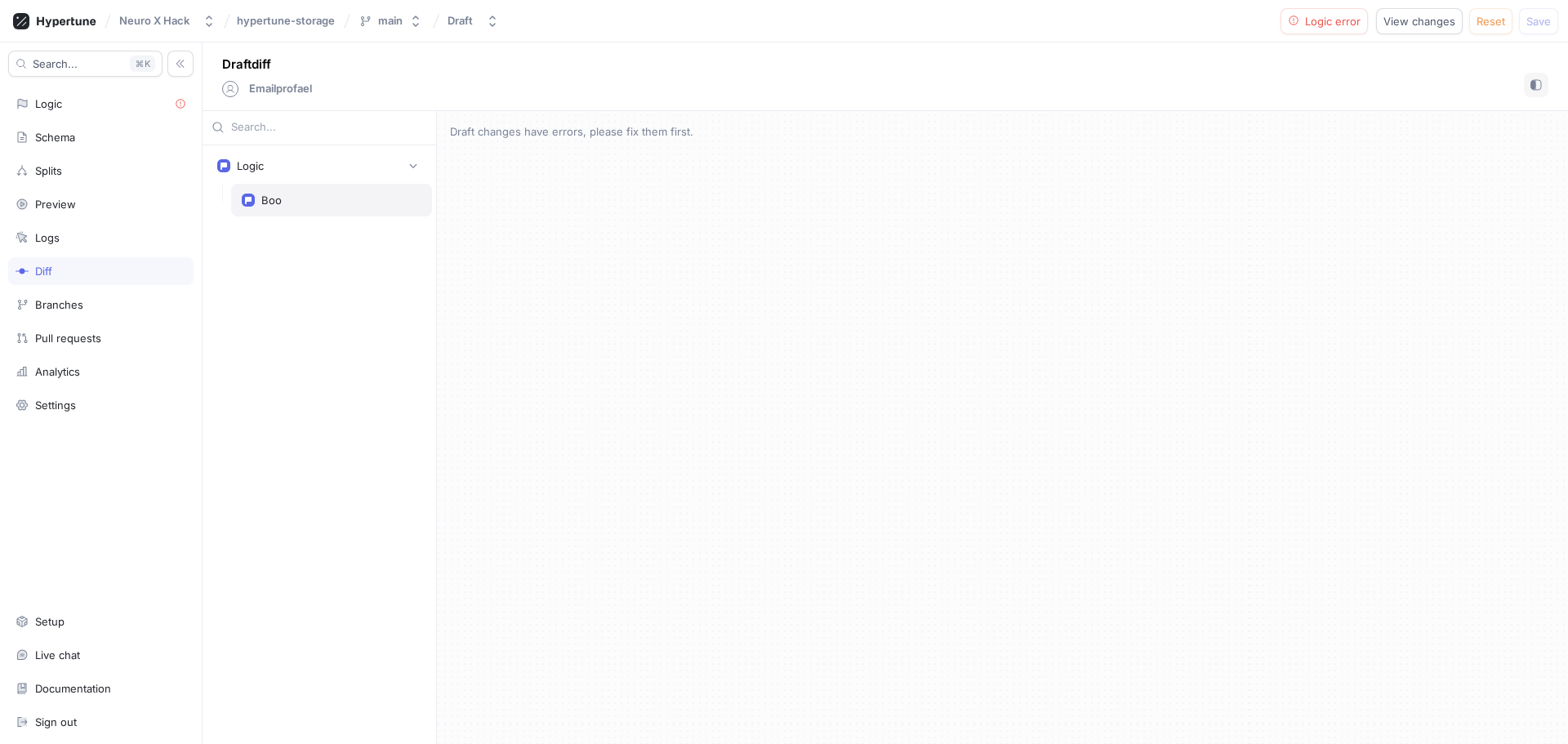
click at [289, 210] on div "Boo" at bounding box center [332, 199] width 201 height 33
click at [333, 176] on div "Logic" at bounding box center [320, 166] width 226 height 33
click at [323, 191] on div "Boo" at bounding box center [332, 199] width 201 height 33
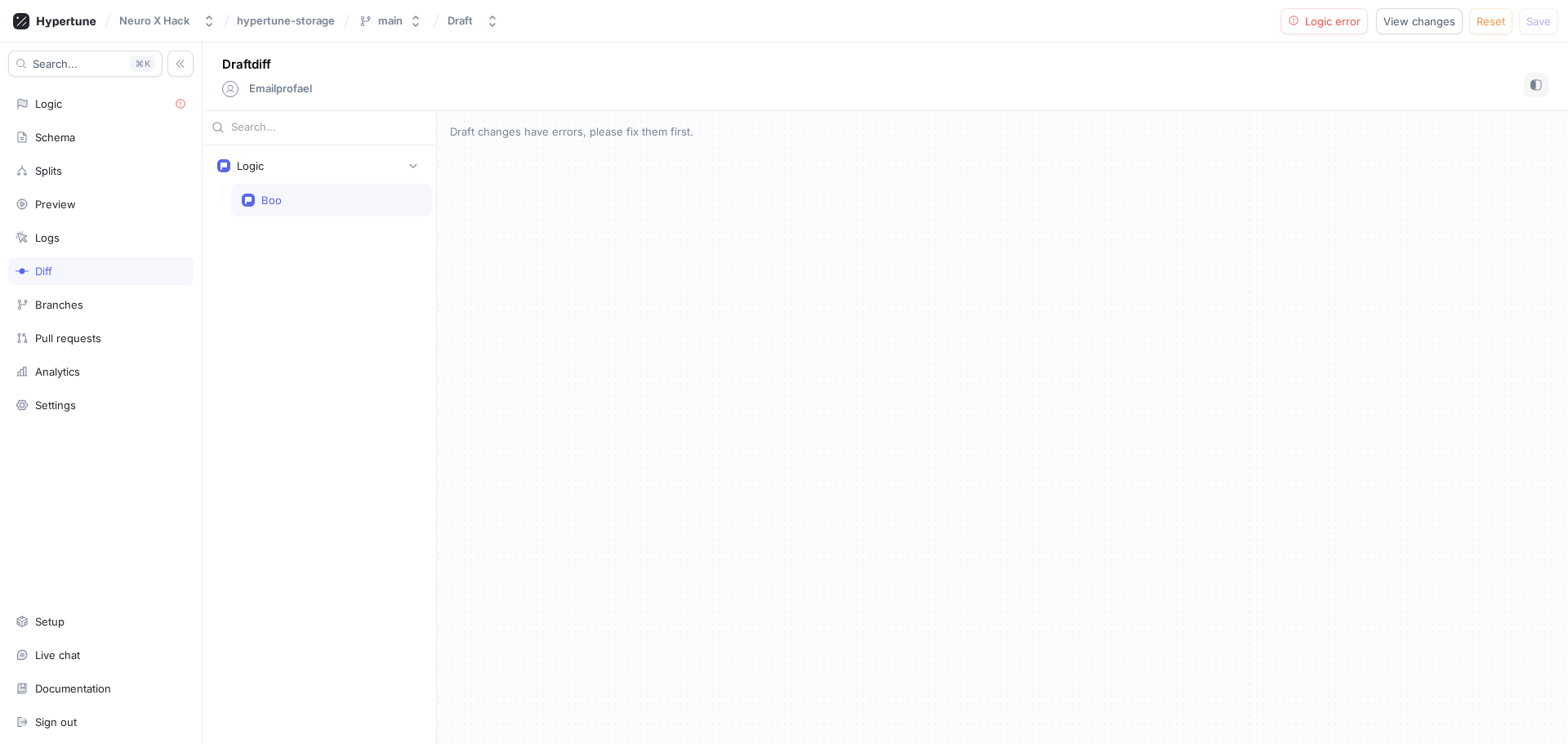
click at [323, 191] on div "Boo" at bounding box center [332, 199] width 201 height 33
click at [64, 308] on div "Branches" at bounding box center [58, 305] width 48 height 13
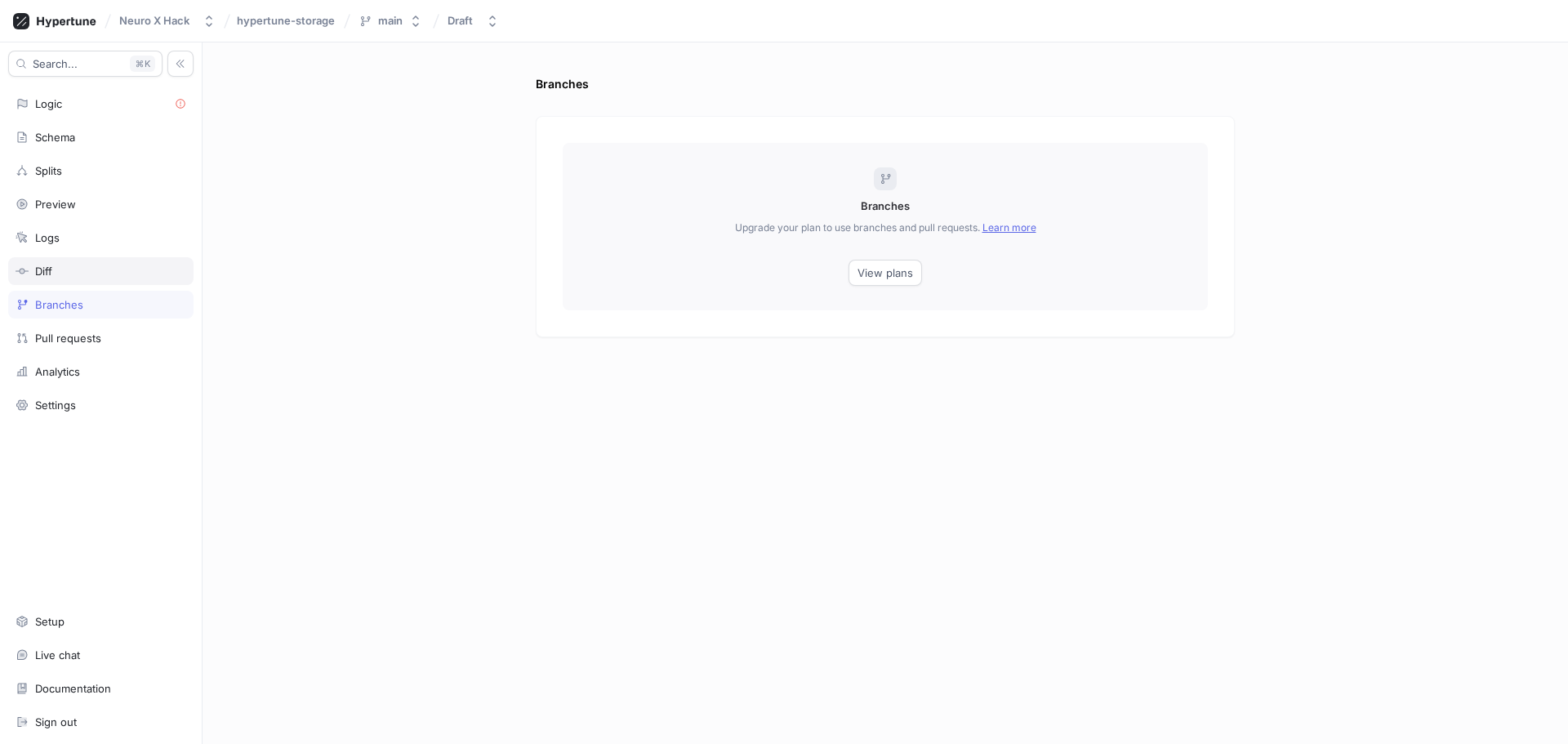
click at [67, 277] on div "Diff" at bounding box center [102, 271] width 171 height 13
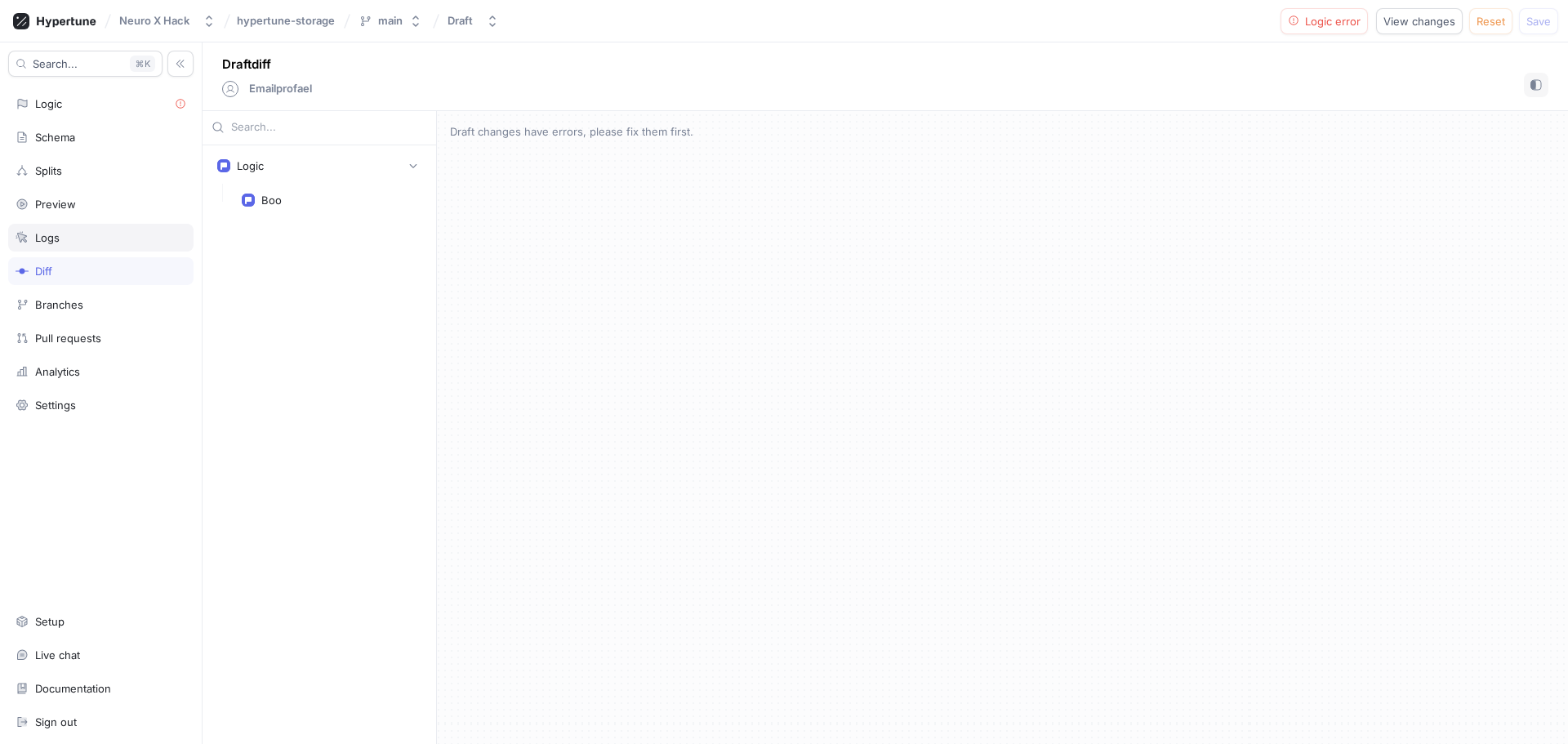
click at [59, 244] on div "Logs" at bounding box center [47, 238] width 24 height 13
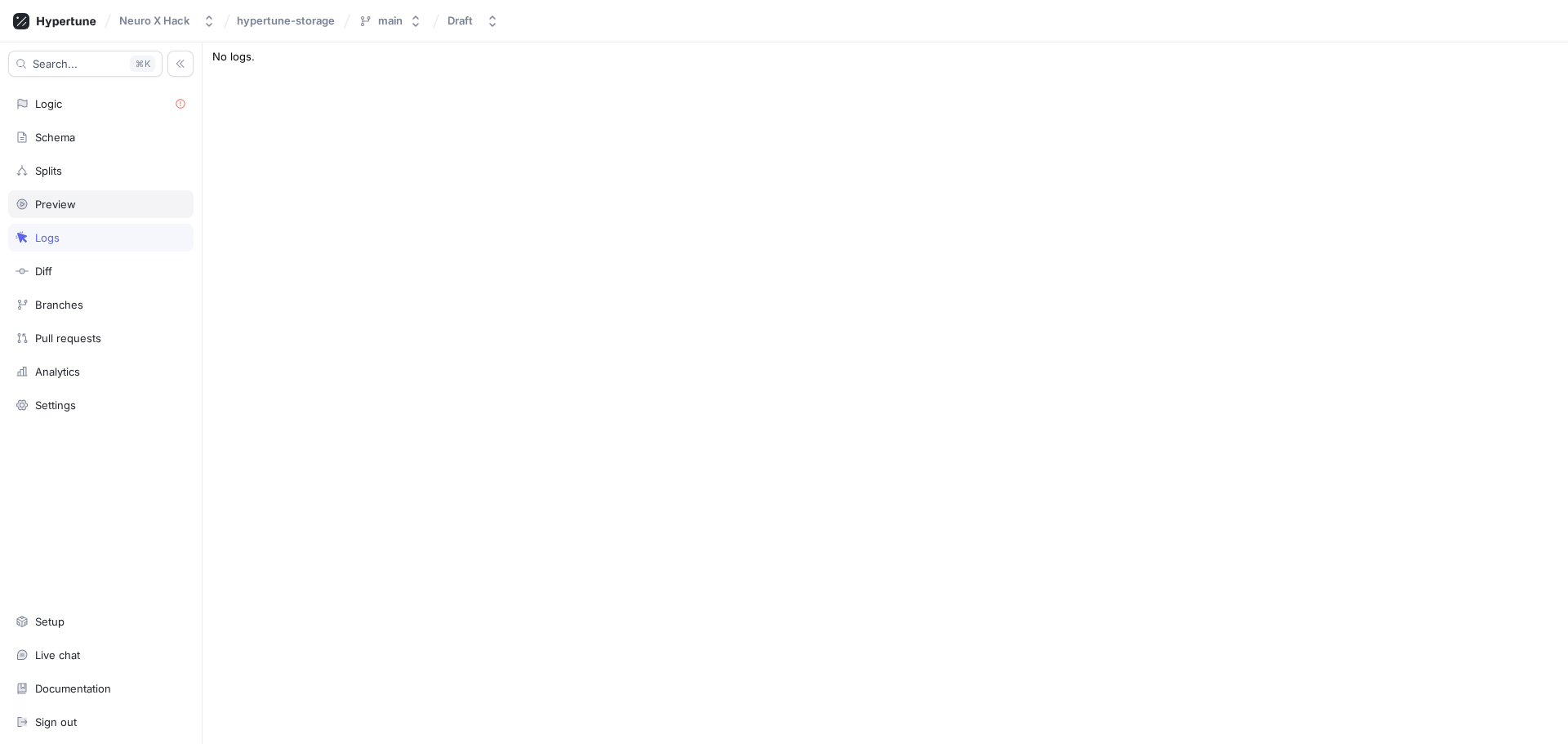
click at [71, 197] on div "Preview" at bounding box center [101, 204] width 185 height 28
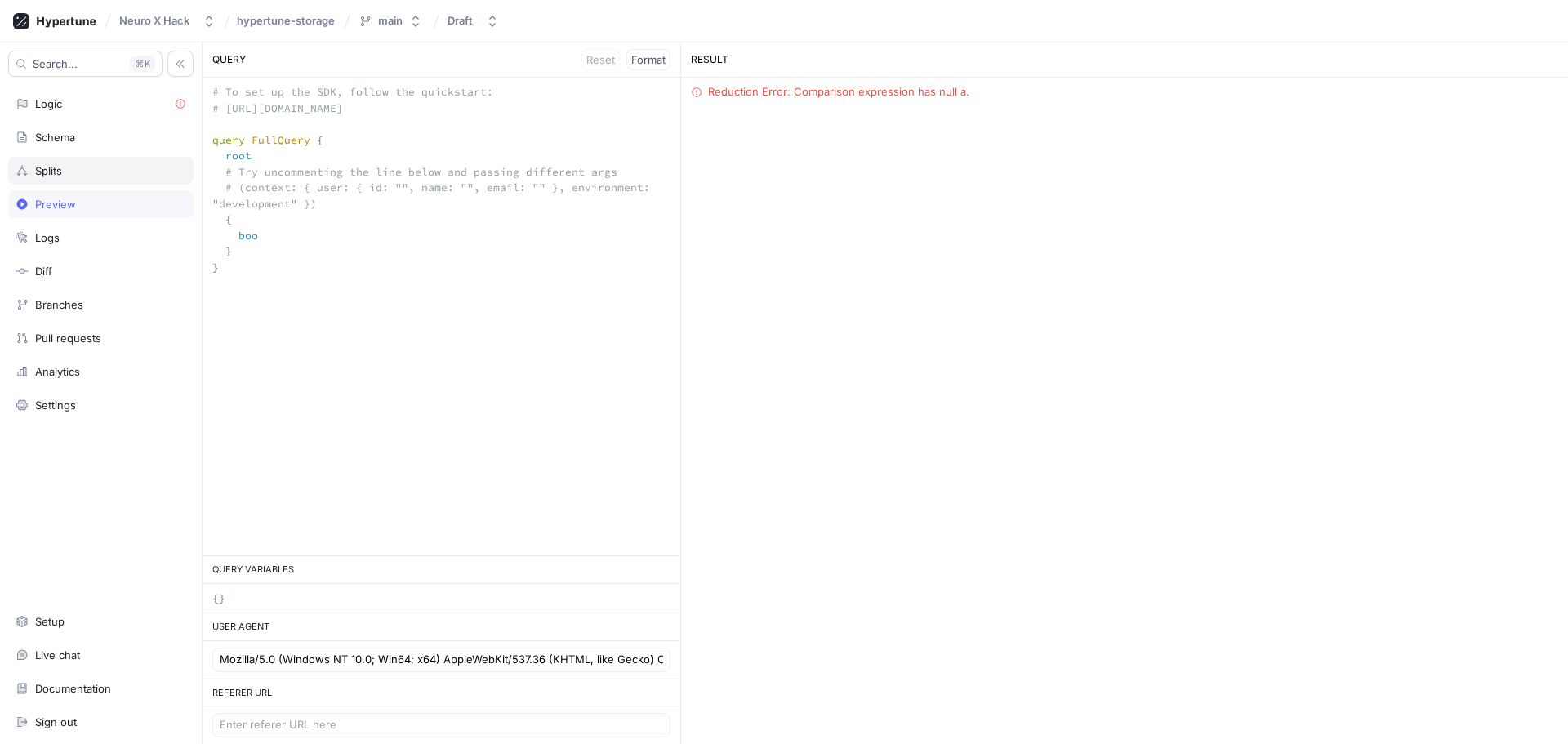
click at [70, 170] on div "Splits" at bounding box center [102, 171] width 171 height 13
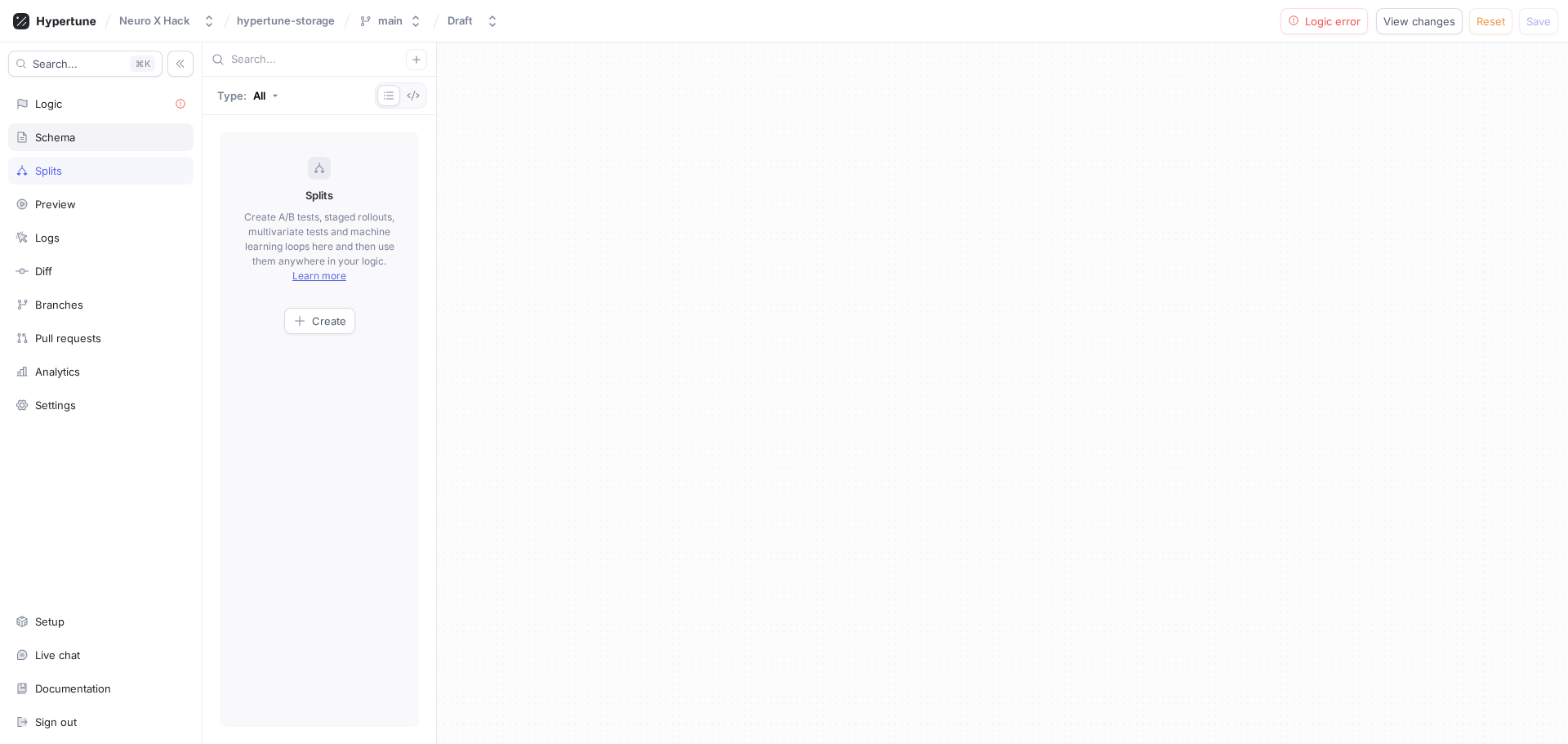
click at [71, 145] on div "Schema" at bounding box center [101, 137] width 185 height 28
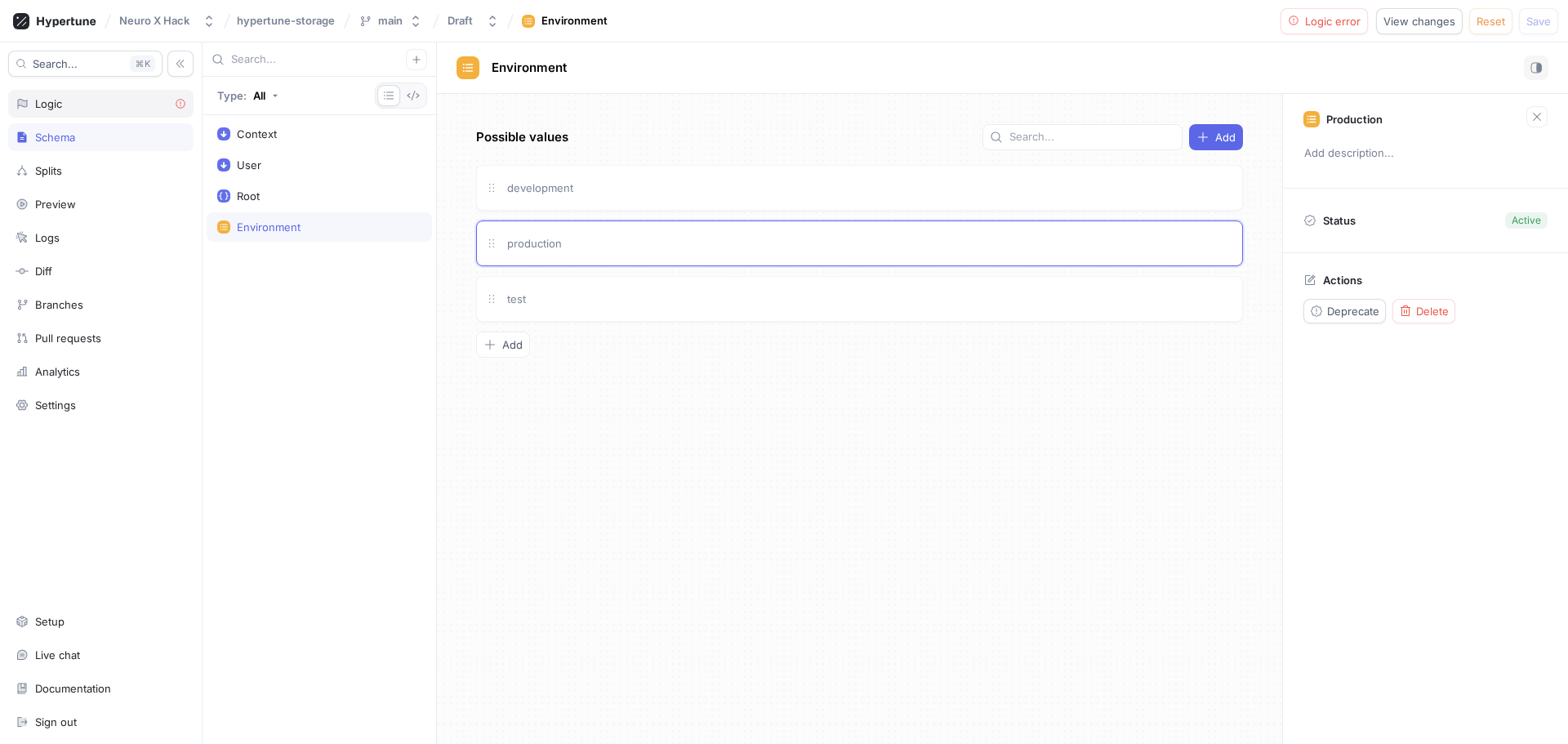
click at [84, 111] on div "Logic" at bounding box center [101, 104] width 185 height 28
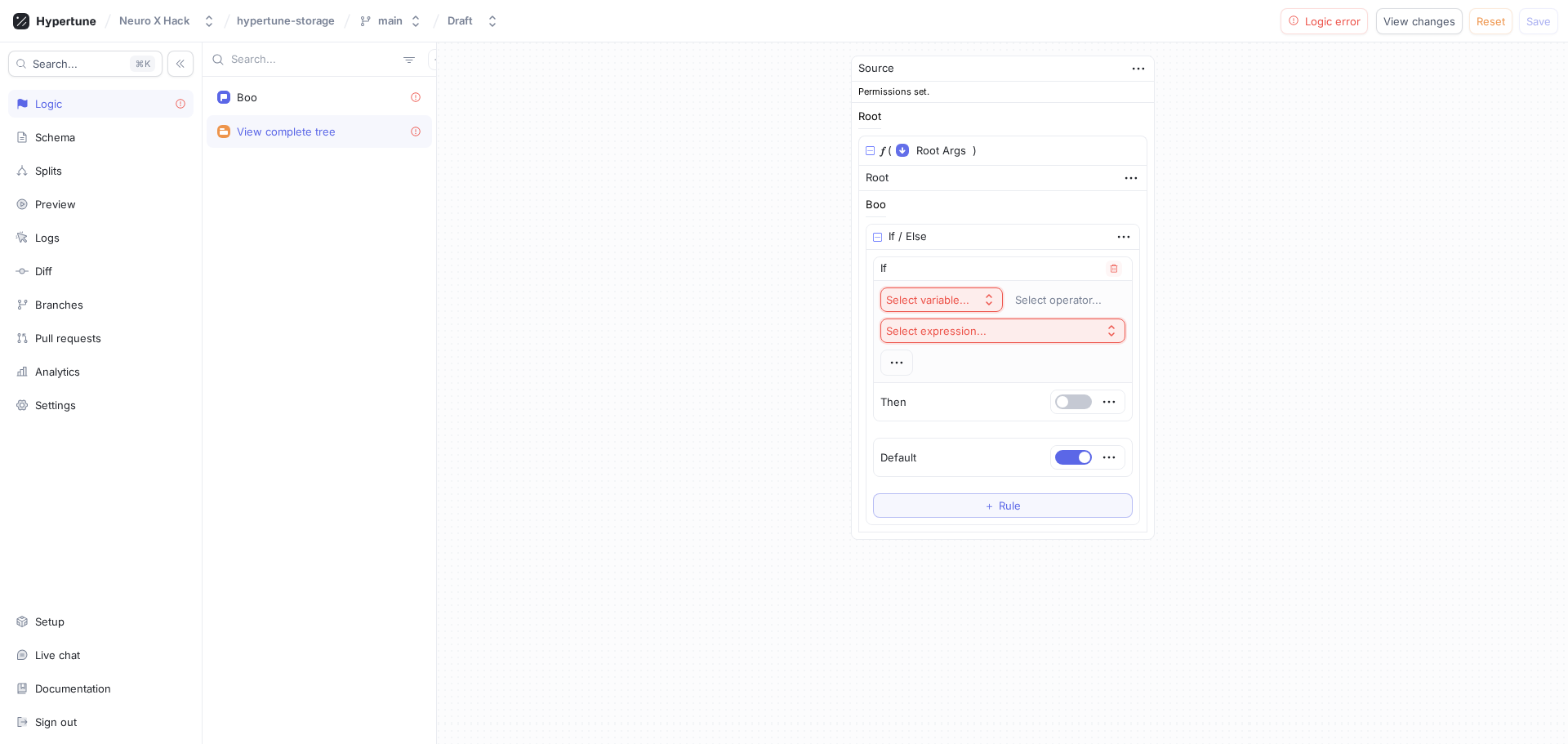
click at [922, 295] on div "Select variable..." at bounding box center [927, 300] width 84 height 14
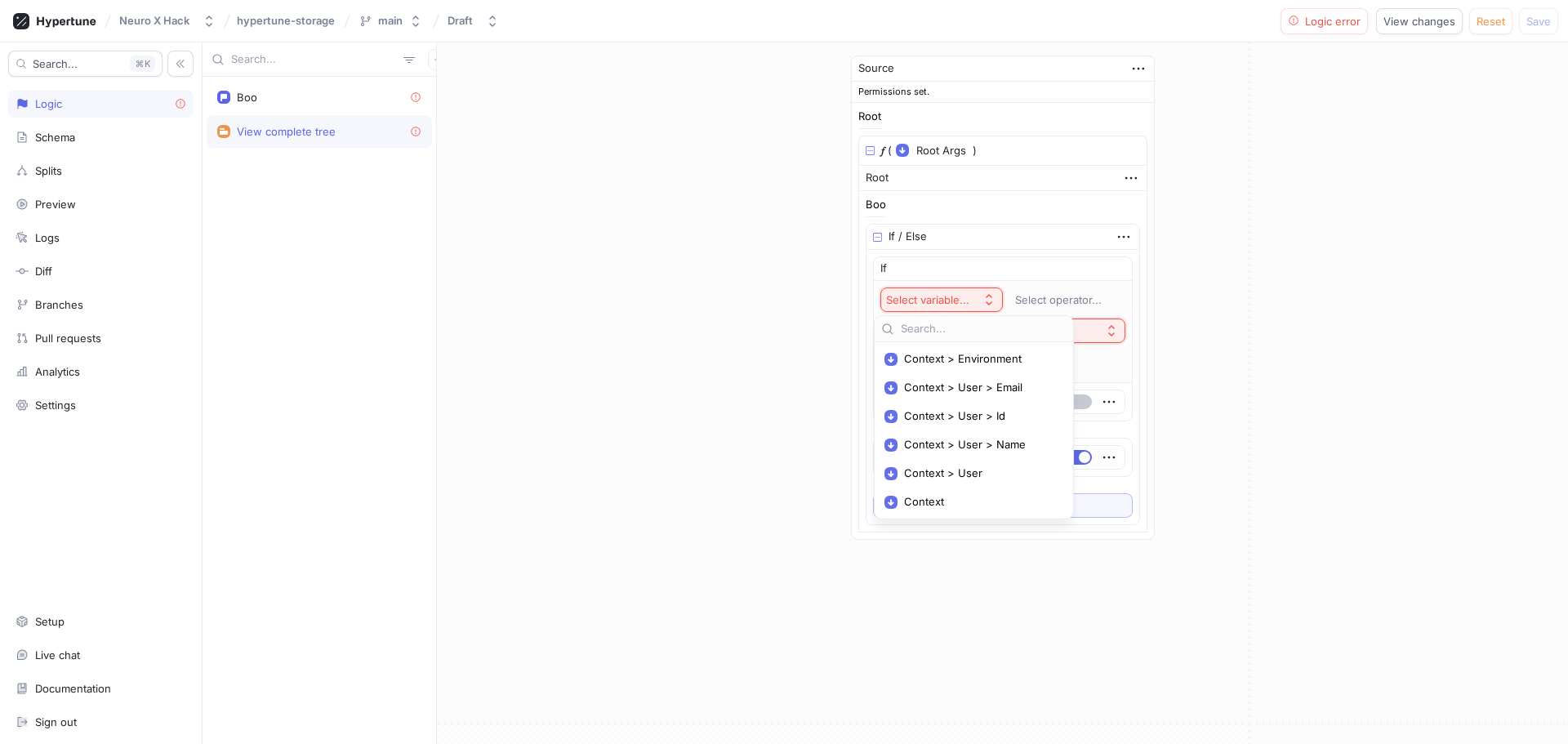
click at [654, 261] on div "Source Permissions set. Root 𝑓 ( Root Args ▾ {} ▸ context: Context ) Root Boo I…" at bounding box center [1002, 297] width 1131 height 511
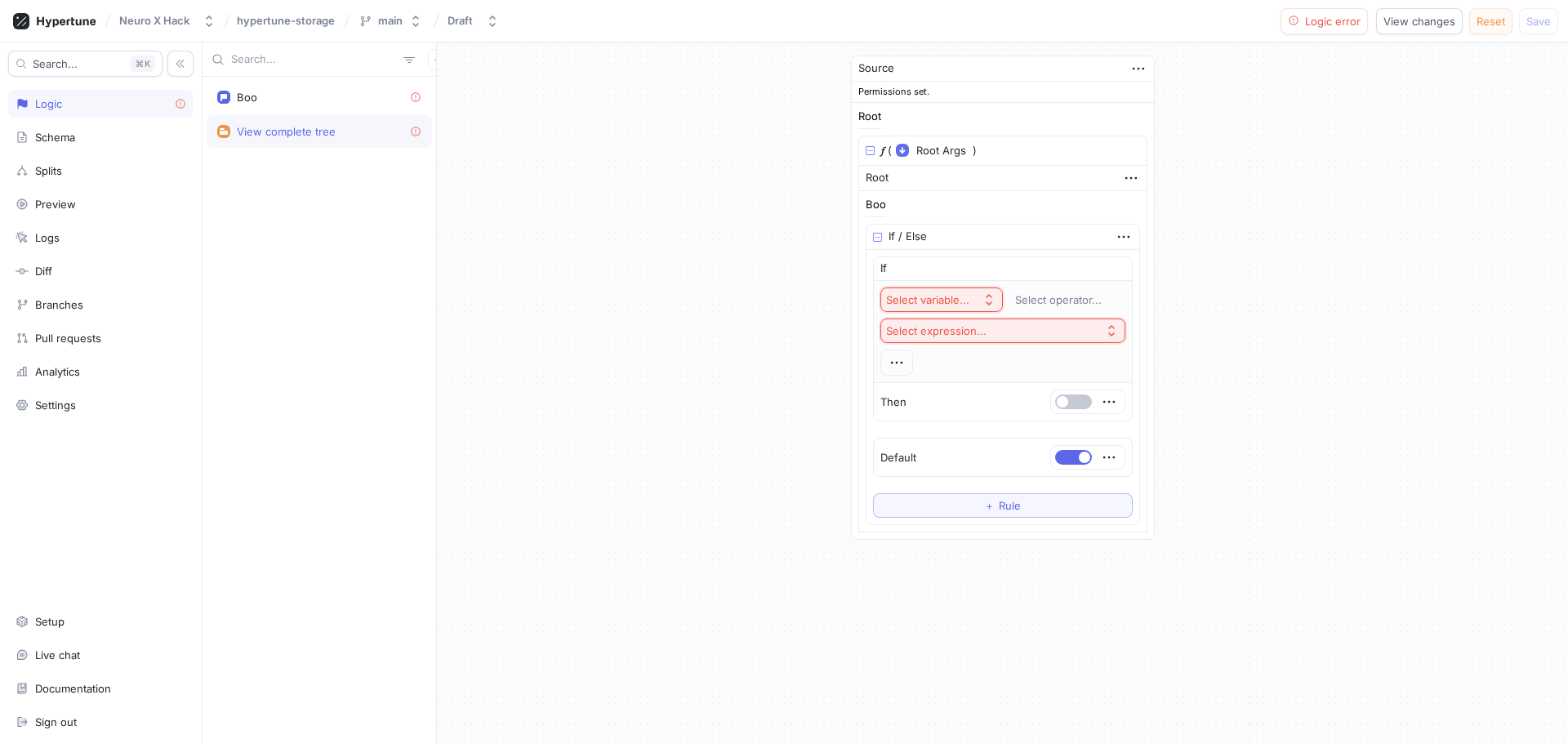
click at [1490, 26] on span "Reset" at bounding box center [1490, 21] width 28 height 9
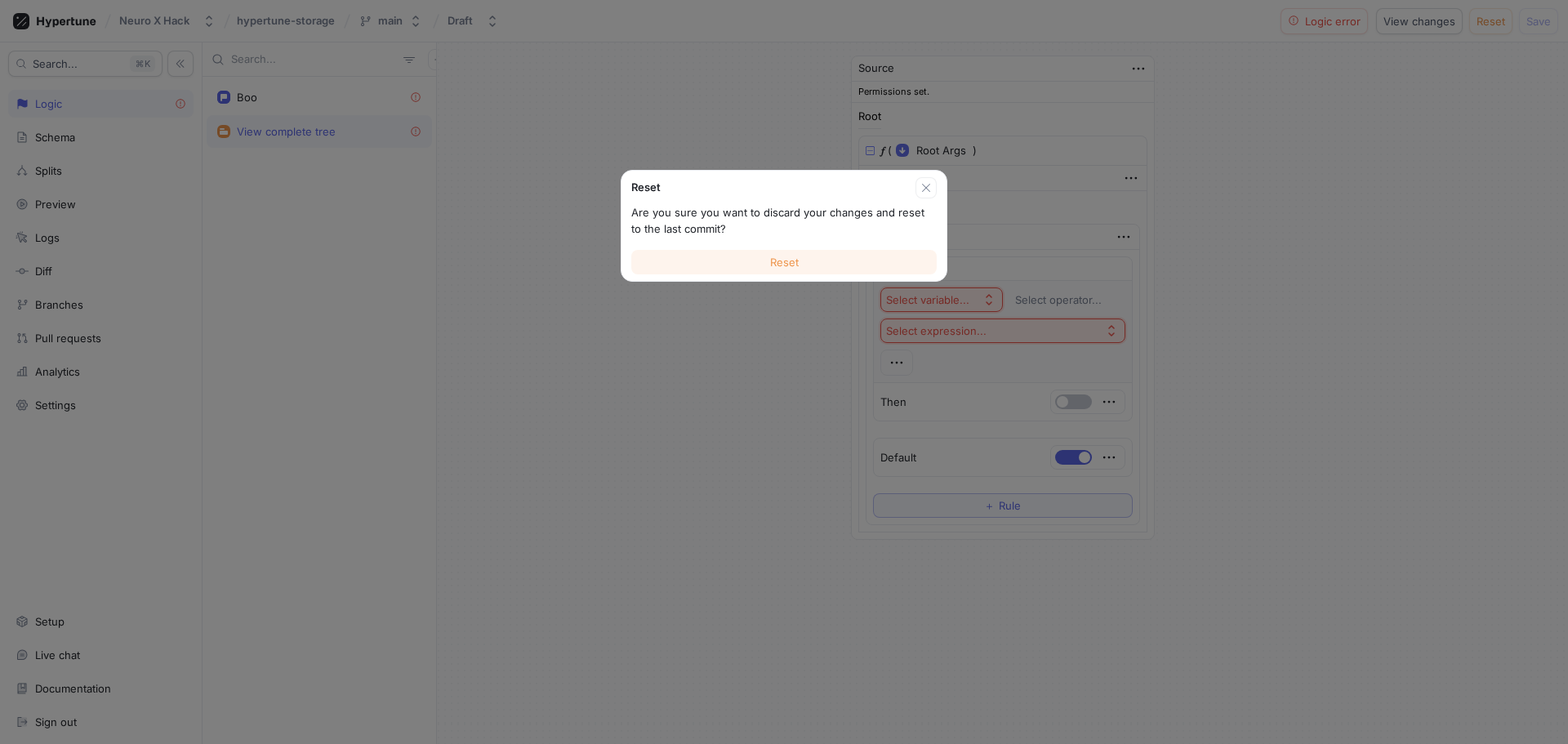
click at [776, 258] on span "Reset" at bounding box center [784, 262] width 28 height 9
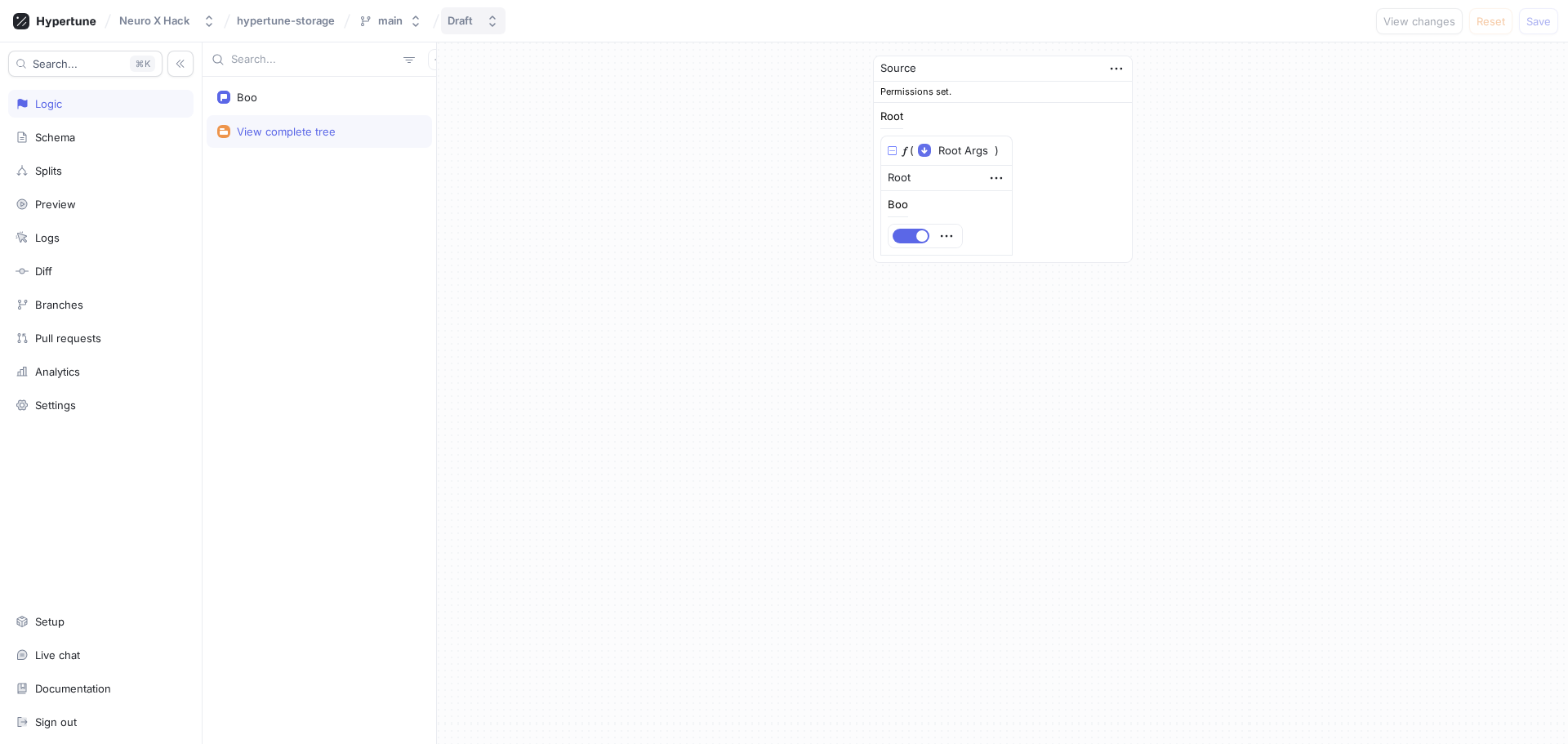
click at [498, 22] on icon "button" at bounding box center [493, 22] width 13 height 13
